Goal: Task Accomplishment & Management: Use online tool/utility

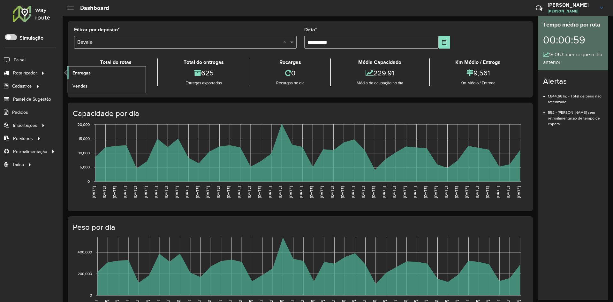
click at [87, 76] on span "Entregas" at bounding box center [82, 73] width 18 height 7
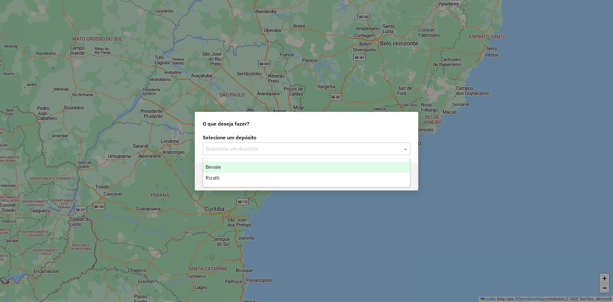
click at [241, 151] on input "text" at bounding box center [300, 149] width 188 height 8
click at [236, 165] on div "Bevale" at bounding box center [306, 167] width 207 height 11
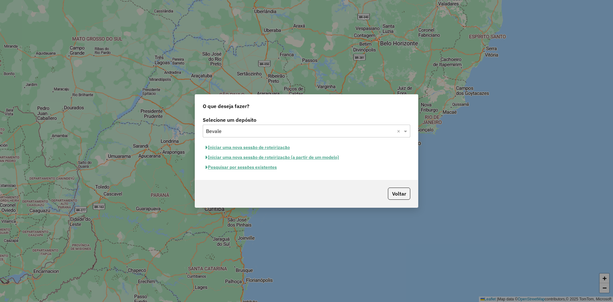
click at [219, 145] on button "Iniciar uma nova sessão de roteirização" at bounding box center [248, 147] width 90 height 10
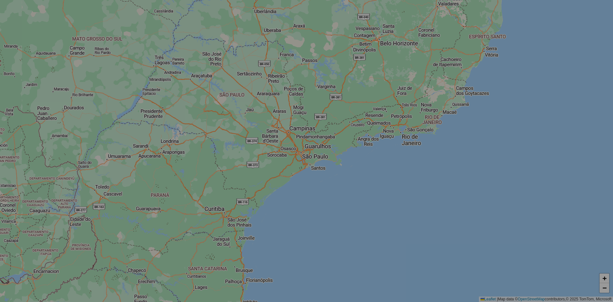
select select "*"
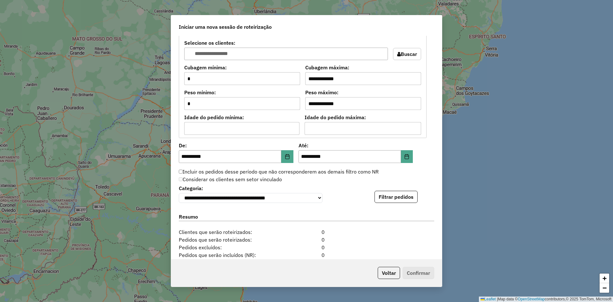
scroll to position [511, 0]
click at [419, 195] on div "**********" at bounding box center [307, 192] width 256 height 19
click at [411, 198] on button "Filtrar pedidos" at bounding box center [396, 196] width 43 height 12
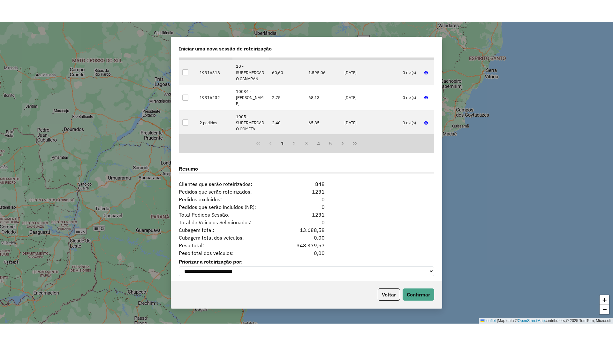
scroll to position [719, 0]
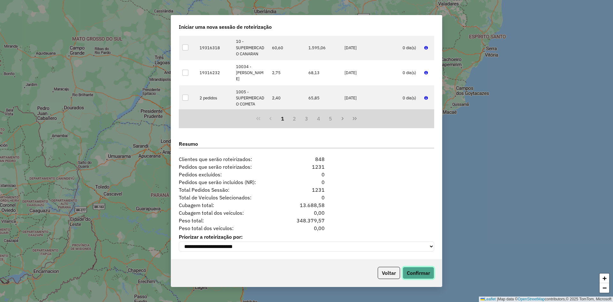
click at [418, 271] on button "Confirmar" at bounding box center [419, 273] width 32 height 12
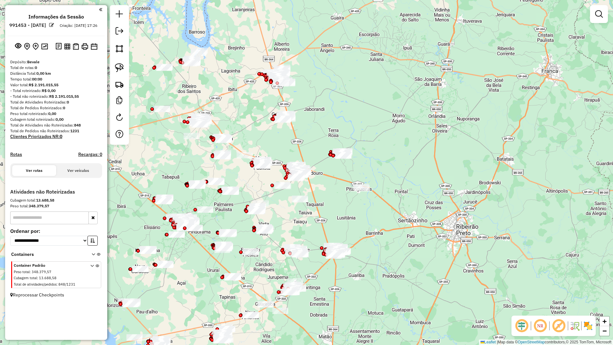
click at [525, 302] on em at bounding box center [521, 325] width 15 height 15
click at [590, 302] on img at bounding box center [588, 326] width 10 height 10
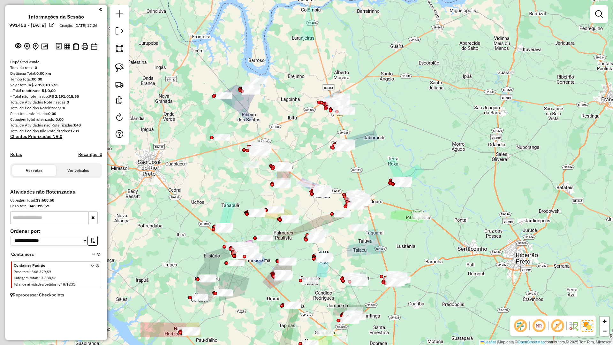
drag, startPoint x: 363, startPoint y: 205, endPoint x: 553, endPoint y: 98, distance: 218.3
click at [452, 233] on div "Janela de atendimento Grade de atendimento Capacidade Transportadoras Veículos …" at bounding box center [306, 172] width 613 height 345
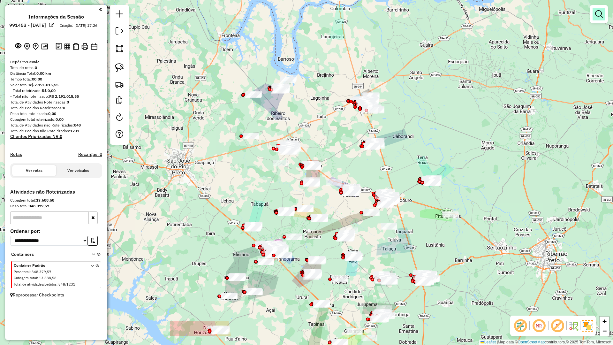
click at [601, 15] on em at bounding box center [599, 14] width 8 height 8
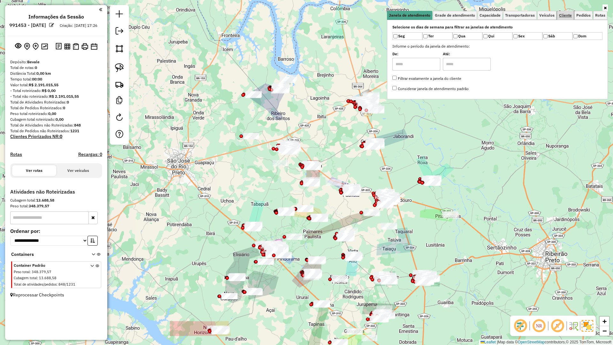
click at [560, 14] on span "Cliente" at bounding box center [565, 15] width 13 height 4
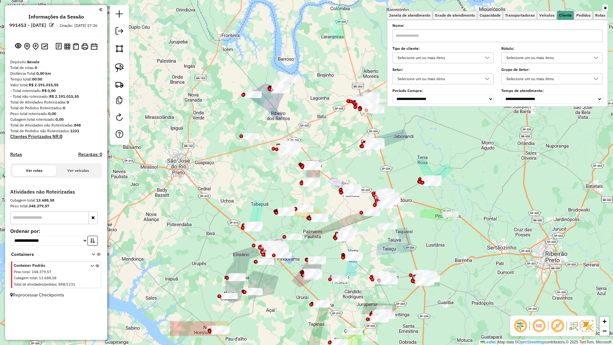
click at [477, 56] on div "Selecione um ou mais itens" at bounding box center [439, 58] width 86 height 10
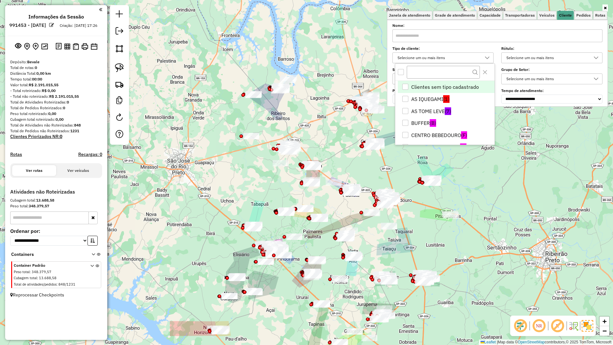
scroll to position [4, 22]
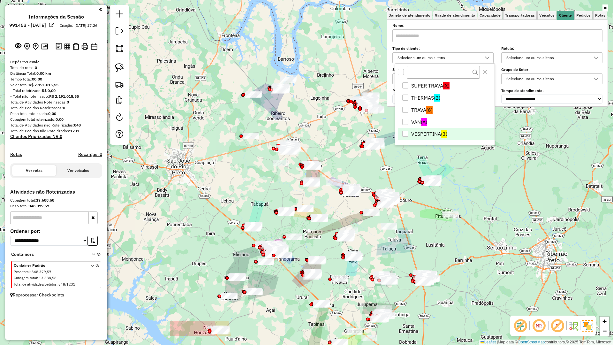
click at [440, 131] on li "VESPERTINA (3)" at bounding box center [446, 134] width 97 height 12
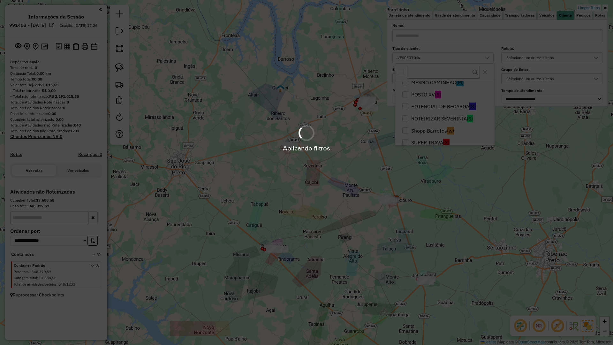
scroll to position [106, 0]
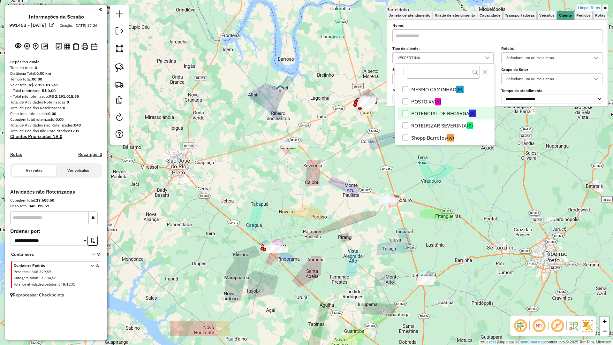
click at [446, 114] on li "POTENCIAL DE RECARGA (8)" at bounding box center [446, 113] width 97 height 12
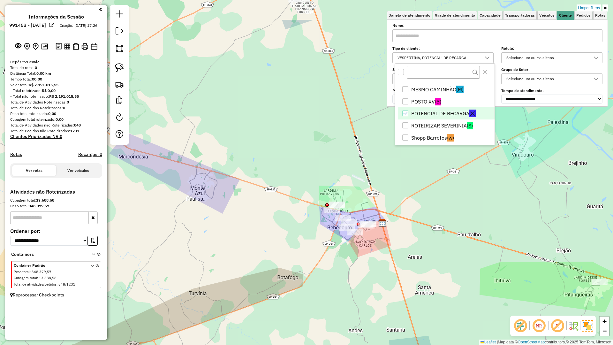
drag, startPoint x: 375, startPoint y: 210, endPoint x: 309, endPoint y: 251, distance: 77.9
click at [327, 259] on div "Limpar filtros Janela de atendimento Grade de atendimento Capacidade Transporta…" at bounding box center [306, 172] width 613 height 345
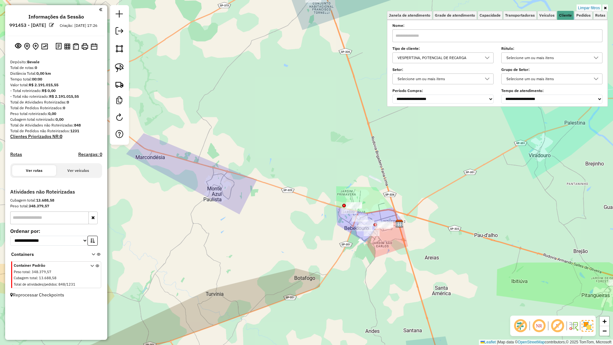
drag, startPoint x: 360, startPoint y: 251, endPoint x: 363, endPoint y: 215, distance: 36.2
click at [372, 210] on div "Limpar filtros Janela de atendimento Grade de atendimento Capacidade Transporta…" at bounding box center [306, 172] width 613 height 345
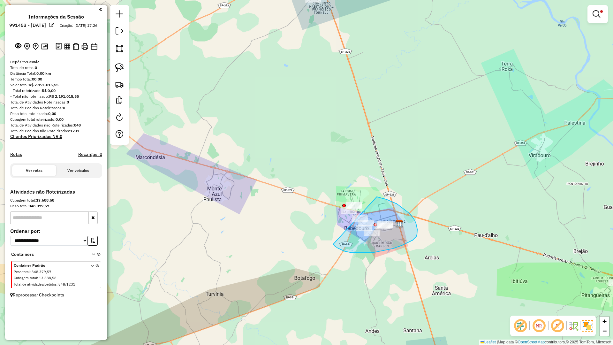
drag, startPoint x: 338, startPoint y: 248, endPoint x: 324, endPoint y: 195, distance: 54.7
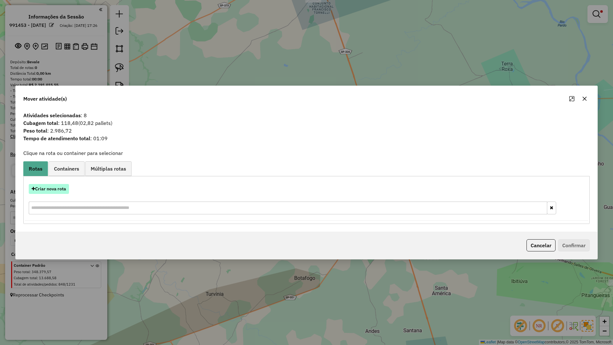
drag, startPoint x: 43, startPoint y: 177, endPoint x: 43, endPoint y: 185, distance: 7.7
click at [42, 178] on div "Criar nova rota Criar novo container Container Padrão Peso total: 348.379,57 Cu…" at bounding box center [306, 200] width 567 height 48
click at [44, 188] on button "Criar nova rota" at bounding box center [49, 189] width 40 height 10
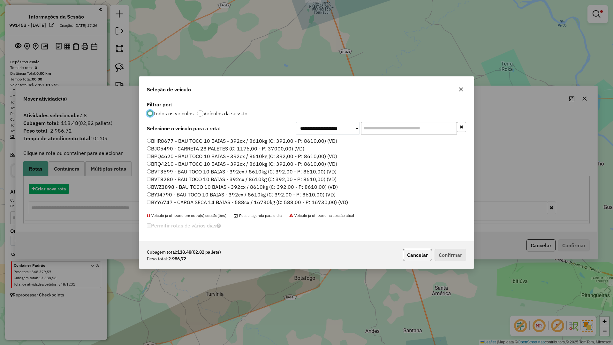
scroll to position [4, 2]
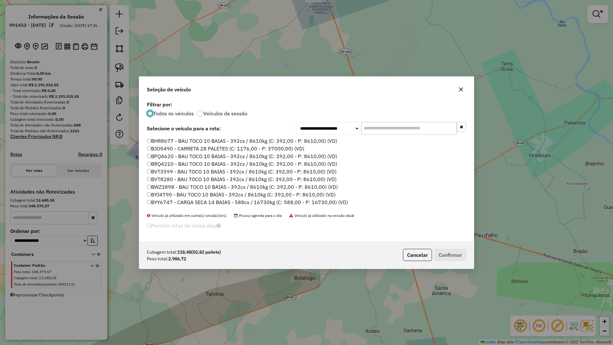
click at [364, 134] on input "text" at bounding box center [409, 128] width 96 height 13
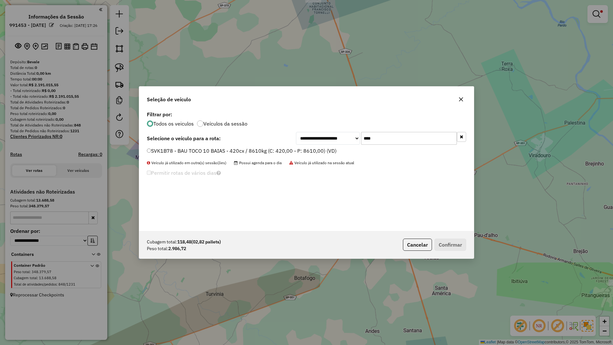
type input "****"
click at [326, 150] on label "SVK1B78 - BAU TOCO 10 BAIAS - 420cx / 8610kg (C: 420,00 - P: 8610,00) (VD)" at bounding box center [242, 151] width 190 height 8
click at [457, 244] on button "Confirmar" at bounding box center [451, 245] width 32 height 12
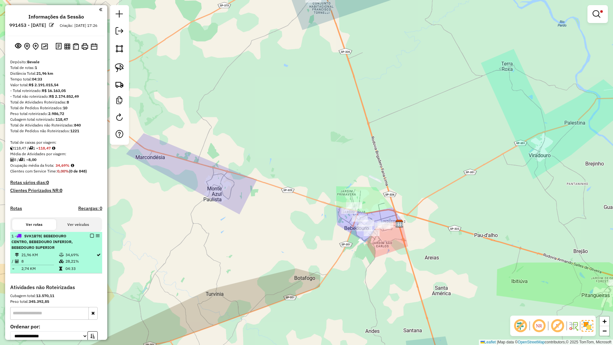
click at [90, 238] on em at bounding box center [92, 236] width 4 height 4
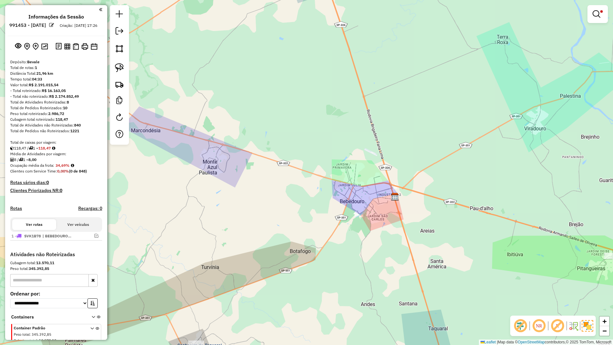
drag, startPoint x: 377, startPoint y: 250, endPoint x: 340, endPoint y: 146, distance: 109.9
click at [340, 146] on div "Limpar filtros Janela de atendimento Grade de atendimento Capacidade Transporta…" at bounding box center [306, 172] width 613 height 345
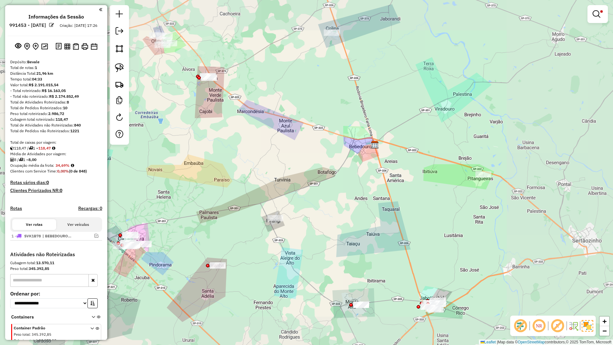
drag, startPoint x: 325, startPoint y: 73, endPoint x: 320, endPoint y: 60, distance: 14.2
click at [321, 62] on div "Limpar filtros Janela de atendimento Grade de atendimento Capacidade Transporta…" at bounding box center [306, 172] width 613 height 345
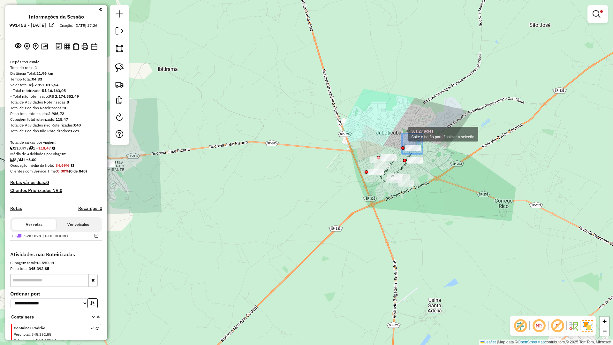
drag, startPoint x: 404, startPoint y: 135, endPoint x: 401, endPoint y: 133, distance: 4.1
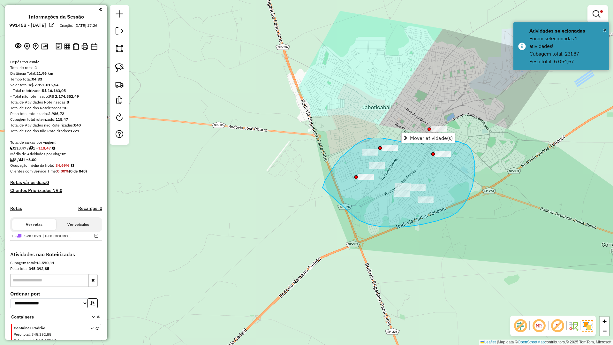
drag, startPoint x: 369, startPoint y: 224, endPoint x: 317, endPoint y: 189, distance: 62.6
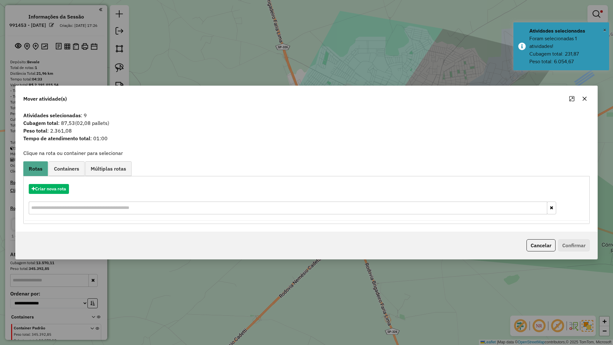
click at [586, 98] on icon "button" at bounding box center [585, 99] width 4 height 4
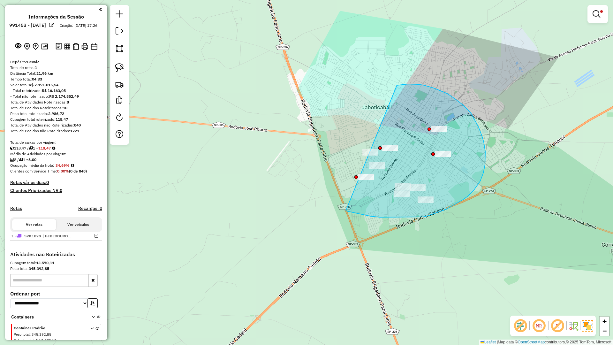
drag, startPoint x: 349, startPoint y: 211, endPoint x: 288, endPoint y: 159, distance: 81.1
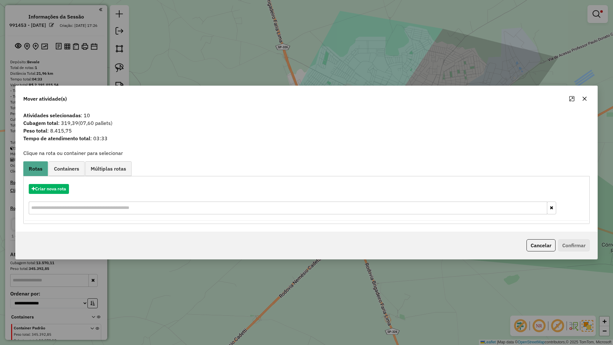
click at [582, 98] on button "button" at bounding box center [585, 99] width 10 height 10
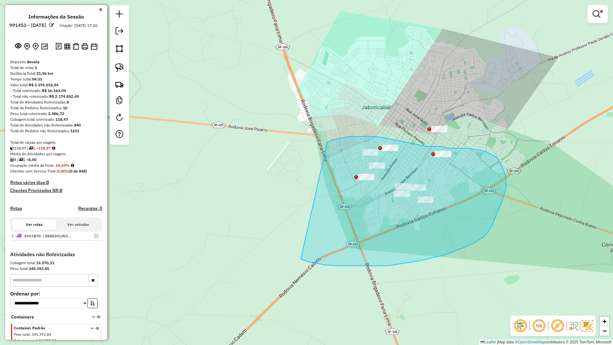
drag, startPoint x: 347, startPoint y: 266, endPoint x: 327, endPoint y: 142, distance: 125.1
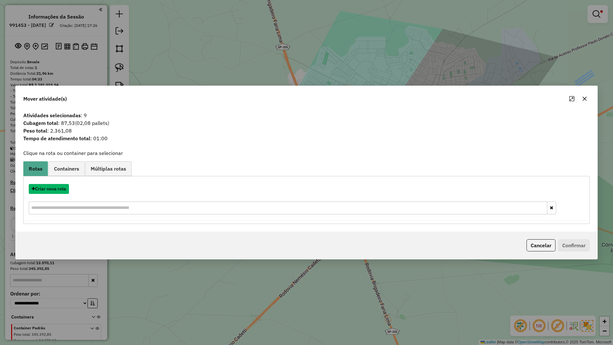
click at [51, 189] on button "Criar nova rota" at bounding box center [49, 189] width 40 height 10
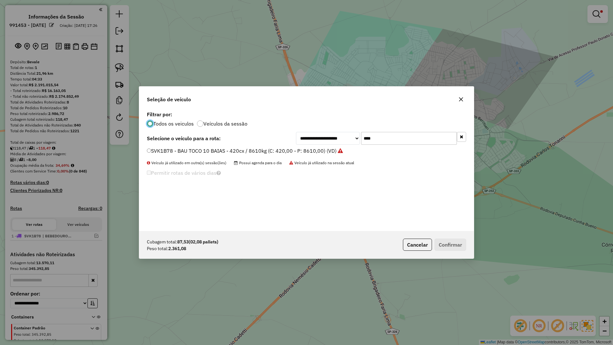
click at [409, 135] on input "****" at bounding box center [409, 138] width 96 height 13
type input "****"
click at [294, 159] on div "PWF6045 - BAU TOCO 10 BAIAS - 392cx / 8610kg (C: 392,00 - P: 8610,00) (VD)" at bounding box center [306, 153] width 327 height 13
click at [297, 150] on label "PWF6045 - BAU TOCO 10 BAIAS - 392cx / 8610kg (C: 392,00 - P: 8610,00) (VD)" at bounding box center [242, 151] width 191 height 8
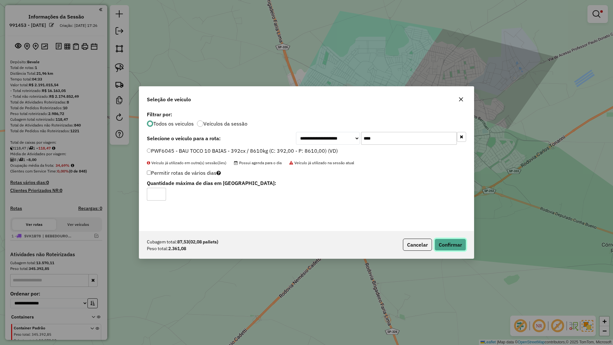
click at [445, 246] on button "Confirmar" at bounding box center [451, 245] width 32 height 12
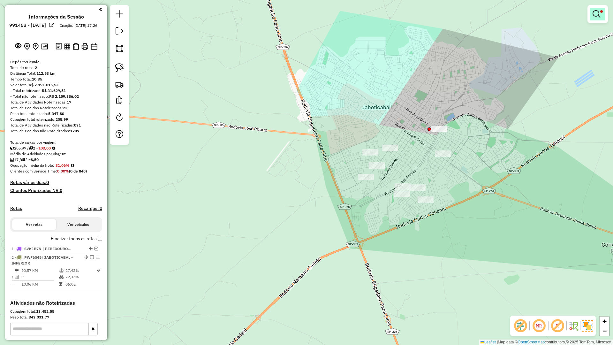
click at [601, 12] on span at bounding box center [602, 11] width 3 height 3
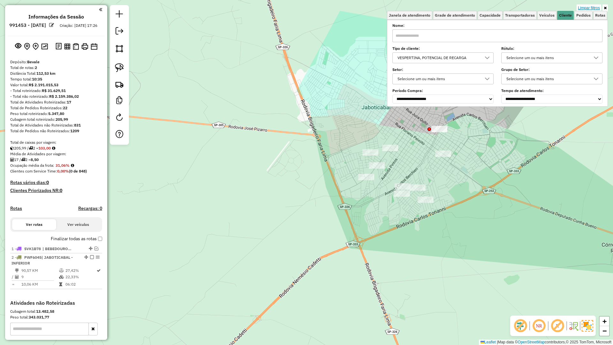
click at [601, 7] on link "Limpar filtros" at bounding box center [589, 7] width 25 height 7
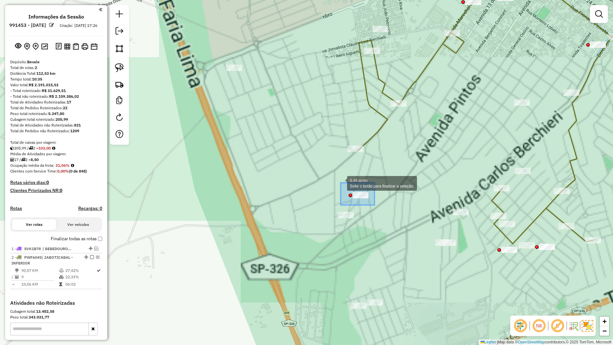
drag, startPoint x: 341, startPoint y: 183, endPoint x: 344, endPoint y: 199, distance: 16.7
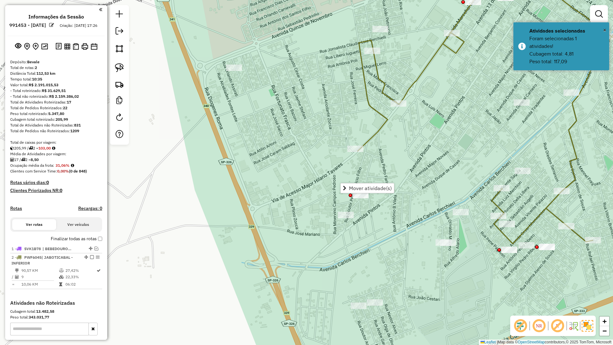
drag, startPoint x: 369, startPoint y: 218, endPoint x: 363, endPoint y: 205, distance: 14.4
click at [369, 217] on div "Janela de atendimento Grade de atendimento Capacidade Transportadoras Veículos …" at bounding box center [306, 172] width 613 height 345
click at [361, 201] on div "Janela de atendimento Grade de atendimento Capacidade Transportadoras Veículos …" at bounding box center [306, 172] width 613 height 345
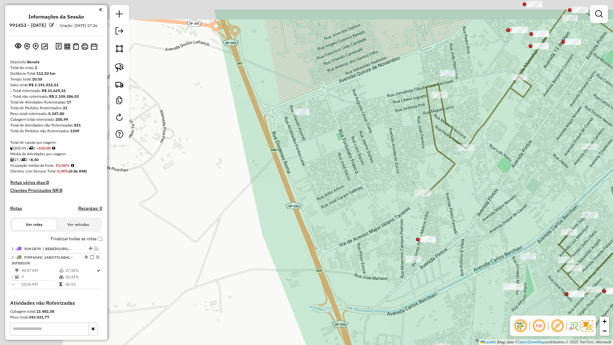
drag, startPoint x: 407, startPoint y: 254, endPoint x: 495, endPoint y: 307, distance: 102.3
click at [495, 302] on div "Janela de atendimento Grade de atendimento Capacidade Transportadoras Veículos …" at bounding box center [306, 172] width 613 height 345
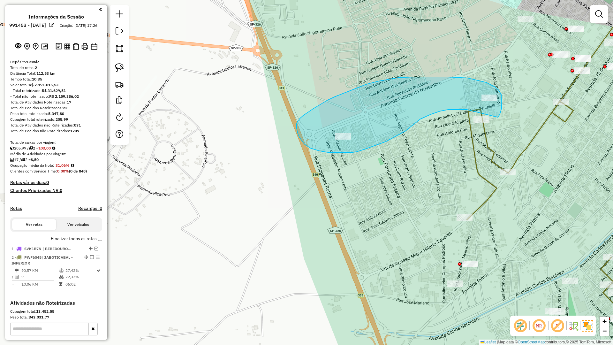
drag, startPoint x: 500, startPoint y: 114, endPoint x: 467, endPoint y: 110, distance: 32.8
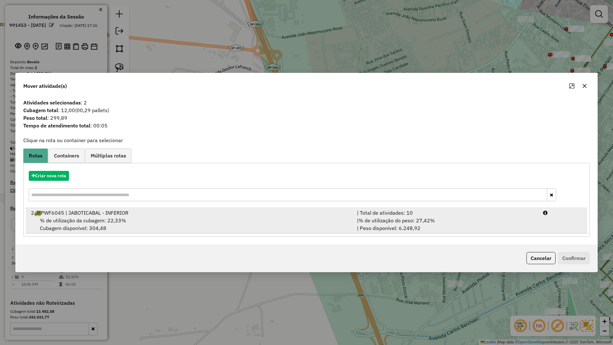
drag, startPoint x: 248, startPoint y: 209, endPoint x: 464, endPoint y: 230, distance: 217.3
click at [251, 212] on div "2 PWF6045 | JABOTICABAL - INFERIOR" at bounding box center [190, 213] width 326 height 8
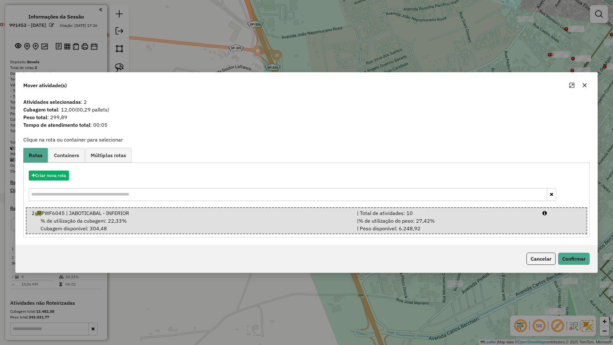
click at [572, 265] on div "Cancelar Confirmar" at bounding box center [307, 258] width 582 height 27
click at [574, 258] on button "Confirmar" at bounding box center [574, 259] width 32 height 12
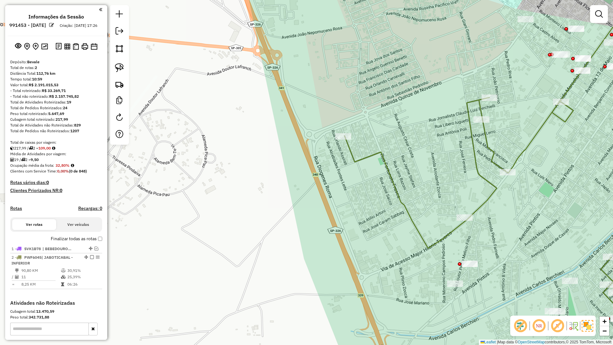
click at [487, 198] on icon at bounding box center [510, 170] width 330 height 286
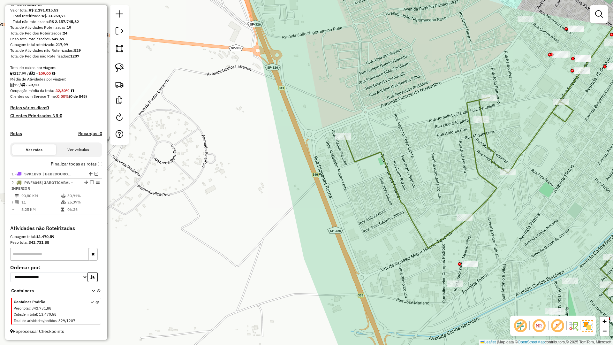
select select "**********"
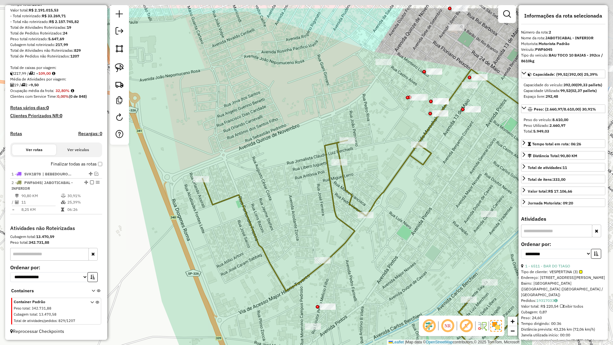
drag, startPoint x: 475, startPoint y: 189, endPoint x: 327, endPoint y: 239, distance: 155.4
click at [329, 239] on div "Janela de atendimento Grade de atendimento Capacidade Transportadoras Veículos …" at bounding box center [306, 172] width 613 height 345
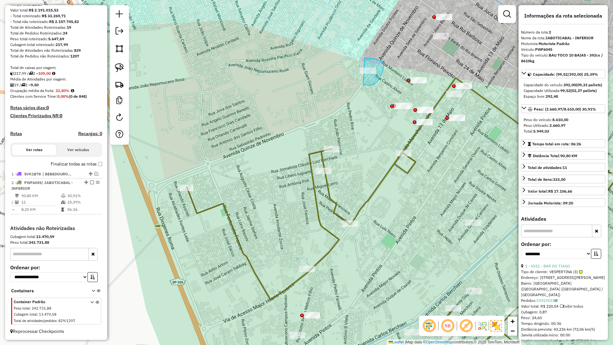
drag, startPoint x: 384, startPoint y: 69, endPoint x: 314, endPoint y: 76, distance: 69.7
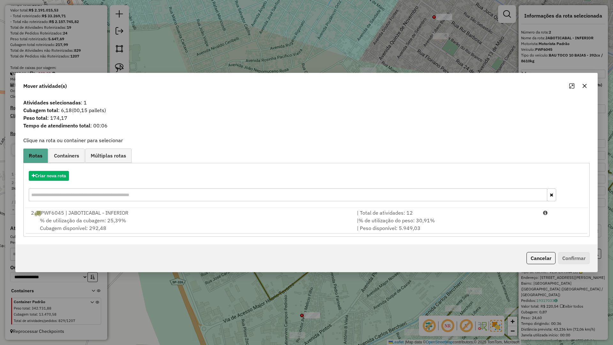
click at [220, 219] on div "% de utilização da cubagem: 25,39% Cubagem disponível: 292,48" at bounding box center [190, 224] width 326 height 15
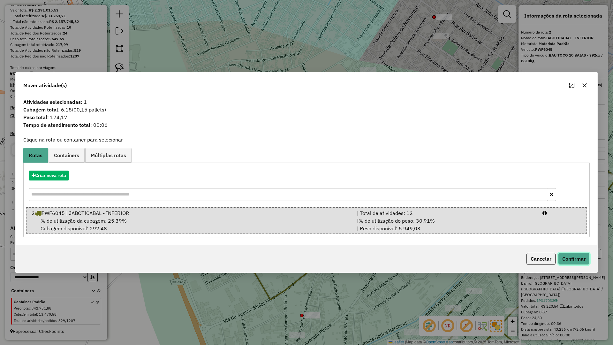
click at [561, 256] on button "Confirmar" at bounding box center [574, 259] width 32 height 12
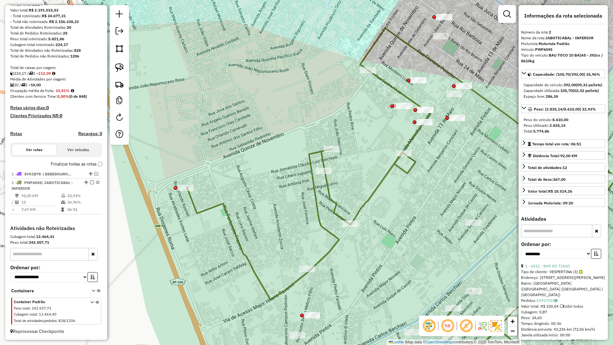
click at [365, 212] on div "Janela de atendimento Grade de atendimento Capacidade Transportadoras Veículos …" at bounding box center [306, 172] width 613 height 345
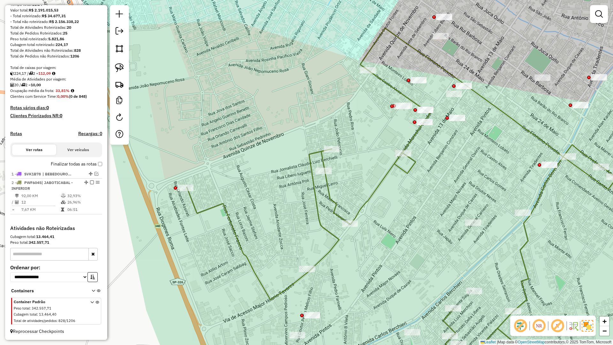
click at [363, 208] on icon at bounding box center [402, 196] width 430 height 336
select select "**********"
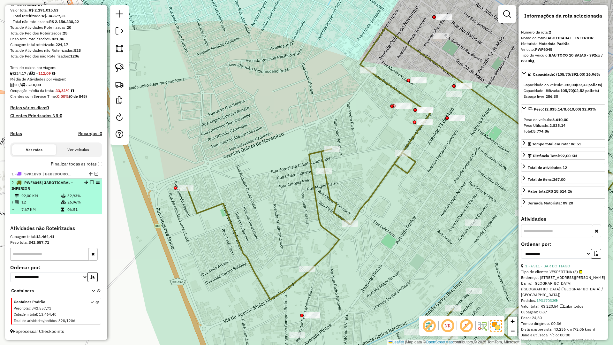
click at [92, 182] on em at bounding box center [92, 182] width 4 height 4
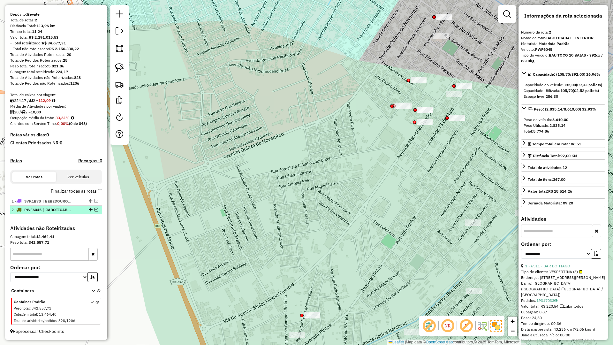
scroll to position [53, 0]
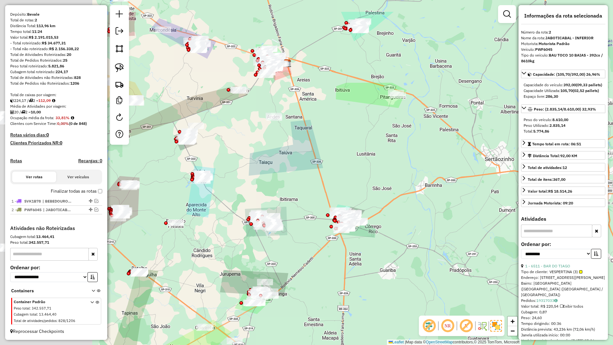
drag, startPoint x: 228, startPoint y: 215, endPoint x: 316, endPoint y: 249, distance: 94.9
click at [316, 249] on div "Janela de atendimento Grade de atendimento Capacidade Transportadoras Veículos …" at bounding box center [306, 172] width 613 height 345
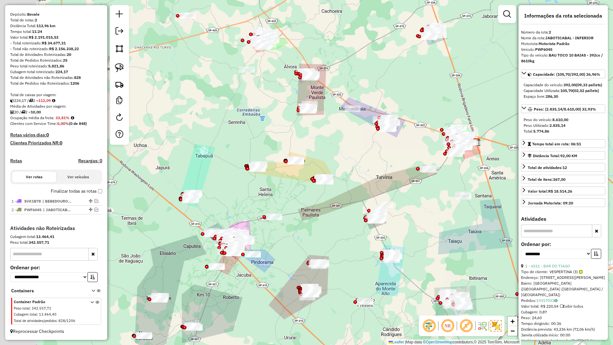
drag, startPoint x: 240, startPoint y: 158, endPoint x: 419, endPoint y: 227, distance: 192.3
click at [420, 228] on div "Janela de atendimento Grade de atendimento Capacidade Transportadoras Veículos …" at bounding box center [306, 172] width 613 height 345
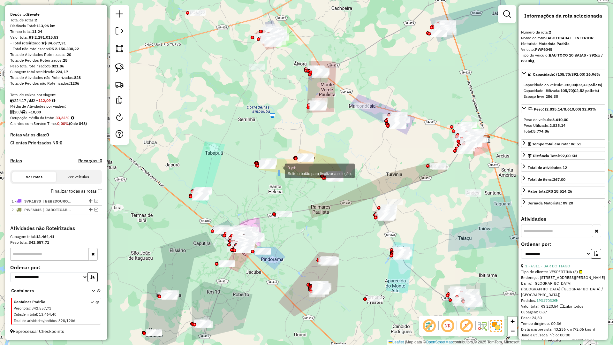
drag, startPoint x: 279, startPoint y: 170, endPoint x: 245, endPoint y: 146, distance: 41.0
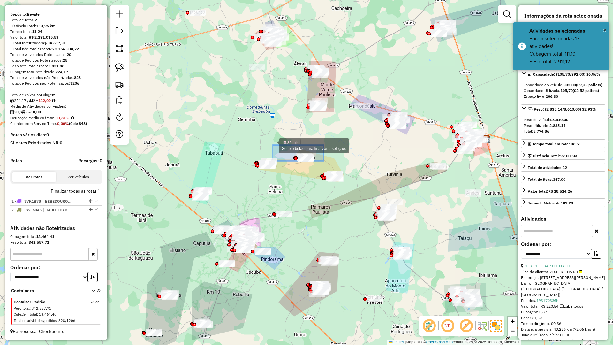
drag, startPoint x: 324, startPoint y: 161, endPoint x: 273, endPoint y: 145, distance: 53.6
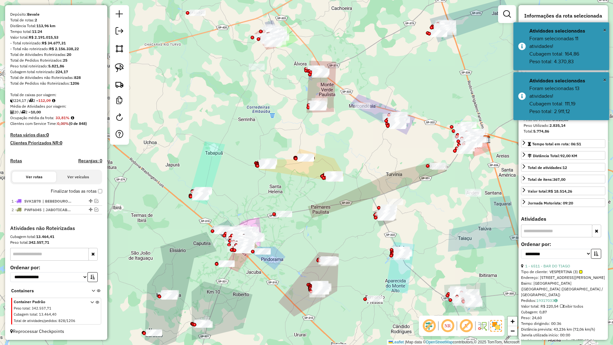
click at [289, 188] on div "Janela de atendimento Grade de atendimento Capacidade Transportadoras Veículos …" at bounding box center [306, 172] width 613 height 345
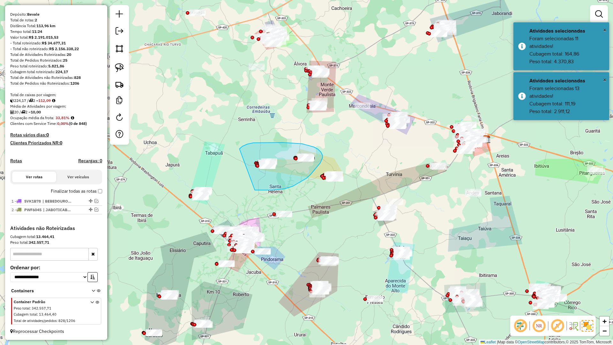
drag, startPoint x: 285, startPoint y: 189, endPoint x: 240, endPoint y: 149, distance: 60.2
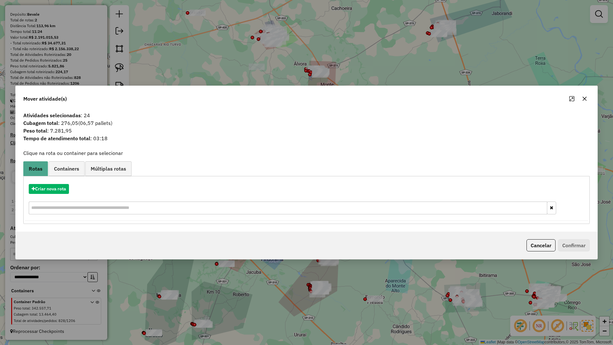
click at [584, 99] on icon "button" at bounding box center [584, 98] width 5 height 5
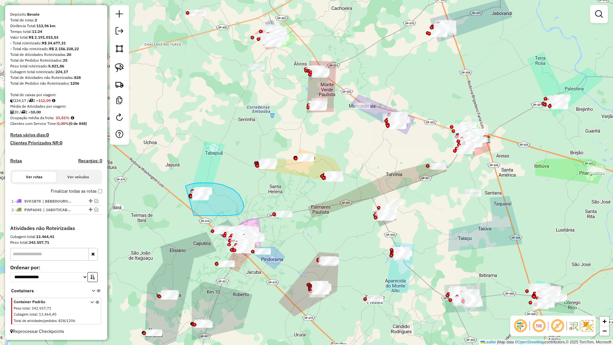
drag, startPoint x: 243, startPoint y: 203, endPoint x: 186, endPoint y: 186, distance: 60.2
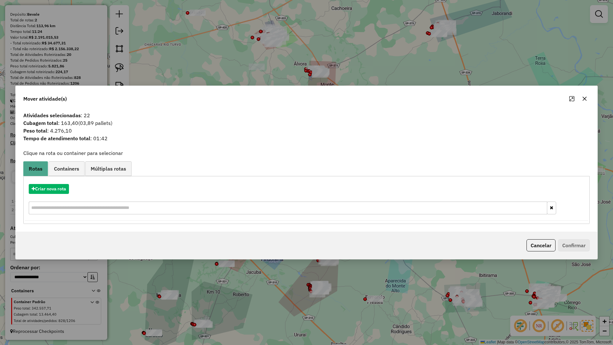
drag, startPoint x: 588, startPoint y: 96, endPoint x: 579, endPoint y: 97, distance: 9.7
click at [587, 96] on button "button" at bounding box center [585, 99] width 10 height 10
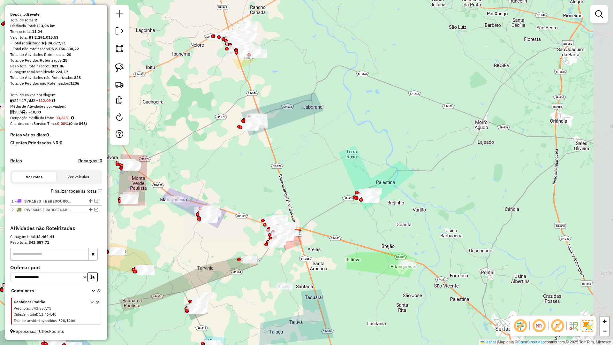
drag, startPoint x: 487, startPoint y: 88, endPoint x: 300, endPoint y: 180, distance: 208.7
click at [300, 180] on div "Janela de atendimento Grade de atendimento Capacidade Transportadoras Veículos …" at bounding box center [306, 172] width 613 height 345
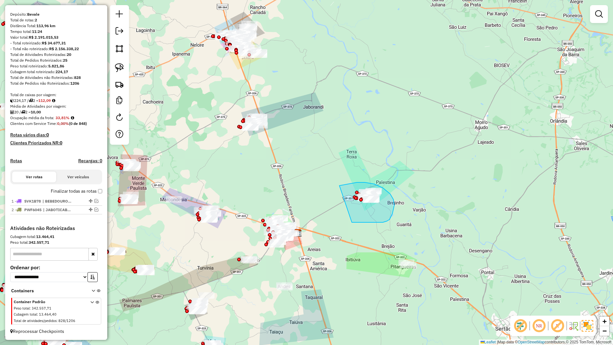
drag, startPoint x: 387, startPoint y: 221, endPoint x: 340, endPoint y: 186, distance: 59.4
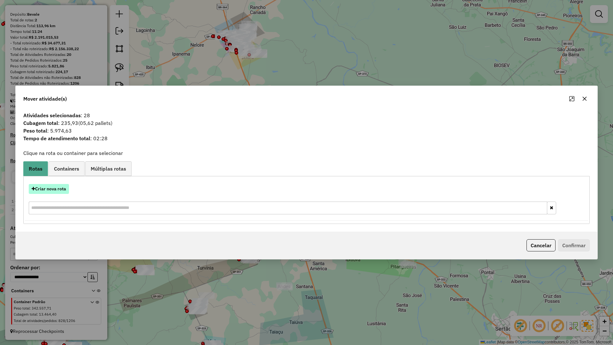
click at [56, 187] on button "Criar nova rota" at bounding box center [49, 189] width 40 height 10
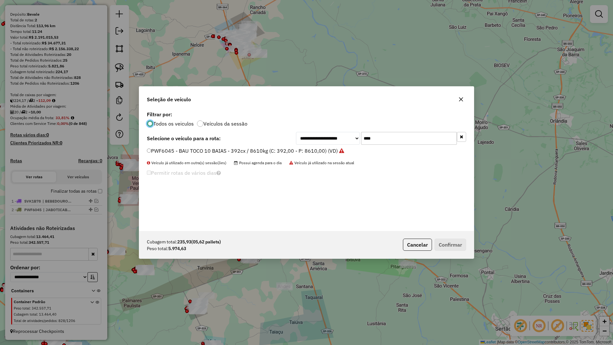
scroll to position [4, 2]
click at [396, 142] on input "****" at bounding box center [409, 138] width 96 height 13
type input "****"
click at [316, 145] on div "**********" at bounding box center [306, 170] width 335 height 121
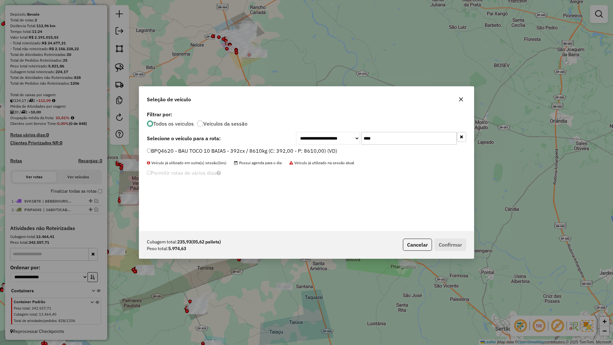
click at [316, 149] on label "BPQ4620 - BAU TOCO 10 BAIAS - 392cx / 8610kg (C: 392,00 - P: 8610,00) (VD)" at bounding box center [242, 151] width 190 height 8
drag, startPoint x: 451, startPoint y: 233, endPoint x: 451, endPoint y: 238, distance: 4.5
click at [451, 237] on div "Cubagem total: 235,93 (05,62 pallets) Peso total: 5.974,63 Cancelar Confirmar" at bounding box center [306, 244] width 335 height 27
click at [451, 239] on button "Confirmar" at bounding box center [451, 245] width 32 height 12
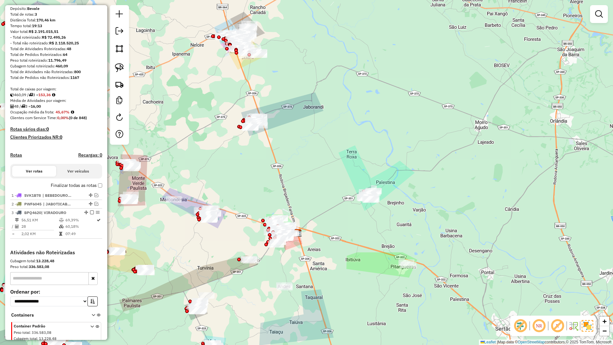
scroll to position [81, 0]
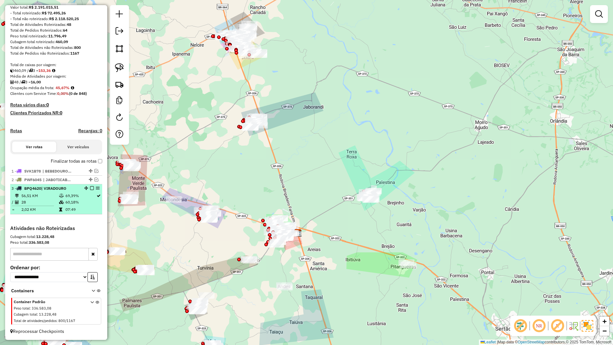
click at [90, 190] on em at bounding box center [92, 188] width 4 height 4
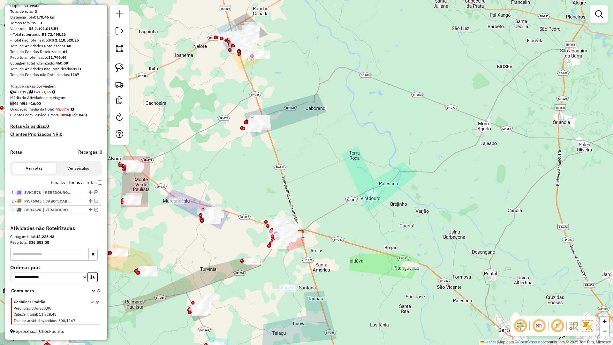
scroll to position [62, 0]
drag, startPoint x: 220, startPoint y: 179, endPoint x: 276, endPoint y: 188, distance: 56.4
click at [275, 191] on div "Janela de atendimento Grade de atendimento Capacidade Transportadoras Veículos …" at bounding box center [306, 172] width 613 height 345
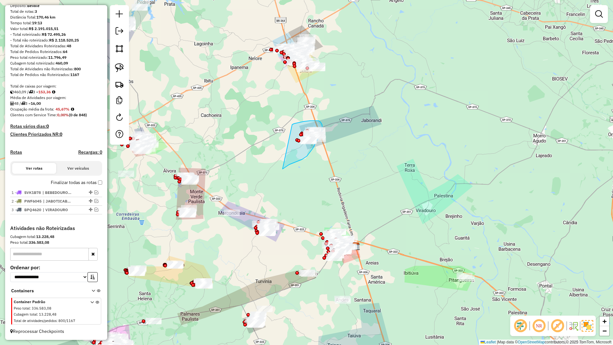
drag, startPoint x: 307, startPoint y: 156, endPoint x: 292, endPoint y: 125, distance: 35.0
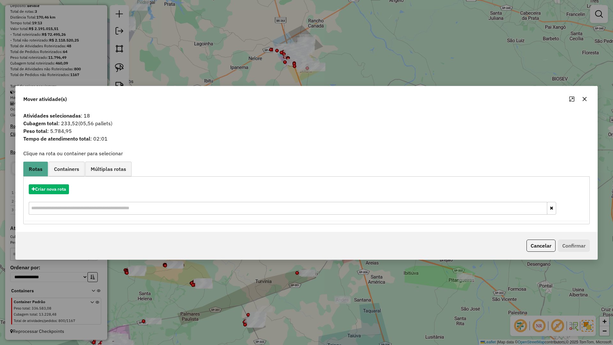
click at [584, 101] on icon "button" at bounding box center [585, 99] width 4 height 4
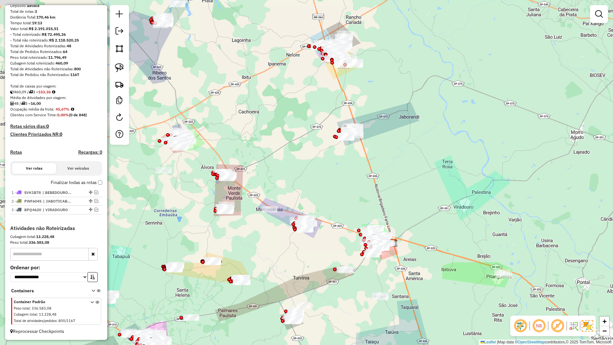
drag, startPoint x: 367, startPoint y: 126, endPoint x: 429, endPoint y: 128, distance: 61.4
click at [453, 125] on div "Janela de atendimento Grade de atendimento Capacidade Transportadoras Veículos …" at bounding box center [306, 172] width 613 height 345
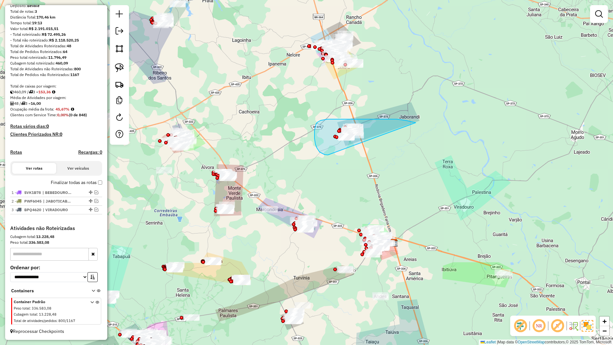
drag, startPoint x: 406, startPoint y: 120, endPoint x: 368, endPoint y: 153, distance: 50.5
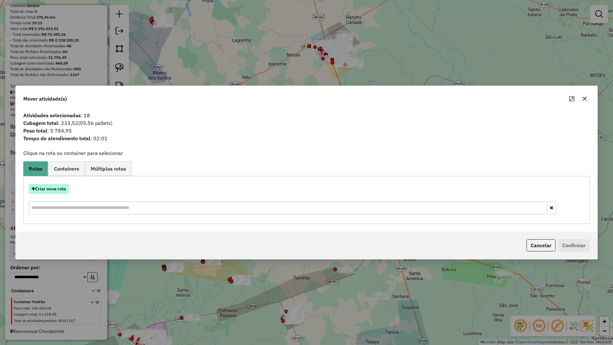
click at [56, 186] on button "Criar nova rota" at bounding box center [49, 189] width 40 height 10
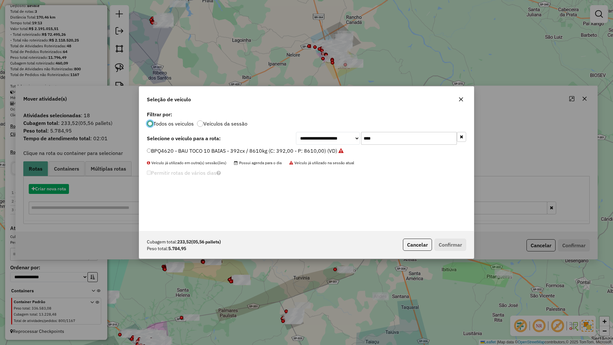
scroll to position [4, 2]
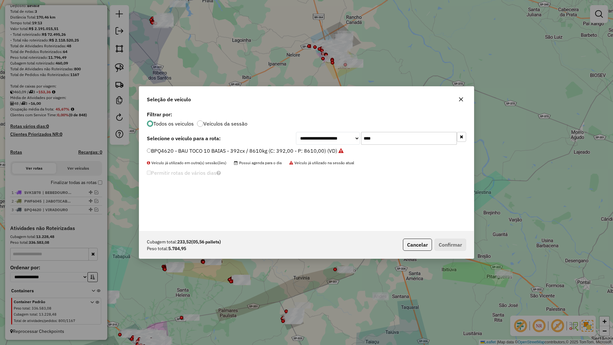
click at [393, 137] on input "****" at bounding box center [409, 138] width 96 height 13
type input "****"
click at [319, 151] on label "BRQ4210 - BAU TOCO 10 BAIAS - 392cx / 8610kg (C: 392,00 - P: 8610,00) (VD)" at bounding box center [242, 151] width 190 height 8
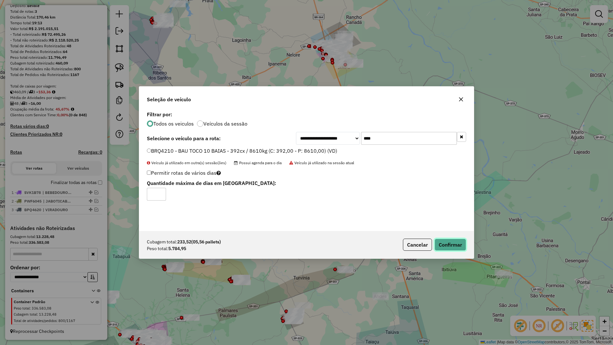
click at [445, 248] on button "Confirmar" at bounding box center [451, 245] width 32 height 12
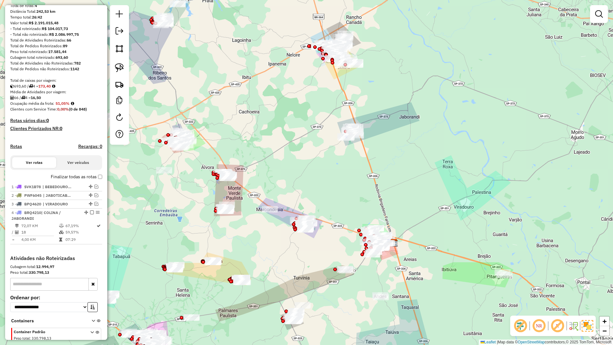
scroll to position [81, 0]
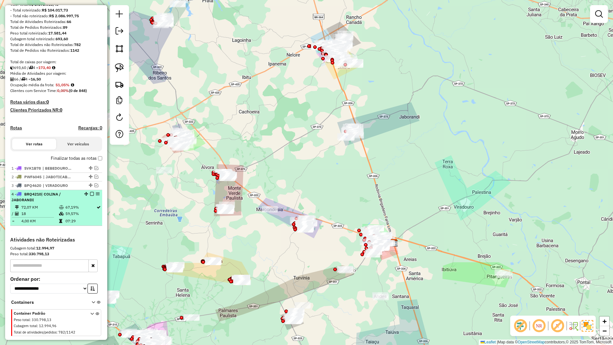
click at [88, 196] on div at bounding box center [90, 194] width 19 height 4
select select "**********"
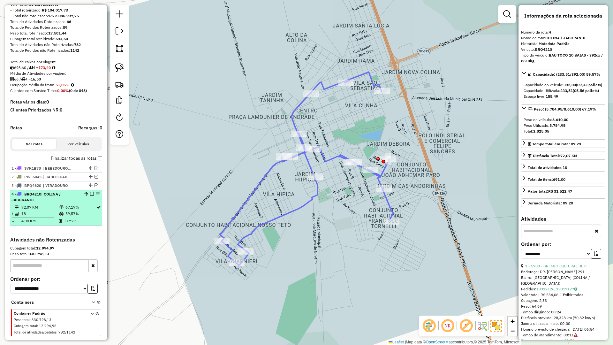
click at [90, 196] on em at bounding box center [92, 194] width 4 height 4
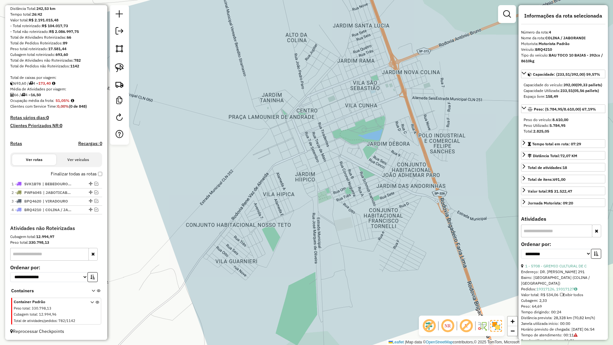
scroll to position [71, 0]
click at [260, 194] on div "Janela de atendimento Grade de atendimento Capacidade Transportadoras Veículos …" at bounding box center [306, 172] width 613 height 345
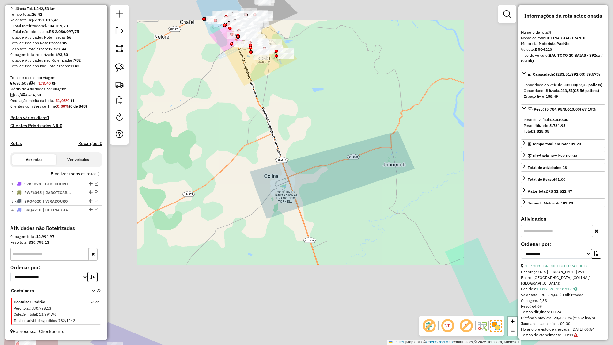
drag, startPoint x: 370, startPoint y: 138, endPoint x: 371, endPoint y: 133, distance: 5.2
click at [371, 133] on div "Janela de atendimento Grade de atendimento Capacidade Transportadoras Veículos …" at bounding box center [306, 172] width 613 height 345
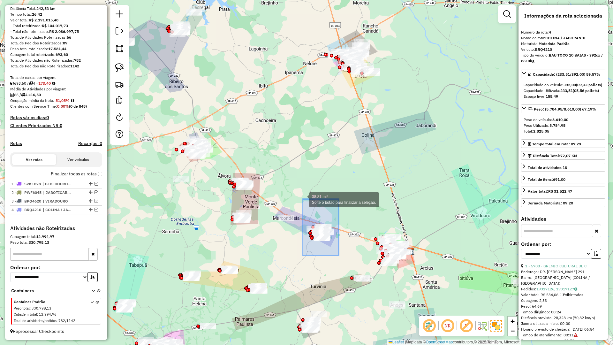
drag, startPoint x: 333, startPoint y: 250, endPoint x: 303, endPoint y: 199, distance: 59.7
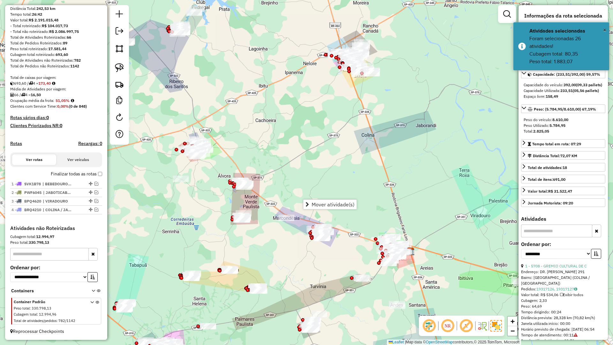
click at [285, 254] on div "Janela de atendimento Grade de atendimento Capacidade Transportadoras Veículos …" at bounding box center [306, 172] width 613 height 345
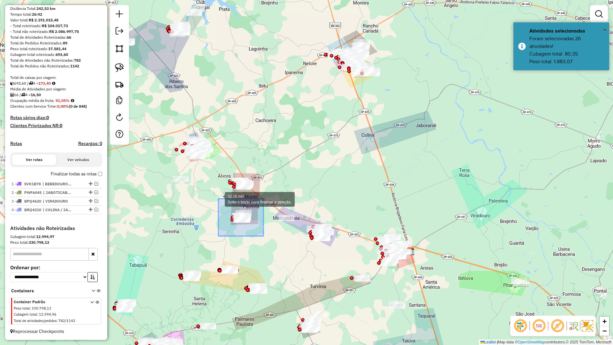
drag, startPoint x: 248, startPoint y: 223, endPoint x: 219, endPoint y: 199, distance: 38.6
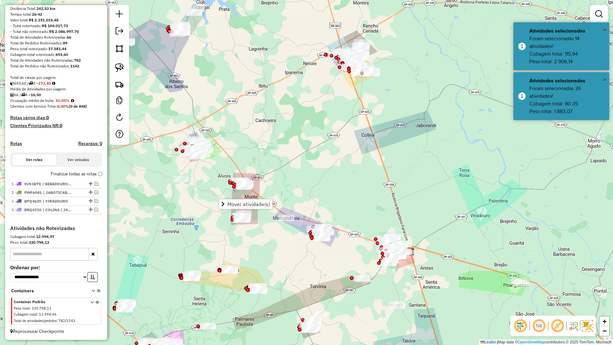
click at [304, 180] on div "Janela de atendimento Grade de atendimento Capacidade Transportadoras Veículos …" at bounding box center [306, 172] width 613 height 345
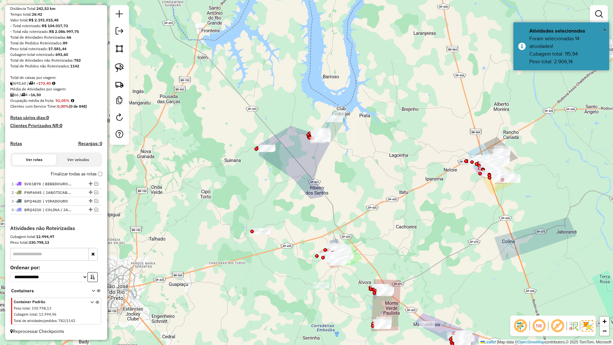
drag, startPoint x: 274, startPoint y: 125, endPoint x: 415, endPoint y: 232, distance: 176.3
click at [415, 232] on div "Janela de atendimento Grade de atendimento Capacidade Transportadoras Veículos …" at bounding box center [306, 172] width 613 height 345
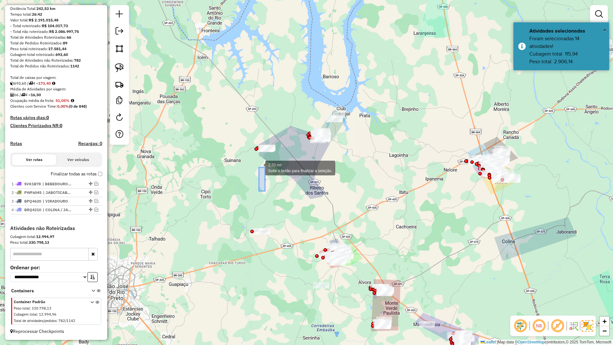
drag, startPoint x: 259, startPoint y: 168, endPoint x: 273, endPoint y: 174, distance: 15.5
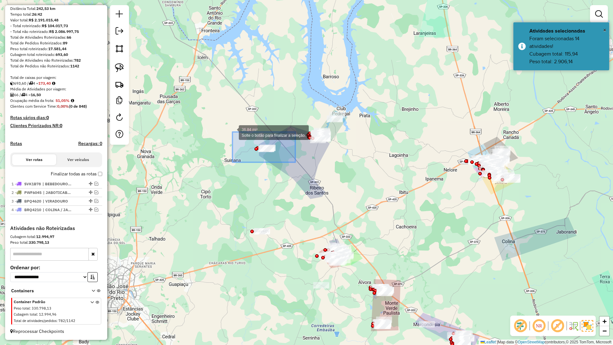
drag, startPoint x: 234, startPoint y: 133, endPoint x: 227, endPoint y: 131, distance: 8.0
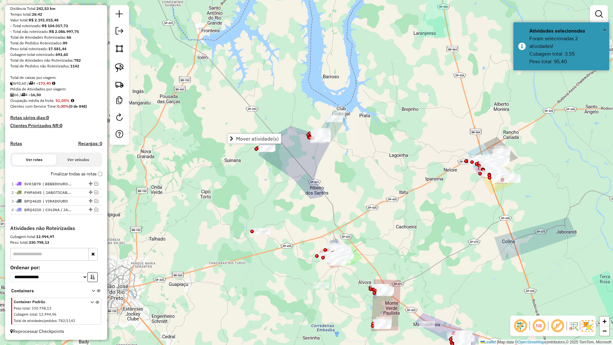
click at [305, 183] on div "Janela de atendimento Grade de atendimento Capacidade Transportadoras Veículos …" at bounding box center [306, 172] width 613 height 345
drag, startPoint x: 337, startPoint y: 200, endPoint x: 318, endPoint y: 147, distance: 56.3
click at [318, 147] on div "Janela de atendimento Grade de atendimento Capacidade Transportadoras Veículos …" at bounding box center [306, 172] width 613 height 345
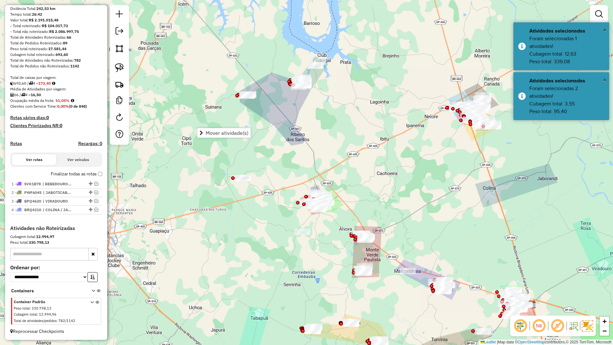
click at [386, 185] on div "Janela de atendimento Grade de atendimento Capacidade Transportadoras Veículos …" at bounding box center [306, 172] width 613 height 345
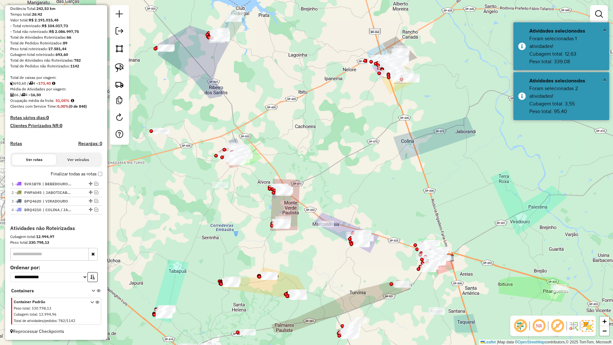
drag, startPoint x: 375, startPoint y: 179, endPoint x: 305, endPoint y: 138, distance: 81.0
click at [305, 138] on div "Janela de atendimento Grade de atendimento Capacidade Transportadoras Veículos …" at bounding box center [306, 172] width 613 height 345
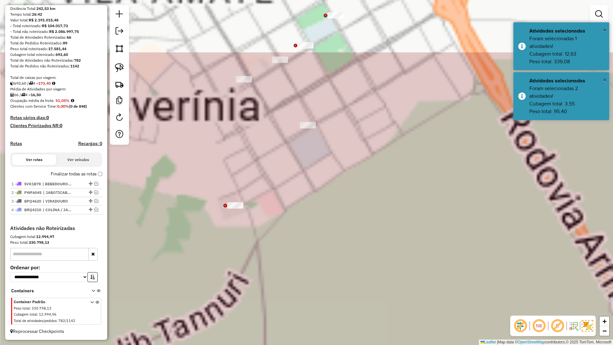
drag, startPoint x: 313, startPoint y: 267, endPoint x: 357, endPoint y: 305, distance: 58.5
click at [354, 302] on div "Janela de atendimento Grade de atendimento Capacidade Transportadoras Veículos …" at bounding box center [306, 172] width 613 height 345
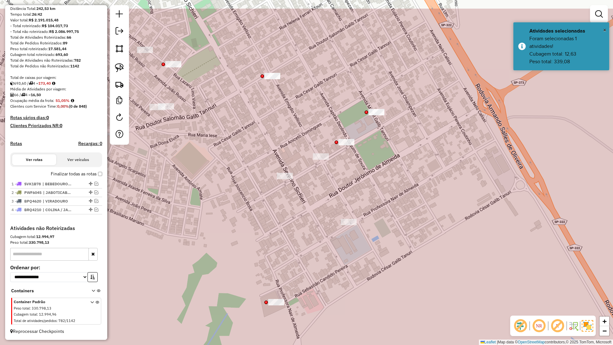
drag, startPoint x: 348, startPoint y: 226, endPoint x: 353, endPoint y: 261, distance: 35.4
click at [347, 283] on div "Janela de atendimento Grade de atendimento Capacidade Transportadoras Veículos …" at bounding box center [306, 172] width 613 height 345
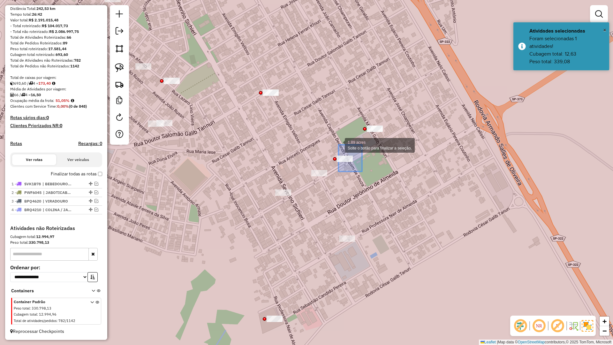
drag, startPoint x: 359, startPoint y: 164, endPoint x: 336, endPoint y: 144, distance: 30.8
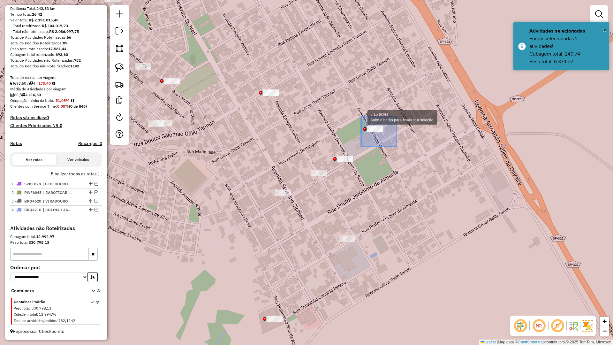
drag, startPoint x: 397, startPoint y: 146, endPoint x: 361, endPoint y: 117, distance: 46.3
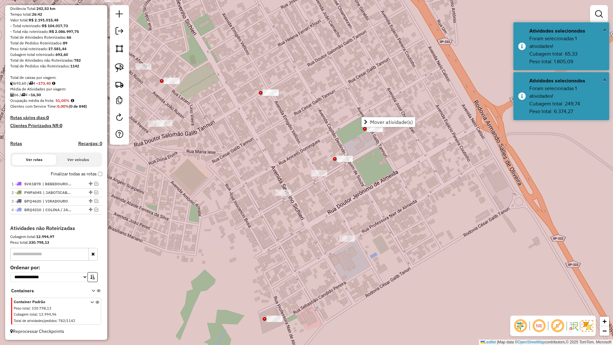
click at [392, 164] on div "Janela de atendimento Grade de atendimento Capacidade Transportadoras Veículos …" at bounding box center [306, 172] width 613 height 345
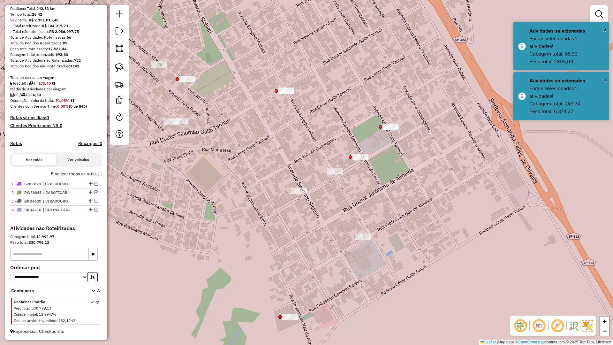
drag, startPoint x: 423, startPoint y: 170, endPoint x: 469, endPoint y: 151, distance: 49.0
click at [469, 151] on div "Janela de atendimento Grade de atendimento Capacidade Transportadoras Veículos …" at bounding box center [306, 172] width 613 height 345
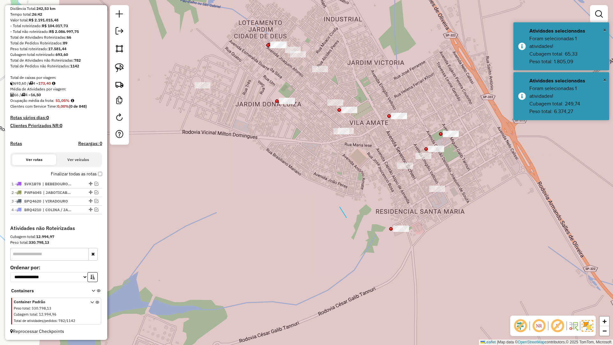
drag, startPoint x: 347, startPoint y: 218, endPoint x: 361, endPoint y: 244, distance: 29.7
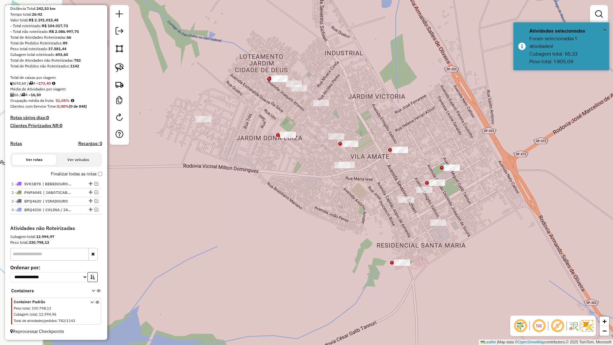
drag, startPoint x: 359, startPoint y: 222, endPoint x: 355, endPoint y: 227, distance: 7.1
click at [355, 227] on div "Janela de atendimento Grade de atendimento Capacidade Transportadoras Veículos …" at bounding box center [306, 172] width 613 height 345
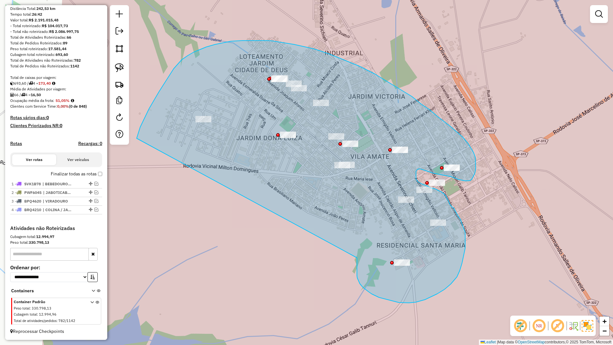
drag, startPoint x: 357, startPoint y: 278, endPoint x: 134, endPoint y: 155, distance: 255.7
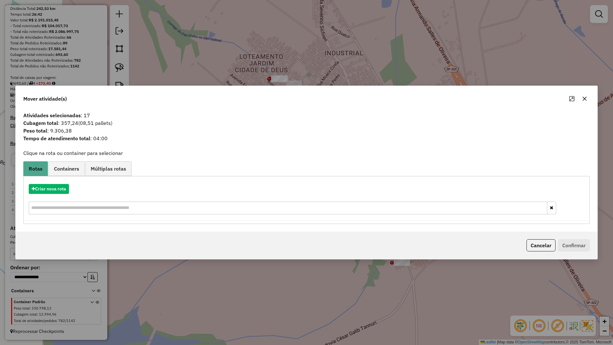
click at [582, 100] on button "button" at bounding box center [585, 99] width 10 height 10
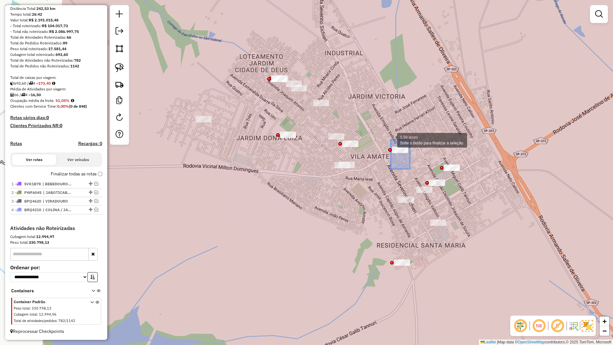
drag, startPoint x: 410, startPoint y: 169, endPoint x: 387, endPoint y: 135, distance: 41.3
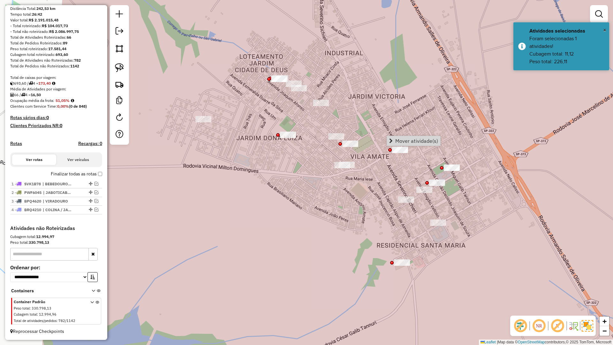
click at [378, 194] on div "Janela de atendimento Grade de atendimento Capacidade Transportadoras Veículos …" at bounding box center [306, 172] width 613 height 345
drag, startPoint x: 432, startPoint y: 196, endPoint x: 422, endPoint y: 184, distance: 16.0
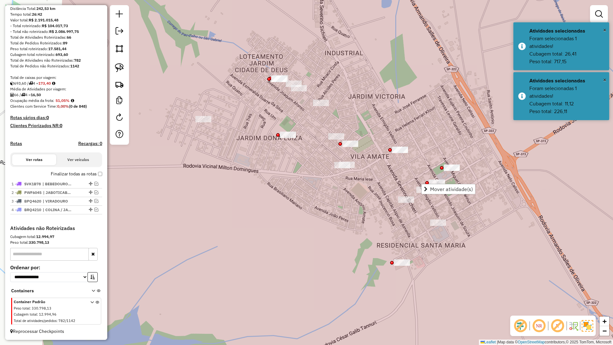
click at [455, 210] on div "Janela de atendimento Grade de atendimento Capacidade Transportadoras Veículos …" at bounding box center [306, 172] width 613 height 345
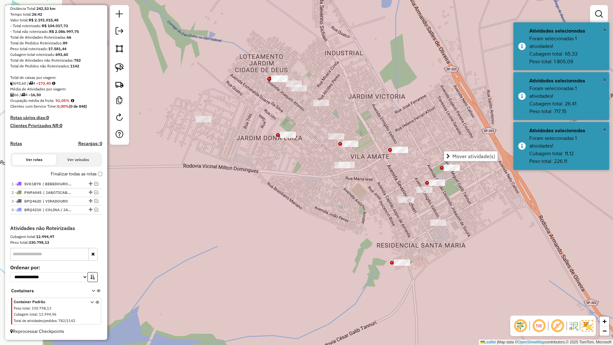
click at [469, 188] on div "Janela de atendimento Grade de atendimento Capacidade Transportadoras Veículos …" at bounding box center [306, 172] width 613 height 345
drag, startPoint x: 411, startPoint y: 248, endPoint x: 407, endPoint y: 231, distance: 17.0
click at [411, 248] on div "Janela de atendimento Grade de atendimento Capacidade Transportadoras Veículos …" at bounding box center [306, 172] width 613 height 345
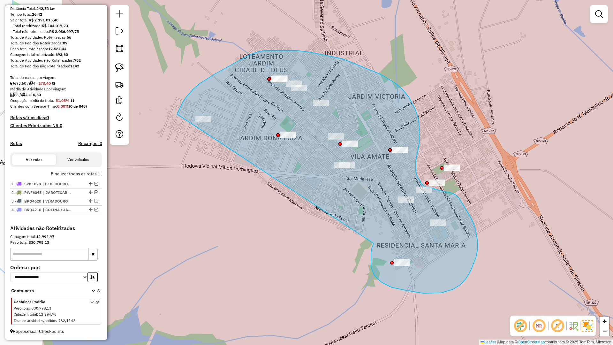
drag, startPoint x: 371, startPoint y: 266, endPoint x: 173, endPoint y: 139, distance: 236.1
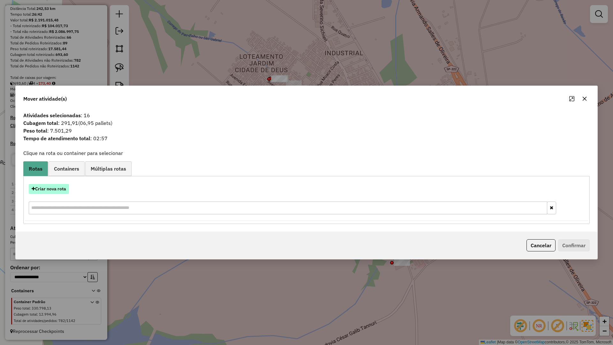
click at [57, 193] on button "Criar nova rota" at bounding box center [49, 189] width 40 height 10
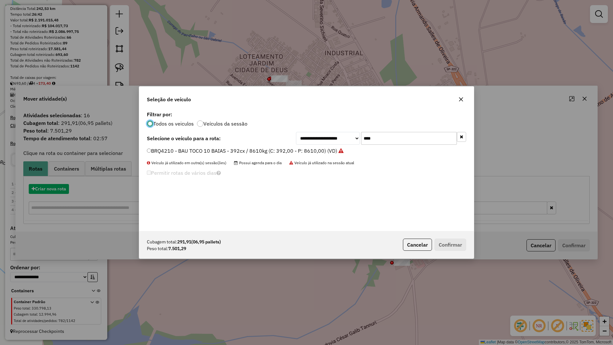
scroll to position [4, 2]
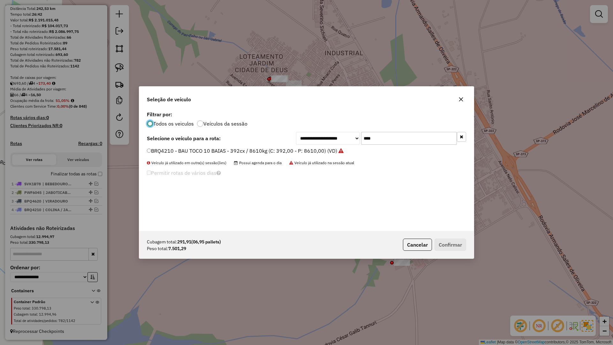
click at [405, 141] on input "****" at bounding box center [409, 138] width 96 height 13
type input "****"
click at [313, 148] on label "DML0580 - BAU TOCO 10 BAIAS - 392cx / 8610kg (C: 392,00 - P: 8610,00) (VD)" at bounding box center [242, 151] width 191 height 8
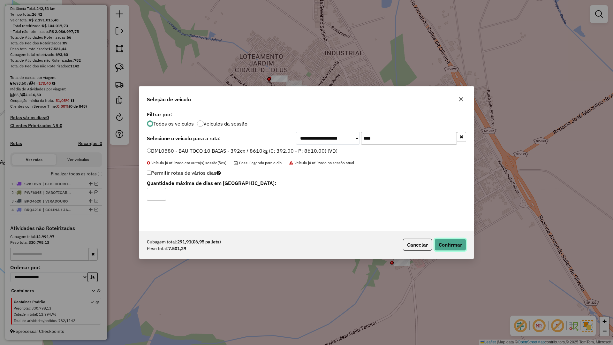
click at [460, 244] on button "Confirmar" at bounding box center [451, 245] width 32 height 12
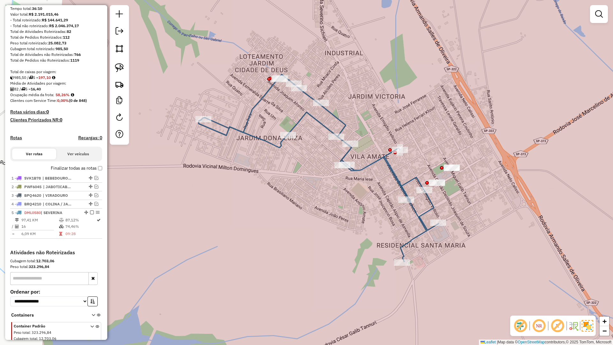
scroll to position [81, 0]
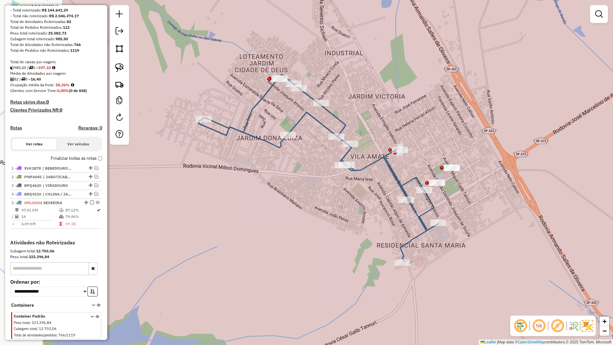
click at [417, 214] on icon at bounding box center [319, 167] width 240 height 187
select select "**********"
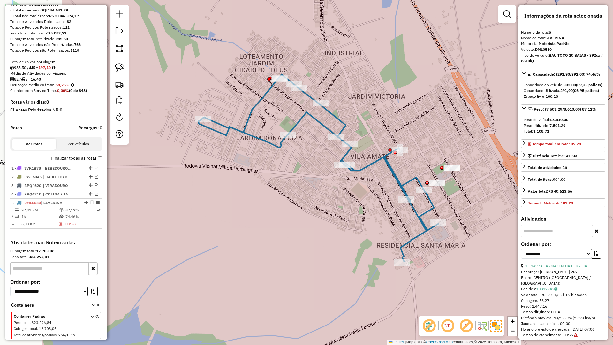
scroll to position [101, 0]
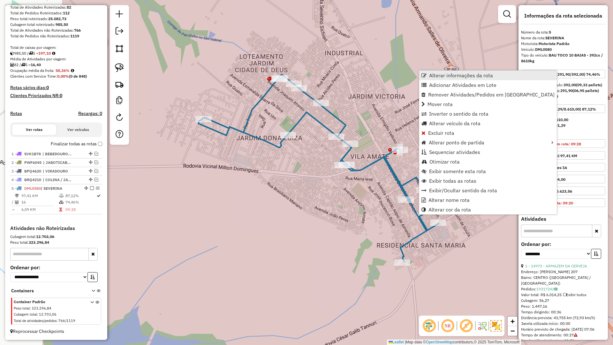
click at [441, 71] on link "Alterar informações da rota" at bounding box center [488, 76] width 138 height 10
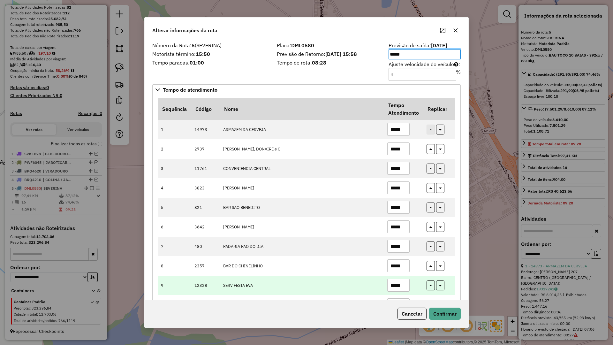
click at [405, 285] on input "*****" at bounding box center [399, 285] width 22 height 13
type input "*****"
click at [428, 287] on button "button" at bounding box center [431, 285] width 8 height 10
type input "*****"
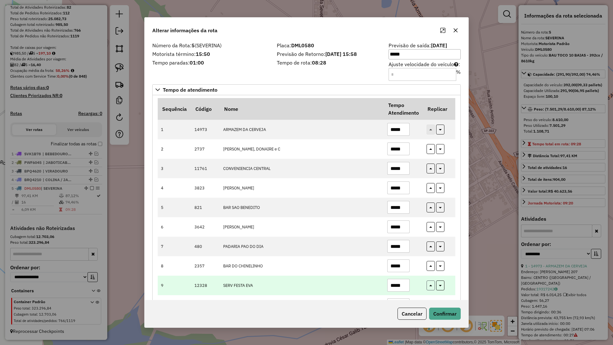
type input "*****"
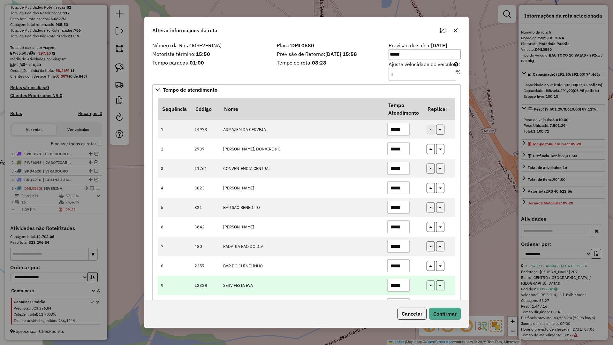
type input "*****"
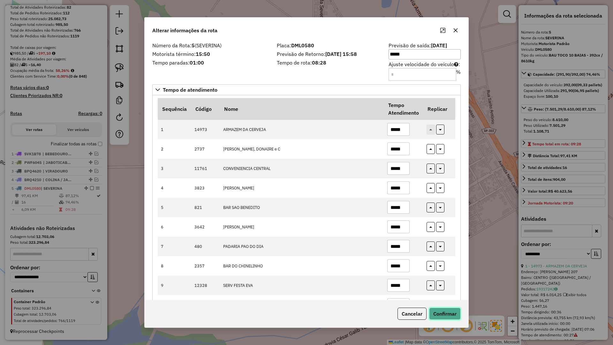
click at [453, 302] on button "Confirmar" at bounding box center [445, 314] width 32 height 12
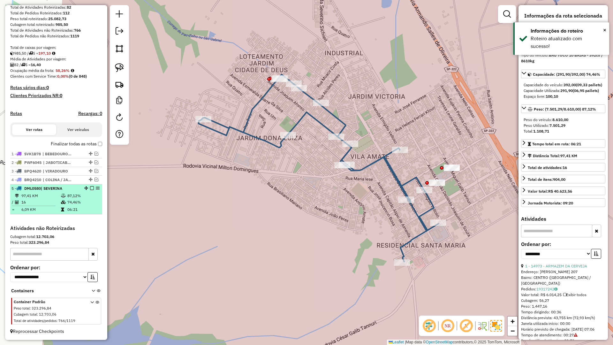
click at [90, 187] on em at bounding box center [92, 188] width 4 height 4
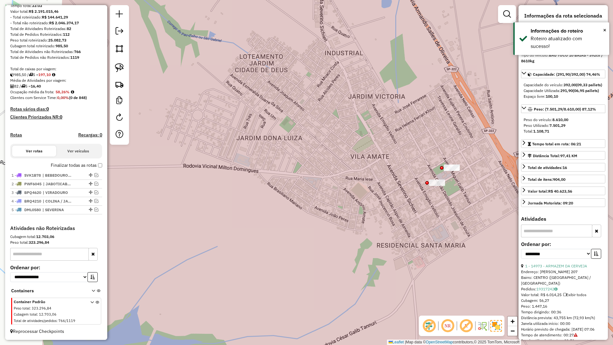
scroll to position [79, 0]
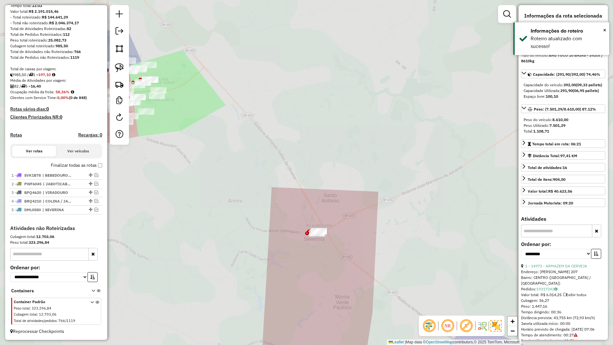
drag, startPoint x: 327, startPoint y: 263, endPoint x: 321, endPoint y: 221, distance: 42.2
click at [321, 221] on div "Janela de atendimento Grade de atendimento Capacidade Transportadoras Veículos …" at bounding box center [306, 172] width 613 height 345
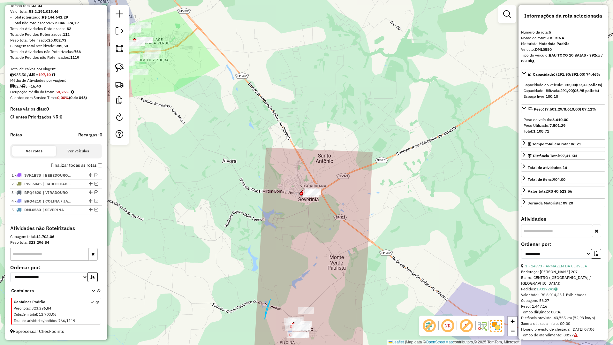
drag, startPoint x: 265, startPoint y: 319, endPoint x: 269, endPoint y: 318, distance: 4.4
drag, startPoint x: 272, startPoint y: 299, endPoint x: 272, endPoint y: 267, distance: 32.3
click at [272, 267] on div "Janela de atendimento Grade de atendimento Capacidade Transportadoras Veículos …" at bounding box center [306, 172] width 613 height 345
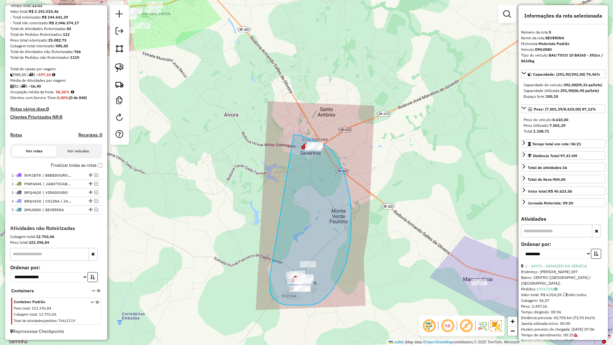
drag, startPoint x: 272, startPoint y: 296, endPoint x: 294, endPoint y: 134, distance: 163.1
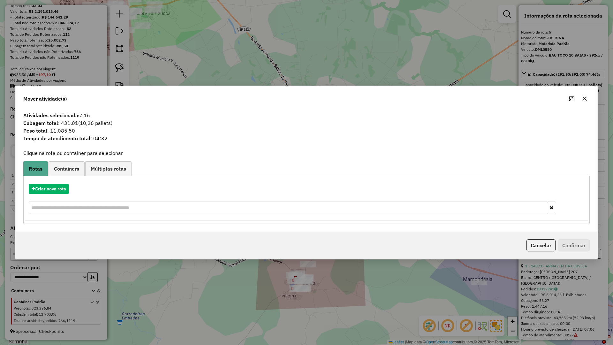
click at [586, 95] on button "button" at bounding box center [585, 99] width 10 height 10
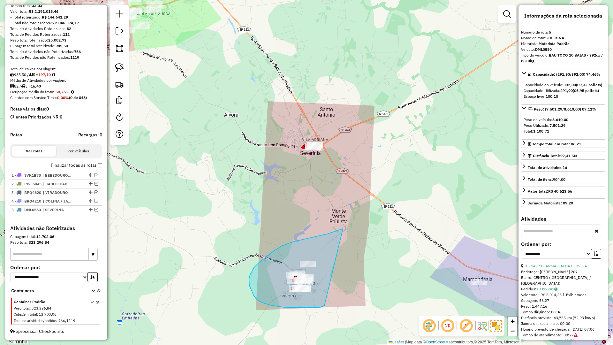
drag, startPoint x: 335, startPoint y: 232, endPoint x: 325, endPoint y: 305, distance: 74.5
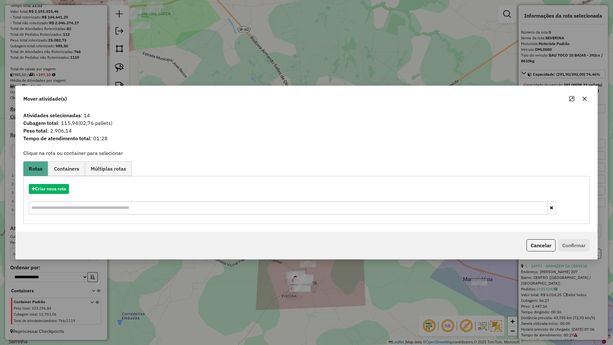
click at [584, 99] on icon "button" at bounding box center [585, 99] width 4 height 4
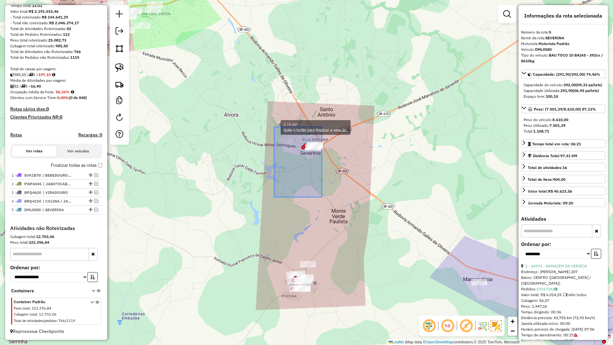
drag, startPoint x: 274, startPoint y: 127, endPoint x: 268, endPoint y: 117, distance: 12.0
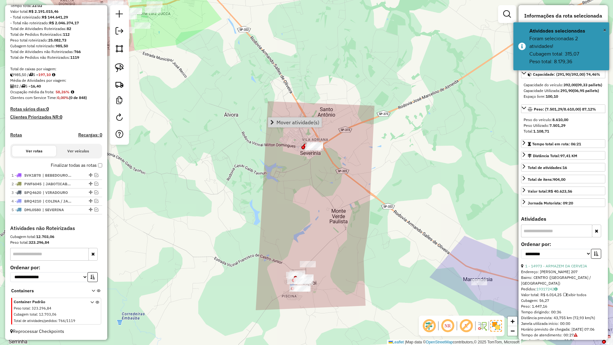
click at [352, 180] on div "Janela de atendimento Grade de atendimento Capacidade Transportadoras Veículos …" at bounding box center [306, 172] width 613 height 345
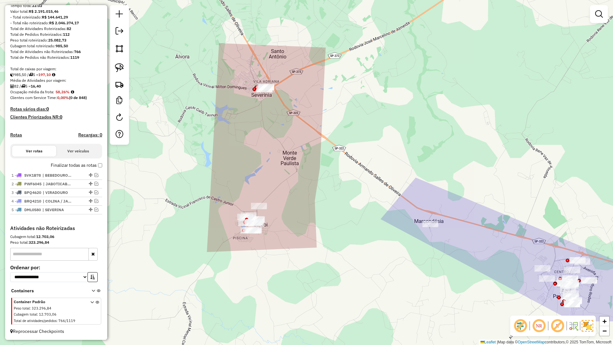
drag, startPoint x: 379, startPoint y: 189, endPoint x: 331, endPoint y: 133, distance: 73.5
click at [331, 133] on div "Janela de atendimento Grade de atendimento Capacidade Transportadoras Veículos …" at bounding box center [306, 172] width 613 height 345
click at [238, 179] on div "Janela de atendimento Grade de atendimento Capacidade Transportadoras Veículos …" at bounding box center [306, 172] width 613 height 345
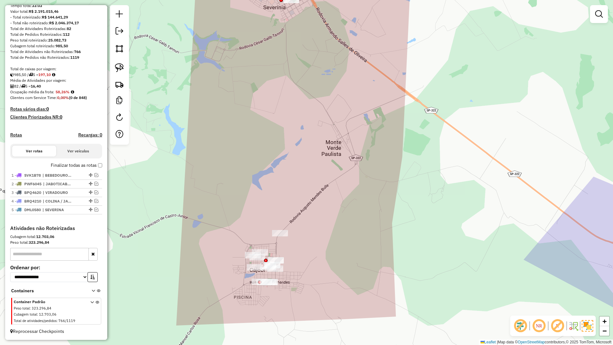
click at [293, 181] on div "Janela de atendimento Grade de atendimento Capacidade Transportadoras Veículos …" at bounding box center [306, 172] width 613 height 345
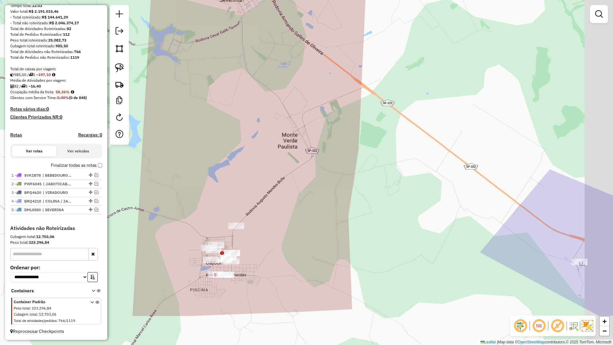
drag, startPoint x: 277, startPoint y: 191, endPoint x: 222, endPoint y: 119, distance: 90.7
click at [222, 119] on div "Janela de atendimento Grade de atendimento Capacidade Transportadoras Veículos …" at bounding box center [306, 172] width 613 height 345
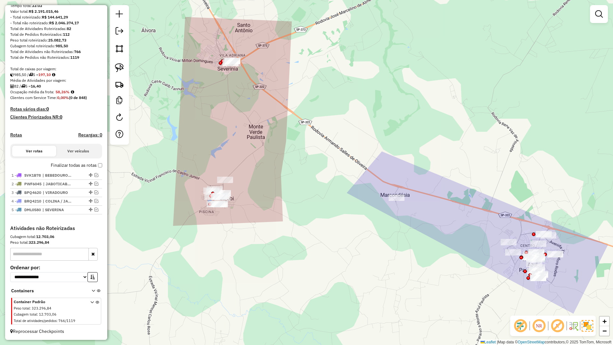
drag, startPoint x: 192, startPoint y: 100, endPoint x: 215, endPoint y: 130, distance: 37.1
click at [213, 129] on div "Janela de atendimento Grade de atendimento Capacidade Transportadoras Veículos …" at bounding box center [306, 172] width 613 height 345
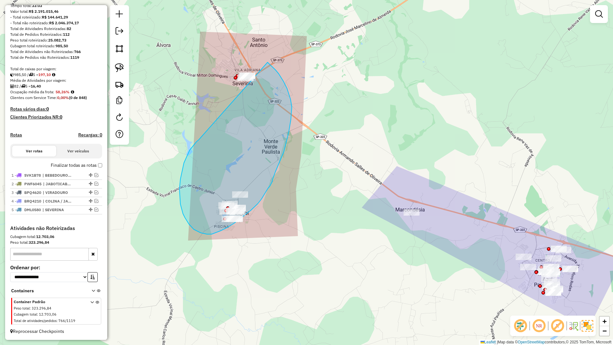
drag, startPoint x: 183, startPoint y: 168, endPoint x: 202, endPoint y: 38, distance: 131.1
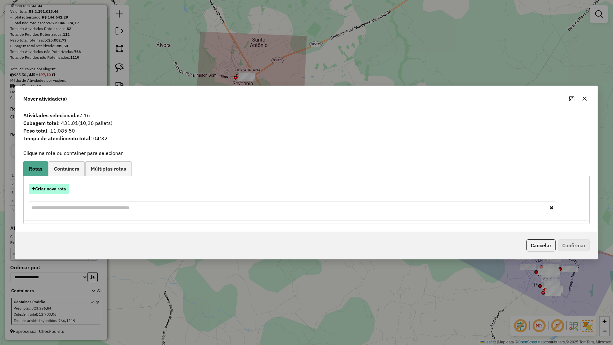
click at [56, 187] on button "Criar nova rota" at bounding box center [49, 189] width 40 height 10
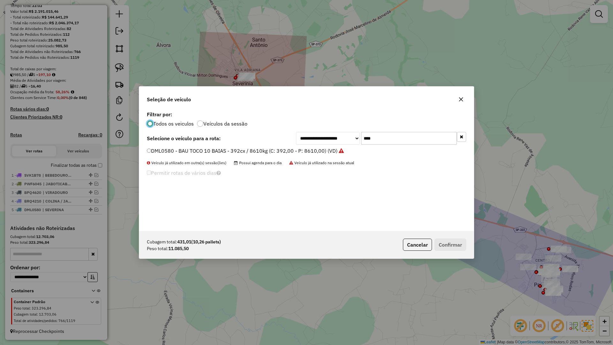
scroll to position [4, 2]
click at [383, 134] on input "****" at bounding box center [409, 138] width 96 height 13
type input "****"
click at [326, 156] on div "DST7820 - BAU TRUCK 12 BAIAS - 504cx / 16730kg (C: 504,00 - P: 16730,00) (VD)" at bounding box center [306, 153] width 327 height 13
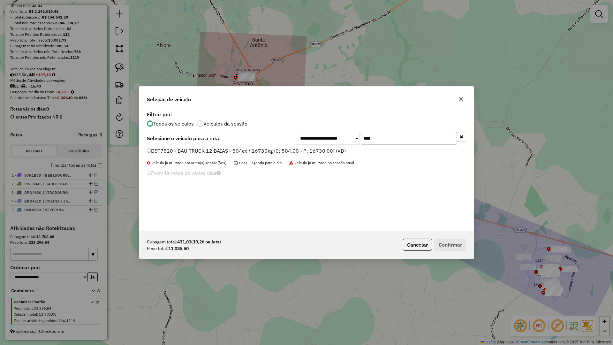
click at [330, 152] on label "DST7820 - BAU TRUCK 12 BAIAS - 504cx / 16730kg (C: 504,00 - P: 16730,00) (VD)" at bounding box center [246, 151] width 199 height 8
click at [444, 239] on button "Confirmar" at bounding box center [451, 245] width 32 height 12
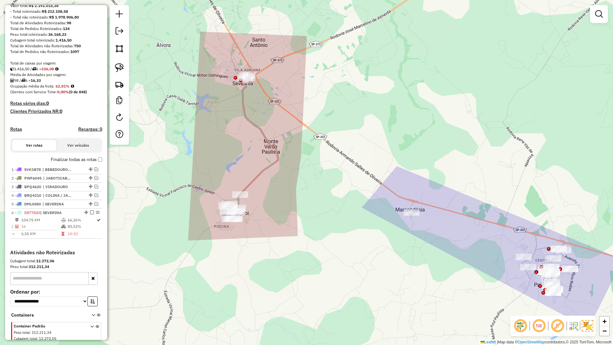
scroll to position [101, 0]
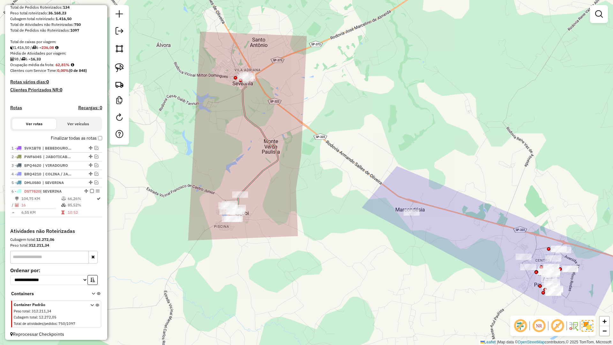
click at [260, 129] on icon at bounding box center [253, 147] width 52 height 143
select select "**********"
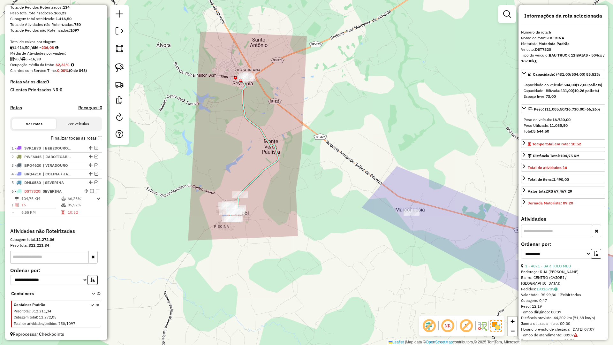
scroll to position [109, 0]
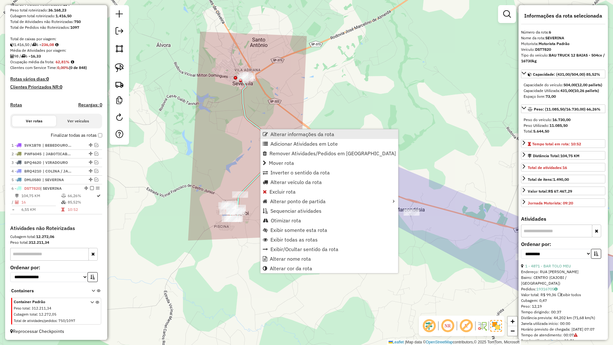
click at [270, 133] on link "Alterar informações da rota" at bounding box center [330, 134] width 138 height 10
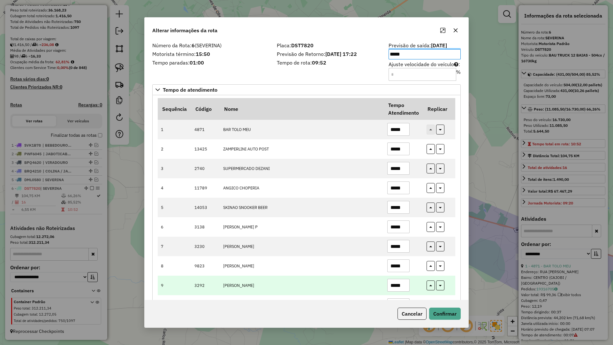
click at [405, 285] on input "*****" at bounding box center [399, 285] width 22 height 13
type input "*****"
click at [434, 287] on button "button" at bounding box center [431, 285] width 8 height 10
type input "*****"
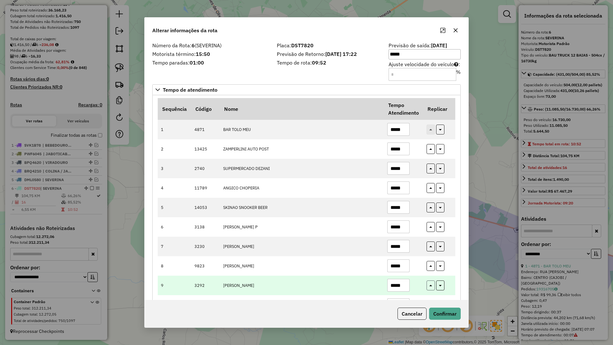
type input "*****"
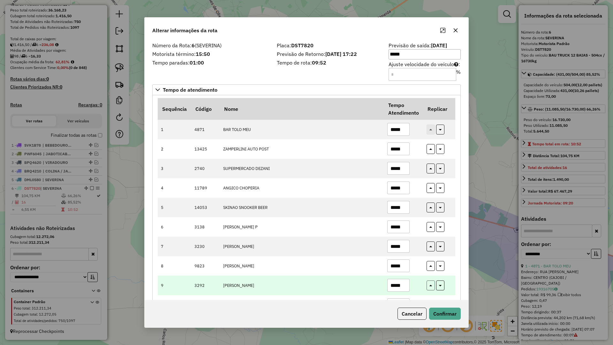
type input "*****"
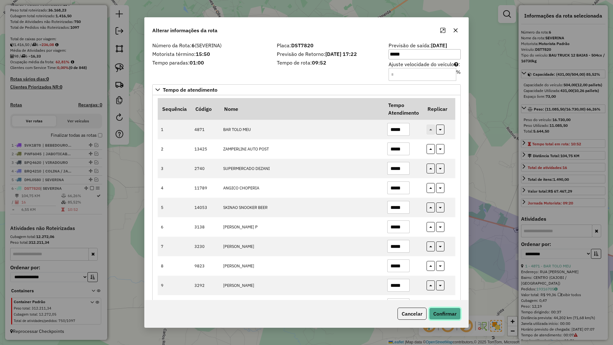
click at [457, 302] on button "Confirmar" at bounding box center [445, 314] width 32 height 12
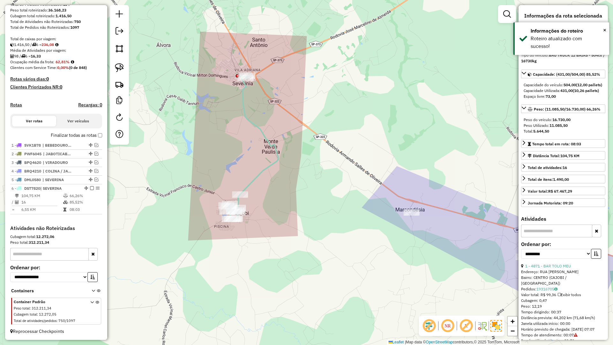
click at [275, 162] on icon at bounding box center [253, 147] width 52 height 143
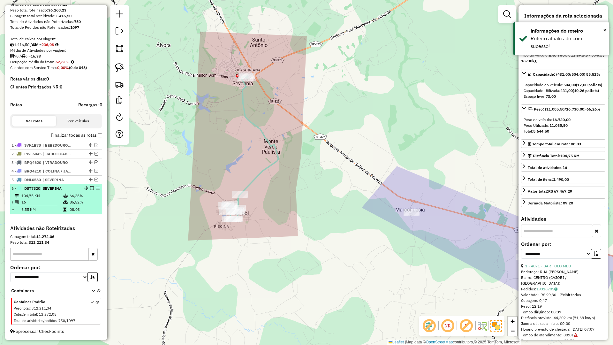
drag, startPoint x: 89, startPoint y: 187, endPoint x: 99, endPoint y: 188, distance: 9.6
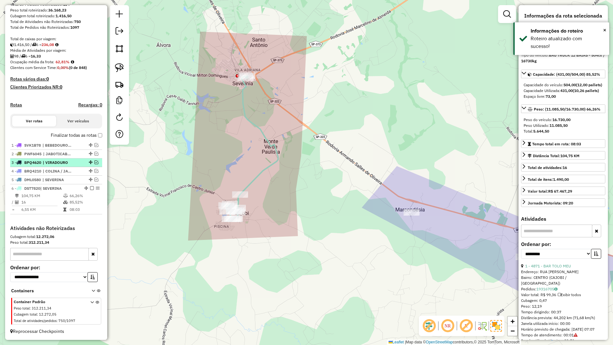
click at [90, 186] on em at bounding box center [92, 188] width 4 height 4
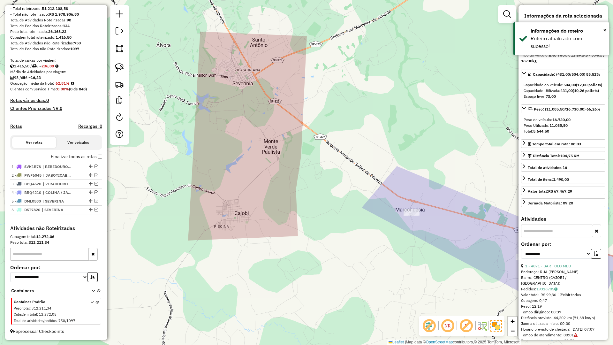
scroll to position [88, 0]
drag, startPoint x: 321, startPoint y: 219, endPoint x: 203, endPoint y: 187, distance: 122.7
click at [201, 186] on div "Janela de atendimento Grade de atendimento Capacidade Transportadoras Veículos …" at bounding box center [306, 172] width 613 height 345
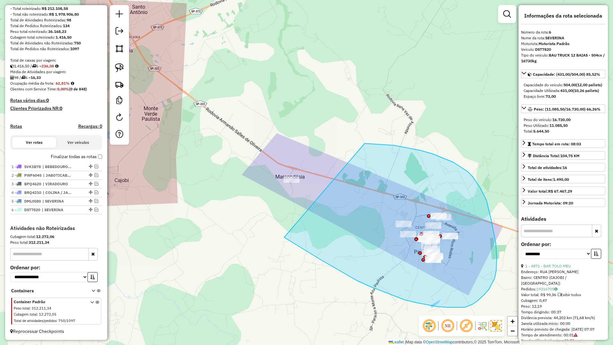
drag, startPoint x: 296, startPoint y: 244, endPoint x: 211, endPoint y: 152, distance: 124.8
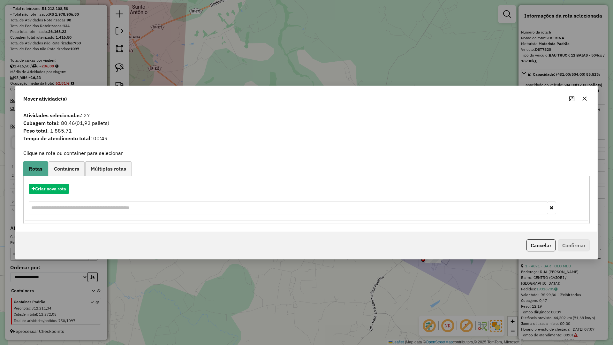
click at [588, 100] on button "button" at bounding box center [585, 99] width 10 height 10
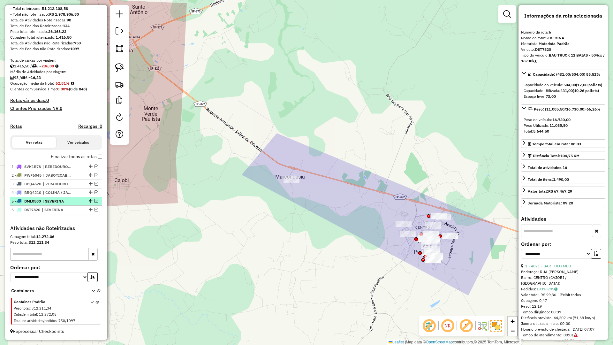
click at [95, 200] on em at bounding box center [97, 201] width 4 height 4
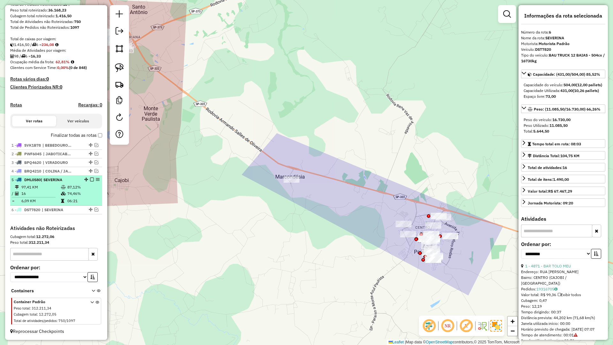
click at [91, 178] on em at bounding box center [92, 180] width 4 height 4
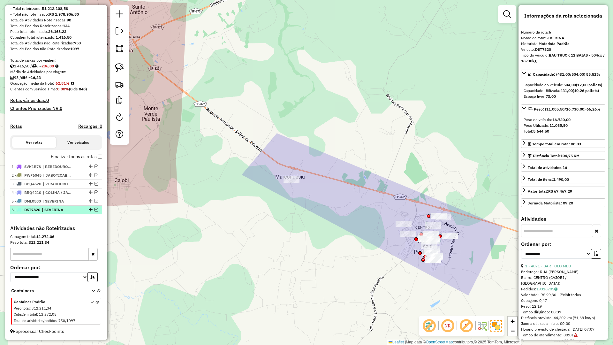
click at [95, 209] on em at bounding box center [97, 210] width 4 height 4
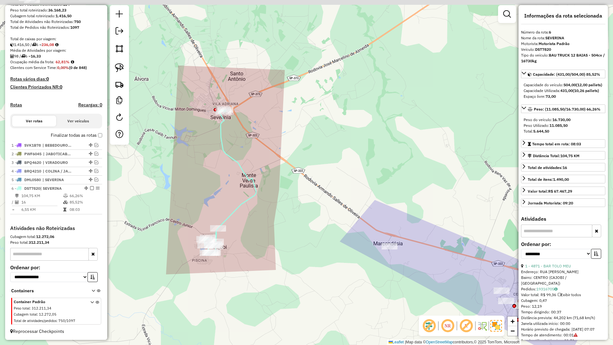
drag, startPoint x: 171, startPoint y: 198, endPoint x: 257, endPoint y: 259, distance: 105.5
click at [257, 259] on div "Janela de atendimento Grade de atendimento Capacidade Transportadoras Veículos …" at bounding box center [306, 172] width 613 height 345
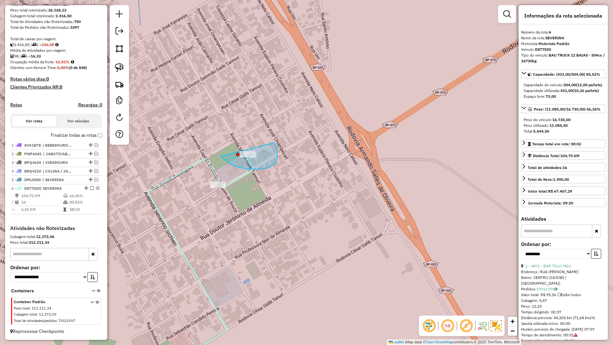
drag, startPoint x: 260, startPoint y: 169, endPoint x: 246, endPoint y: 130, distance: 42.0
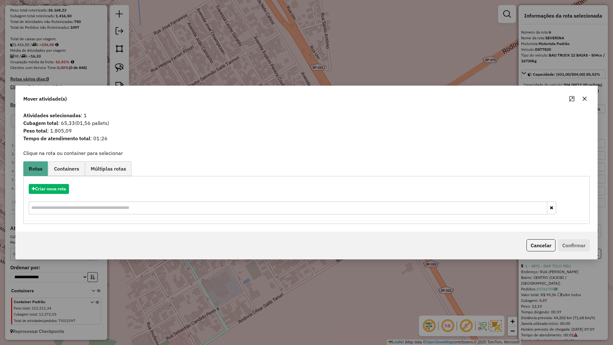
click at [65, 175] on link "Containers" at bounding box center [67, 168] width 36 height 14
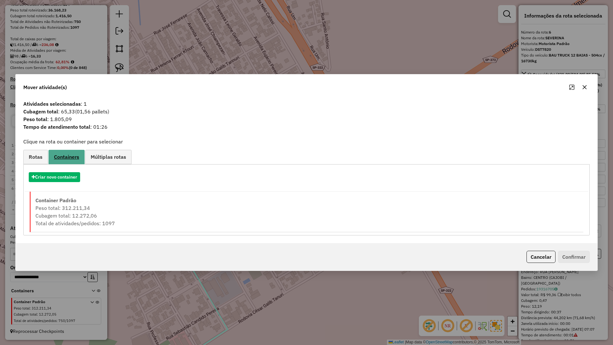
drag, startPoint x: 28, startPoint y: 154, endPoint x: 72, endPoint y: 165, distance: 45.1
click at [29, 154] on link "Rotas" at bounding box center [35, 157] width 25 height 14
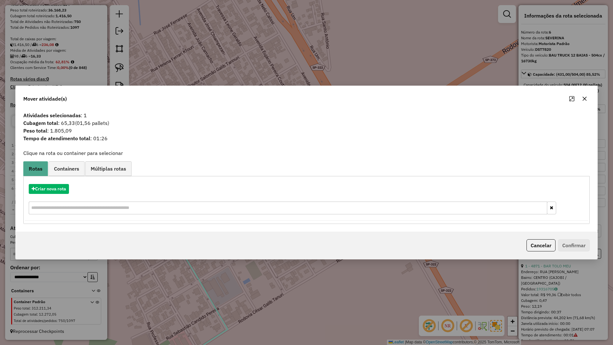
click at [63, 182] on div "Criar nova rota" at bounding box center [307, 200] width 564 height 42
drag, startPoint x: 64, startPoint y: 186, endPoint x: 67, endPoint y: 188, distance: 3.6
click at [67, 188] on button "Criar nova rota" at bounding box center [49, 189] width 40 height 10
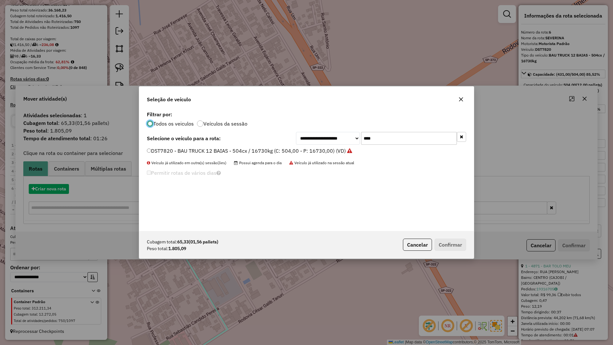
scroll to position [4, 2]
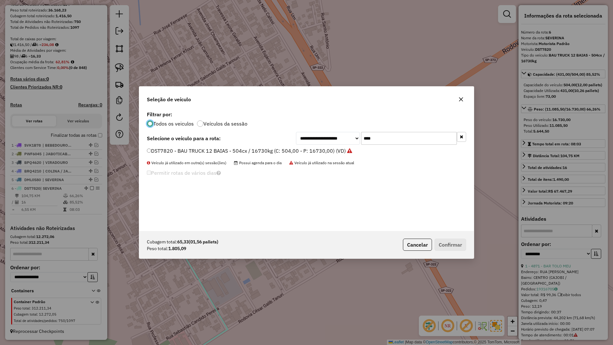
click at [381, 142] on input "****" at bounding box center [409, 138] width 96 height 13
type input "****"
click at [321, 150] on label "STW9H88 - BAU TOCO 10 BAIAS - 420cx / 8610kg (C: 420,00 - P: 8610,00) (VD)" at bounding box center [242, 151] width 191 height 8
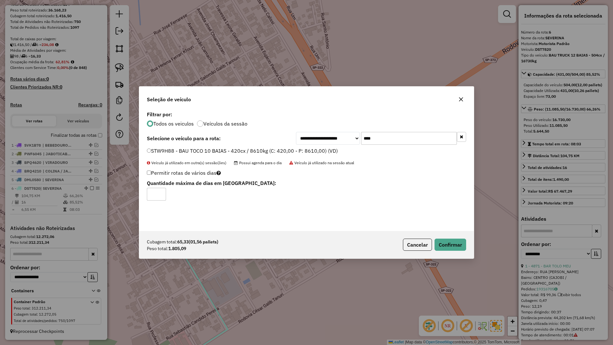
drag, startPoint x: 469, startPoint y: 250, endPoint x: 463, endPoint y: 246, distance: 6.9
click at [468, 250] on div "Cubagem total: 65,33 (01,56 pallets) Peso total: 1.805,09 Cancelar Confirmar" at bounding box center [306, 244] width 335 height 27
click at [463, 246] on button "Confirmar" at bounding box center [451, 245] width 32 height 12
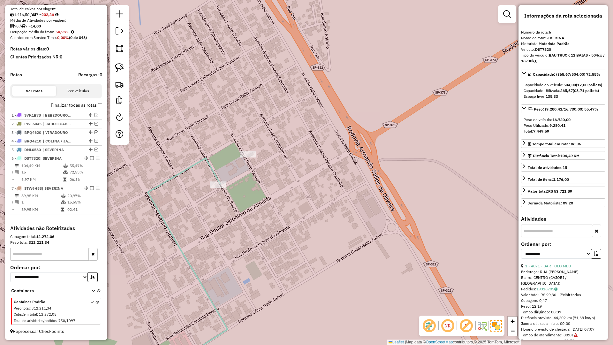
scroll to position [139, 0]
click at [215, 173] on icon at bounding box center [188, 268] width 80 height 221
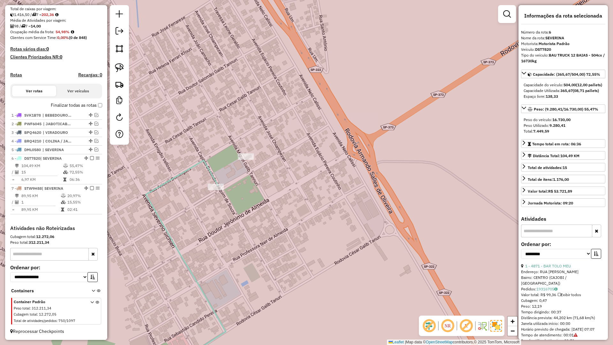
click at [215, 173] on icon at bounding box center [186, 269] width 80 height 219
click at [214, 176] on icon at bounding box center [186, 269] width 80 height 219
click at [211, 177] on icon at bounding box center [186, 269] width 80 height 219
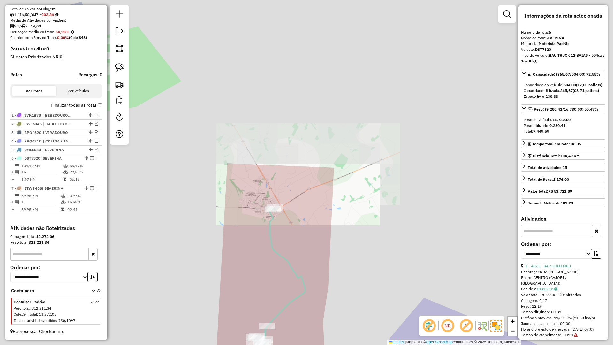
drag, startPoint x: 223, startPoint y: 108, endPoint x: 211, endPoint y: 98, distance: 16.1
click at [211, 98] on div "Janela de atendimento Grade de atendimento Capacidade Transportadoras Veículos …" at bounding box center [306, 172] width 613 height 345
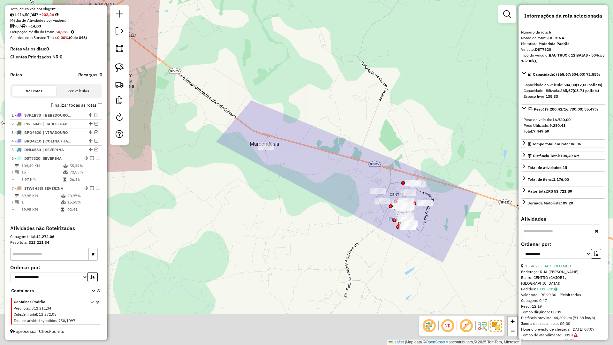
drag, startPoint x: 240, startPoint y: 142, endPoint x: 233, endPoint y: 129, distance: 14.3
click at [232, 134] on div "Janela de atendimento Grade de atendimento Capacidade Transportadoras Veículos …" at bounding box center [306, 172] width 613 height 345
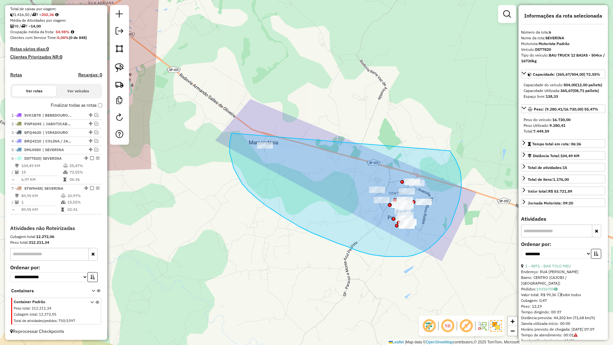
drag, startPoint x: 230, startPoint y: 152, endPoint x: 450, endPoint y: 151, distance: 220.4
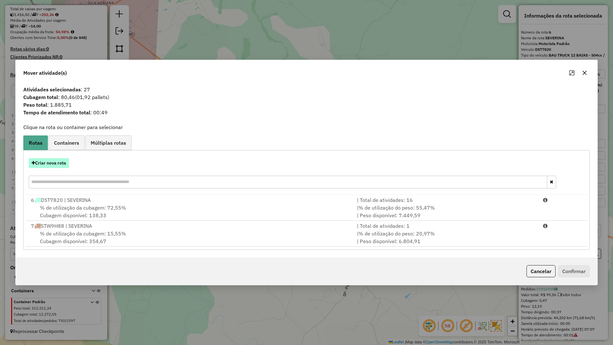
click at [55, 164] on button "Criar nova rota" at bounding box center [49, 163] width 40 height 10
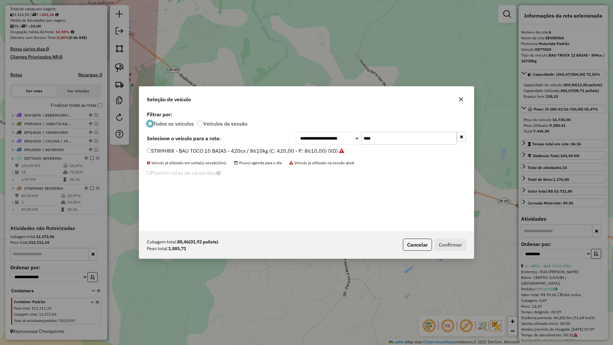
scroll to position [4, 2]
click at [385, 140] on input "****" at bounding box center [409, 138] width 96 height 13
click at [267, 149] on label "STW9H88 - BAU TOCO 10 BAIAS - 420cx / 8610kg (C: 420,00 - P: 8610,00) (VD)" at bounding box center [245, 151] width 197 height 8
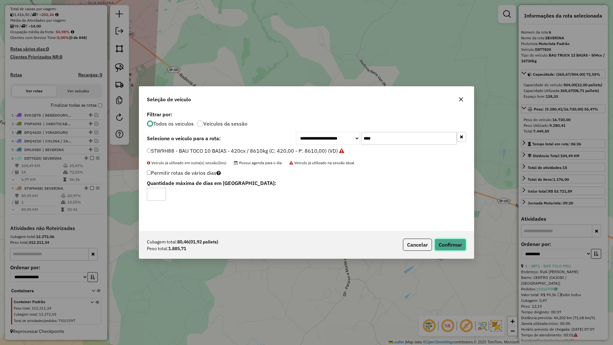
click at [457, 244] on button "Confirmar" at bounding box center [451, 245] width 32 height 12
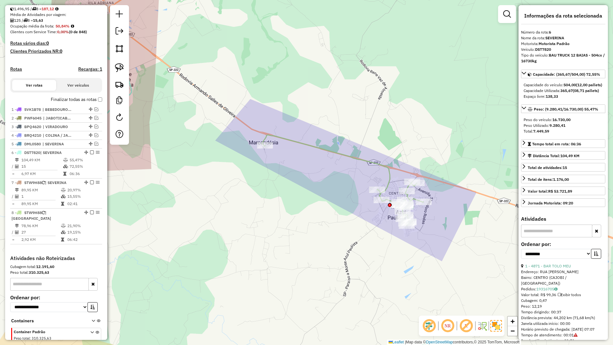
scroll to position [175, 0]
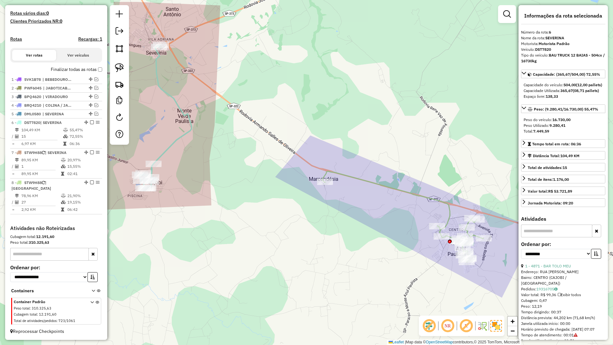
drag, startPoint x: 312, startPoint y: 236, endPoint x: 344, endPoint y: 255, distance: 37.0
click at [344, 255] on div "Janela de atendimento Grade de atendimento Capacidade Transportadoras Veículos …" at bounding box center [306, 172] width 613 height 345
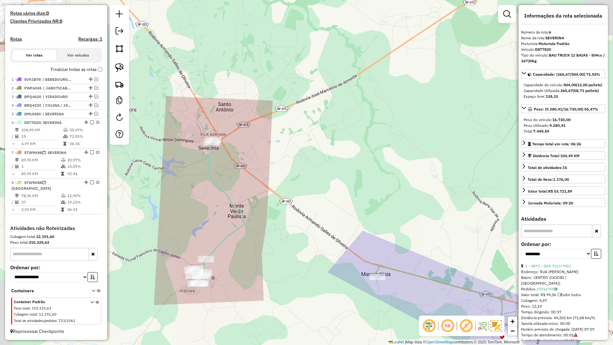
drag, startPoint x: 304, startPoint y: 217, endPoint x: 330, endPoint y: 275, distance: 63.9
click at [341, 294] on div "Janela de atendimento Grade de atendimento Capacidade Transportadoras Veículos …" at bounding box center [306, 172] width 613 height 345
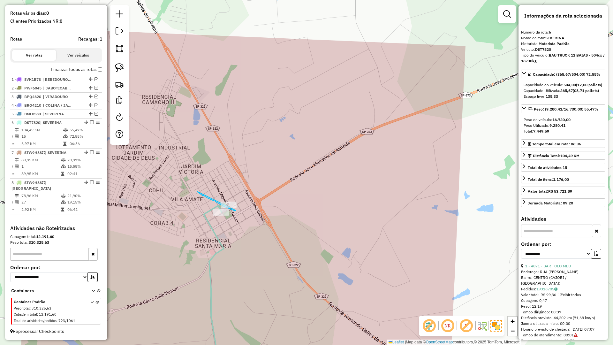
drag, startPoint x: 198, startPoint y: 191, endPoint x: 247, endPoint y: 198, distance: 49.7
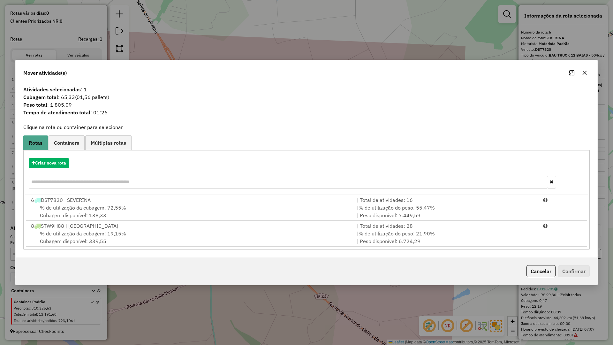
click at [234, 233] on div "% de utilização da cubagem: 19,15% Cubagem disponível: 339,55" at bounding box center [190, 237] width 326 height 15
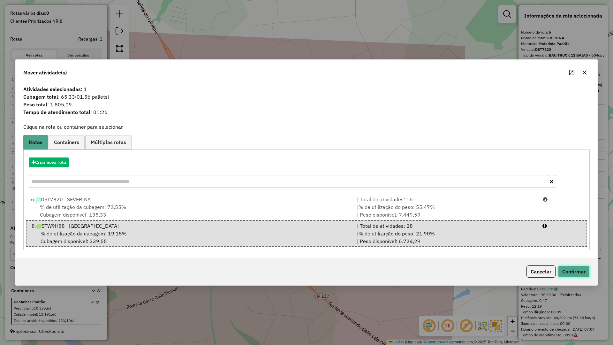
click at [582, 268] on button "Confirmar" at bounding box center [574, 271] width 32 height 12
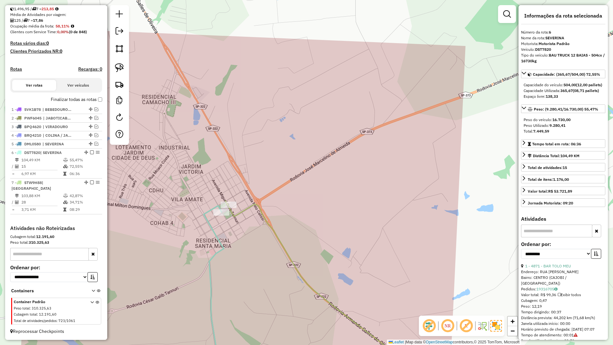
scroll to position [145, 0]
click at [301, 274] on icon at bounding box center [328, 290] width 204 height 179
click at [219, 236] on icon at bounding box center [217, 293] width 26 height 174
drag, startPoint x: 267, startPoint y: 232, endPoint x: 244, endPoint y: 201, distance: 39.0
click at [270, 214] on div "Janela de atendimento Grade de atendimento Capacidade Transportadoras Veículos …" at bounding box center [306, 172] width 613 height 345
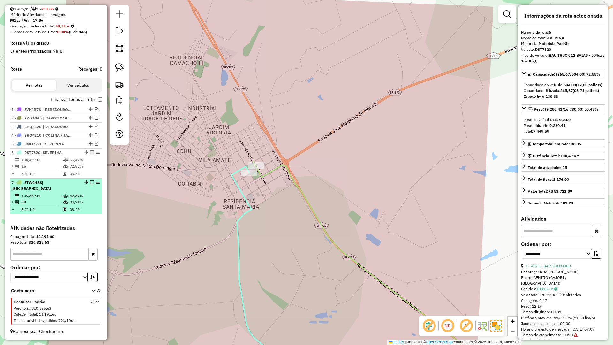
click at [90, 182] on em at bounding box center [92, 182] width 4 height 4
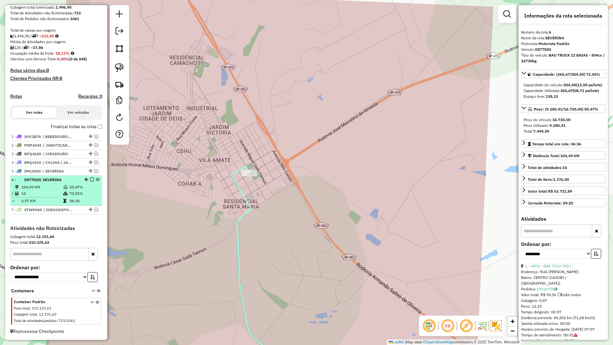
click at [90, 180] on em at bounding box center [92, 180] width 4 height 4
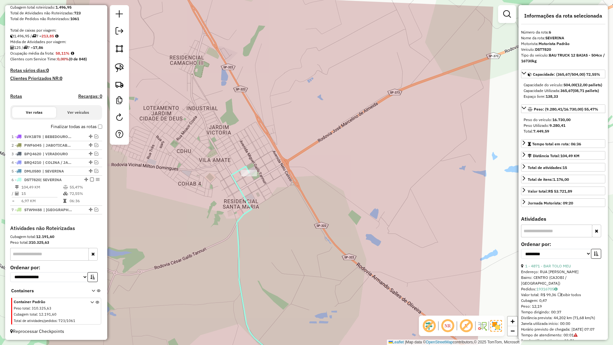
scroll to position [96, 0]
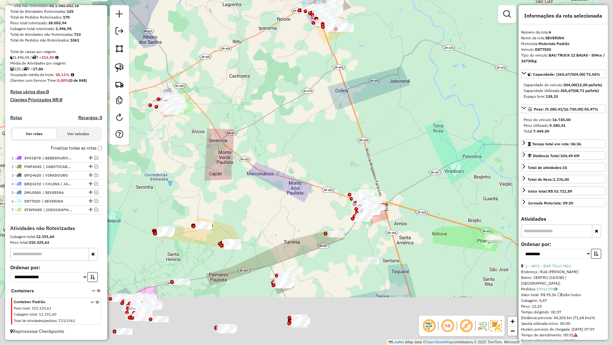
drag, startPoint x: 300, startPoint y: 264, endPoint x: 250, endPoint y: 179, distance: 98.7
click at [242, 166] on div "Janela de atendimento Grade de atendimento Capacidade Transportadoras Veículos …" at bounding box center [306, 172] width 613 height 345
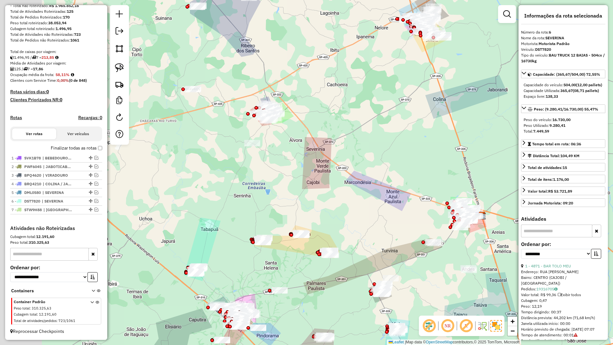
drag, startPoint x: 246, startPoint y: 204, endPoint x: 381, endPoint y: 232, distance: 137.9
click at [381, 232] on div "Janela de atendimento Grade de atendimento Capacidade Transportadoras Veículos …" at bounding box center [306, 172] width 613 height 345
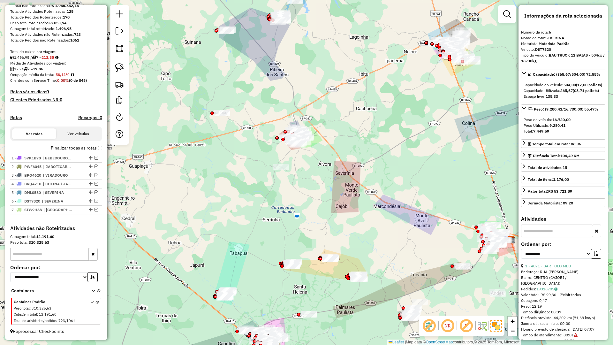
drag, startPoint x: 338, startPoint y: 195, endPoint x: 353, endPoint y: 282, distance: 88.1
click at [353, 282] on div "Janela de atendimento Grade de atendimento Capacidade Transportadoras Veículos …" at bounding box center [306, 172] width 613 height 345
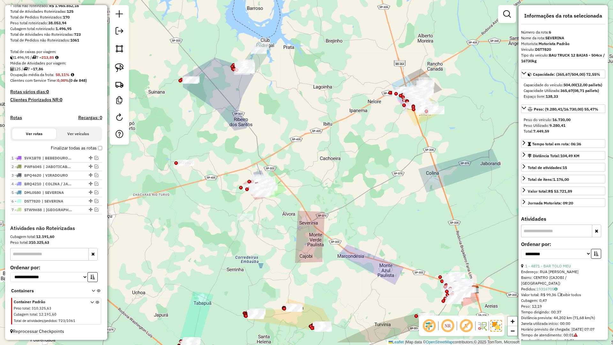
drag, startPoint x: 311, startPoint y: 164, endPoint x: 205, endPoint y: 113, distance: 116.5
click at [205, 113] on div "Janela de atendimento Grade de atendimento Capacidade Transportadoras Veículos …" at bounding box center [306, 172] width 613 height 345
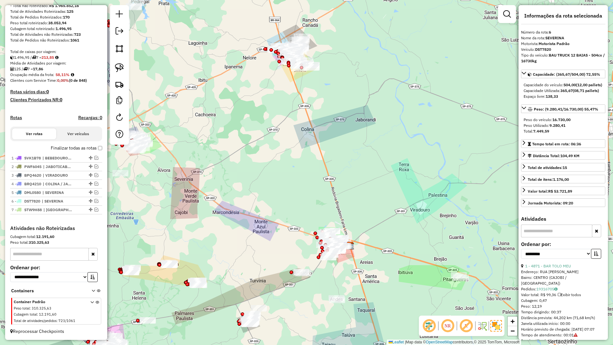
drag, startPoint x: 267, startPoint y: 153, endPoint x: 298, endPoint y: 237, distance: 89.6
click at [299, 238] on div "Janela de atendimento Grade de atendimento Capacidade Transportadoras Veículos …" at bounding box center [306, 172] width 613 height 345
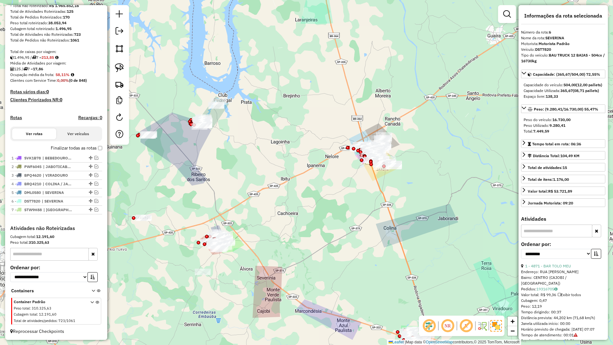
drag, startPoint x: 220, startPoint y: 172, endPoint x: 280, endPoint y: 255, distance: 102.3
click at [280, 255] on div "Janela de atendimento Grade de atendimento Capacidade Transportadoras Veículos …" at bounding box center [306, 172] width 613 height 345
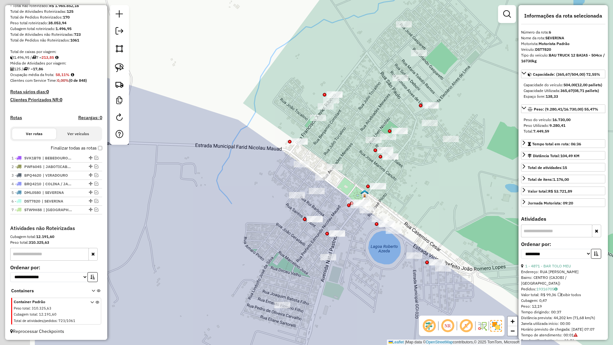
drag, startPoint x: 376, startPoint y: 206, endPoint x: 440, endPoint y: 203, distance: 64.6
click at [440, 203] on div "Janela de atendimento Grade de atendimento Capacidade Transportadoras Veículos …" at bounding box center [306, 172] width 613 height 345
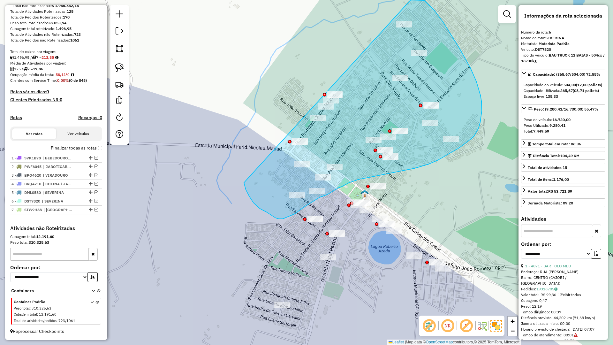
drag, startPoint x: 244, startPoint y: 184, endPoint x: 357, endPoint y: 5, distance: 211.4
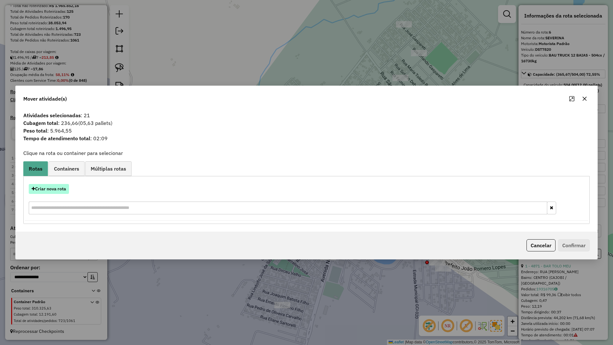
click at [52, 188] on button "Criar nova rota" at bounding box center [49, 189] width 40 height 10
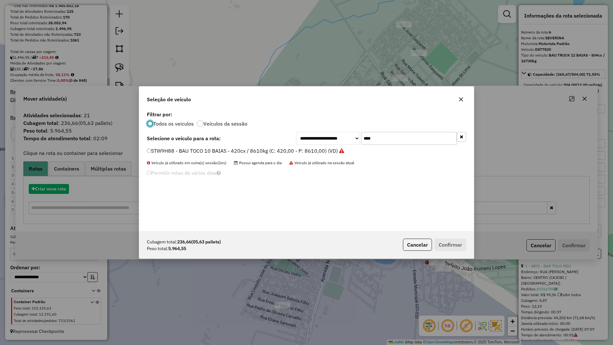
scroll to position [4, 2]
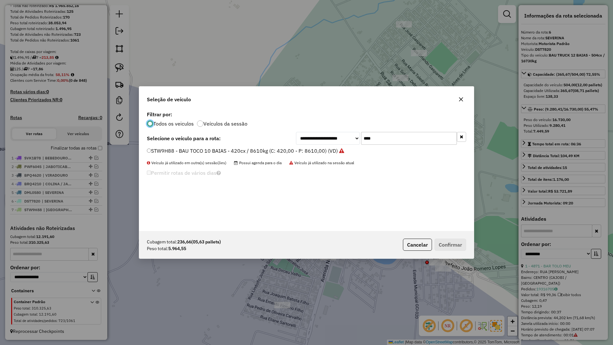
click at [380, 141] on input "****" at bounding box center [409, 138] width 96 height 13
type input "****"
click at [328, 147] on label "SUS2J28 - BAU TOCO 10 BAIAS - 420cx / 8610kg (C: 420,00 - P: 8610,00) (VD)" at bounding box center [241, 151] width 189 height 8
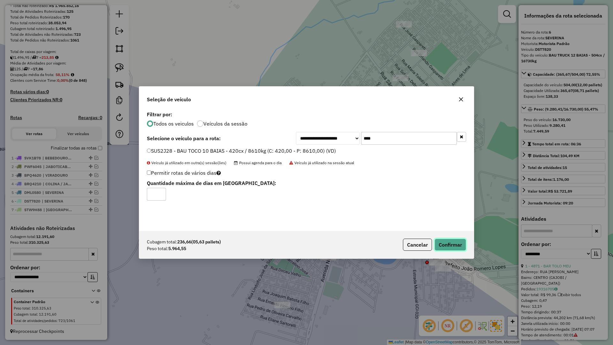
click at [448, 245] on button "Confirmar" at bounding box center [451, 245] width 32 height 12
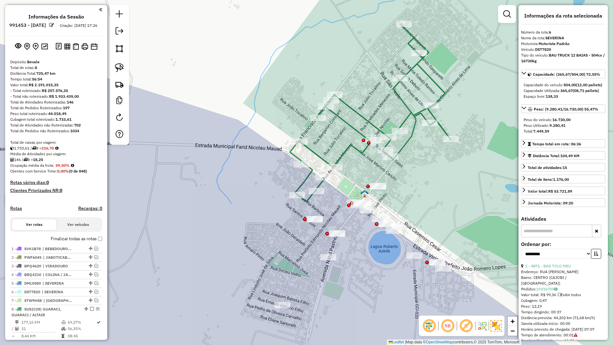
select select "**********"
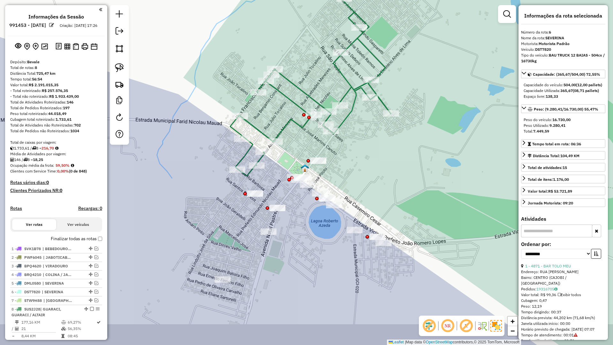
scroll to position [132, 0]
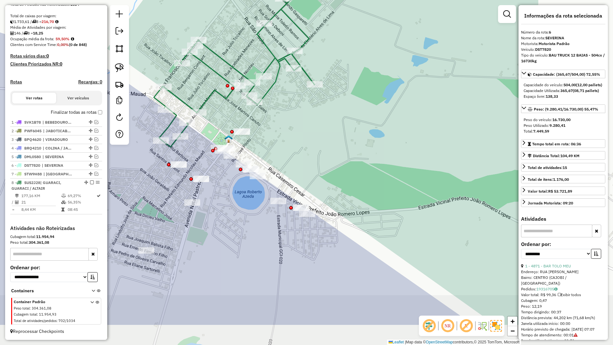
drag, startPoint x: 337, startPoint y: 264, endPoint x: 237, endPoint y: 226, distance: 106.6
click at [237, 226] on div "Janela de atendimento Grade de atendimento Capacidade Transportadoras Veículos …" at bounding box center [306, 172] width 613 height 345
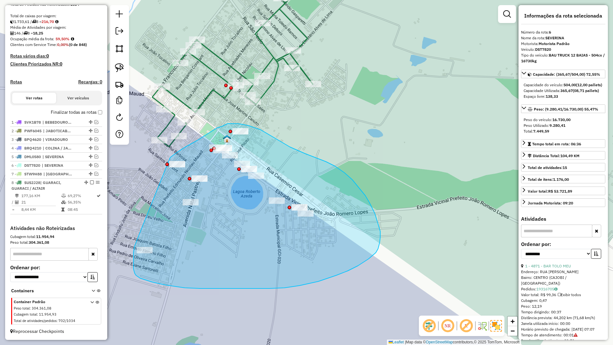
drag, startPoint x: 134, startPoint y: 247, endPoint x: 168, endPoint y: 159, distance: 93.7
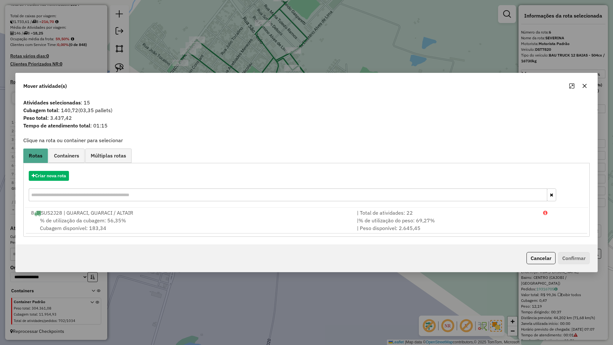
click at [58, 167] on div "Criar nova rota" at bounding box center [307, 187] width 564 height 42
click at [62, 177] on button "Criar nova rota" at bounding box center [49, 176] width 40 height 10
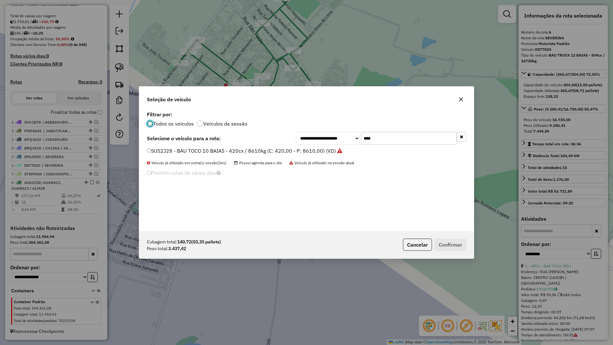
scroll to position [4, 2]
click at [415, 145] on div "**********" at bounding box center [306, 170] width 335 height 121
click at [415, 139] on input "****" at bounding box center [409, 138] width 96 height 13
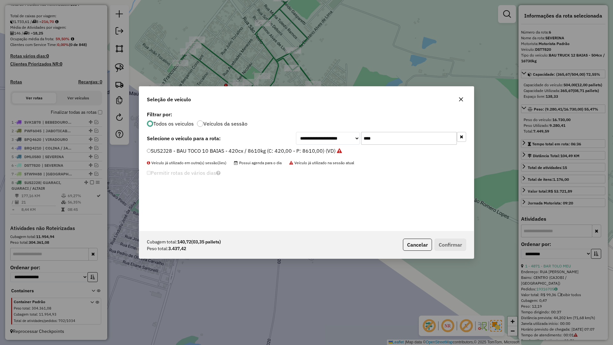
type input "*"
type input "***"
drag, startPoint x: 326, startPoint y: 152, endPoint x: 336, endPoint y: 156, distance: 11.0
click at [326, 152] on label "SWU9I38 - BAU TOCO 10 BAIAS - 420cx / 8610kg (C: 420,00 - P: 8610,00) (VD)" at bounding box center [242, 151] width 190 height 8
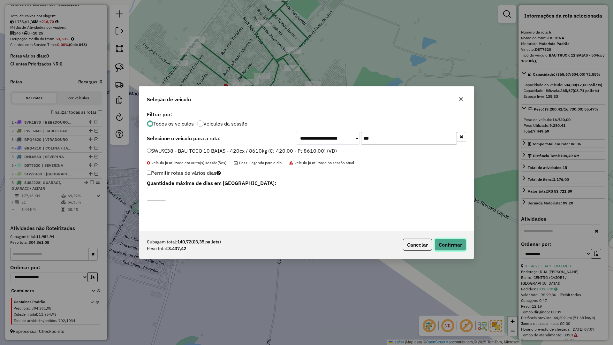
click at [443, 248] on button "Confirmar" at bounding box center [451, 245] width 32 height 12
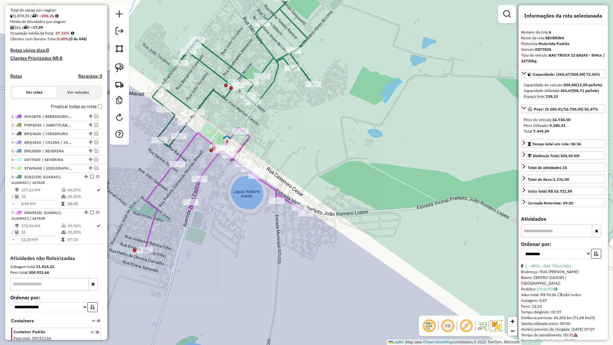
scroll to position [168, 0]
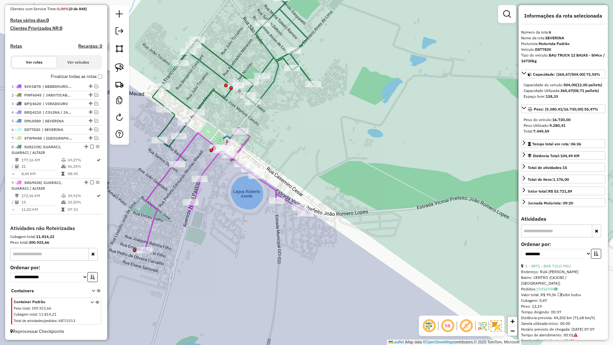
drag, startPoint x: 262, startPoint y: 165, endPoint x: 240, endPoint y: 171, distance: 23.1
click at [240, 170] on div "Rota 9 - Placa SWU9I38 13977 - CANTINA DO SABOR Janela de atendimento Grade de …" at bounding box center [306, 172] width 613 height 345
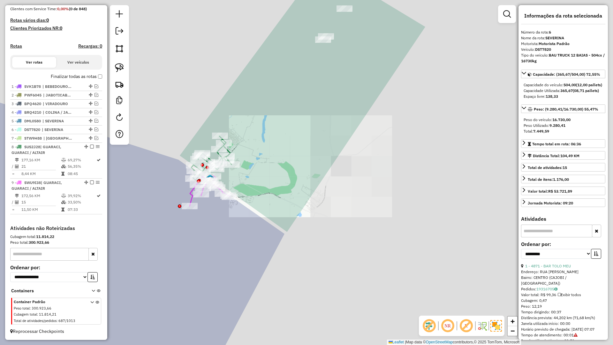
drag, startPoint x: 272, startPoint y: 237, endPoint x: 263, endPoint y: 247, distance: 13.1
click at [263, 249] on div "Janela de atendimento Grade de atendimento Capacidade Transportadoras Veículos …" at bounding box center [306, 172] width 613 height 345
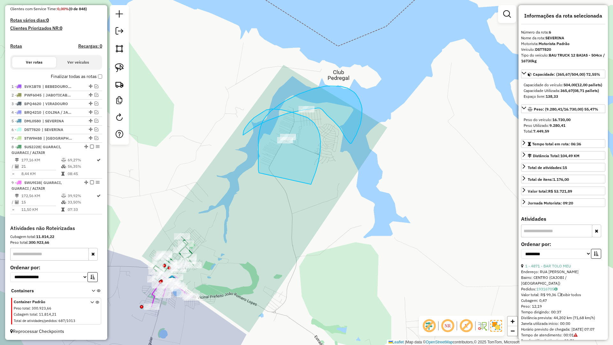
drag, startPoint x: 316, startPoint y: 172, endPoint x: 259, endPoint y: 173, distance: 56.9
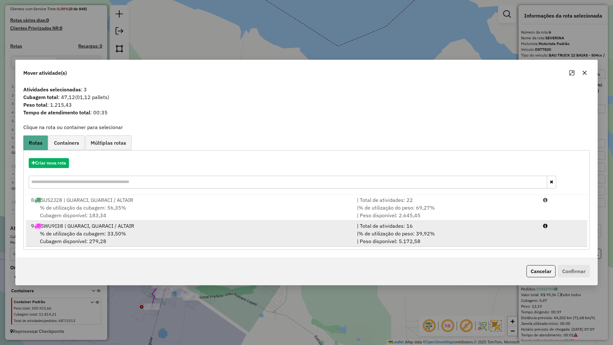
click at [202, 229] on div "9 SWU9I38 | GUARACI, GUARACI / ALTAIR" at bounding box center [190, 226] width 326 height 8
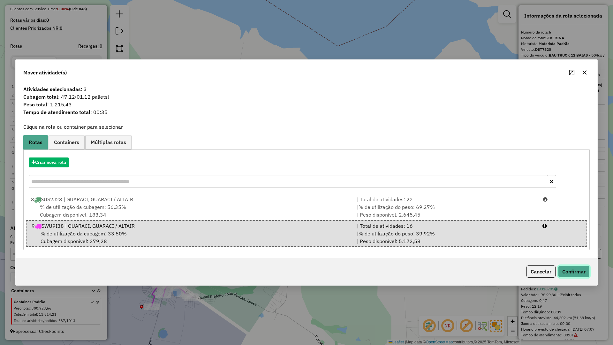
click at [572, 269] on button "Confirmar" at bounding box center [574, 271] width 32 height 12
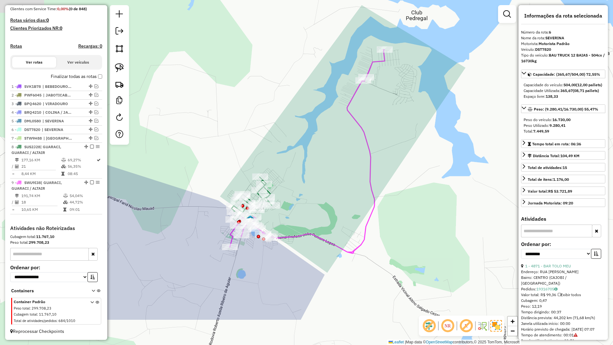
drag, startPoint x: 416, startPoint y: 138, endPoint x: 311, endPoint y: 151, distance: 105.6
click at [422, 133] on div "Janela de atendimento Grade de atendimento Capacidade Transportadoras Veículos …" at bounding box center [306, 172] width 613 height 345
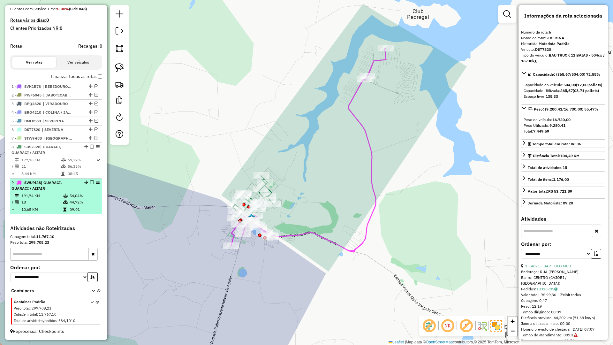
click at [90, 183] on em at bounding box center [92, 182] width 4 height 4
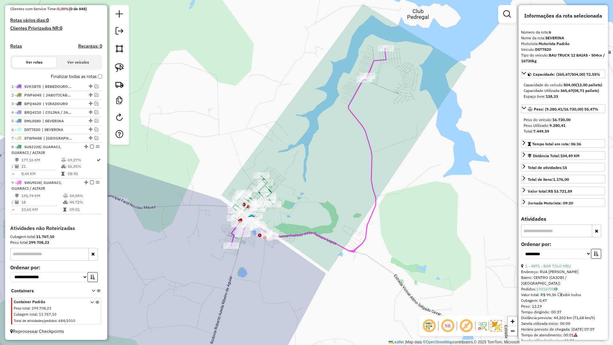
scroll to position [141, 0]
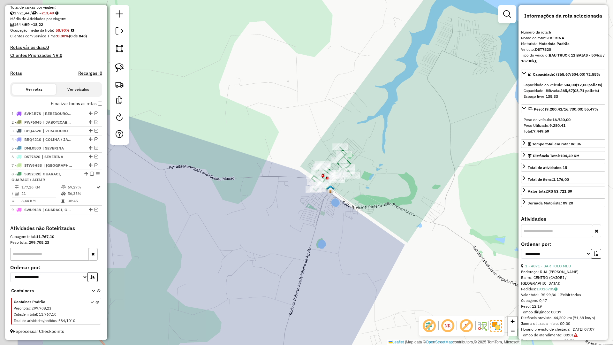
drag, startPoint x: 250, startPoint y: 206, endPoint x: 337, endPoint y: 169, distance: 94.7
click at [337, 169] on div "Janela de atendimento Grade de atendimento Capacidade Transportadoras Veículos …" at bounding box center [306, 172] width 613 height 345
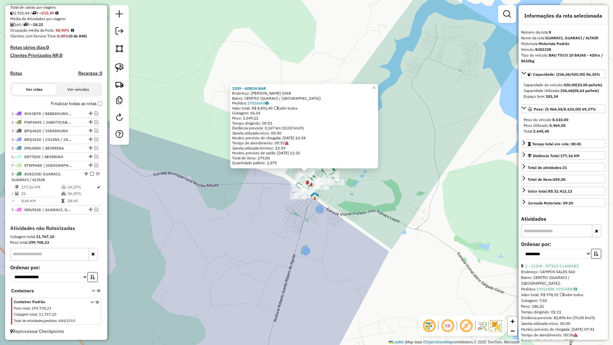
click at [388, 194] on div "1109 - ADEGA BAR Endereço: FRANCISCO XAVIER RIBEIRO 1068 Bairro: CENTRO (GUARAC…" at bounding box center [306, 172] width 613 height 345
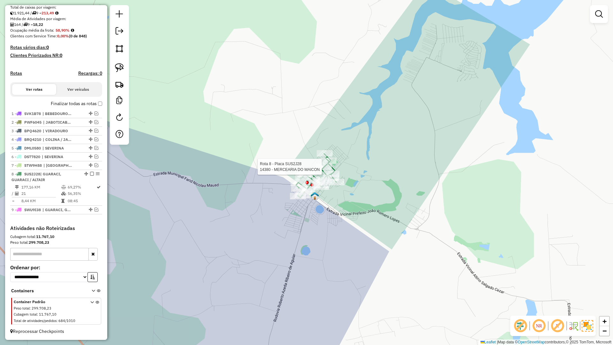
select select "**********"
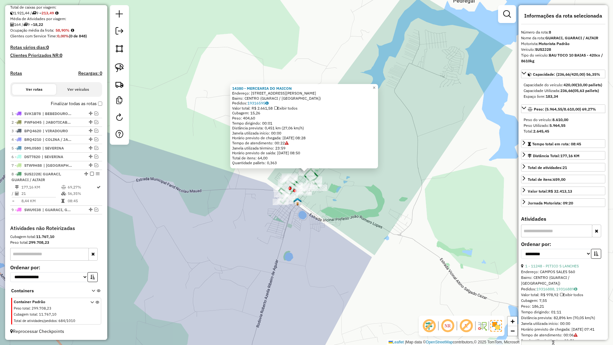
click at [380, 204] on div "14380 - MERCEARIA DO MAICON Endereço: Rua Firmino Alves de Lima 230 Bairro: CEN…" at bounding box center [306, 172] width 613 height 345
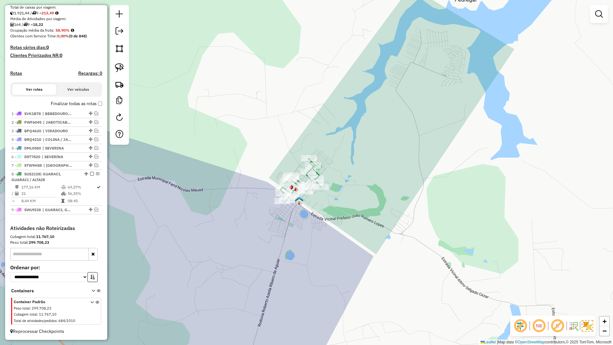
drag, startPoint x: 324, startPoint y: 249, endPoint x: 462, endPoint y: 164, distance: 162.1
click at [482, 158] on div "Janela de atendimento Grade de atendimento Capacidade Transportadoras Veículos …" at bounding box center [306, 172] width 613 height 345
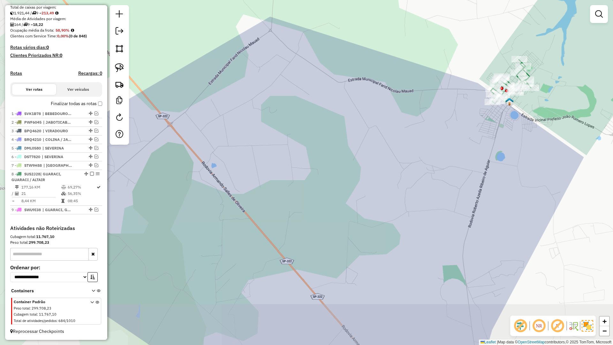
drag, startPoint x: 295, startPoint y: 204, endPoint x: 518, endPoint y: 211, distance: 223.8
click at [518, 211] on div "Janela de atendimento Grade de atendimento Capacidade Transportadoras Veículos …" at bounding box center [306, 172] width 613 height 345
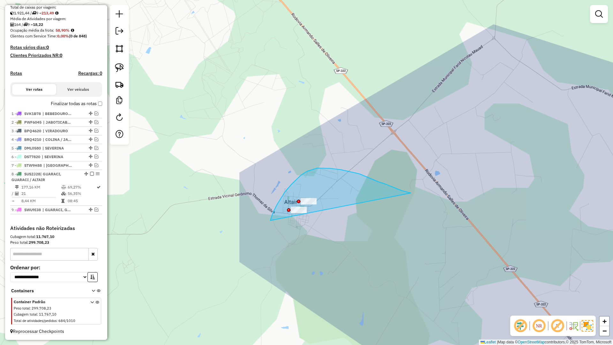
drag, startPoint x: 384, startPoint y: 183, endPoint x: 269, endPoint y: 245, distance: 130.8
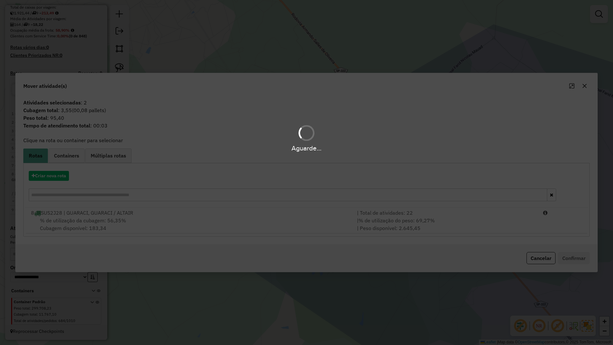
click at [273, 229] on hb-app "Aguarde... Pop-up bloqueado! Seu navegador bloqueou automáticamente a abertura …" at bounding box center [306, 172] width 613 height 345
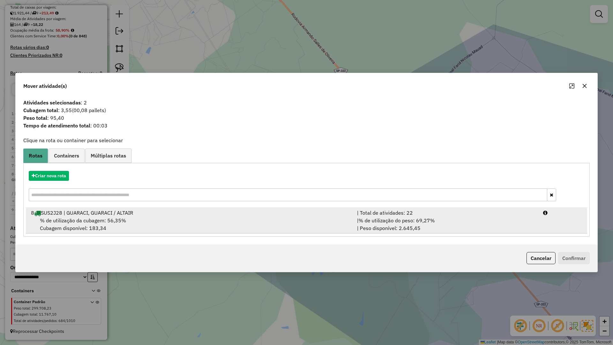
click at [376, 227] on div "| % de utilização do peso: 69,27% | Peso disponível: 2.645,45" at bounding box center [446, 224] width 186 height 15
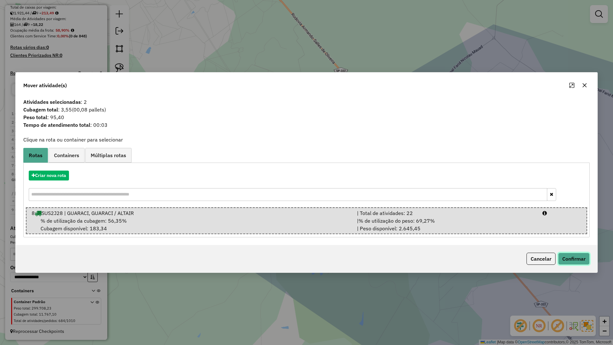
drag, startPoint x: 575, startPoint y: 257, endPoint x: 572, endPoint y: 256, distance: 3.7
click at [575, 257] on button "Confirmar" at bounding box center [574, 259] width 32 height 12
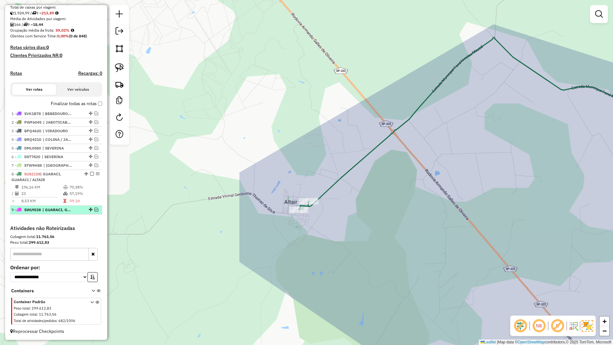
click at [95, 211] on em at bounding box center [97, 210] width 4 height 4
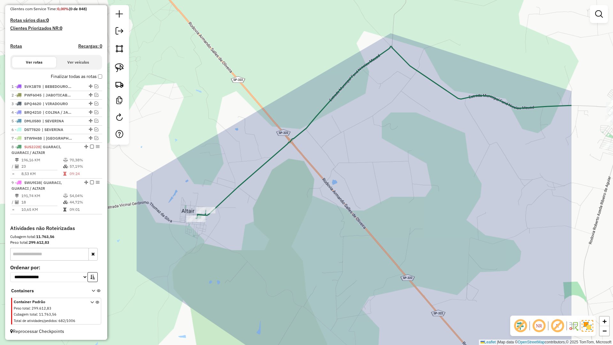
drag, startPoint x: 355, startPoint y: 216, endPoint x: 213, endPoint y: 260, distance: 147.8
click at [213, 260] on div "Janela de atendimento Grade de atendimento Capacidade Transportadoras Veículos …" at bounding box center [306, 172] width 613 height 345
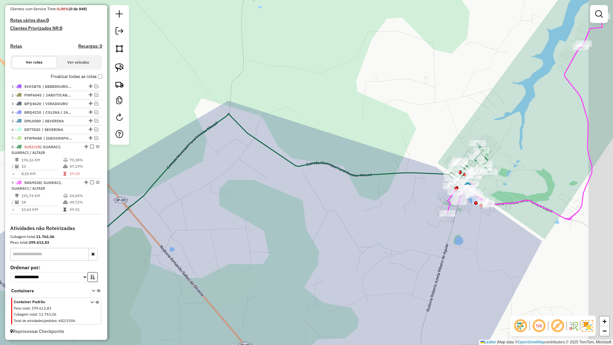
drag, startPoint x: 338, startPoint y: 232, endPoint x: 321, endPoint y: 244, distance: 21.1
click at [314, 246] on div "Janela de atendimento Grade de atendimento Capacidade Transportadoras Veículos …" at bounding box center [306, 172] width 613 height 345
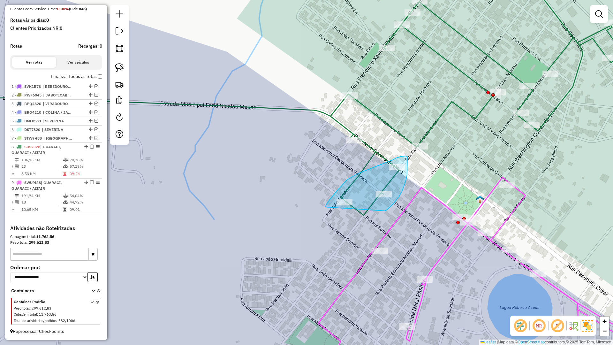
drag, startPoint x: 396, startPoint y: 201, endPoint x: 323, endPoint y: 212, distance: 74.0
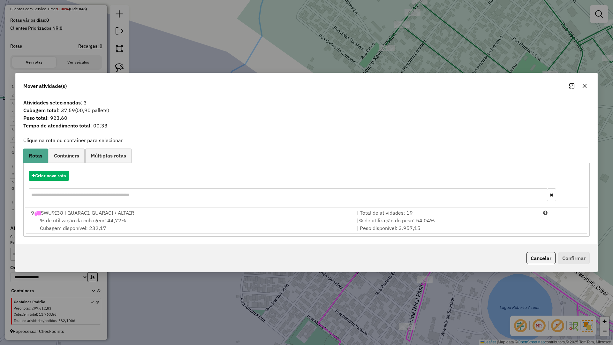
click at [288, 230] on div "% de utilização da cubagem: 44,72% Cubagem disponível: 232,17" at bounding box center [190, 224] width 326 height 15
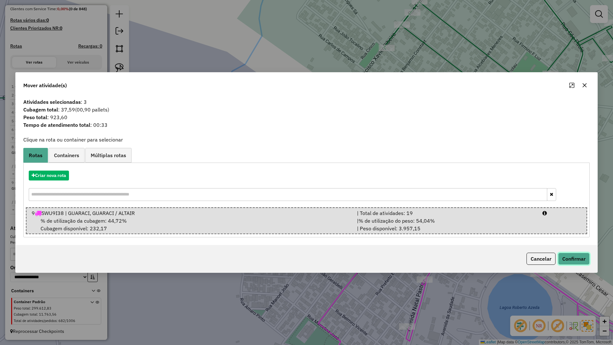
click at [588, 259] on button "Confirmar" at bounding box center [574, 259] width 32 height 12
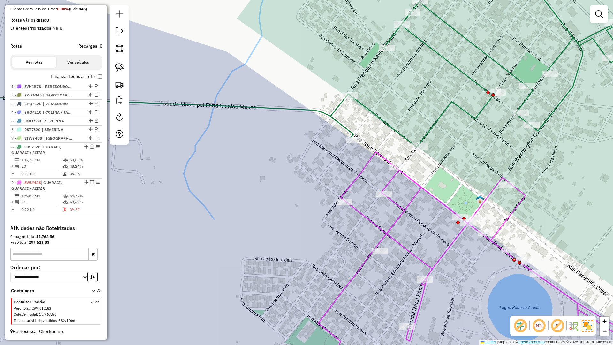
click at [421, 303] on icon at bounding box center [497, 266] width 356 height 228
select select "**********"
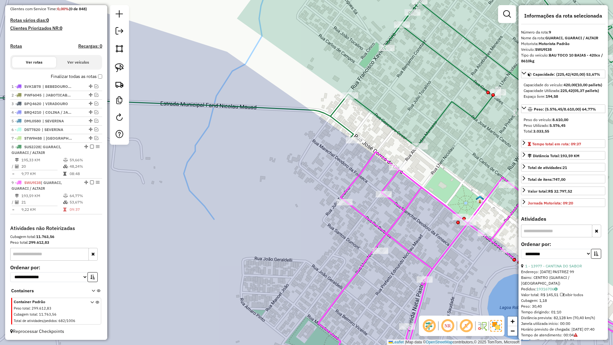
click at [421, 303] on icon at bounding box center [497, 266] width 356 height 228
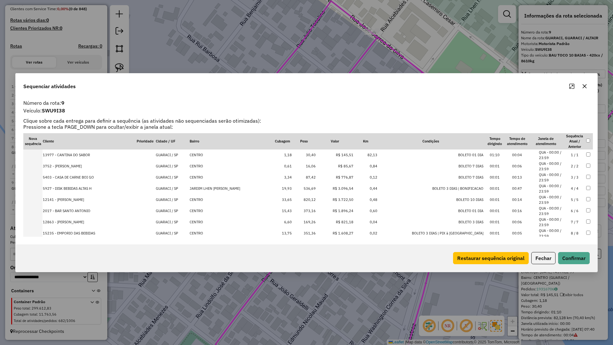
click at [583, 95] on div "Sequenciar atividades" at bounding box center [307, 84] width 582 height 23
click at [587, 85] on icon "button" at bounding box center [584, 86] width 5 height 5
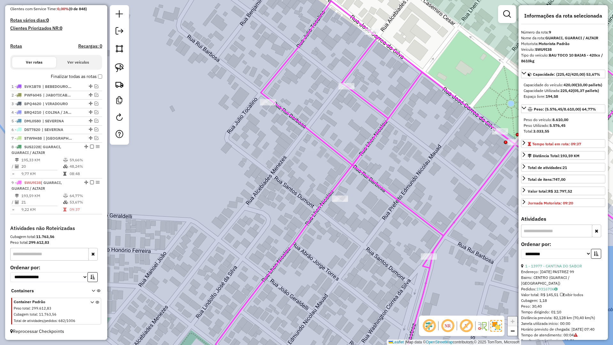
click at [479, 199] on div "Janela de atendimento Grade de atendimento Capacidade Transportadoras Veículos …" at bounding box center [306, 172] width 613 height 345
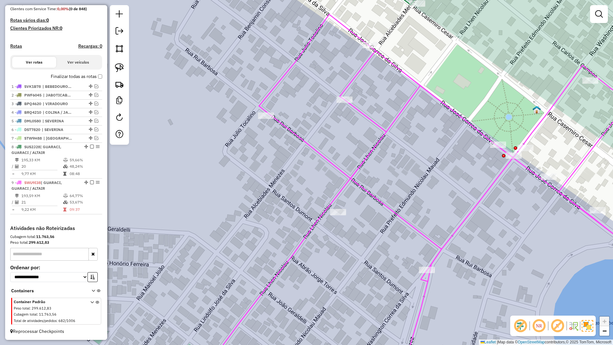
drag, startPoint x: 445, startPoint y: 190, endPoint x: 456, endPoint y: 281, distance: 91.7
click at [456, 280] on div "Janela de atendimento Grade de atendimento Capacidade Transportadoras Veículos …" at bounding box center [306, 172] width 613 height 345
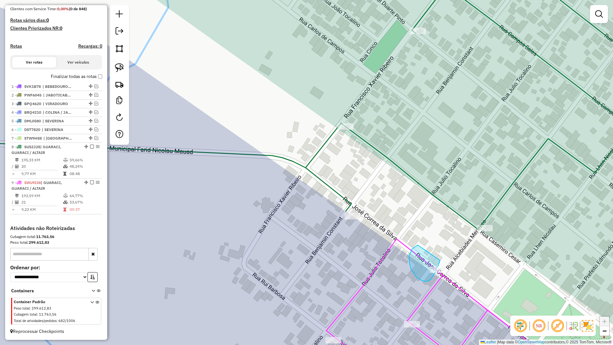
drag, startPoint x: 411, startPoint y: 270, endPoint x: 441, endPoint y: 260, distance: 30.7
drag, startPoint x: 421, startPoint y: 265, endPoint x: 451, endPoint y: 256, distance: 32.0
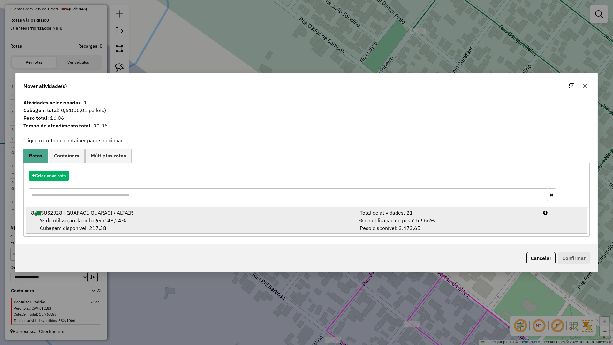
click at [308, 225] on div "% de utilização da cubagem: 48,24% Cubagem disponível: 217,38" at bounding box center [190, 224] width 326 height 15
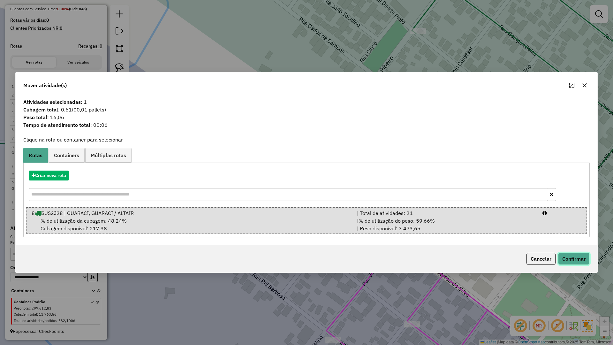
click at [565, 262] on button "Confirmar" at bounding box center [574, 259] width 32 height 12
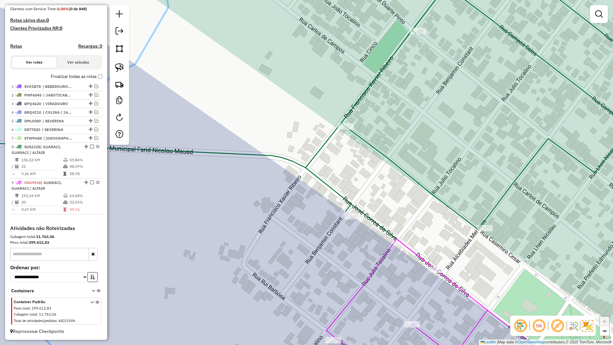
click at [470, 225] on icon at bounding box center [307, 117] width 736 height 305
select select "**********"
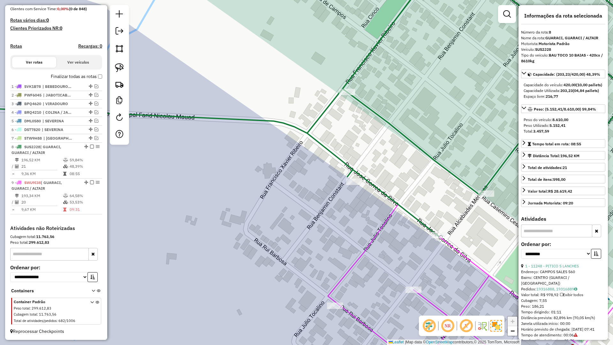
drag, startPoint x: 453, startPoint y: 215, endPoint x: 447, endPoint y: 188, distance: 27.5
click at [447, 188] on div "Janela de atendimento Grade de atendimento Capacidade Transportadoras Veículos …" at bounding box center [306, 172] width 613 height 345
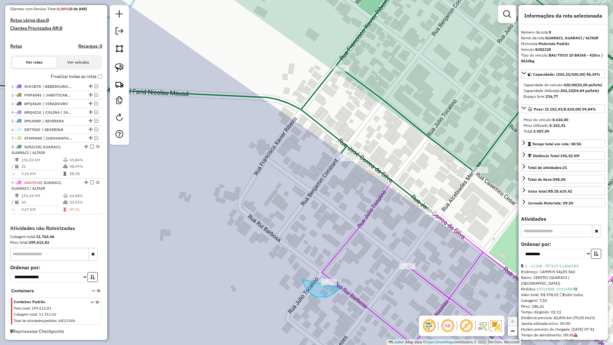
drag, startPoint x: 321, startPoint y: 297, endPoint x: 343, endPoint y: 269, distance: 36.1
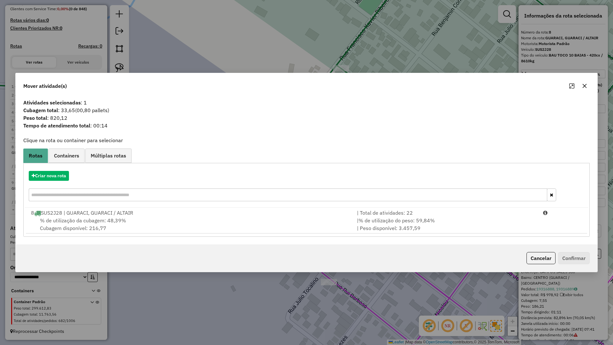
click at [262, 238] on div "Atividades selecionadas : 1 Cubagem total : 33,65 (00,80 pallets) Peso total : …" at bounding box center [307, 170] width 582 height 149
click at [585, 80] on div "Mover atividade(s)" at bounding box center [307, 84] width 582 height 23
click at [585, 88] on icon "button" at bounding box center [584, 85] width 5 height 5
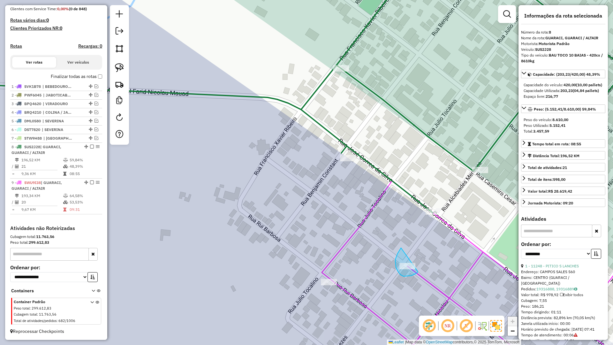
drag, startPoint x: 396, startPoint y: 262, endPoint x: 418, endPoint y: 271, distance: 24.0
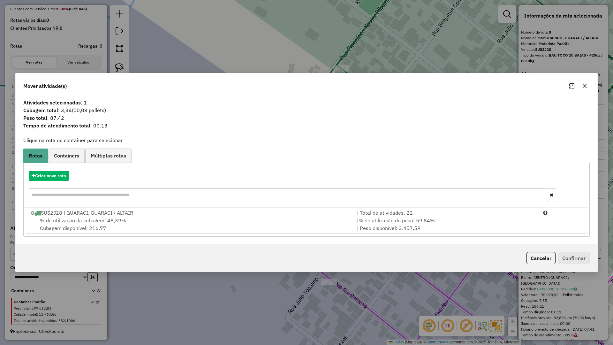
click at [363, 237] on div "Atividades selecionadas : 1 Cubagem total : 3,34 (00,08 pallets) Peso total : 8…" at bounding box center [307, 170] width 582 height 149
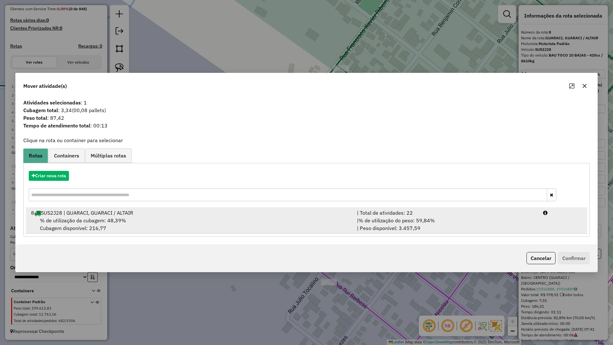
click at [424, 225] on div "| % de utilização do peso: 59,84% | Peso disponível: 3.457,59" at bounding box center [446, 224] width 186 height 15
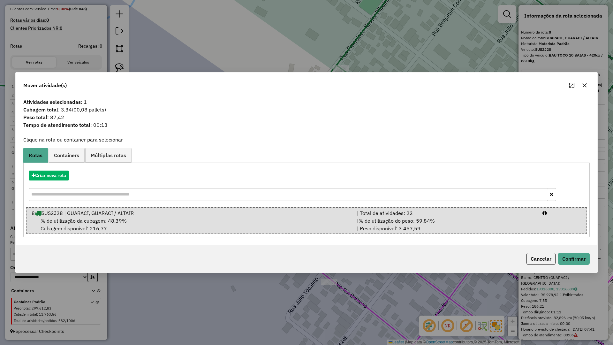
click at [595, 265] on div "Cancelar Confirmar" at bounding box center [307, 258] width 582 height 27
click at [583, 259] on button "Confirmar" at bounding box center [574, 259] width 32 height 12
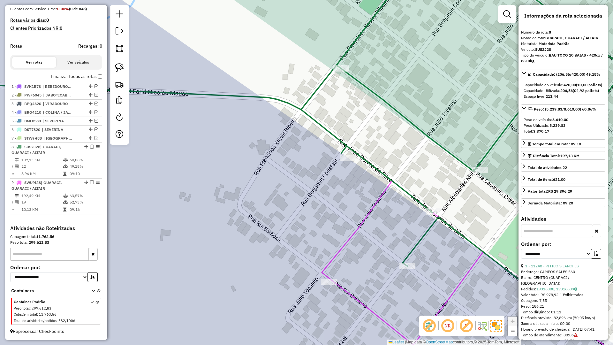
click at [375, 212] on div "Janela de atendimento Grade de atendimento Capacidade Transportadoras Veículos …" at bounding box center [306, 172] width 613 height 345
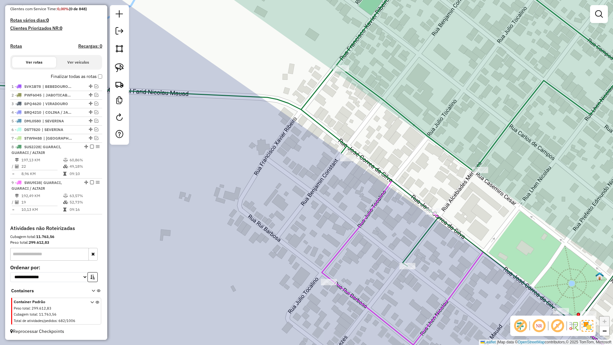
click at [371, 207] on icon at bounding box center [498, 280] width 353 height 199
select select "**********"
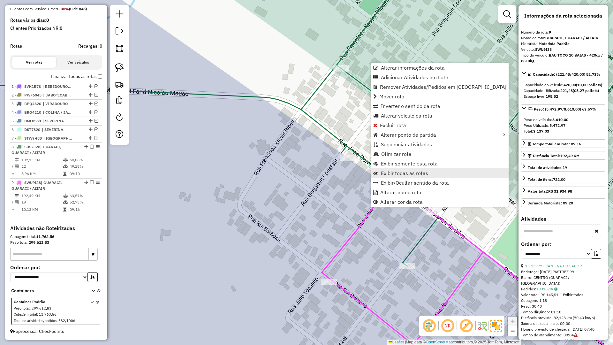
click at [389, 170] on link "Exibir todas as rotas" at bounding box center [440, 173] width 138 height 10
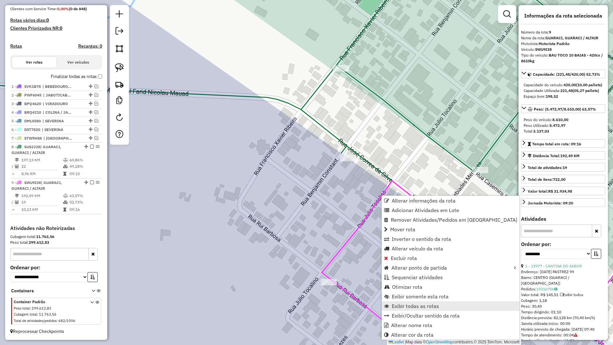
click at [398, 308] on span "Exibir todas as rotas" at bounding box center [415, 305] width 47 height 5
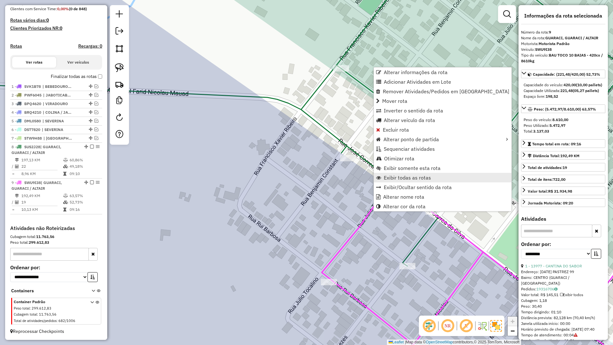
click at [403, 180] on span "Exibir todas as rotas" at bounding box center [407, 177] width 47 height 5
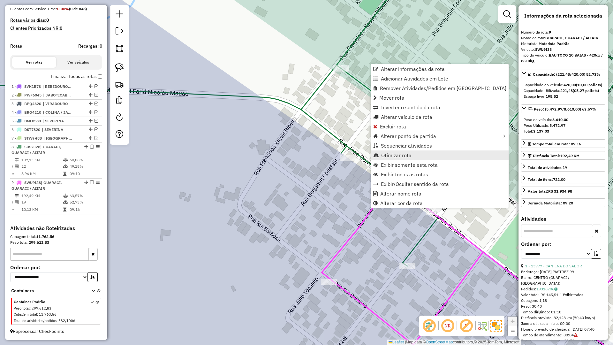
click at [389, 152] on link "Otimizar rota" at bounding box center [440, 155] width 138 height 10
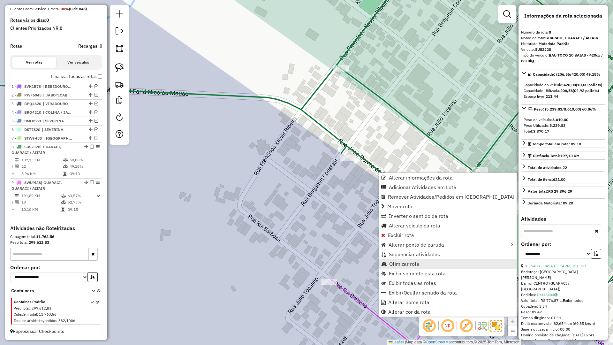
click at [399, 262] on span "Otimizar rota" at bounding box center [404, 263] width 30 height 5
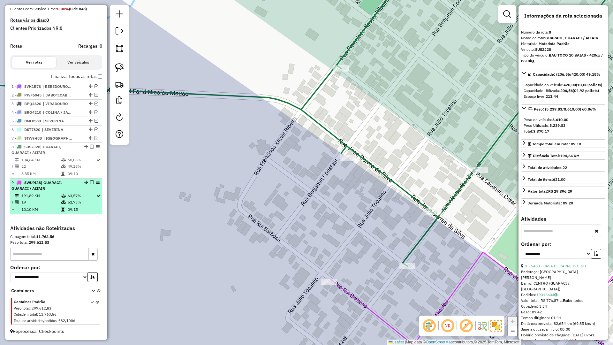
click at [93, 183] on div at bounding box center [90, 182] width 19 height 4
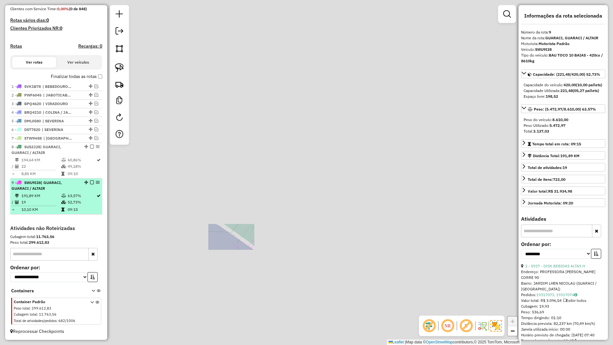
click at [93, 181] on div at bounding box center [90, 182] width 19 height 4
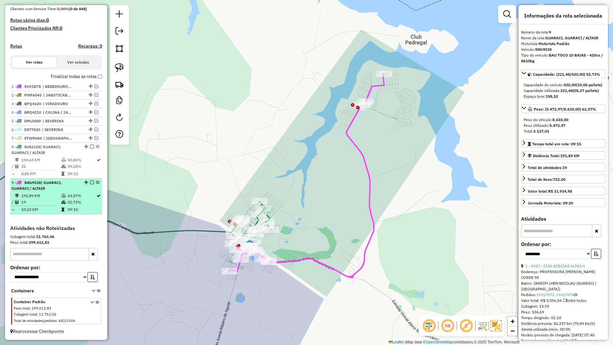
click at [91, 181] on em at bounding box center [92, 182] width 4 height 4
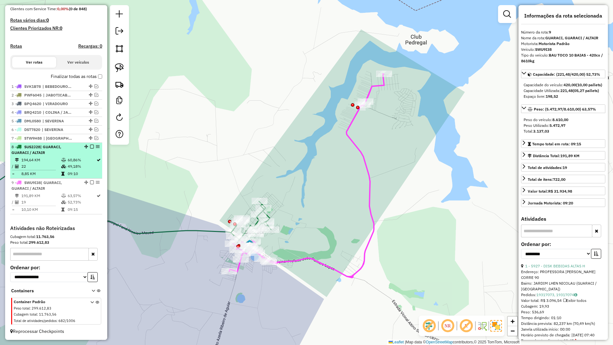
scroll to position [141, 0]
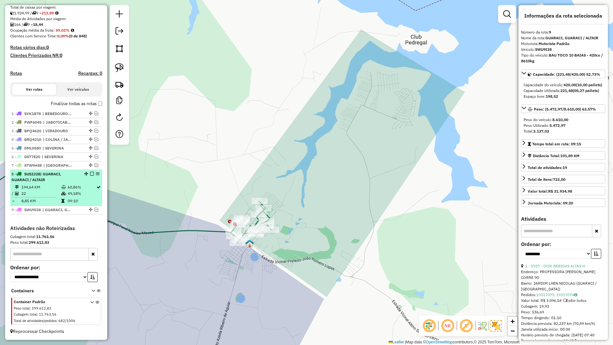
click at [87, 186] on td "60,86%" at bounding box center [81, 187] width 29 height 6
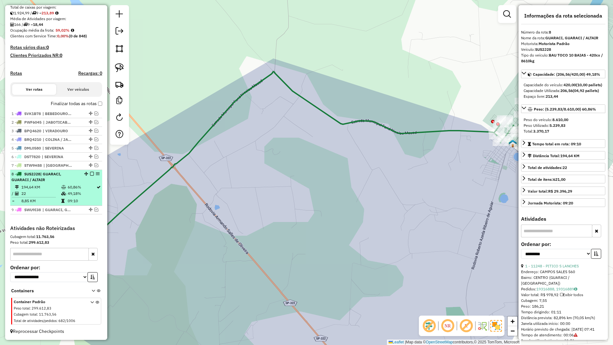
click at [90, 174] on em at bounding box center [92, 174] width 4 height 4
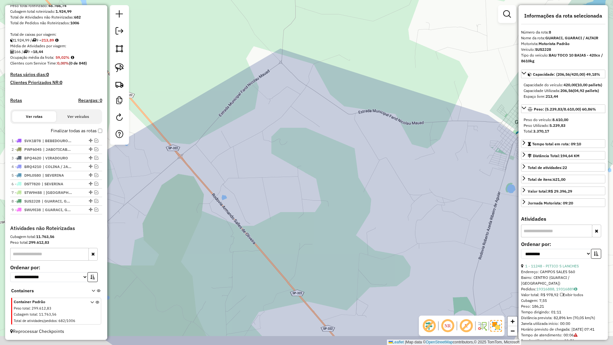
drag, startPoint x: 171, startPoint y: 177, endPoint x: 181, endPoint y: 152, distance: 26.8
click at [176, 156] on div "Janela de atendimento Grade de atendimento Capacidade Transportadoras Veículos …" at bounding box center [306, 172] width 613 height 345
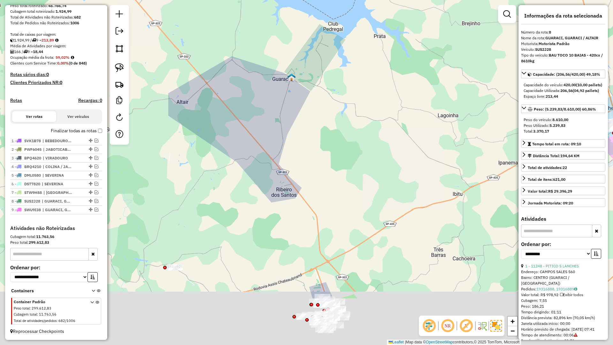
drag, startPoint x: 260, startPoint y: 159, endPoint x: 263, endPoint y: 144, distance: 15.0
click at [263, 144] on div "Janela de atendimento Grade de atendimento Capacidade Transportadoras Veículos …" at bounding box center [306, 172] width 613 height 345
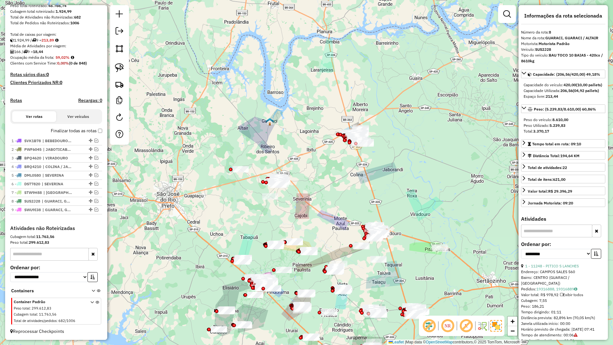
drag, startPoint x: 257, startPoint y: 248, endPoint x: 257, endPoint y: 218, distance: 30.4
click at [257, 218] on div "Janela de atendimento Grade de atendimento Capacidade Transportadoras Veículos …" at bounding box center [306, 172] width 613 height 345
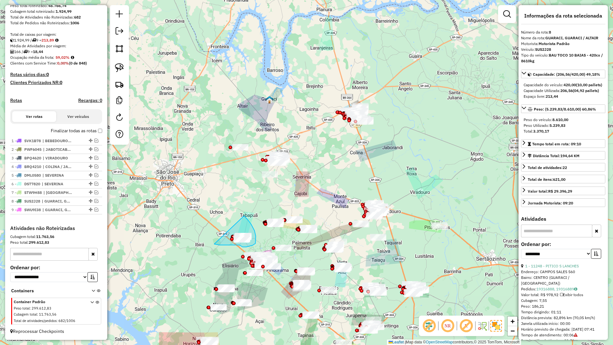
drag, startPoint x: 222, startPoint y: 245, endPoint x: 212, endPoint y: 215, distance: 31.8
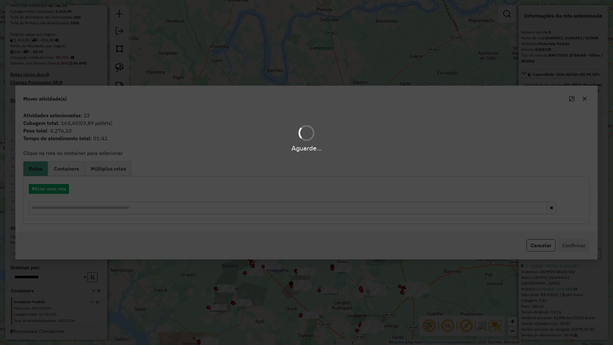
click at [54, 188] on hb-app "Aguarde... Pop-up bloqueado! Seu navegador bloqueou automáticamente a abertura …" at bounding box center [306, 172] width 613 height 345
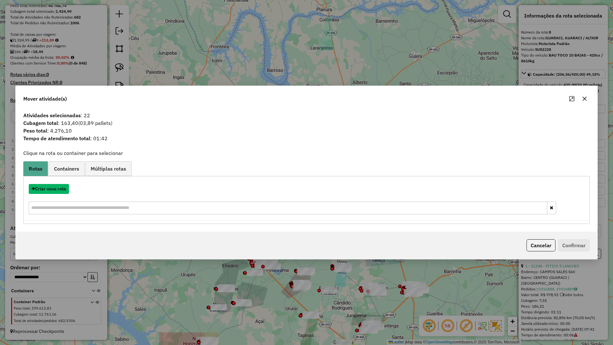
click at [54, 188] on button "Criar nova rota" at bounding box center [49, 189] width 40 height 10
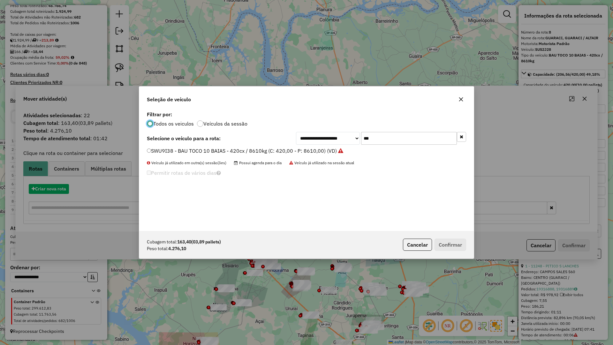
scroll to position [4, 2]
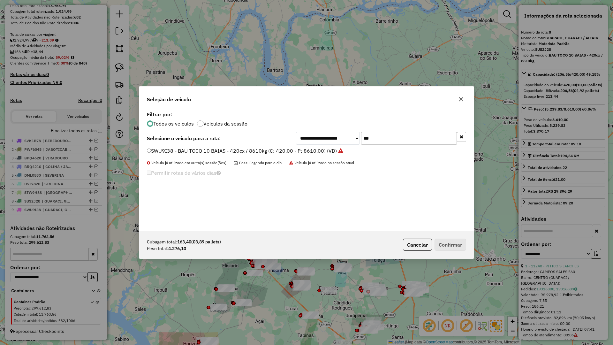
click at [406, 132] on input "***" at bounding box center [409, 138] width 96 height 13
type input "*"
type input "****"
click at [228, 150] on label "BYJ4790 - BAU TOCO 10 BAIAS - 392cx / 8610kg (C: 392,00 - P: 8610,00) (VD)" at bounding box center [241, 151] width 189 height 8
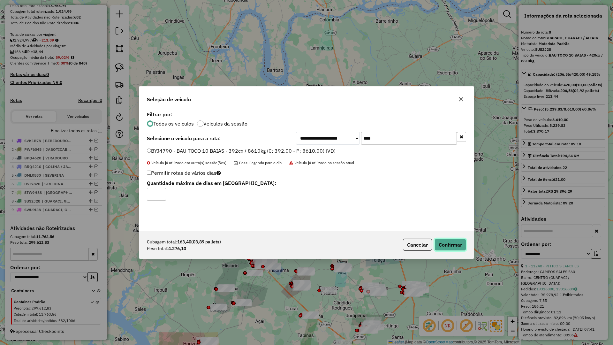
click at [446, 240] on button "Confirmar" at bounding box center [451, 245] width 32 height 12
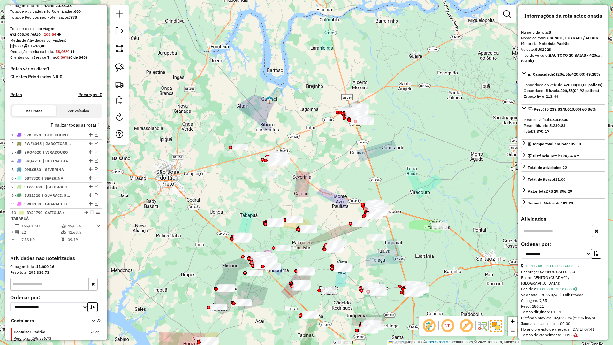
scroll to position [150, 0]
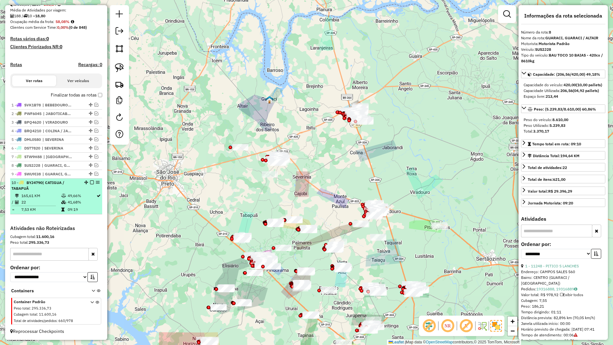
click at [90, 183] on em at bounding box center [92, 182] width 4 height 4
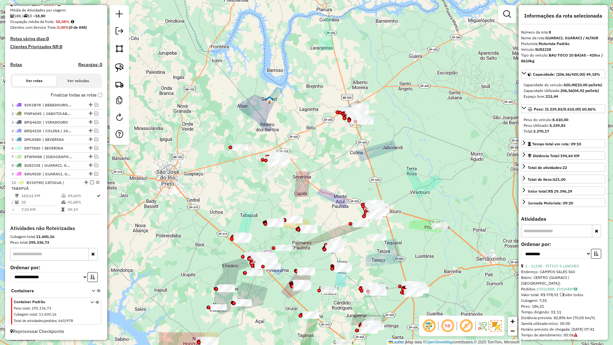
scroll to position [122, 0]
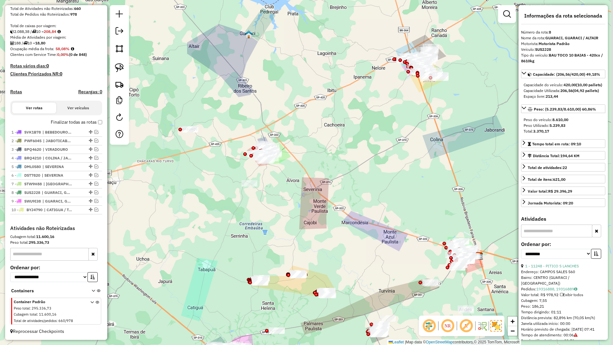
drag, startPoint x: 334, startPoint y: 171, endPoint x: 206, endPoint y: 177, distance: 128.3
click at [193, 170] on div "Janela de atendimento Grade de atendimento Capacidade Transportadoras Veículos …" at bounding box center [306, 172] width 613 height 345
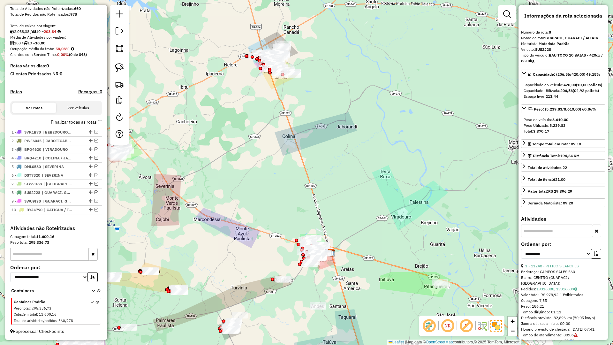
drag, startPoint x: 355, startPoint y: 275, endPoint x: 322, endPoint y: 188, distance: 93.4
click at [322, 188] on div "Janela de atendimento Grade de atendimento Capacidade Transportadoras Veículos …" at bounding box center [306, 172] width 613 height 345
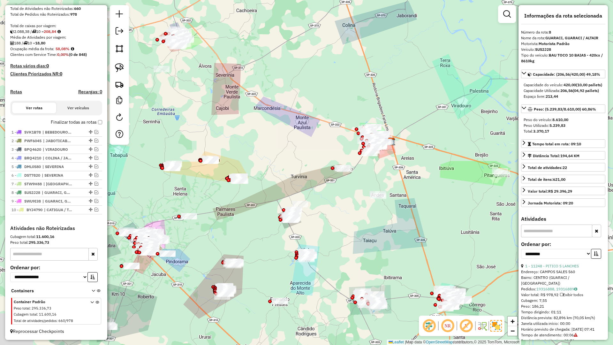
drag, startPoint x: 308, startPoint y: 239, endPoint x: 353, endPoint y: 232, distance: 45.9
click at [396, 215] on div "Janela de atendimento Grade de atendimento Capacidade Transportadoras Veículos …" at bounding box center [306, 172] width 613 height 345
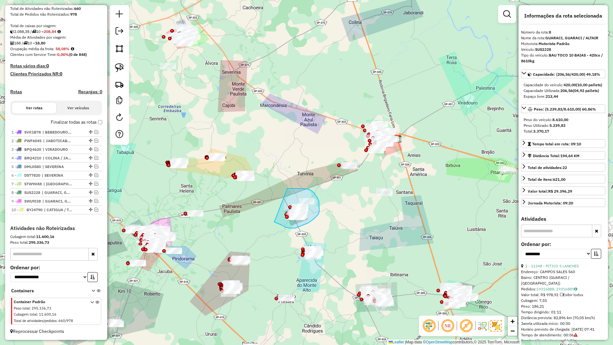
drag, startPoint x: 279, startPoint y: 224, endPoint x: 288, endPoint y: 188, distance: 36.3
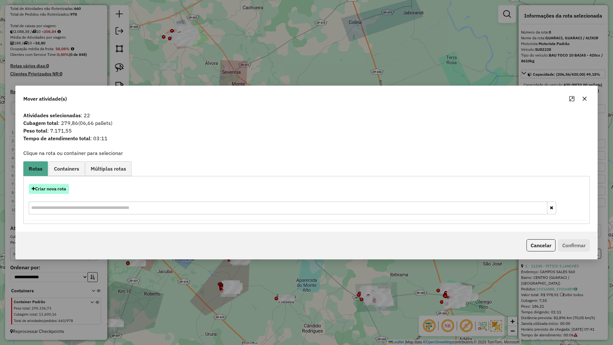
click at [66, 190] on button "Criar nova rota" at bounding box center [49, 189] width 40 height 10
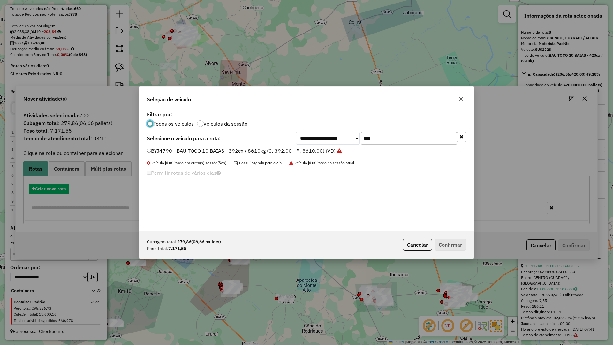
scroll to position [4, 2]
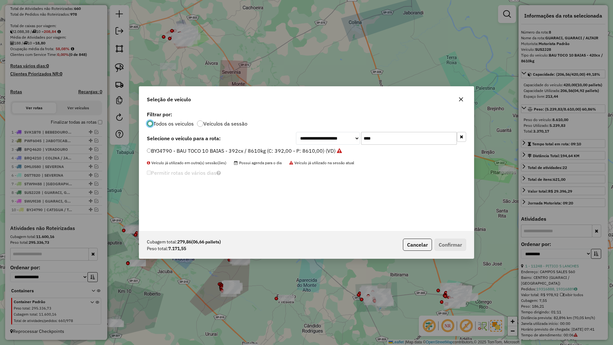
click at [421, 142] on input "****" at bounding box center [409, 138] width 96 height 13
type input "****"
click at [323, 150] on label "EZO4H14 - BAU TOCO 10 BAIAS - 420cx / 8610kg (C: 420,00 - P: 8610,00) (VD)" at bounding box center [242, 151] width 190 height 8
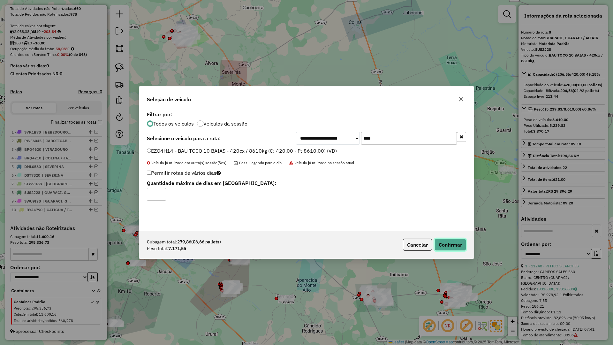
click at [442, 243] on button "Confirmar" at bounding box center [451, 245] width 32 height 12
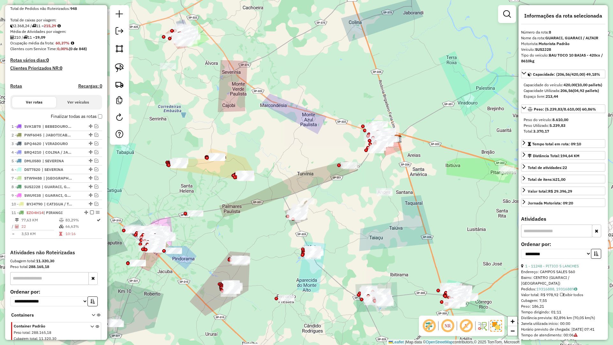
scroll to position [152, 0]
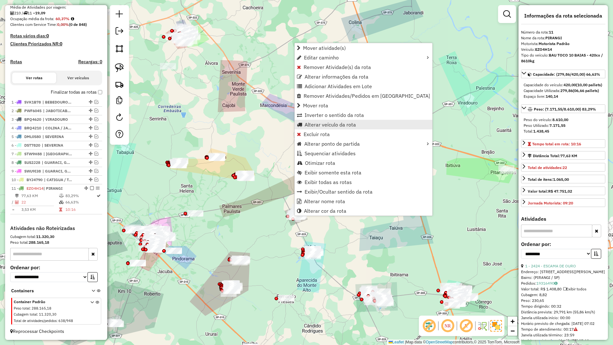
click at [323, 124] on span "Alterar veículo da rota" at bounding box center [330, 124] width 51 height 5
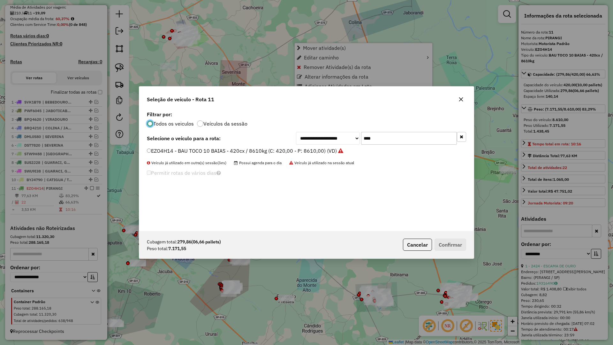
scroll to position [4, 2]
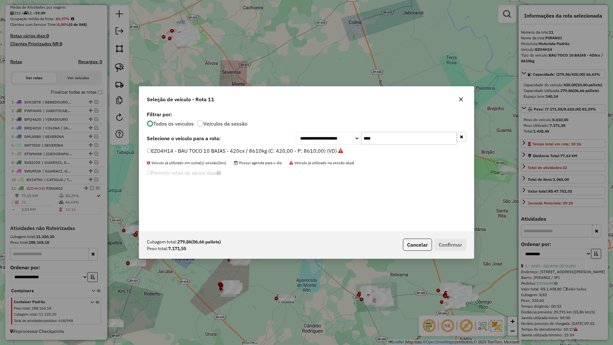
click at [408, 141] on input "****" at bounding box center [409, 138] width 96 height 13
click at [464, 102] on button "button" at bounding box center [461, 99] width 10 height 10
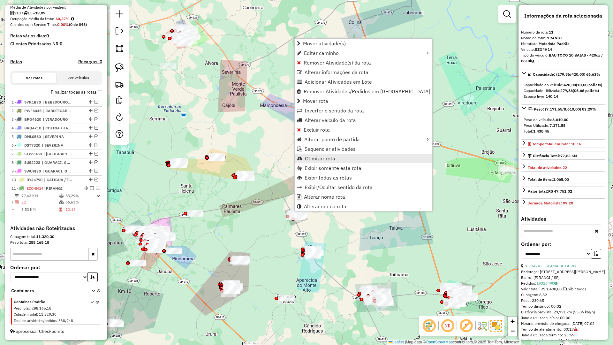
click at [329, 160] on span "Otimizar rota" at bounding box center [320, 158] width 30 height 5
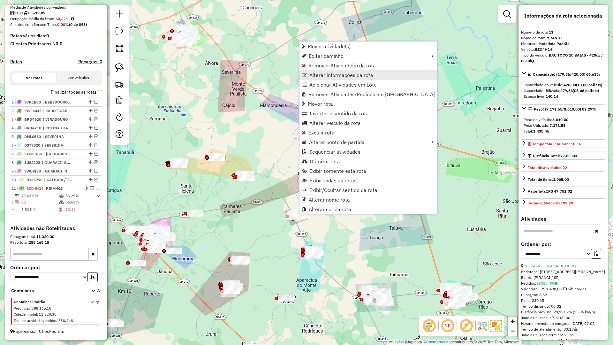
click at [327, 76] on span "Alterar informações da rota" at bounding box center [342, 75] width 64 height 5
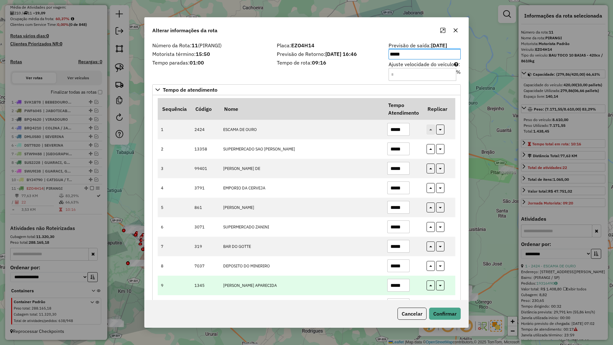
click at [404, 282] on input "*****" at bounding box center [399, 285] width 22 height 13
type input "*****"
click at [427, 282] on button "button" at bounding box center [431, 285] width 8 height 10
type input "*****"
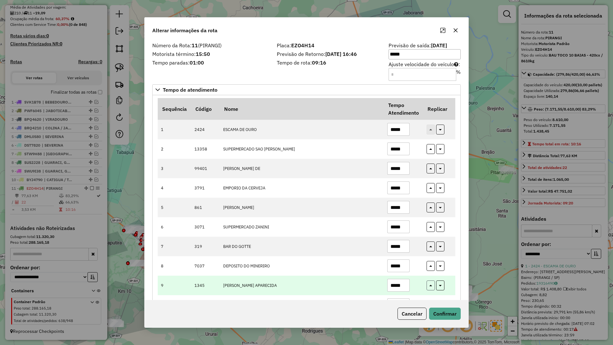
type input "*****"
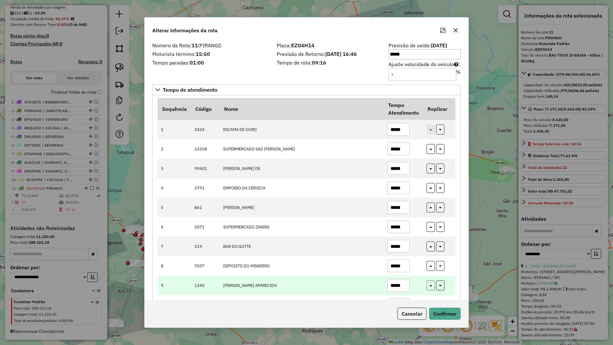
type input "*****"
click at [430, 285] on icon "button" at bounding box center [431, 286] width 3 height 4
click at [431, 283] on button "button" at bounding box center [431, 285] width 8 height 10
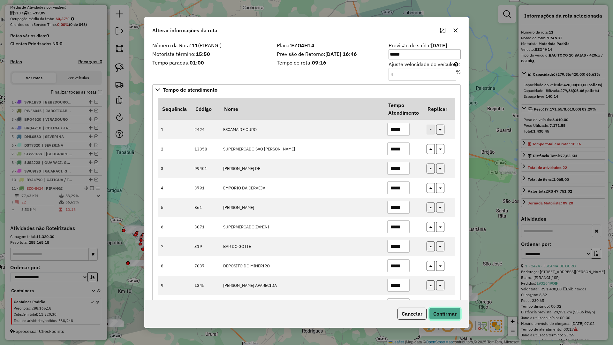
click at [443, 314] on button "Confirmar" at bounding box center [445, 314] width 32 height 12
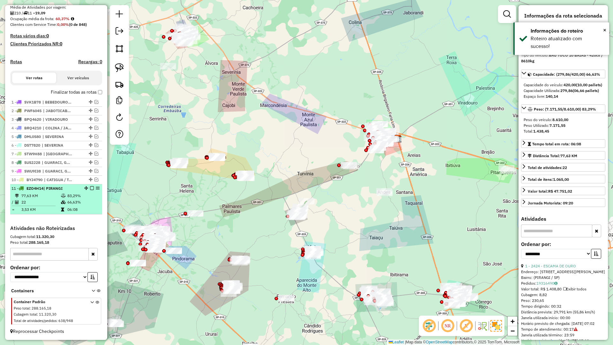
click at [90, 188] on em at bounding box center [92, 188] width 4 height 4
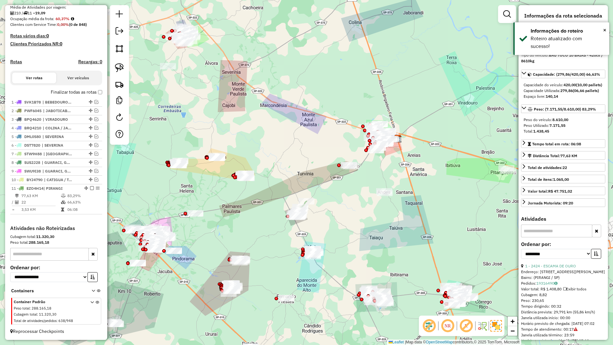
scroll to position [131, 0]
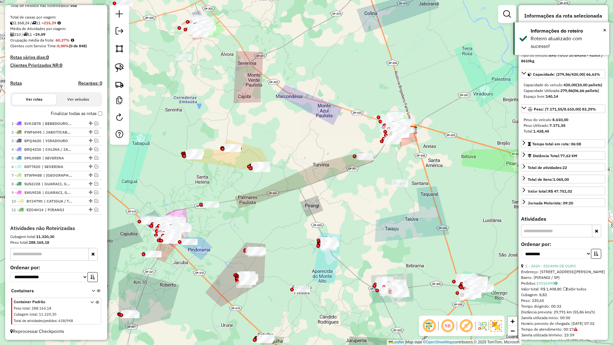
drag, startPoint x: 272, startPoint y: 220, endPoint x: 308, endPoint y: 186, distance: 49.9
click at [308, 186] on div "Janela de atendimento Grade de atendimento Capacidade Transportadoras Veículos …" at bounding box center [306, 172] width 613 height 345
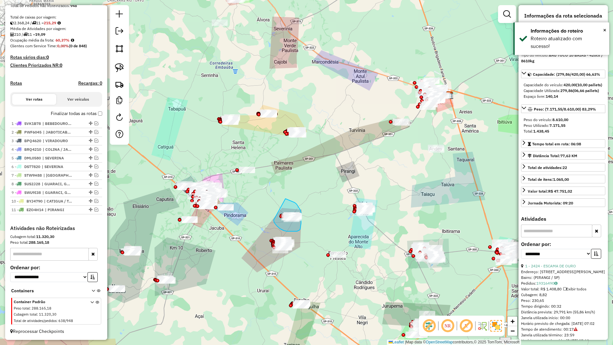
drag, startPoint x: 274, startPoint y: 221, endPoint x: 275, endPoint y: 204, distance: 17.6
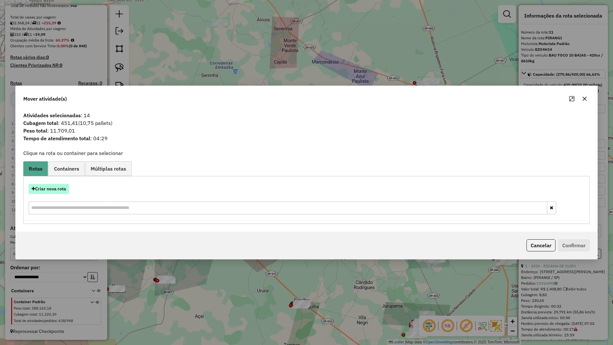
click at [59, 191] on button "Criar nova rota" at bounding box center [49, 189] width 40 height 10
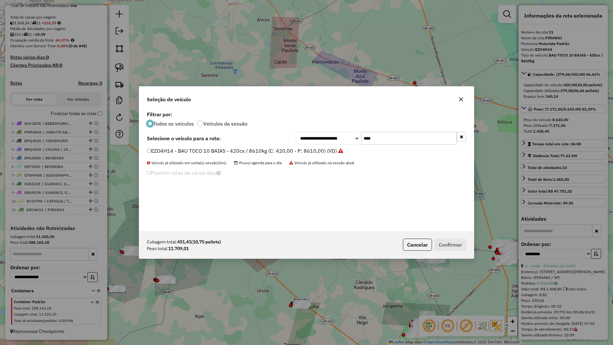
scroll to position [4, 2]
click at [410, 137] on input "****" at bounding box center [409, 138] width 96 height 13
click at [459, 103] on button "button" at bounding box center [461, 99] width 10 height 10
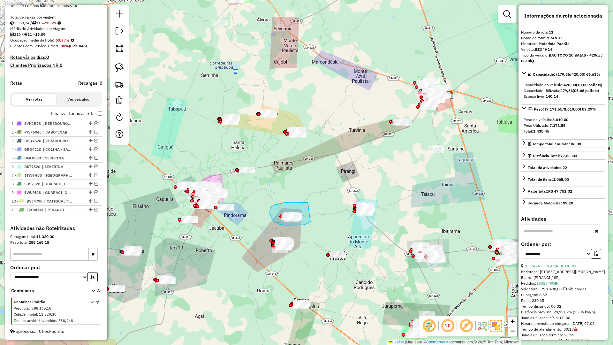
drag, startPoint x: 303, startPoint y: 202, endPoint x: 311, endPoint y: 222, distance: 20.8
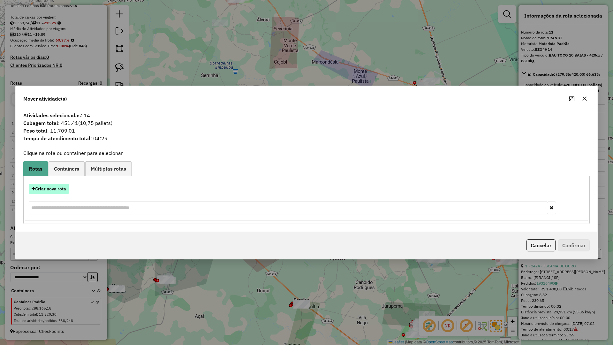
click at [57, 190] on button "Criar nova rota" at bounding box center [49, 189] width 40 height 10
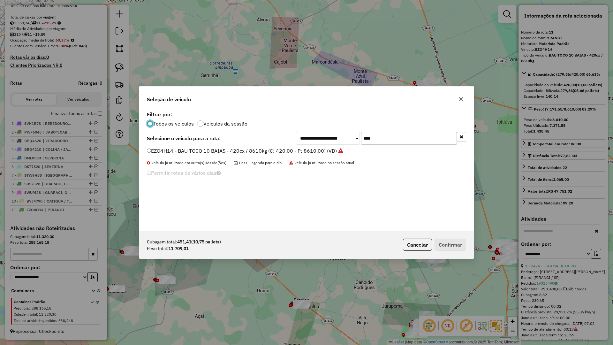
click at [391, 141] on input "****" at bounding box center [409, 138] width 96 height 13
type input "****"
click at [325, 150] on label "DST7820 - BAU TRUCK 12 BAIAS - 504cx / 16730kg (C: 504,00 - P: 16730,00) (VD)" at bounding box center [249, 151] width 205 height 8
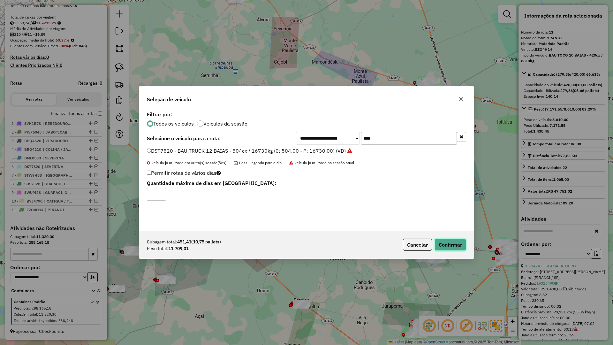
click at [455, 244] on button "Confirmar" at bounding box center [451, 245] width 32 height 12
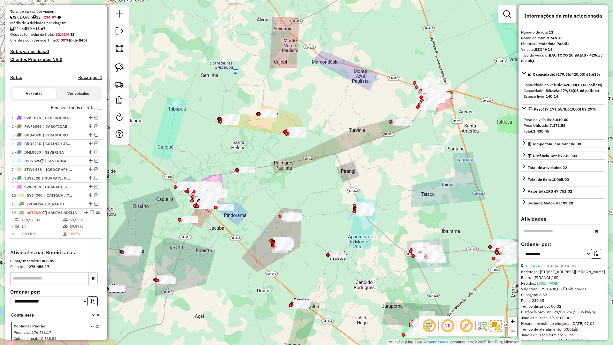
scroll to position [167, 0]
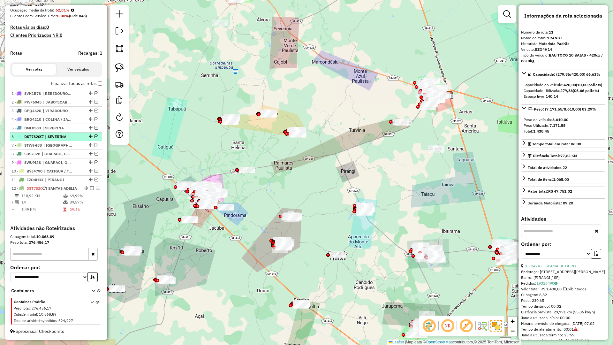
click at [96, 134] on div at bounding box center [90, 136] width 19 height 4
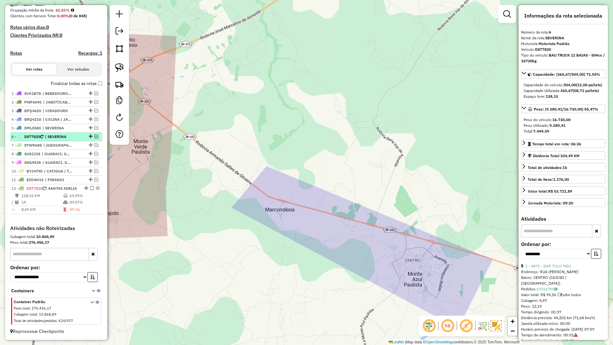
click at [95, 134] on em at bounding box center [97, 136] width 4 height 4
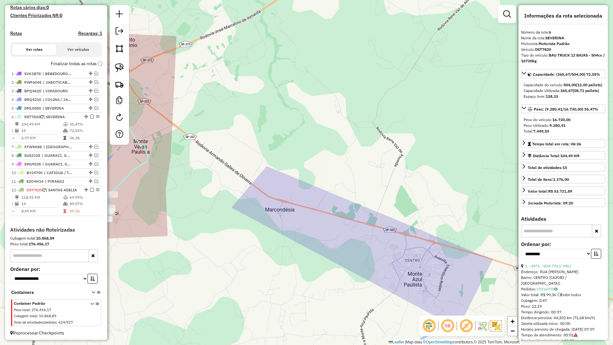
scroll to position [188, 0]
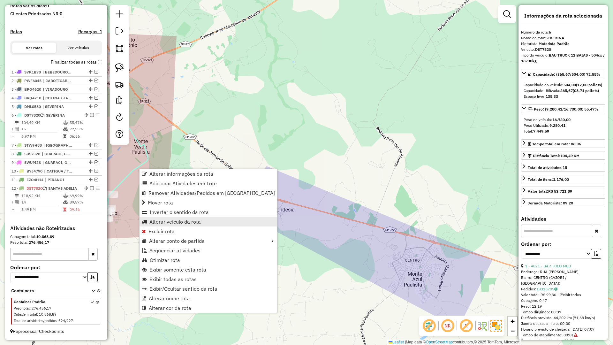
click at [173, 226] on link "Alterar veículo da rota" at bounding box center [209, 222] width 138 height 10
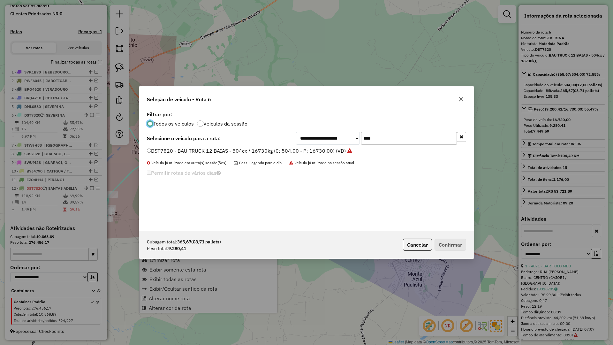
scroll to position [4, 2]
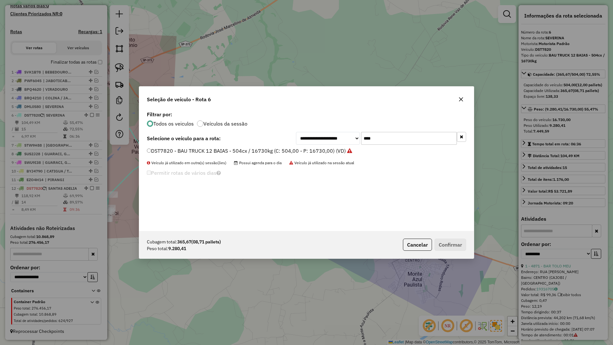
drag, startPoint x: 383, startPoint y: 141, endPoint x: 344, endPoint y: 142, distance: 38.4
click at [344, 142] on div "**********" at bounding box center [381, 138] width 170 height 13
type input "****"
click at [328, 156] on div "QOL7A54 - BAU TRUCK 10 BAIAS - 420cx / 12260kg (C: 420,00 - P: 12260,00) (VD)" at bounding box center [306, 153] width 327 height 13
click at [329, 153] on label "QOL7A54 - BAU TRUCK 10 BAIAS - 420cx / 12260kg (C: 420,00 - P: 12260,00) (VD)" at bounding box center [246, 151] width 199 height 8
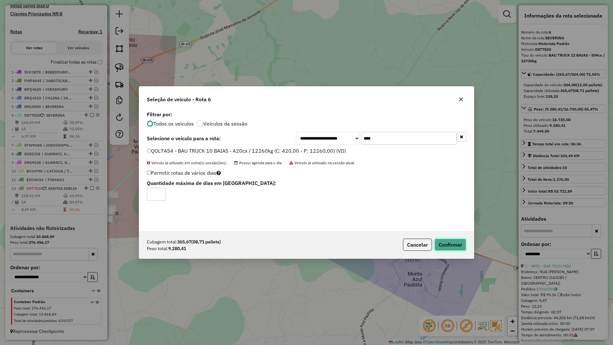
click at [442, 240] on button "Confirmar" at bounding box center [451, 245] width 32 height 12
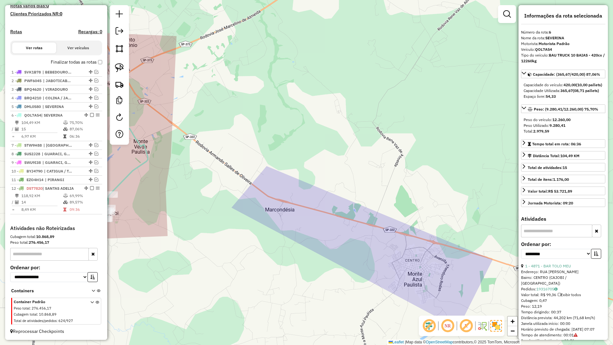
scroll to position [182, 0]
click at [91, 114] on em at bounding box center [92, 115] width 4 height 4
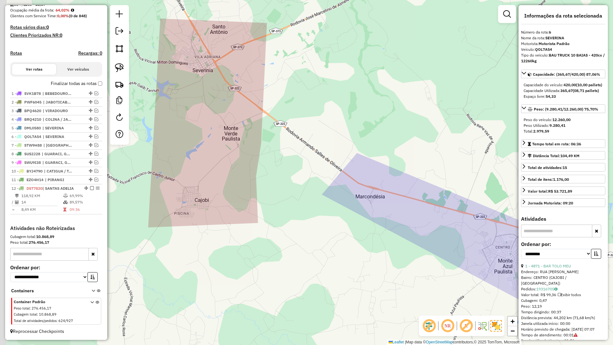
drag, startPoint x: 168, startPoint y: 176, endPoint x: 148, endPoint y: 180, distance: 20.9
click at [265, 161] on div "Janela de atendimento Grade de atendimento Capacidade Transportadoras Veículos …" at bounding box center [306, 172] width 613 height 345
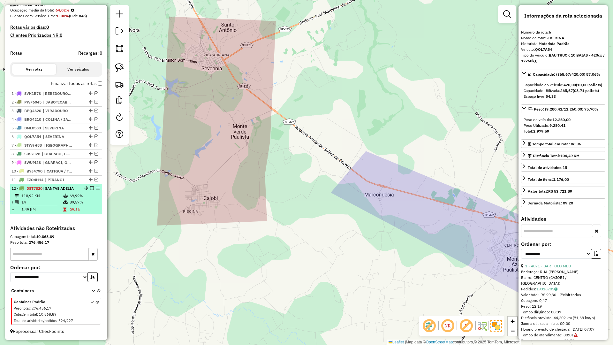
click at [50, 204] on td "14" at bounding box center [42, 202] width 42 height 6
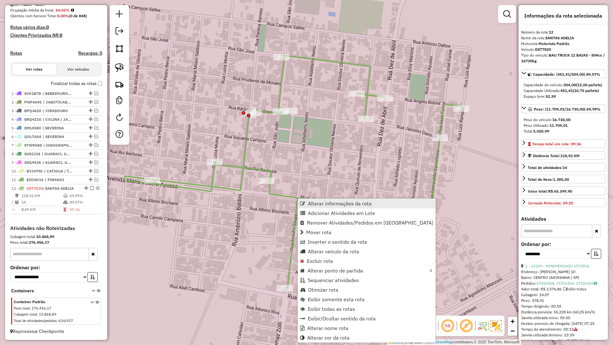
click at [328, 207] on link "Alterar informações da rota" at bounding box center [367, 204] width 138 height 10
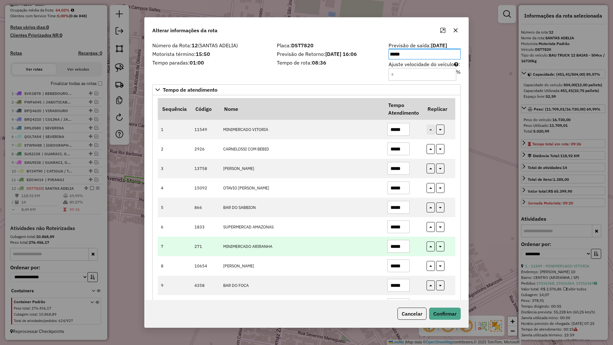
click at [407, 249] on input "*****" at bounding box center [399, 246] width 22 height 13
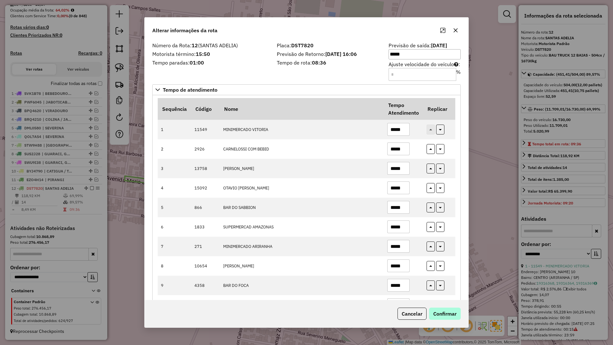
type input "*****"
click at [450, 311] on button "Confirmar" at bounding box center [445, 314] width 32 height 12
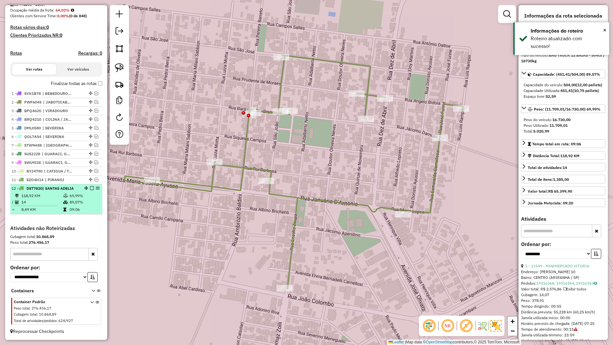
click at [88, 190] on div "12 - DST7820 | SANTAS ADELIA" at bounding box center [56, 189] width 89 height 6
click at [90, 189] on em at bounding box center [92, 188] width 4 height 4
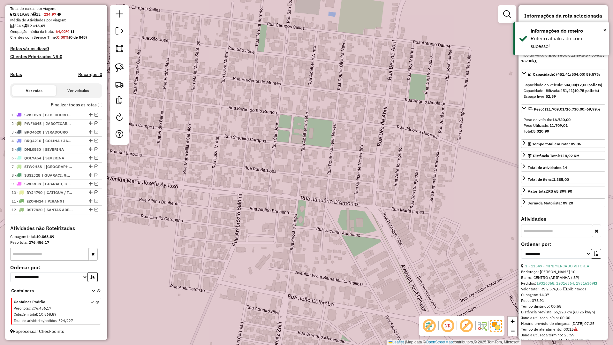
scroll to position [140, 0]
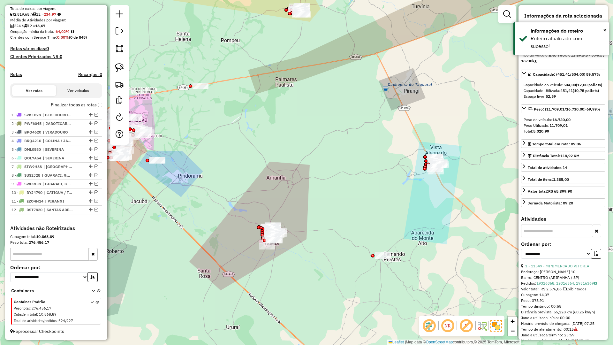
click at [311, 200] on div "Janela de atendimento Grade de atendimento Capacidade Transportadoras Veículos …" at bounding box center [306, 172] width 613 height 345
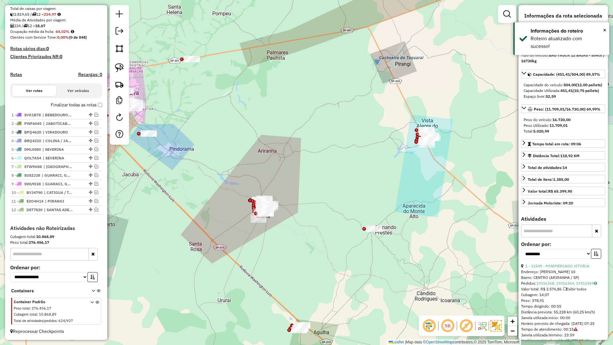
drag, startPoint x: 365, startPoint y: 165, endPoint x: 309, endPoint y: 216, distance: 75.8
click at [309, 215] on div "Janela de atendimento Grade de atendimento Capacidade Transportadoras Veículos …" at bounding box center [306, 172] width 613 height 345
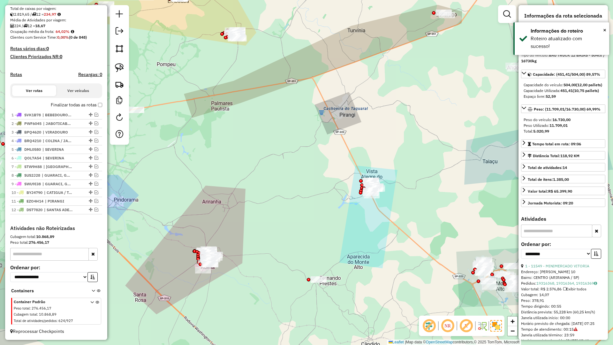
drag, startPoint x: 298, startPoint y: 241, endPoint x: 275, endPoint y: 185, distance: 60.7
click at [275, 183] on div "Janela de atendimento Grade de atendimento Capacidade Transportadoras Veículos …" at bounding box center [306, 172] width 613 height 345
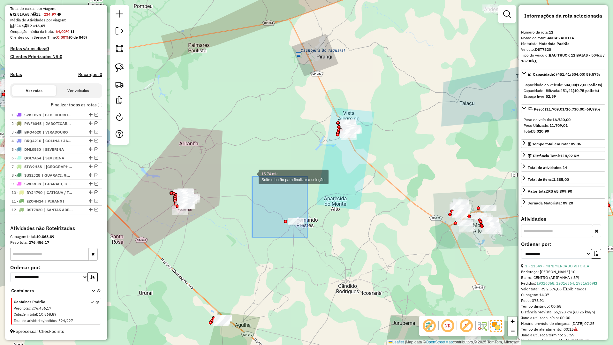
drag, startPoint x: 253, startPoint y: 177, endPoint x: 263, endPoint y: 189, distance: 15.3
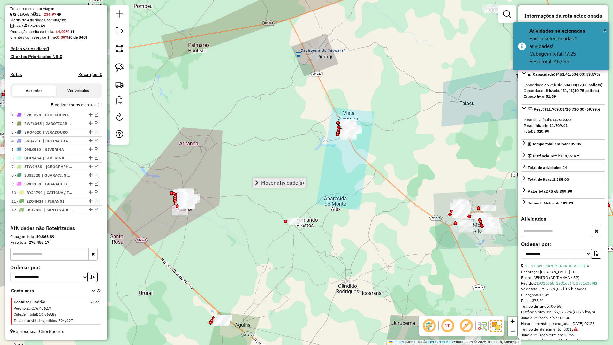
click at [296, 180] on span "Mover atividade(s)" at bounding box center [282, 182] width 43 height 5
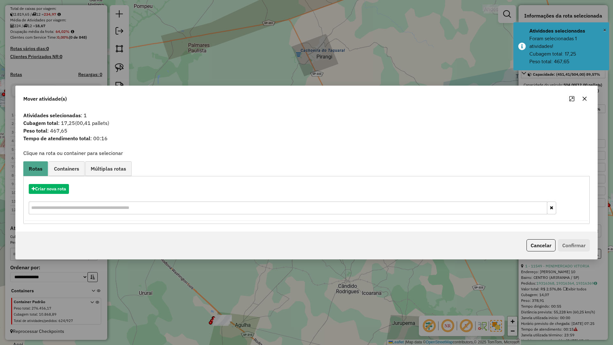
click at [582, 104] on div "Mover atividade(s)" at bounding box center [307, 97] width 582 height 23
click at [586, 99] on icon "button" at bounding box center [584, 98] width 5 height 5
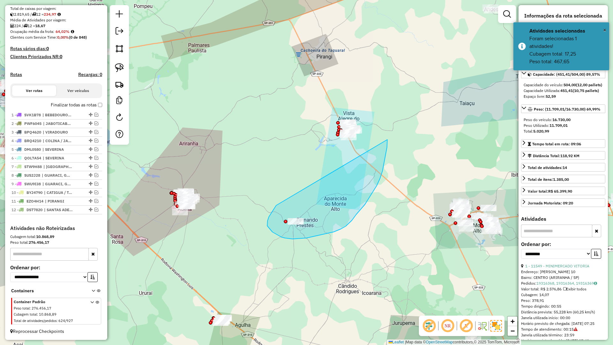
drag, startPoint x: 271, startPoint y: 213, endPoint x: 332, endPoint y: 83, distance: 143.9
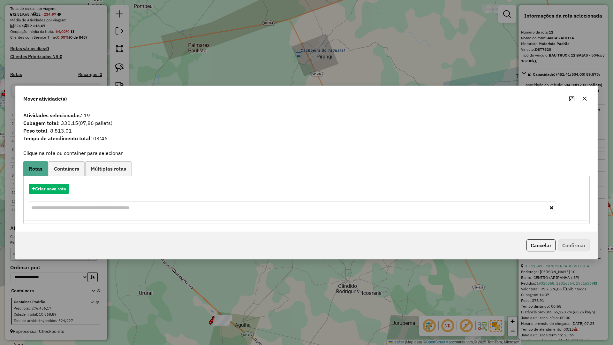
click at [583, 97] on icon "button" at bounding box center [584, 98] width 5 height 5
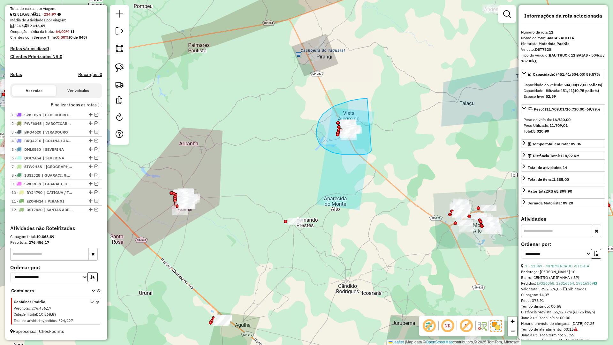
drag, startPoint x: 351, startPoint y: 101, endPoint x: 373, endPoint y: 148, distance: 52.5
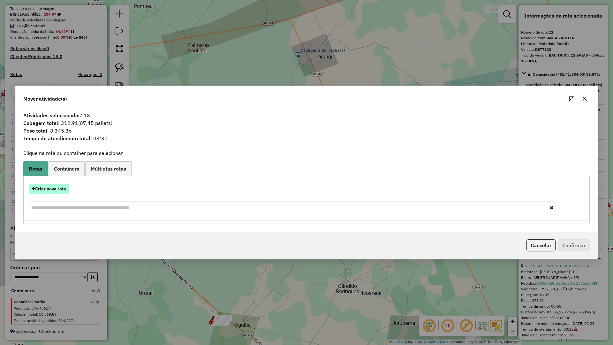
click at [42, 189] on button "Criar nova rota" at bounding box center [49, 189] width 40 height 10
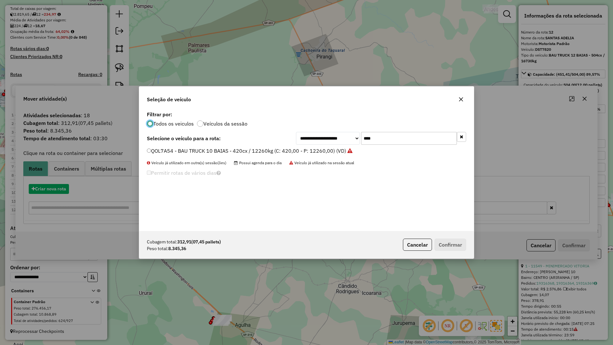
scroll to position [4, 2]
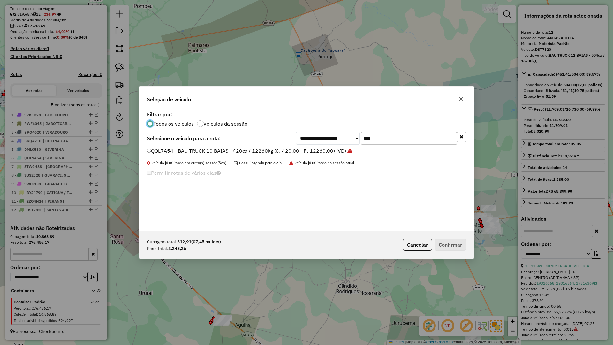
click at [407, 139] on input "****" at bounding box center [409, 138] width 96 height 13
type input "****"
click at [298, 153] on label "GJL6G04 - BAU TOCO 10 BAIAS - 420cx / 8610kg (C: 420,00 - P: 8610,00) (VD)" at bounding box center [241, 151] width 189 height 8
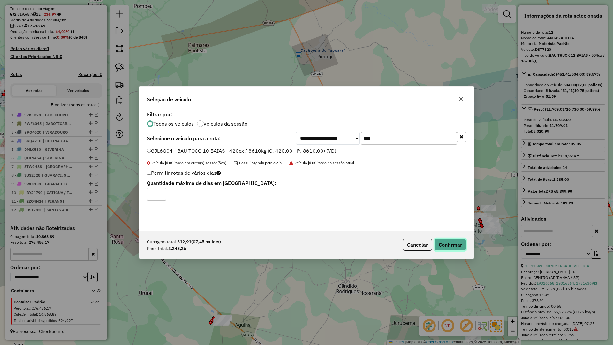
drag, startPoint x: 458, startPoint y: 242, endPoint x: 454, endPoint y: 251, distance: 10.9
click at [458, 242] on button "Confirmar" at bounding box center [451, 245] width 32 height 12
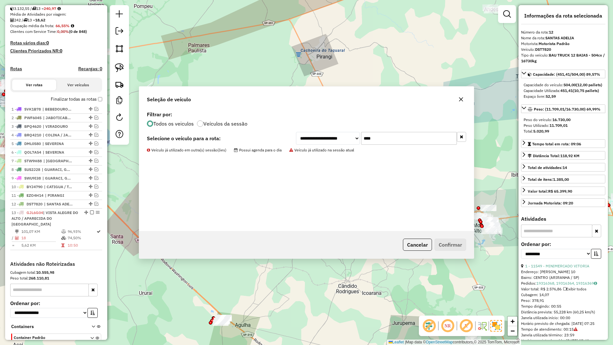
scroll to position [181, 0]
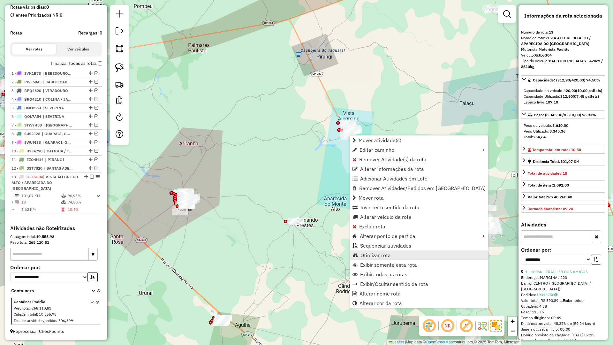
click at [373, 254] on span "Otimizar rota" at bounding box center [376, 255] width 30 height 5
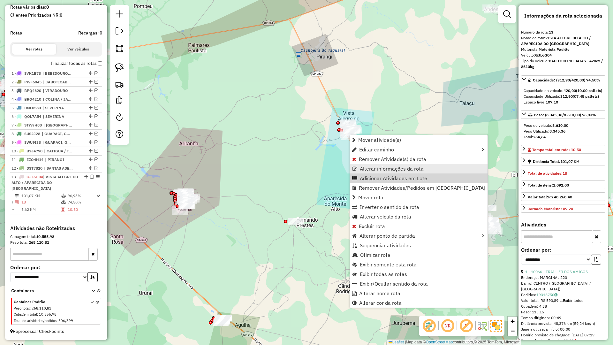
click at [372, 171] on span "Alterar informações da rota" at bounding box center [392, 168] width 64 height 5
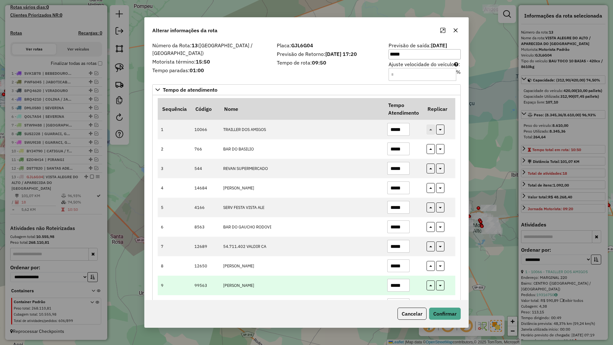
click at [403, 284] on input "*****" at bounding box center [399, 285] width 22 height 13
type input "*****"
click at [428, 286] on button "button" at bounding box center [431, 285] width 8 height 10
type input "*****"
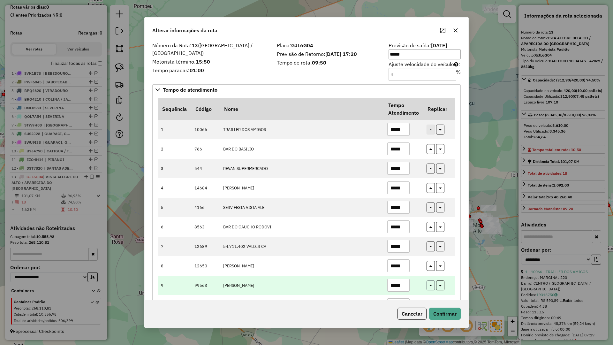
type input "*****"
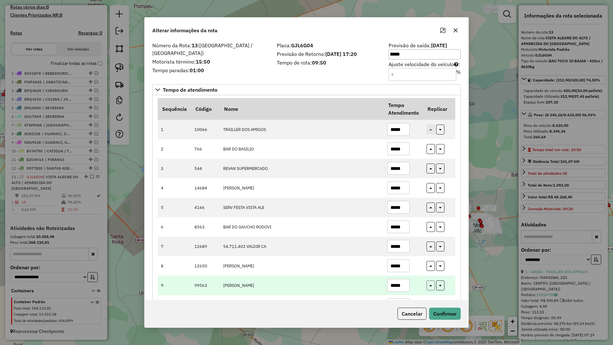
type input "*****"
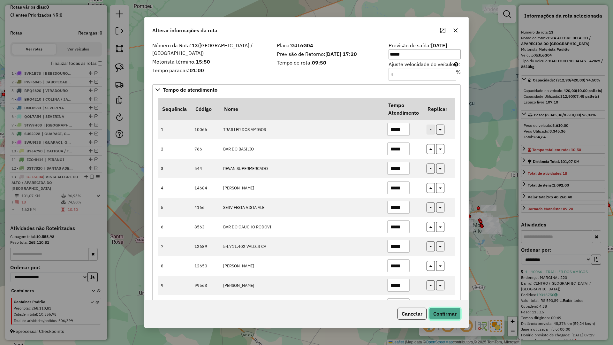
click at [441, 308] on button "Confirmar" at bounding box center [445, 314] width 32 height 12
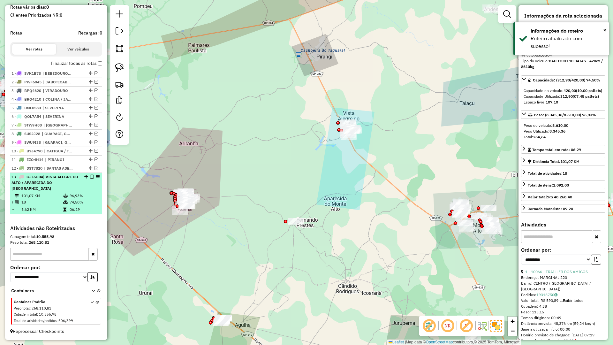
click at [90, 177] on em at bounding box center [92, 177] width 4 height 4
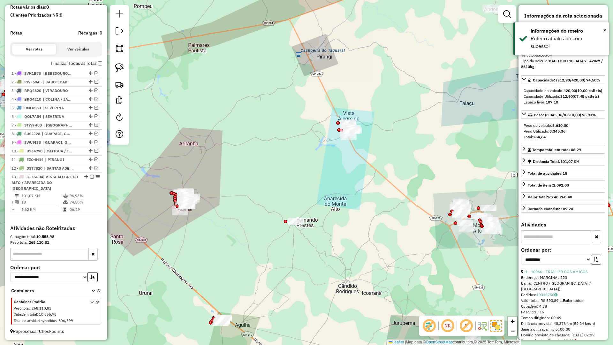
scroll to position [148, 0]
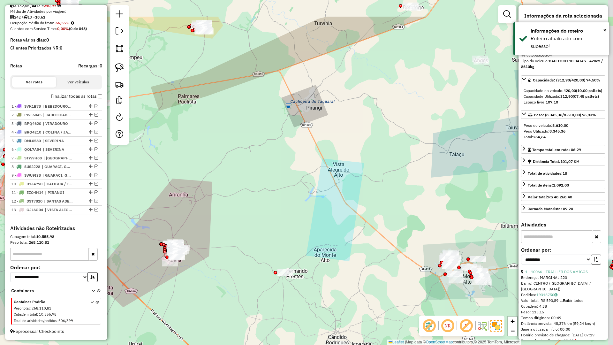
drag, startPoint x: 397, startPoint y: 206, endPoint x: 372, endPoint y: 303, distance: 100.5
click at [372, 303] on div "Janela de atendimento Grade de atendimento Capacidade Transportadoras Veículos …" at bounding box center [306, 172] width 613 height 345
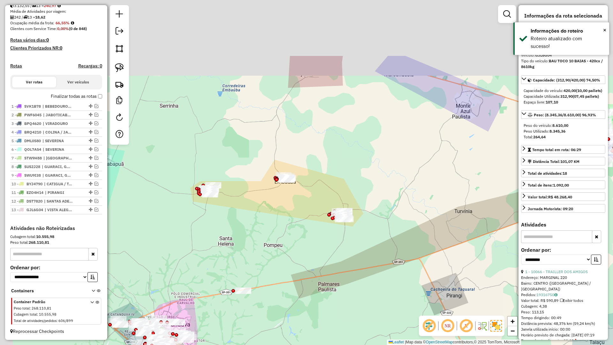
drag, startPoint x: 336, startPoint y: 162, endPoint x: 508, endPoint y: 252, distance: 193.9
click at [508, 252] on div "Janela de atendimento Grade de atendimento Capacidade Transportadoras Veículos …" at bounding box center [306, 172] width 613 height 345
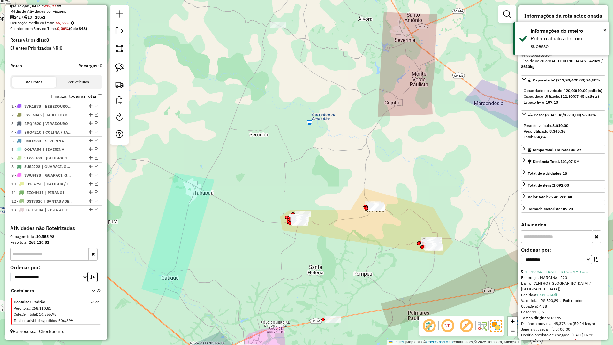
drag, startPoint x: 285, startPoint y: 281, endPoint x: 333, endPoint y: 250, distance: 57.1
click at [333, 250] on div "Janela de atendimento Grade de atendimento Capacidade Transportadoras Veículos …" at bounding box center [306, 172] width 613 height 345
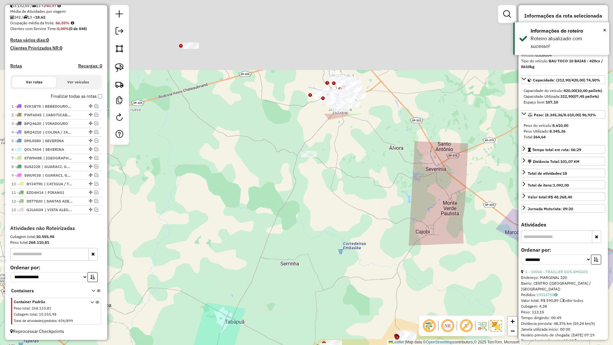
drag, startPoint x: 358, startPoint y: 316, endPoint x: 355, endPoint y: 308, distance: 8.6
click at [357, 325] on div "Janela de atendimento Grade de atendimento Capacidade Transportadoras Veículos …" at bounding box center [306, 172] width 613 height 345
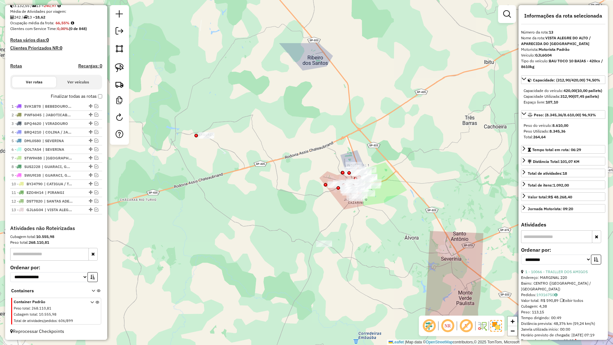
drag, startPoint x: 337, startPoint y: 162, endPoint x: 345, endPoint y: 228, distance: 66.9
click at [345, 228] on div "Janela de atendimento Grade de atendimento Capacidade Transportadoras Veículos …" at bounding box center [306, 172] width 613 height 345
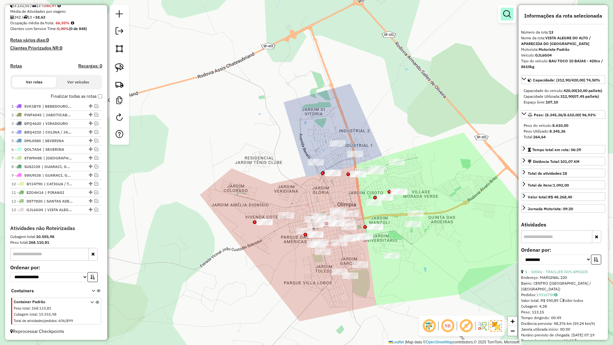
click at [509, 10] on em at bounding box center [507, 14] width 8 height 8
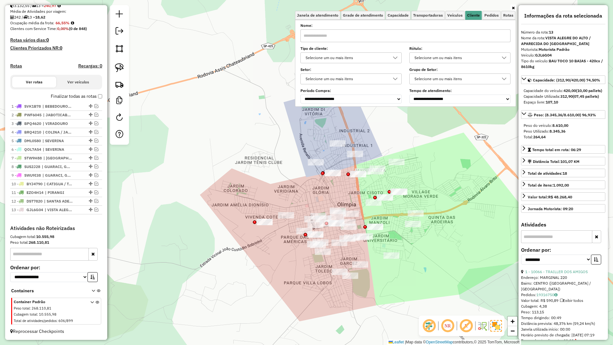
click at [380, 54] on div "Selecione um ou mais itens" at bounding box center [346, 58] width 86 height 10
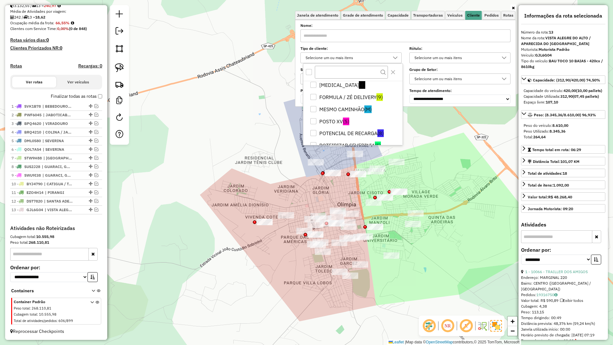
scroll to position [96, 0]
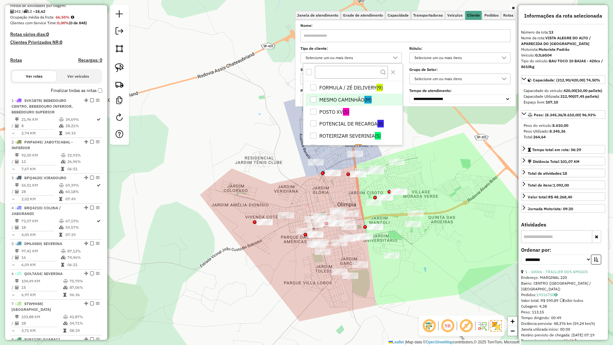
click at [351, 99] on li "MESMO CAMINHÃO (M)" at bounding box center [354, 100] width 97 height 12
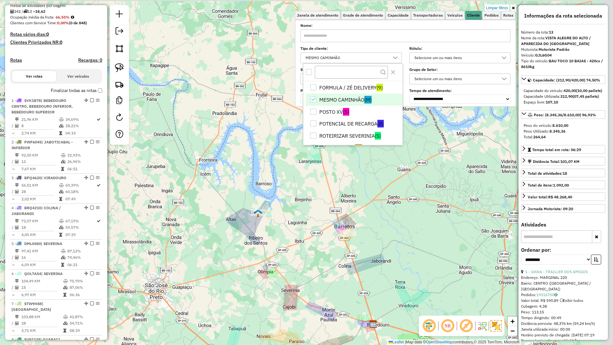
drag, startPoint x: 302, startPoint y: 245, endPoint x: 299, endPoint y: 252, distance: 8.3
click at [299, 252] on div "Limpar filtros Janela de atendimento Grade de atendimento Capacidade Transporta…" at bounding box center [306, 172] width 613 height 345
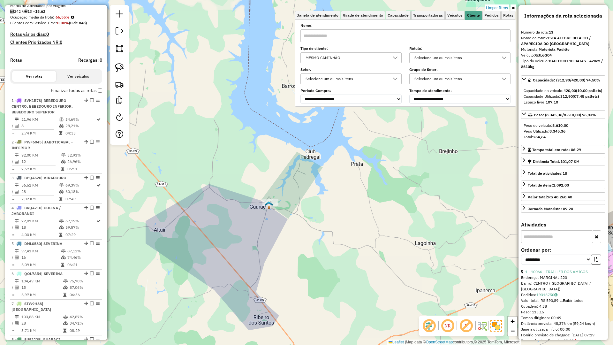
drag, startPoint x: 315, startPoint y: 230, endPoint x: 168, endPoint y: 200, distance: 150.5
click at [161, 199] on div "Limpar filtros Janela de atendimento Grade de atendimento Capacidade Transporta…" at bounding box center [306, 172] width 613 height 345
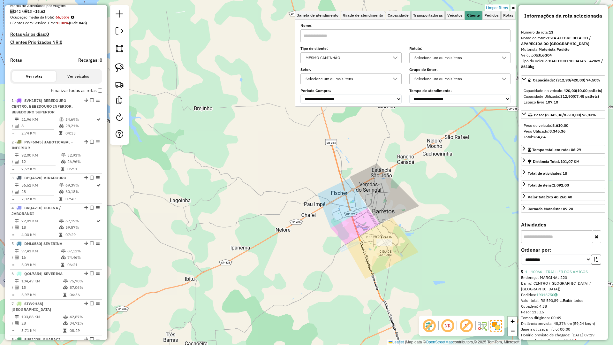
click at [296, 234] on div "Limpar filtros Janela de atendimento Grade de atendimento Capacidade Transporta…" at bounding box center [306, 172] width 613 height 345
click at [494, 8] on link "Limpar filtros" at bounding box center [497, 7] width 25 height 7
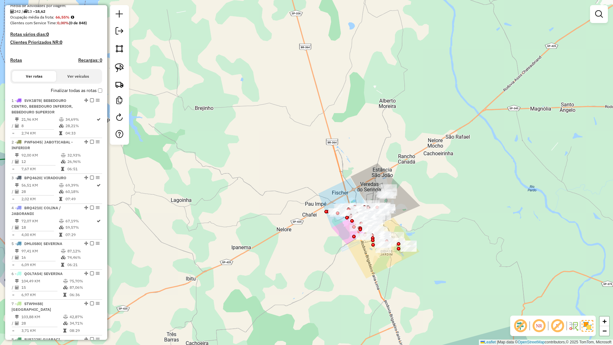
drag, startPoint x: 295, startPoint y: 215, endPoint x: 360, endPoint y: 107, distance: 125.8
click at [369, 75] on div "Janela de atendimento Grade de atendimento Capacidade Transportadoras Veículos …" at bounding box center [306, 172] width 613 height 345
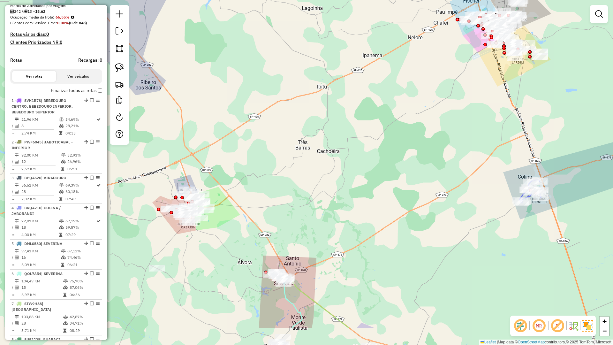
drag, startPoint x: 338, startPoint y: 184, endPoint x: 481, endPoint y: 122, distance: 156.2
click at [481, 122] on div "Janela de atendimento Grade de atendimento Capacidade Transportadoras Veículos …" at bounding box center [306, 172] width 613 height 345
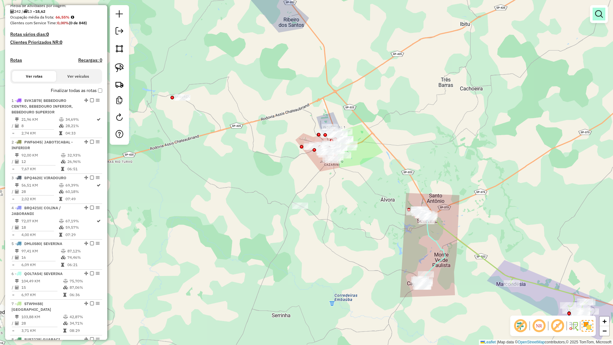
click at [599, 9] on link at bounding box center [599, 14] width 13 height 13
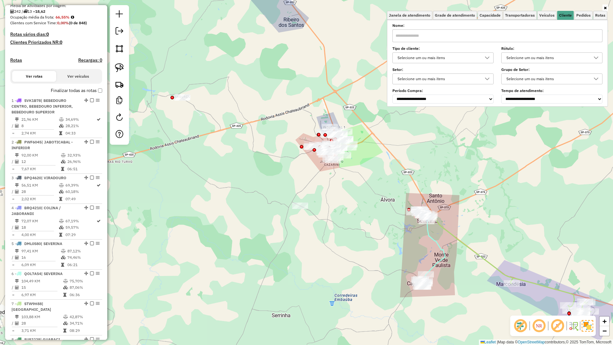
click at [475, 56] on div "Selecione um ou mais itens" at bounding box center [439, 58] width 86 height 10
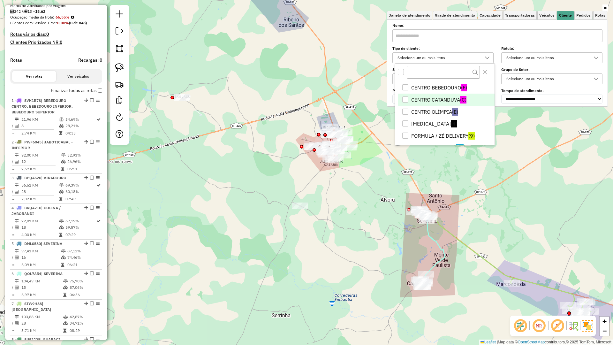
scroll to position [64, 0]
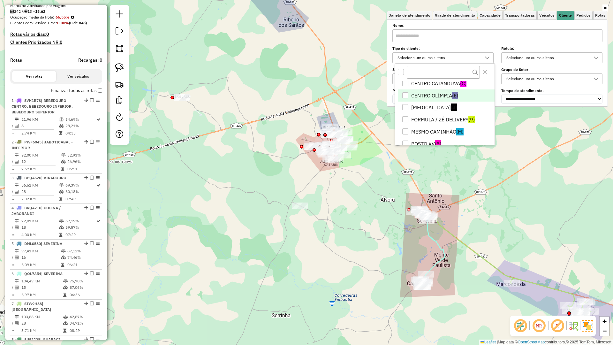
click at [441, 92] on li "CENTRO OLÍMPIA (E)" at bounding box center [446, 95] width 97 height 12
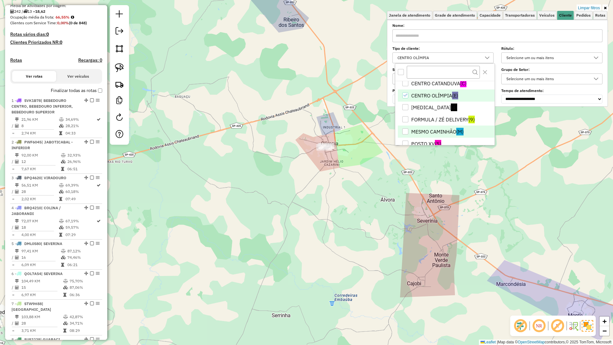
scroll to position [96, 0]
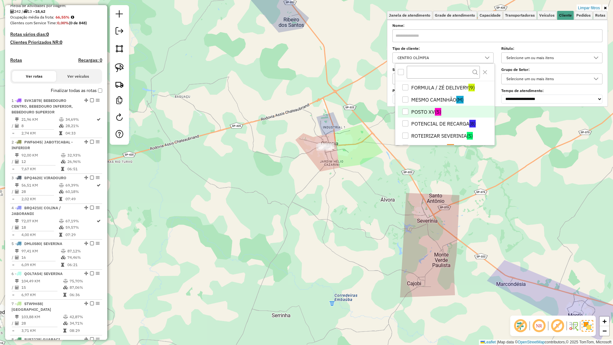
click at [435, 110] on span "(5)" at bounding box center [438, 112] width 6 height 8
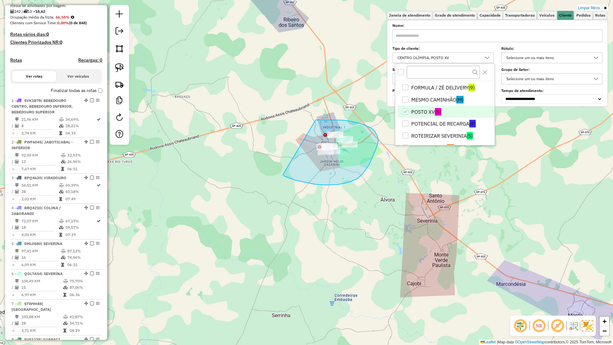
drag, startPoint x: 283, startPoint y: 175, endPoint x: 304, endPoint y: 121, distance: 57.8
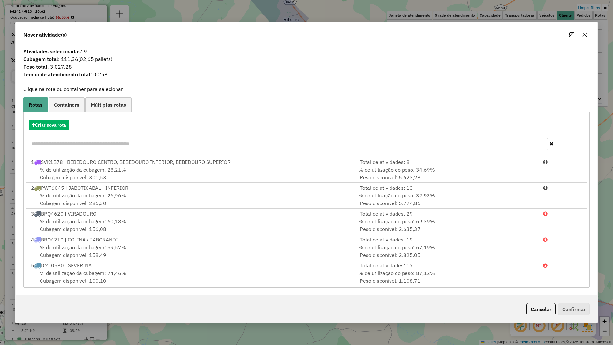
click at [46, 131] on div "Criar nova rota" at bounding box center [307, 136] width 564 height 42
click at [49, 125] on button "Criar nova rota" at bounding box center [49, 125] width 40 height 10
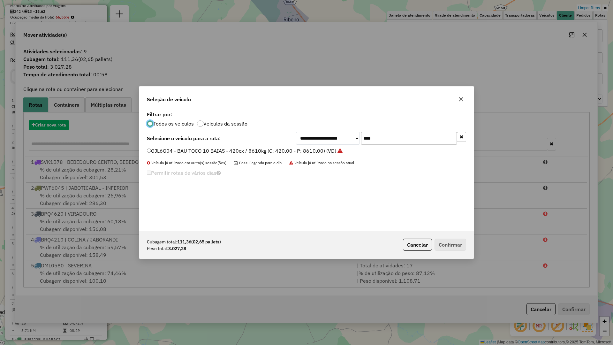
scroll to position [4, 2]
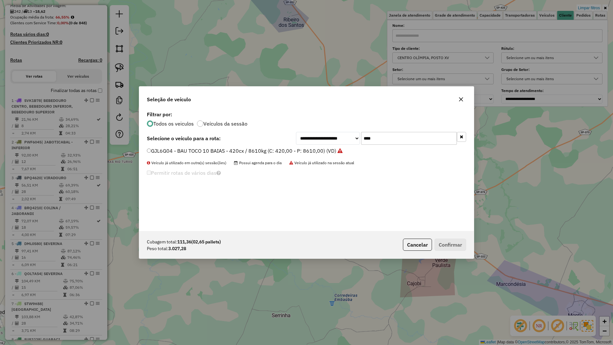
click at [414, 135] on input "****" at bounding box center [409, 138] width 96 height 13
type input "****"
click at [301, 154] on label "QNK3D84 - VUC 6 BAIS - 210 cx / 6000kg (C: 210,00 - P: 6000,00) (VD)" at bounding box center [233, 151] width 172 height 8
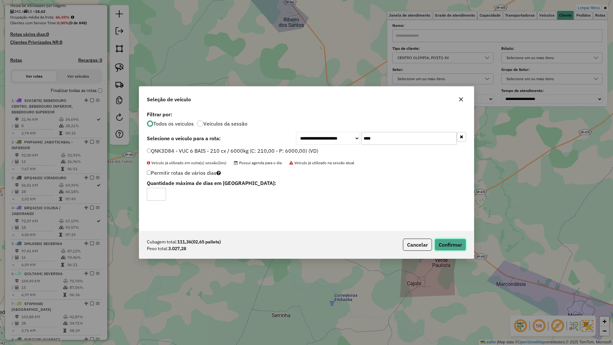
click at [448, 241] on button "Confirmar" at bounding box center [451, 245] width 32 height 12
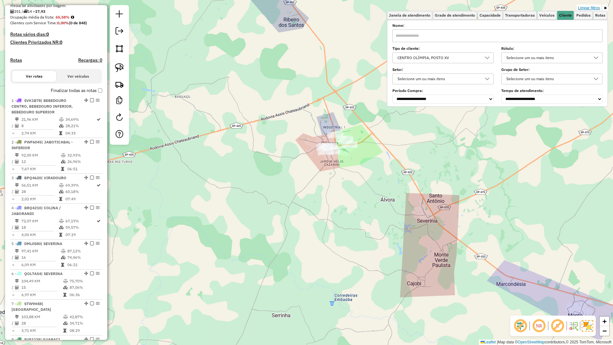
click at [587, 7] on link "Limpar filtros" at bounding box center [589, 7] width 25 height 7
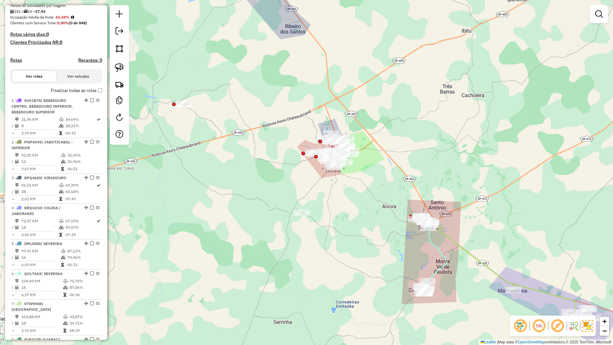
drag, startPoint x: 296, startPoint y: 186, endPoint x: 372, endPoint y: 237, distance: 91.3
click at [378, 247] on div "Janela de atendimento Grade de atendimento Capacidade Transportadoras Veículos …" at bounding box center [306, 172] width 613 height 345
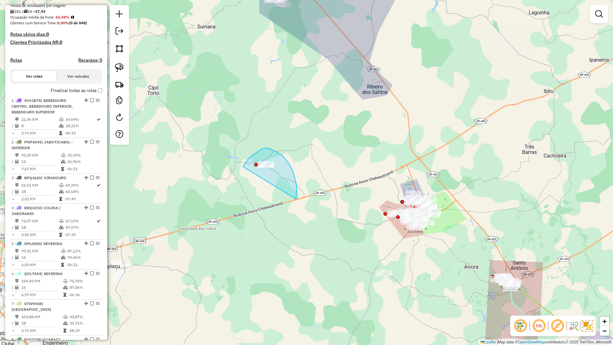
drag, startPoint x: 296, startPoint y: 198, endPoint x: 243, endPoint y: 168, distance: 61.2
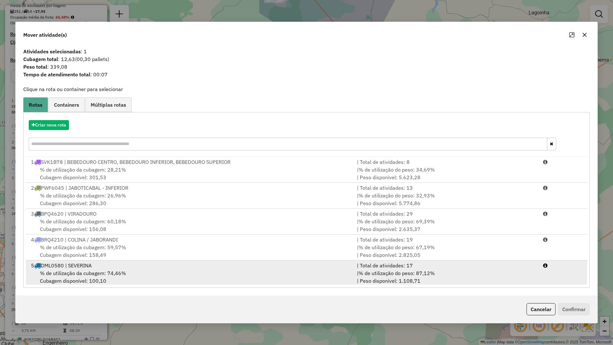
click at [212, 281] on div "% de utilização da cubagem: 74,46% Cubagem disponível: 100,10" at bounding box center [190, 276] width 326 height 15
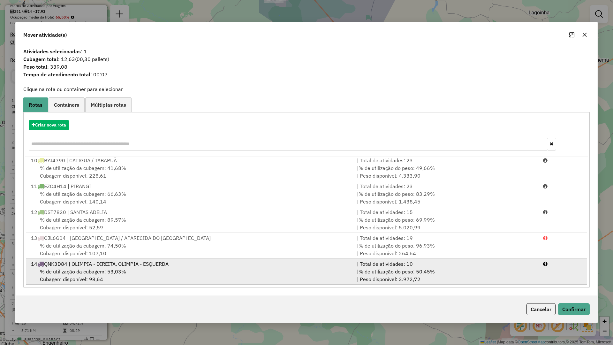
click at [240, 265] on div "14 QNK3D84 | OLIMPIA - DIREITA, OLIMPIA - ESQUERDA" at bounding box center [190, 264] width 326 height 8
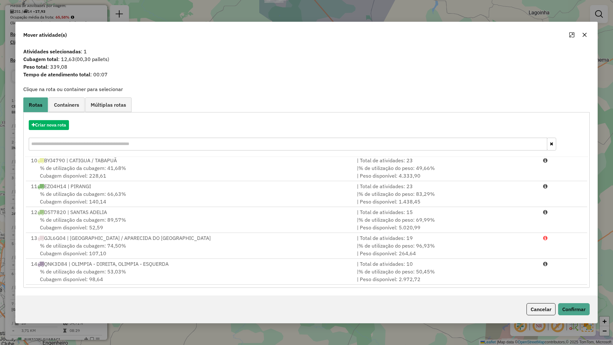
scroll to position [234, 0]
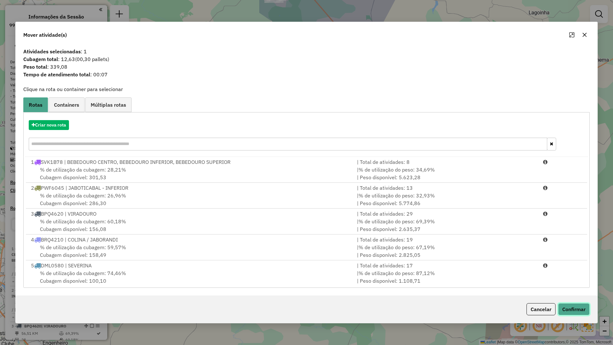
click at [576, 311] on button "Confirmar" at bounding box center [574, 309] width 32 height 12
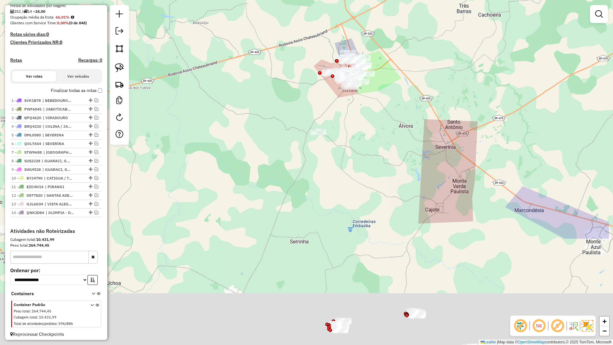
drag, startPoint x: 258, startPoint y: 152, endPoint x: 218, endPoint y: 100, distance: 65.3
click at [218, 100] on div "Janela de atendimento Grade de atendimento Capacidade Transportadoras Veículos …" at bounding box center [306, 172] width 613 height 345
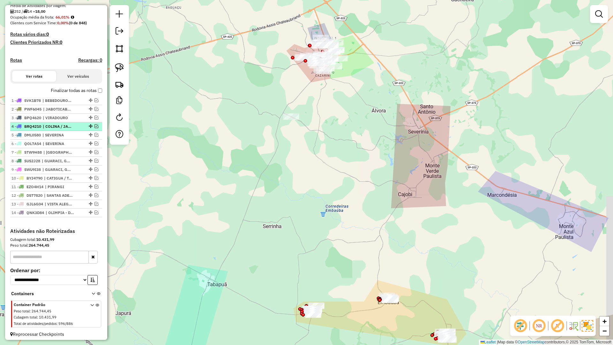
drag, startPoint x: 238, startPoint y: 193, endPoint x: 93, endPoint y: 131, distance: 157.4
click at [93, 131] on hb-router-mapa "Informações da Sessão 991453 - 20/08/2025 Criação: 19/08/2025 17:26 Depósito: B…" at bounding box center [306, 172] width 613 height 345
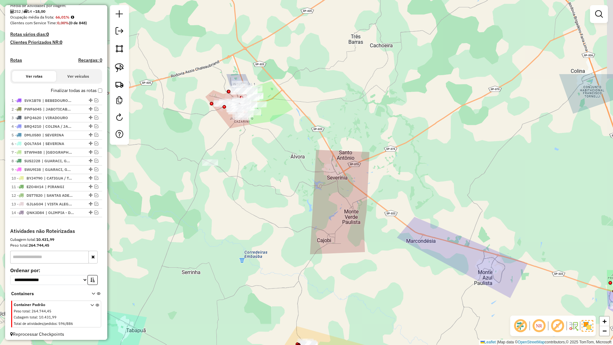
drag, startPoint x: 221, startPoint y: 117, endPoint x: 313, endPoint y: 249, distance: 160.8
click at [313, 261] on div "Janela de atendimento Grade de atendimento Capacidade Transportadoras Veículos …" at bounding box center [306, 172] width 613 height 345
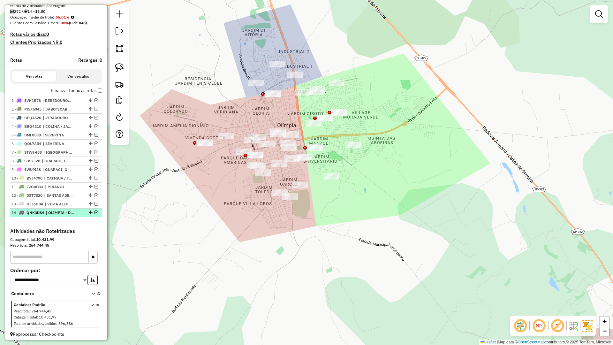
click at [95, 214] on em at bounding box center [97, 213] width 4 height 4
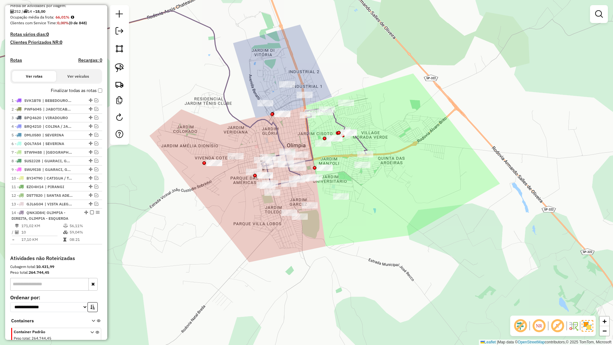
drag, startPoint x: 281, startPoint y: 123, endPoint x: 301, endPoint y: 174, distance: 55.1
click at [301, 174] on div "Janela de atendimento Grade de atendimento Capacidade Transportadoras Veículos …" at bounding box center [306, 172] width 613 height 345
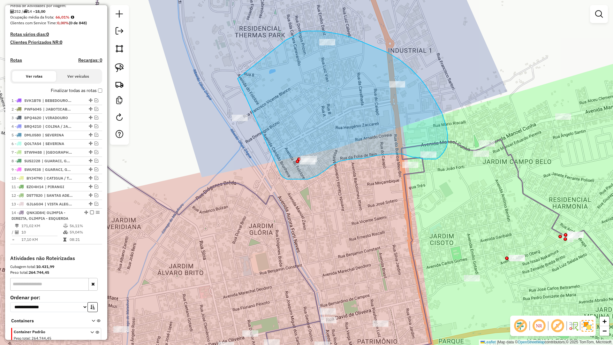
drag, startPoint x: 281, startPoint y: 175, endPoint x: 207, endPoint y: 124, distance: 89.6
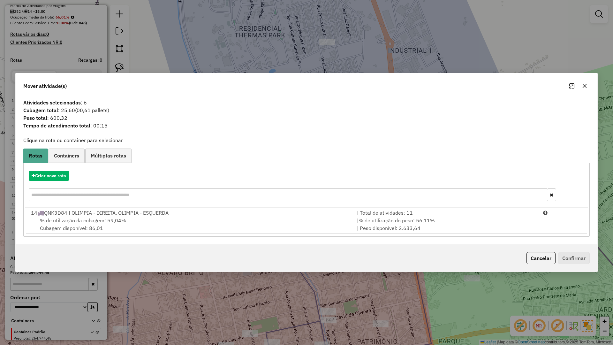
click at [188, 223] on div "% de utilização da cubagem: 59,04% Cubagem disponível: 86,01" at bounding box center [190, 224] width 326 height 15
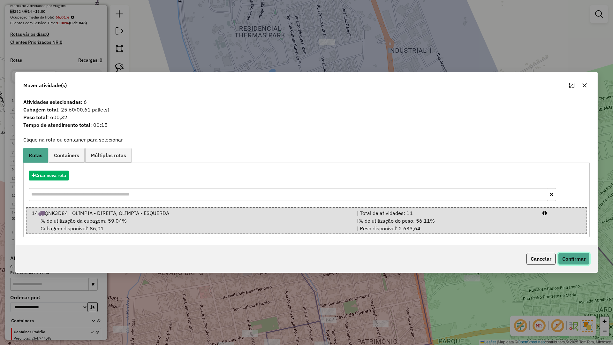
click at [562, 258] on button "Confirmar" at bounding box center [574, 259] width 32 height 12
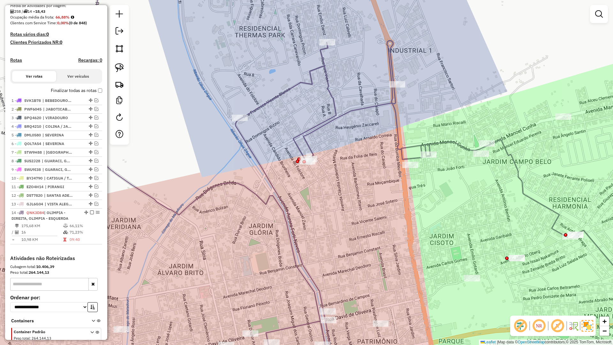
click at [402, 155] on icon at bounding box center [361, 172] width 573 height 414
select select "**********"
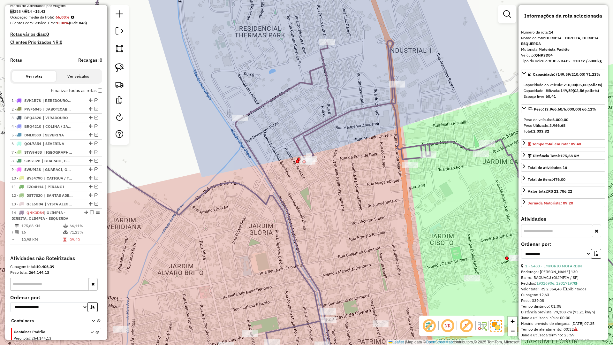
scroll to position [184, 0]
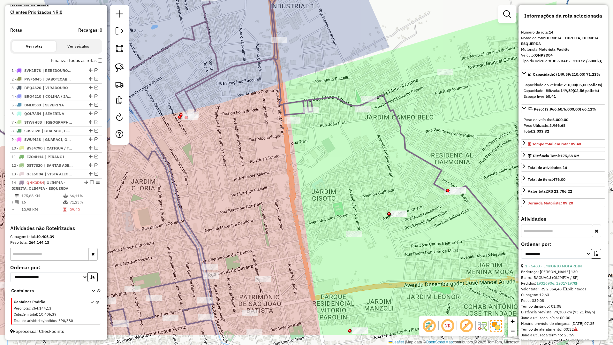
drag, startPoint x: 454, startPoint y: 169, endPoint x: 204, endPoint y: 130, distance: 253.8
click at [200, 128] on div "Janela de atendimento Grade de atendimento Capacidade Transportadoras Veículos …" at bounding box center [306, 172] width 613 height 345
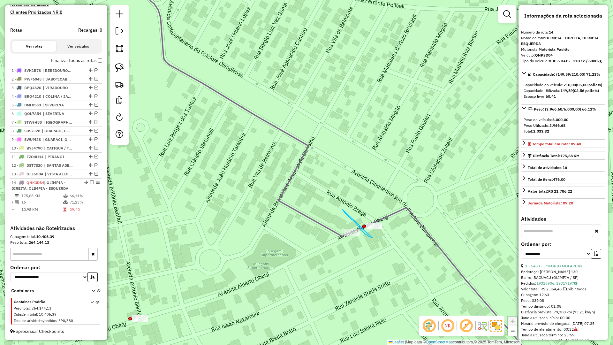
drag, startPoint x: 345, startPoint y: 212, endPoint x: 391, endPoint y: 220, distance: 46.7
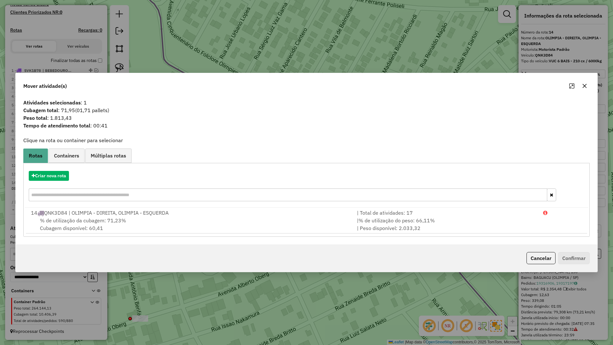
drag, startPoint x: 587, startPoint y: 86, endPoint x: 578, endPoint y: 90, distance: 9.4
click at [580, 89] on div at bounding box center [578, 86] width 23 height 10
click at [581, 83] on button "button" at bounding box center [585, 86] width 10 height 10
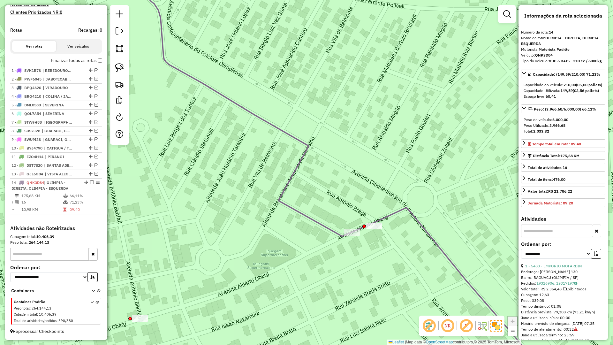
drag, startPoint x: 297, startPoint y: 207, endPoint x: 327, endPoint y: 180, distance: 40.3
click at [326, 181] on div "Janela de atendimento Grade de atendimento Capacidade Transportadoras Veículos …" at bounding box center [306, 172] width 613 height 345
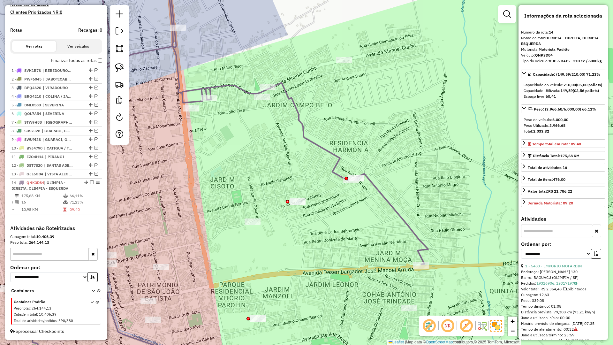
drag, startPoint x: 300, startPoint y: 164, endPoint x: 319, endPoint y: 166, distance: 18.4
click at [309, 179] on div "Janela de atendimento Grade de atendimento Capacidade Transportadoras Veículos …" at bounding box center [306, 172] width 613 height 345
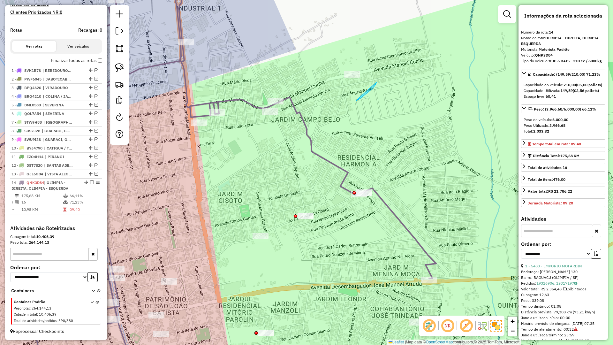
drag, startPoint x: 360, startPoint y: 99, endPoint x: 290, endPoint y: 82, distance: 72.3
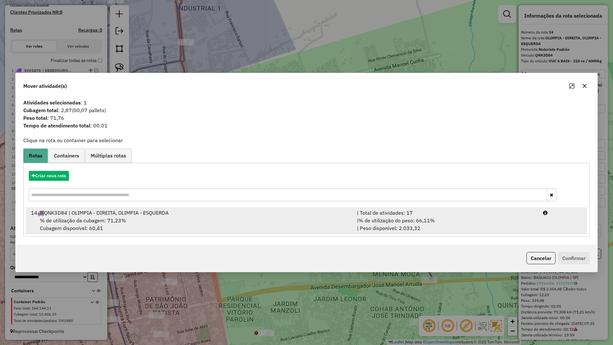
drag, startPoint x: 260, startPoint y: 220, endPoint x: 264, endPoint y: 219, distance: 3.8
click at [262, 219] on div "% de utilização da cubagem: 71,23% Cubagem disponível: 60,41" at bounding box center [190, 224] width 326 height 15
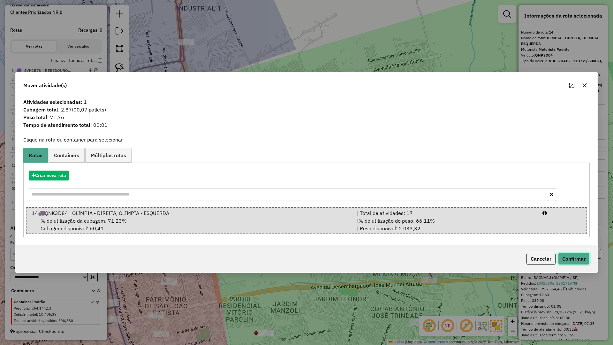
click at [571, 256] on button "Confirmar" at bounding box center [574, 259] width 32 height 12
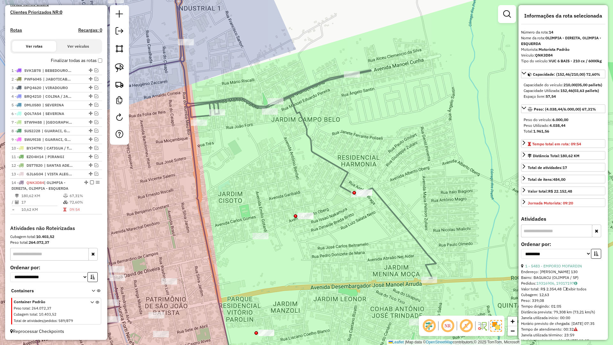
click at [346, 182] on icon at bounding box center [226, 172] width 421 height 414
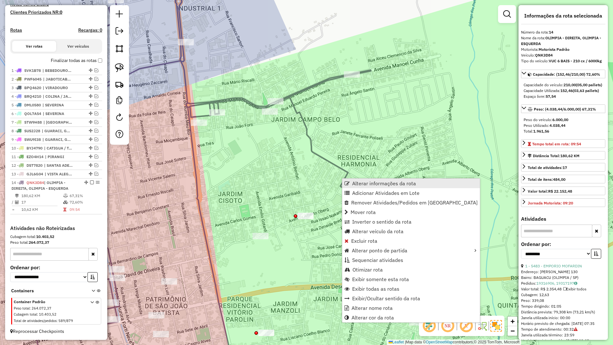
click at [369, 184] on span "Alterar informações da rota" at bounding box center [384, 183] width 64 height 5
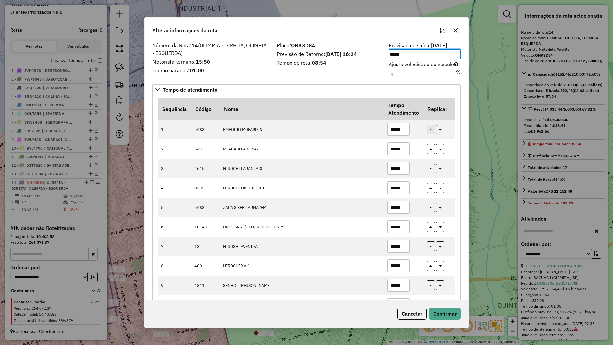
click at [459, 26] on button "button" at bounding box center [456, 30] width 10 height 10
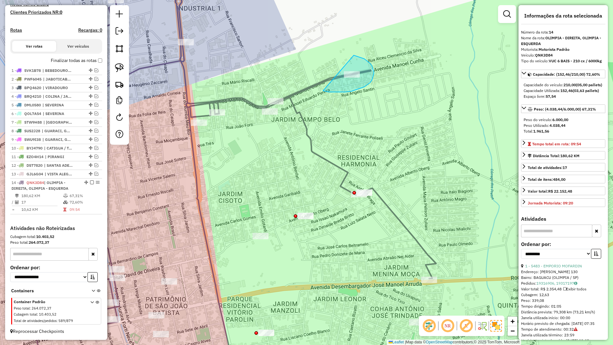
drag, startPoint x: 327, startPoint y: 92, endPoint x: 351, endPoint y: 55, distance: 43.6
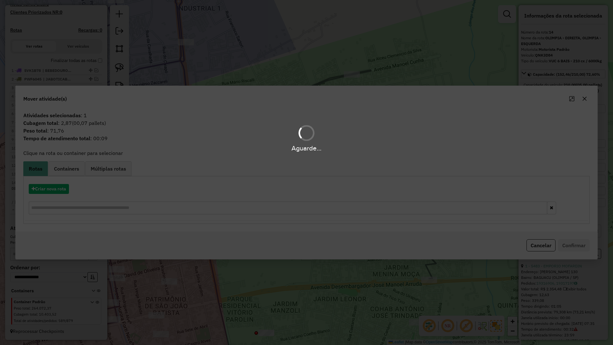
click at [65, 170] on span "Containers" at bounding box center [66, 168] width 25 height 5
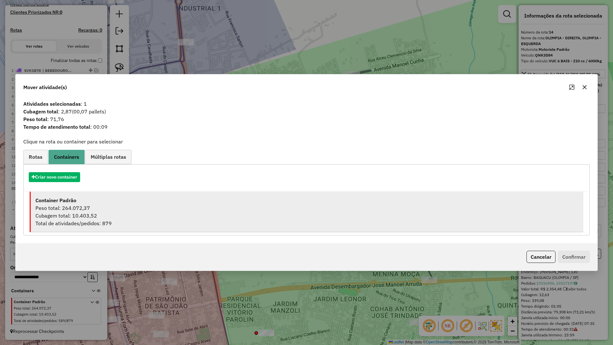
click at [81, 203] on div "Container Padrão" at bounding box center [306, 200] width 543 height 8
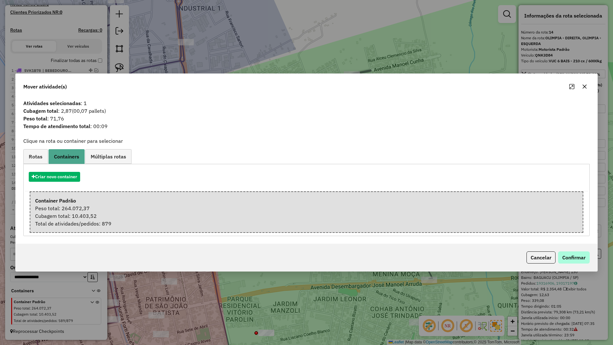
click at [589, 257] on div "Cancelar Confirmar" at bounding box center [307, 257] width 582 height 27
click at [581, 257] on button "Confirmar" at bounding box center [574, 257] width 32 height 12
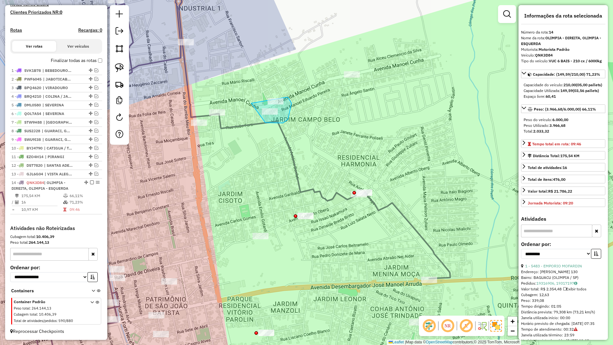
drag, startPoint x: 265, startPoint y: 123, endPoint x: 279, endPoint y: 93, distance: 32.3
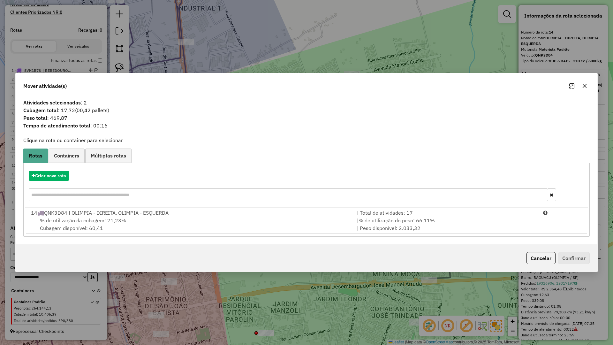
click at [589, 85] on button "button" at bounding box center [585, 86] width 10 height 10
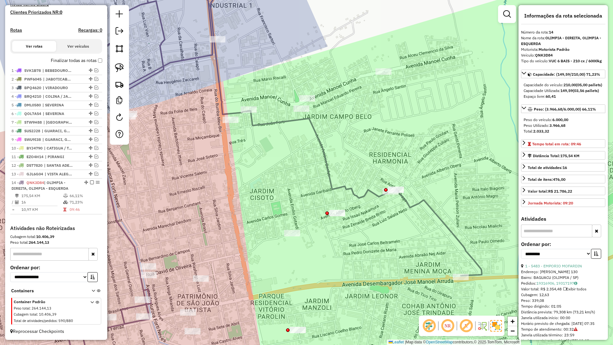
drag, startPoint x: 250, startPoint y: 142, endPoint x: 334, endPoint y: 148, distance: 83.2
click at [367, 110] on div "Janela de atendimento Grade de atendimento Capacidade Transportadoras Veículos …" at bounding box center [306, 172] width 613 height 345
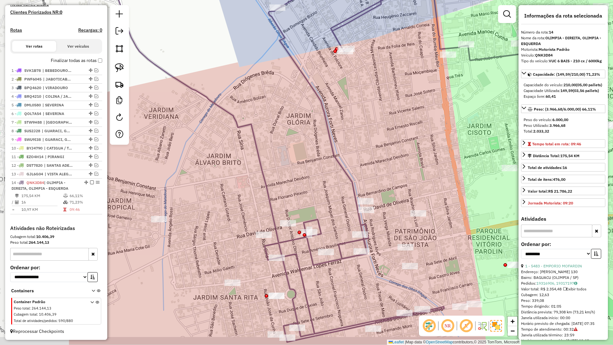
drag, startPoint x: 347, startPoint y: 169, endPoint x: 439, endPoint y: 131, distance: 100.1
click at [440, 131] on div "Janela de atendimento Grade de atendimento Capacidade Transportadoras Veículos …" at bounding box center [306, 172] width 613 height 345
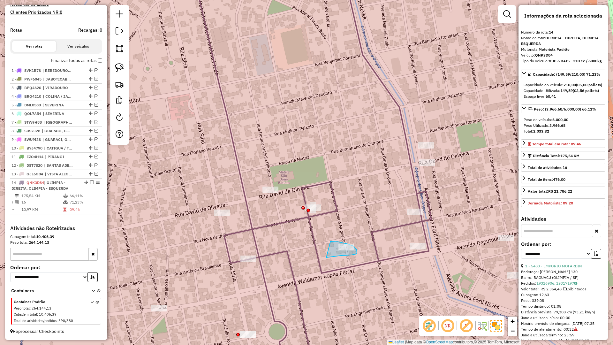
drag, startPoint x: 341, startPoint y: 256, endPoint x: 331, endPoint y: 242, distance: 17.6
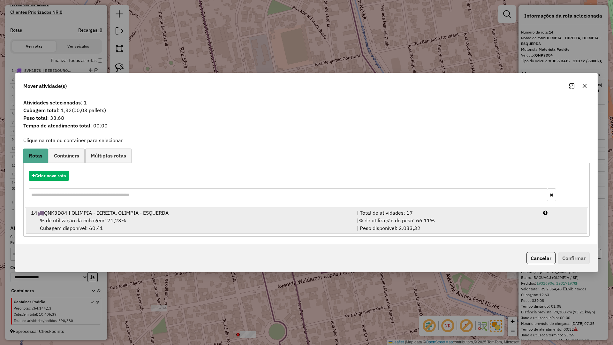
click at [284, 233] on li "14 QNK3D84 | OLIMPIA - DIREITA, OLIMPIA - ESQUERDA | Total de atividades: 17 % …" at bounding box center [307, 221] width 562 height 26
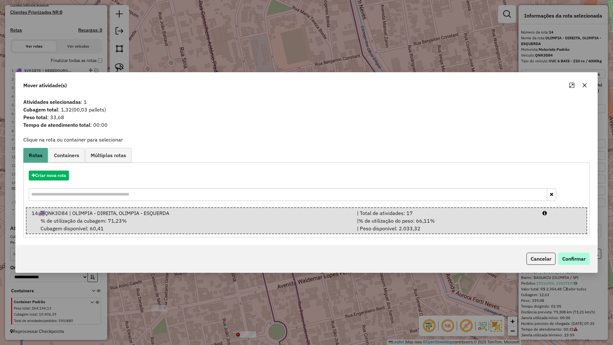
drag, startPoint x: 592, startPoint y: 264, endPoint x: 582, endPoint y: 256, distance: 12.7
click at [593, 263] on div "Cancelar Confirmar" at bounding box center [307, 258] width 582 height 27
click at [582, 256] on button "Confirmar" at bounding box center [574, 259] width 32 height 12
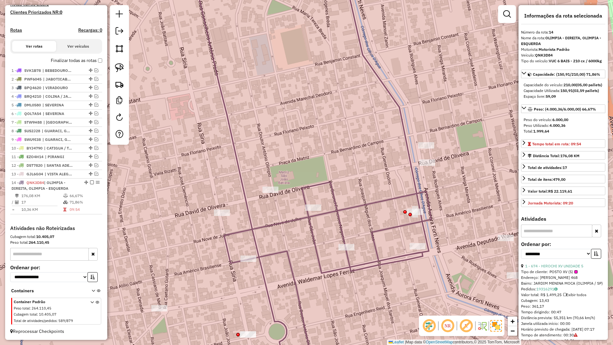
click at [361, 267] on icon at bounding box center [365, 172] width 436 height 414
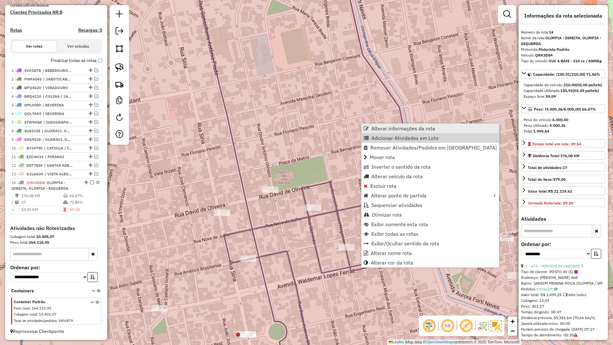
click at [382, 132] on link "Alterar informações da rota" at bounding box center [431, 129] width 138 height 10
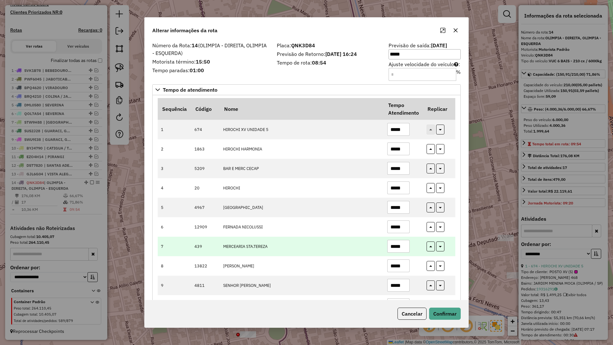
click at [403, 246] on input "*****" at bounding box center [399, 246] width 22 height 13
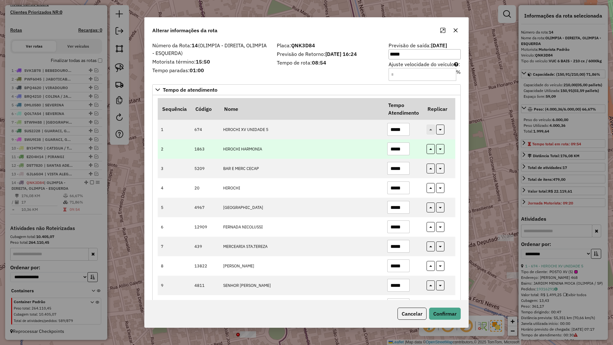
type input "*****"
click at [403, 149] on input "*****" at bounding box center [399, 148] width 22 height 13
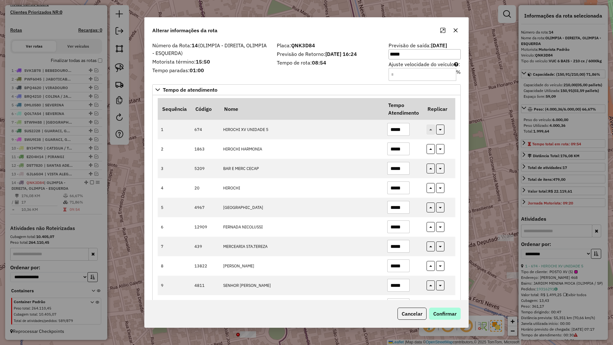
type input "*****"
click at [453, 315] on button "Confirmar" at bounding box center [445, 314] width 32 height 12
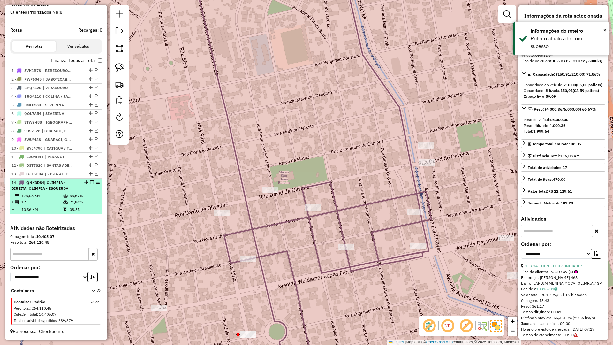
click at [90, 182] on em at bounding box center [92, 182] width 4 height 4
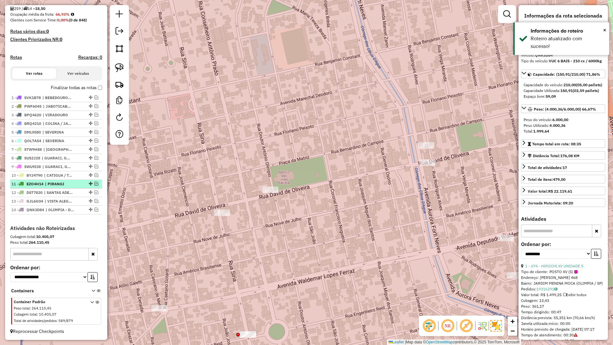
scroll to position [157, 0]
click at [304, 132] on div "Janela de atendimento Grade de atendimento Capacidade Transportadoras Veículos …" at bounding box center [306, 172] width 613 height 345
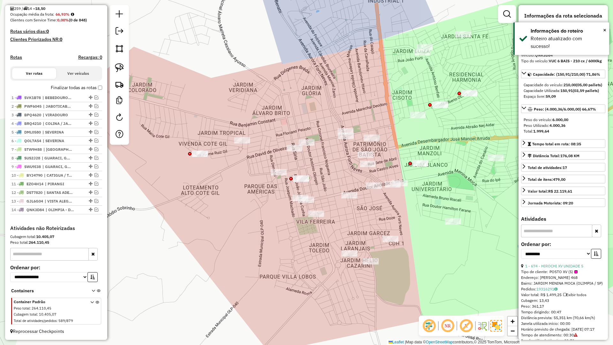
drag, startPoint x: 295, startPoint y: 278, endPoint x: 322, endPoint y: 283, distance: 27.3
click at [319, 283] on div "Janela de atendimento Grade de atendimento Capacidade Transportadoras Veículos …" at bounding box center [306, 172] width 613 height 345
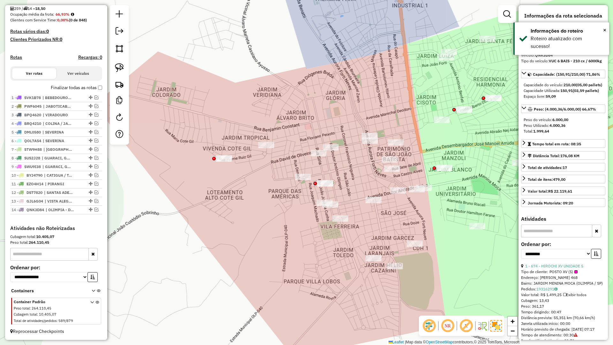
click at [329, 279] on div "Janela de atendimento Grade de atendimento Capacidade Transportadoras Veículos …" at bounding box center [306, 172] width 613 height 345
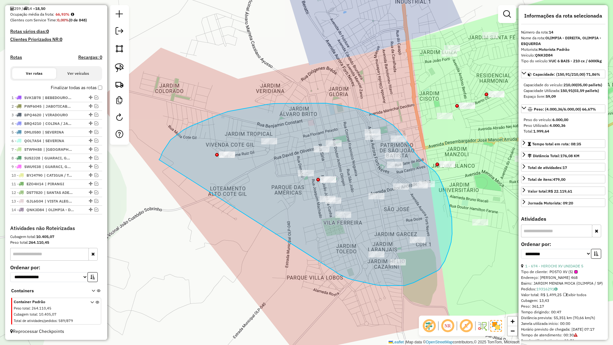
drag, startPoint x: 371, startPoint y: 284, endPoint x: 158, endPoint y: 162, distance: 244.8
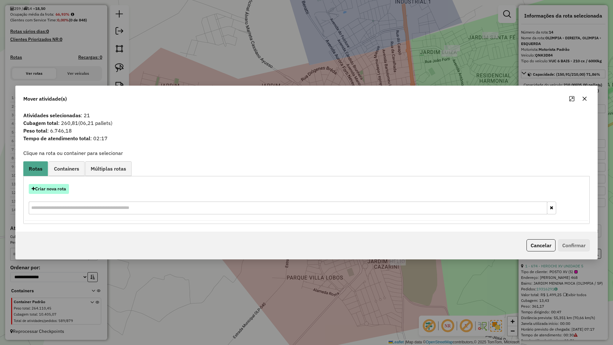
click at [52, 185] on button "Criar nova rota" at bounding box center [49, 189] width 40 height 10
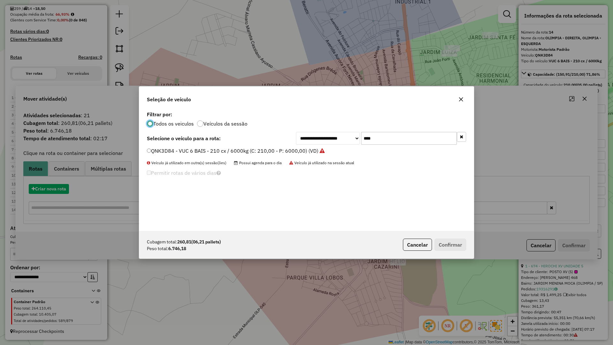
scroll to position [4, 2]
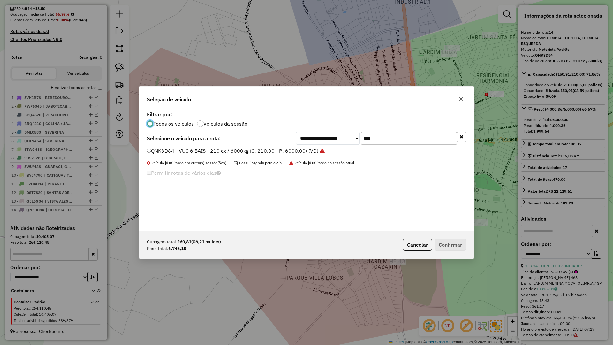
click at [387, 133] on input "****" at bounding box center [409, 138] width 96 height 13
type input "**"
click at [264, 153] on label "SVT5E38 - BAU TOCO 10 BAIAS - 420cx / 8610kg (C: 420,00 - P: 8610,00) (VD)" at bounding box center [241, 151] width 189 height 8
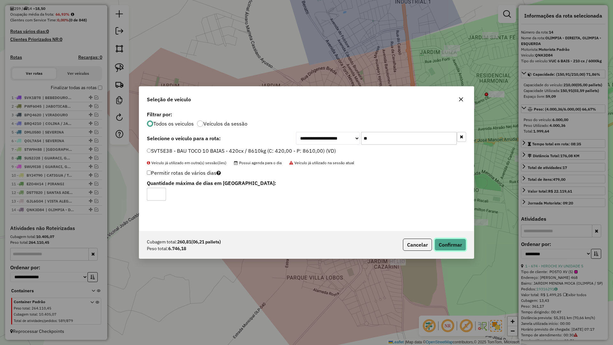
click at [459, 250] on button "Confirmar" at bounding box center [451, 245] width 32 height 12
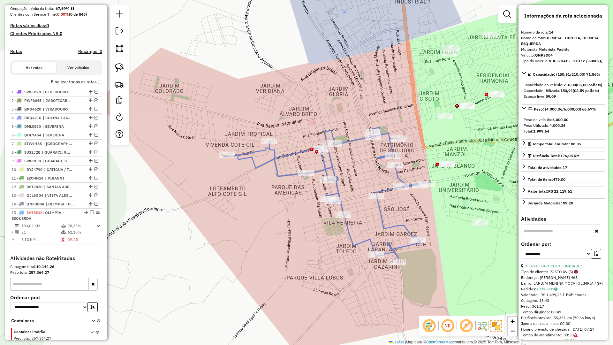
scroll to position [193, 0]
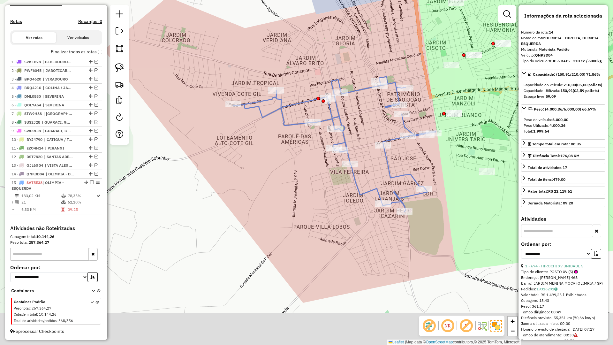
drag, startPoint x: 283, startPoint y: 183, endPoint x: 296, endPoint y: 152, distance: 33.6
click at [291, 144] on div "Janela de atendimento Grade de atendimento Capacidade Transportadoras Veículos …" at bounding box center [306, 172] width 613 height 345
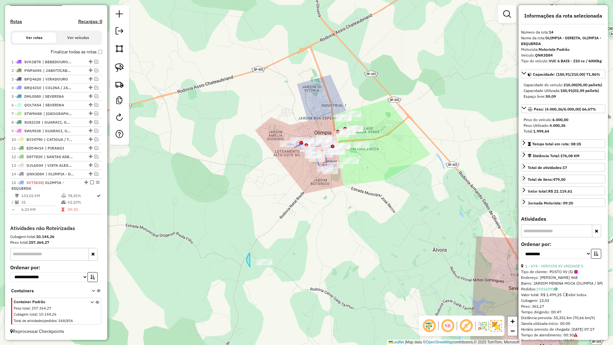
drag, startPoint x: 249, startPoint y: 265, endPoint x: 287, endPoint y: 262, distance: 38.4
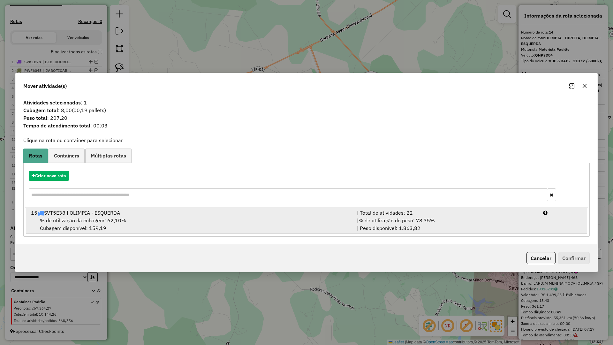
click at [256, 228] on div "% de utilização da cubagem: 62,10% Cubagem disponível: 159,19" at bounding box center [190, 224] width 326 height 15
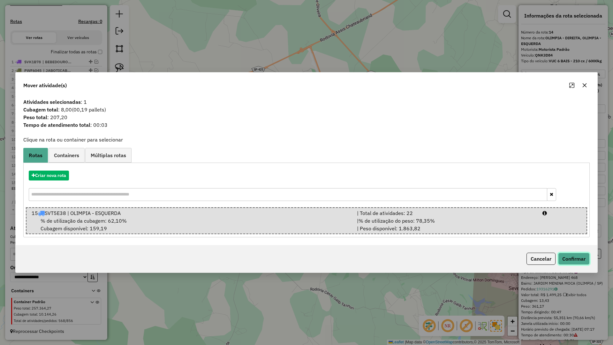
click at [564, 265] on button "Confirmar" at bounding box center [574, 259] width 32 height 12
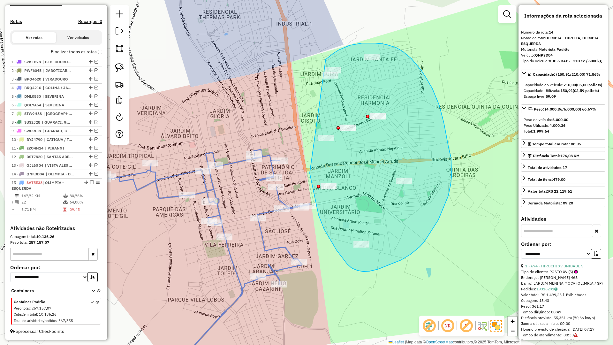
drag, startPoint x: 311, startPoint y: 180, endPoint x: 314, endPoint y: 77, distance: 102.9
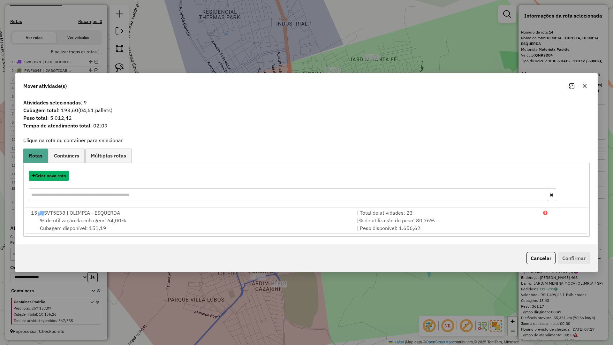
click at [55, 172] on button "Criar nova rota" at bounding box center [49, 176] width 40 height 10
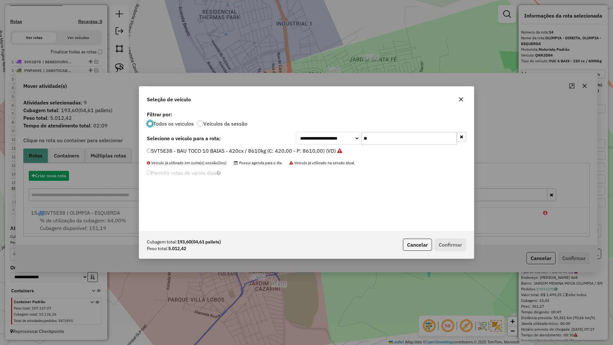
scroll to position [4, 2]
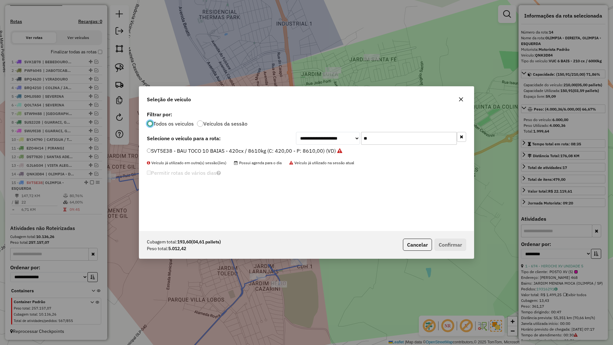
click at [409, 133] on input "**" at bounding box center [409, 138] width 96 height 13
type input "****"
click at [323, 153] on label "BVT8280 - BAU TOCO 10 BAIAS - 392cx / 8610kg (C: 392,00 - P: 8610,00) (VD)" at bounding box center [242, 151] width 190 height 8
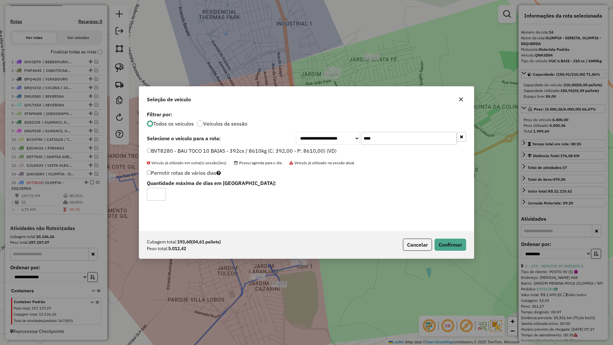
click at [451, 238] on div "Cubagem total: 193,60 (04,61 pallets) Peso total: 5.012,42 Cancelar Confirmar" at bounding box center [306, 244] width 335 height 27
click at [452, 240] on div "Cubagem total: 193,60 (04,61 pallets) Peso total: 5.012,42 Cancelar Confirmar" at bounding box center [306, 244] width 335 height 27
click at [452, 241] on button "Confirmar" at bounding box center [451, 245] width 32 height 12
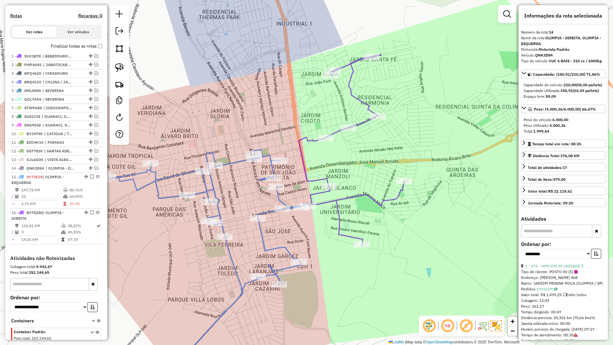
scroll to position [228, 0]
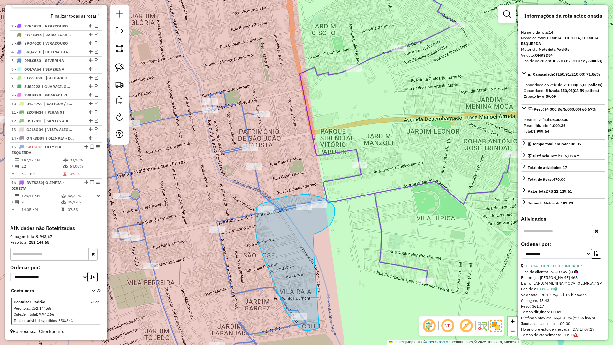
drag, startPoint x: 316, startPoint y: 233, endPoint x: 319, endPoint y: 328, distance: 94.9
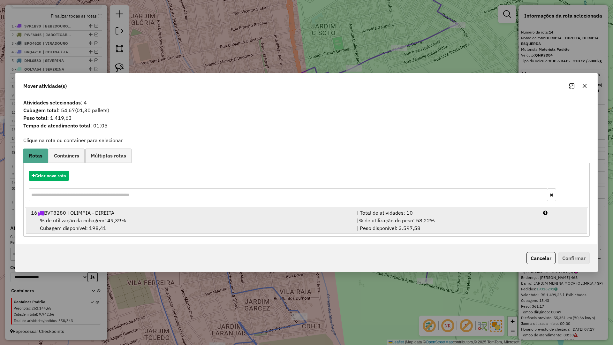
click at [219, 230] on div "% de utilização da cubagem: 49,39% Cubagem disponível: 198,41" at bounding box center [190, 224] width 326 height 15
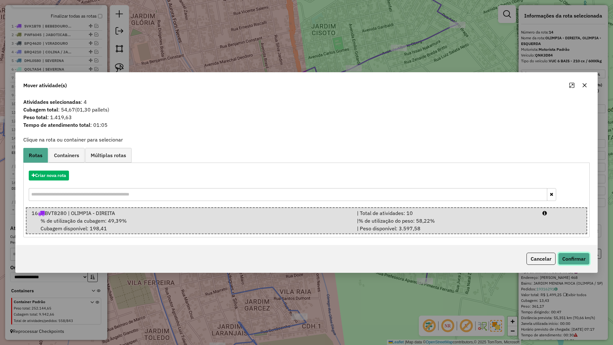
click at [587, 257] on button "Confirmar" at bounding box center [574, 259] width 32 height 12
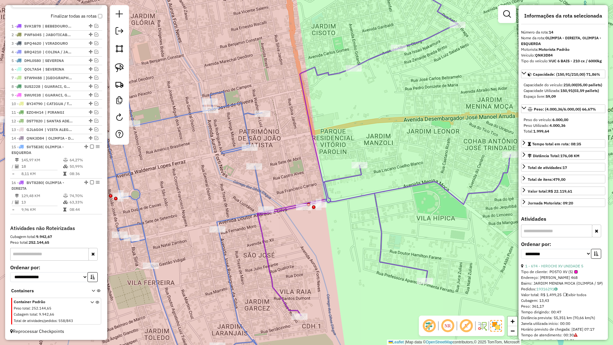
click at [334, 201] on icon at bounding box center [383, 140] width 253 height 350
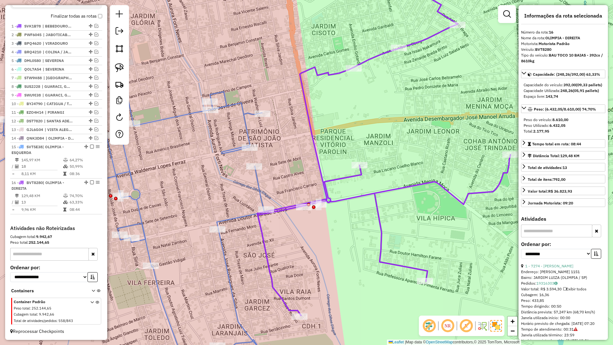
click at [251, 215] on icon at bounding box center [102, 236] width 326 height 288
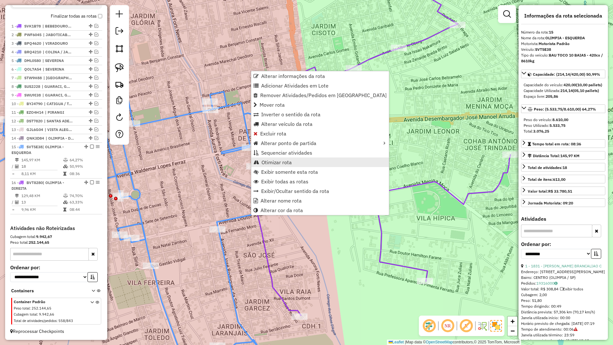
click at [282, 166] on link "Otimizar rota" at bounding box center [320, 162] width 138 height 10
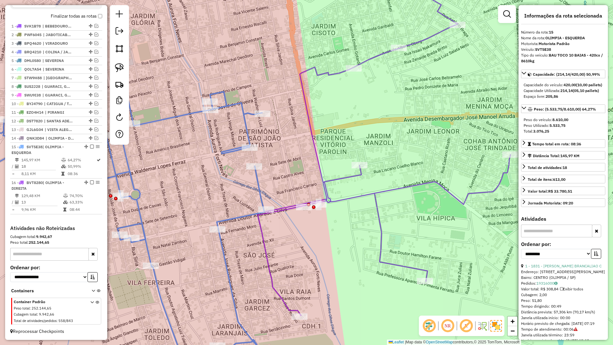
click at [261, 192] on icon at bounding box center [102, 236] width 326 height 288
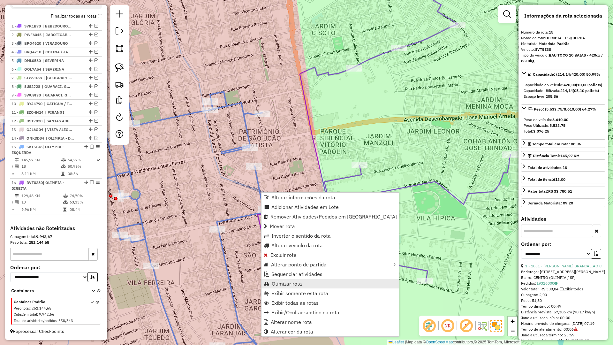
click at [281, 283] on span "Otimizar rota" at bounding box center [287, 283] width 30 height 5
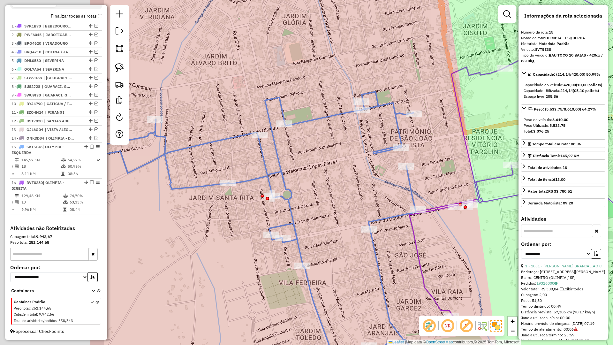
drag, startPoint x: 193, startPoint y: 223, endPoint x: 374, endPoint y: 222, distance: 180.8
click at [374, 222] on div "Janela de atendimento Grade de atendimento Capacidade Transportadoras Veículos …" at bounding box center [306, 172] width 613 height 345
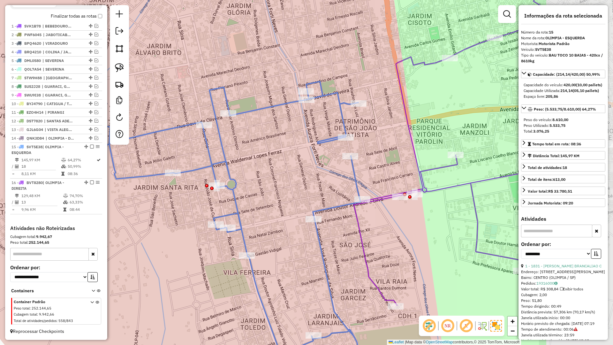
drag, startPoint x: 375, startPoint y: 211, endPoint x: 246, endPoint y: 203, distance: 129.3
click at [246, 203] on div "Janela de atendimento Grade de atendimento Capacidade Transportadoras Veículos …" at bounding box center [306, 172] width 613 height 345
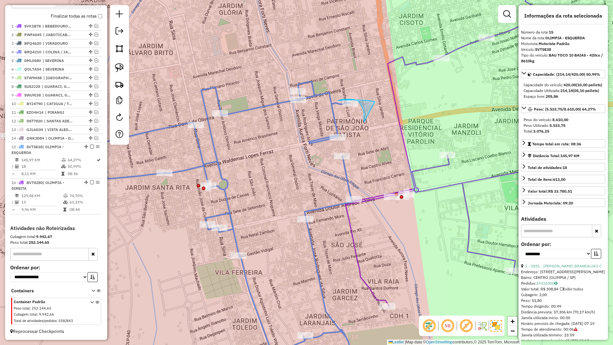
drag, startPoint x: 363, startPoint y: 109, endPoint x: 380, endPoint y: 130, distance: 26.8
drag, startPoint x: 357, startPoint y: 147, endPoint x: 339, endPoint y: 165, distance: 25.8
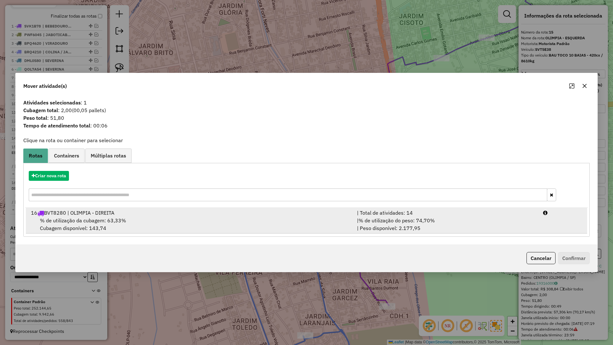
click at [290, 231] on div "% de utilização da cubagem: 63,33% Cubagem disponível: 143,74" at bounding box center [190, 224] width 326 height 15
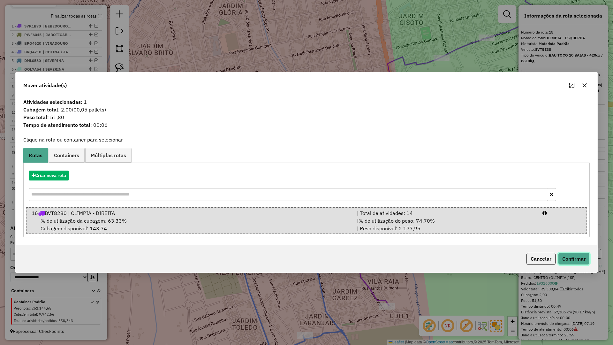
click at [578, 260] on button "Confirmar" at bounding box center [574, 259] width 32 height 12
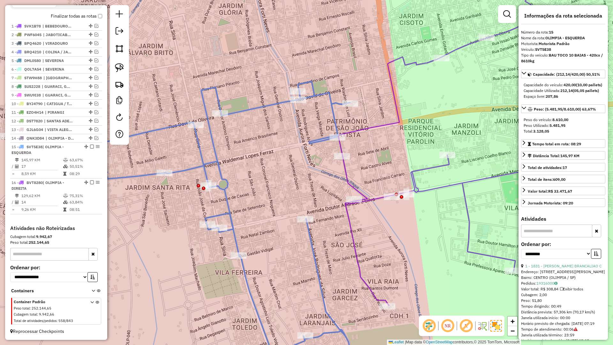
click at [353, 242] on icon at bounding box center [468, 135] width 261 height 340
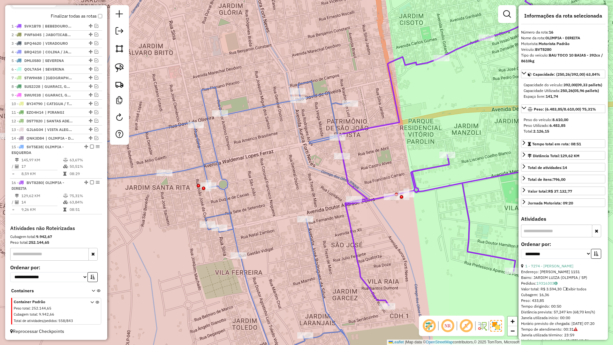
click at [322, 140] on icon at bounding box center [178, 230] width 344 height 298
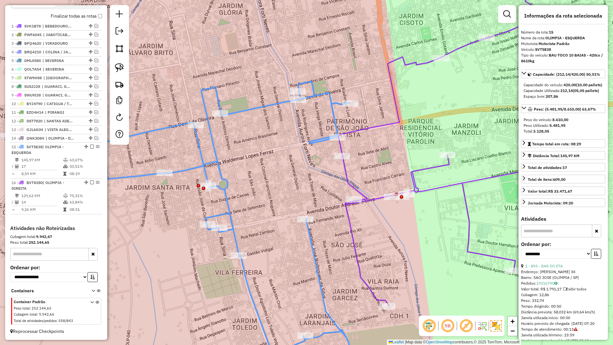
click at [325, 140] on icon at bounding box center [178, 230] width 344 height 298
click at [347, 213] on icon at bounding box center [468, 135] width 261 height 340
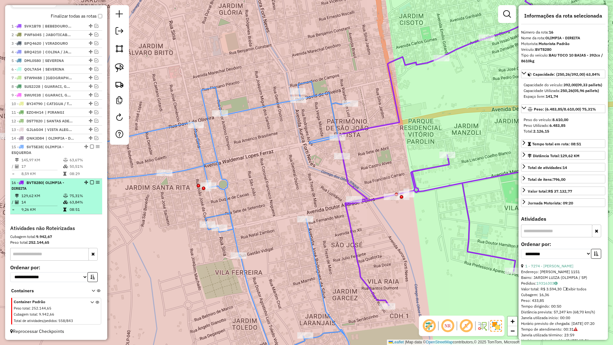
click at [88, 179] on li "16 - BVT8280 | OLIMPIA - DIREITA 129,62 KM 75,31% / 14 63,84% = 9,26 KM 08:51" at bounding box center [56, 197] width 92 height 36
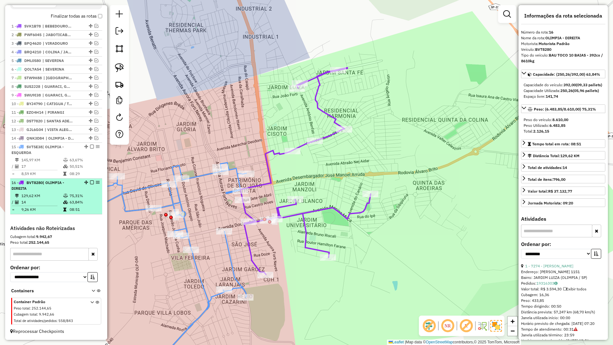
click at [90, 181] on em at bounding box center [92, 182] width 4 height 4
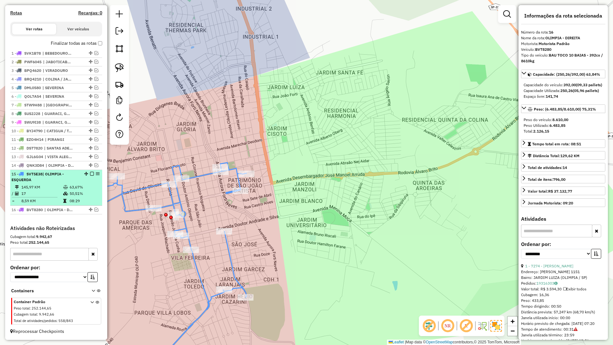
click at [91, 172] on em at bounding box center [92, 174] width 4 height 4
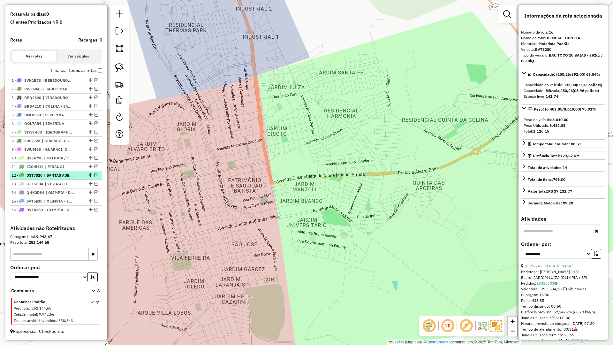
scroll to position [174, 0]
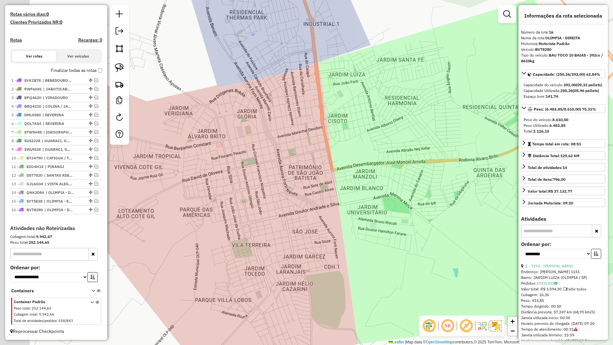
drag, startPoint x: 238, startPoint y: 180, endPoint x: 344, endPoint y: 155, distance: 109.0
click at [339, 141] on div "Janela de atendimento Grade de atendimento Capacidade Transportadoras Veículos …" at bounding box center [306, 172] width 613 height 345
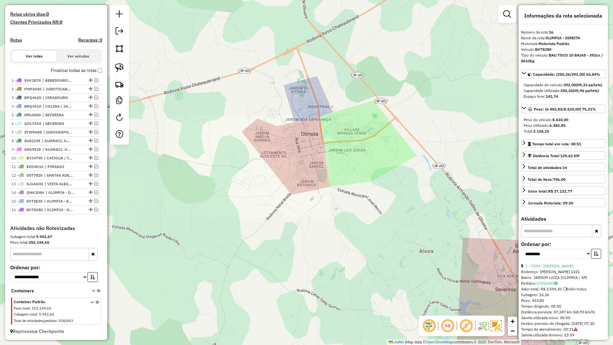
drag, startPoint x: 290, startPoint y: 188, endPoint x: 257, endPoint y: 190, distance: 33.0
click at [259, 189] on div "Janela de atendimento Grade de atendimento Capacidade Transportadoras Veículos …" at bounding box center [306, 172] width 613 height 345
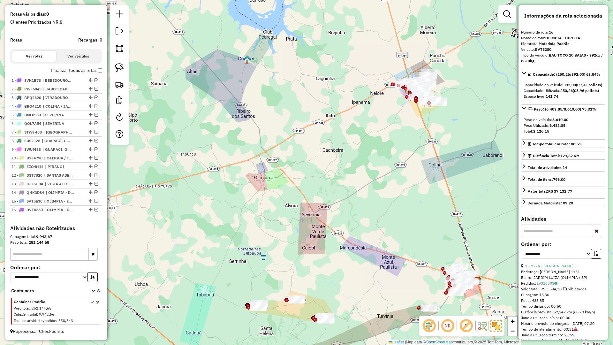
drag, startPoint x: 259, startPoint y: 265, endPoint x: 285, endPoint y: 190, distance: 79.4
click at [285, 190] on div "Janela de atendimento Grade de atendimento Capacidade Transportadoras Veículos …" at bounding box center [306, 172] width 613 height 345
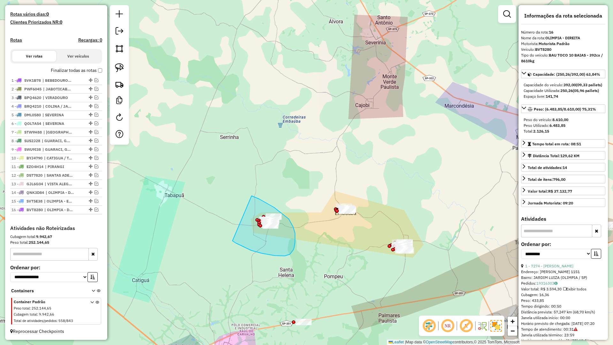
drag, startPoint x: 236, startPoint y: 243, endPoint x: 252, endPoint y: 196, distance: 49.8
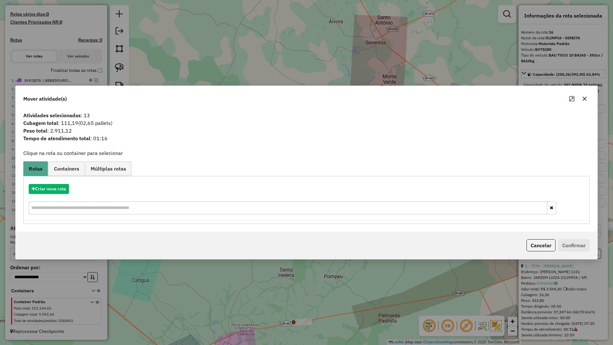
click at [584, 98] on icon "button" at bounding box center [584, 98] width 5 height 5
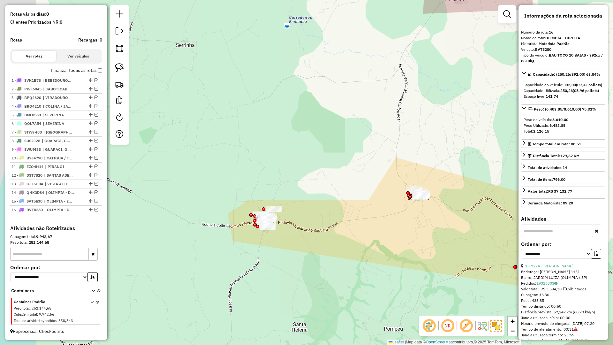
drag, startPoint x: 323, startPoint y: 238, endPoint x: 334, endPoint y: 234, distance: 12.2
click at [334, 234] on div "Janela de atendimento Grade de atendimento Capacidade Transportadoras Veículos …" at bounding box center [306, 172] width 613 height 345
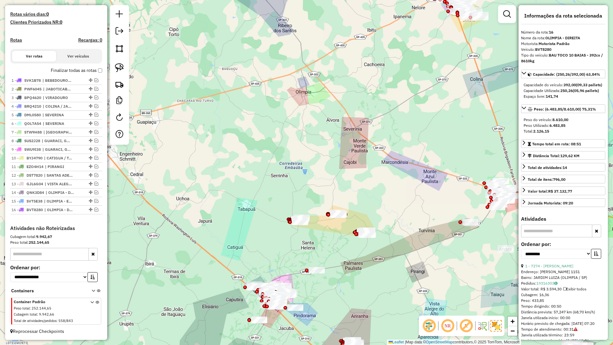
drag, startPoint x: 387, startPoint y: 163, endPoint x: 219, endPoint y: 196, distance: 171.9
click at [219, 196] on div "Janela de atendimento Grade de atendimento Capacidade Transportadoras Veículos …" at bounding box center [306, 172] width 613 height 345
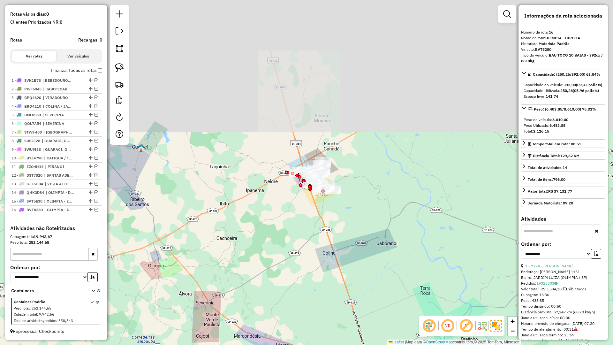
drag, startPoint x: 291, startPoint y: 102, endPoint x: 290, endPoint y: 235, distance: 133.2
click at [290, 235] on div "Janela de atendimento Grade de atendimento Capacidade Transportadoras Veículos …" at bounding box center [306, 172] width 613 height 345
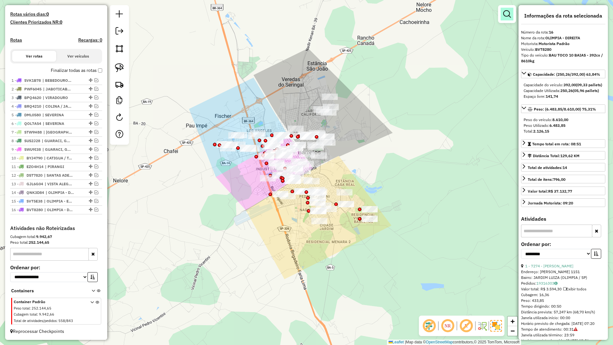
click at [506, 18] on em at bounding box center [507, 14] width 8 height 8
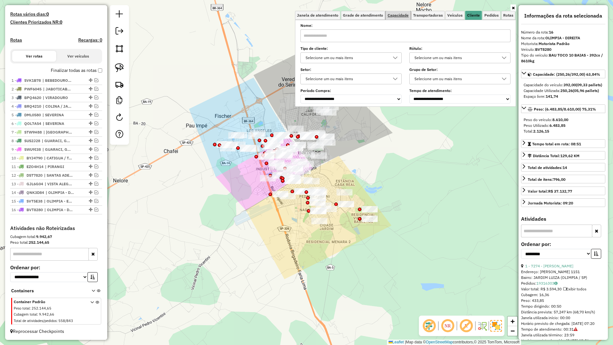
click at [402, 17] on span "Capacidade" at bounding box center [398, 15] width 21 height 4
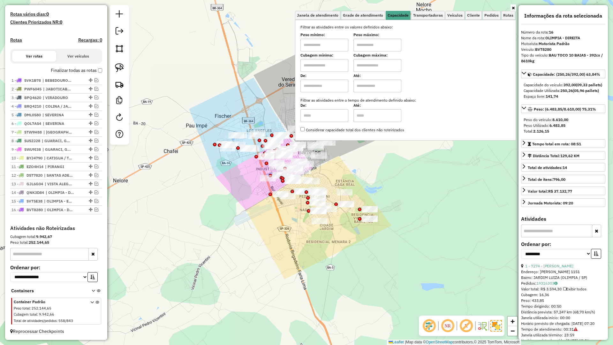
click at [339, 66] on input "text" at bounding box center [325, 65] width 48 height 13
type input "*****"
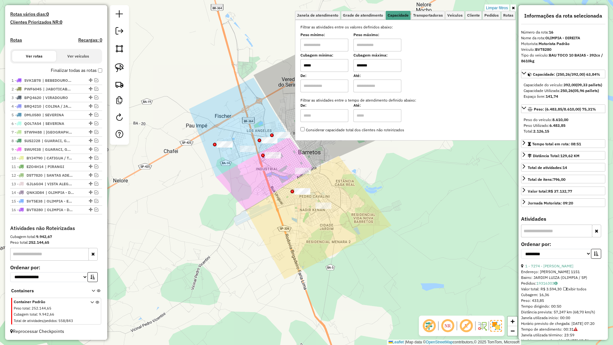
type input "*******"
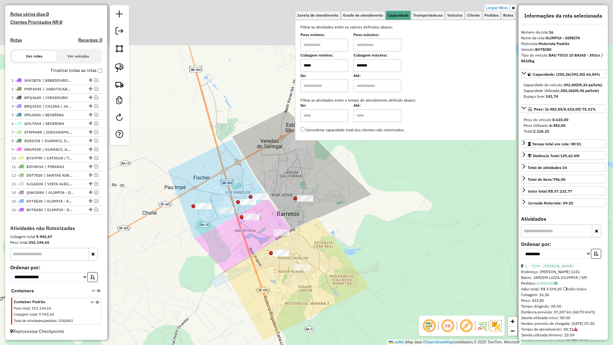
drag, startPoint x: 257, startPoint y: 178, endPoint x: 226, endPoint y: 240, distance: 69.0
click at [233, 242] on div "Limpar filtros Janela de atendimento Grade de atendimento Capacidade Transporta…" at bounding box center [306, 172] width 613 height 345
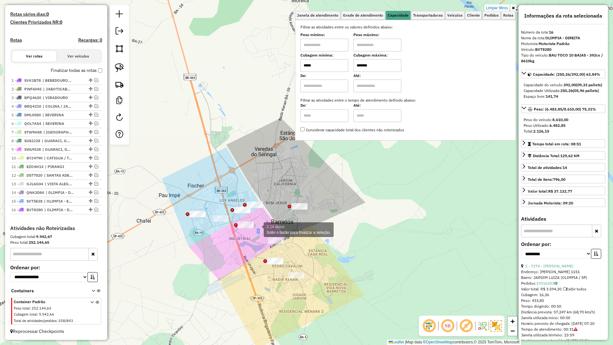
drag, startPoint x: 257, startPoint y: 229, endPoint x: 235, endPoint y: 218, distance: 24.7
click at [235, 218] on div "2.14 acres Solte o botão para finalizar a seleção. Limpar filtros Janela de ate…" at bounding box center [306, 172] width 613 height 345
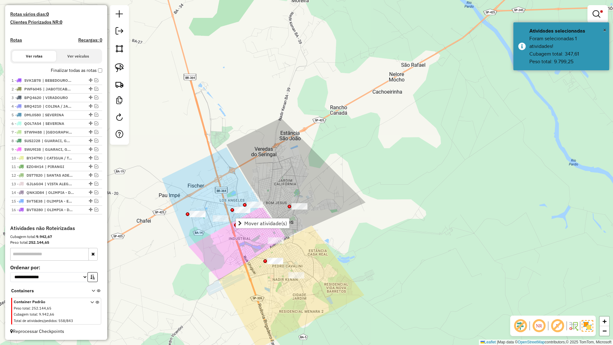
click at [225, 244] on div "Limpar filtros Janela de atendimento Grade de atendimento Capacidade Transporta…" at bounding box center [306, 172] width 613 height 345
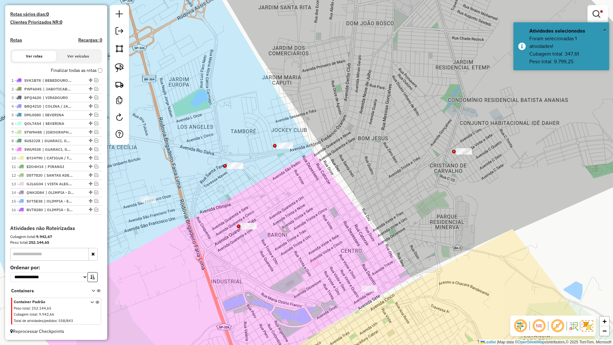
drag, startPoint x: 232, startPoint y: 234, endPoint x: 295, endPoint y: 232, distance: 63.3
click at [295, 232] on div "Limpar filtros Janela de atendimento Grade de atendimento Capacidade Transporta…" at bounding box center [306, 172] width 613 height 345
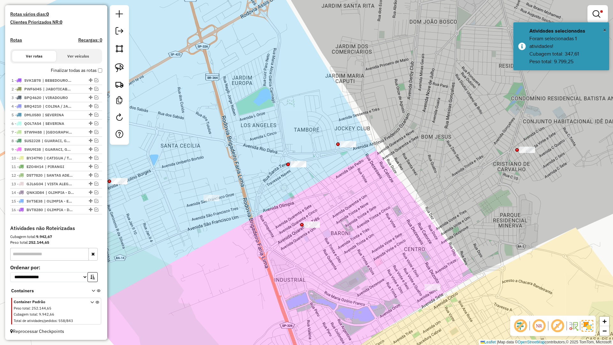
click at [294, 232] on div "Limpar filtros Janela de atendimento Grade de atendimento Capacidade Transporta…" at bounding box center [306, 172] width 613 height 345
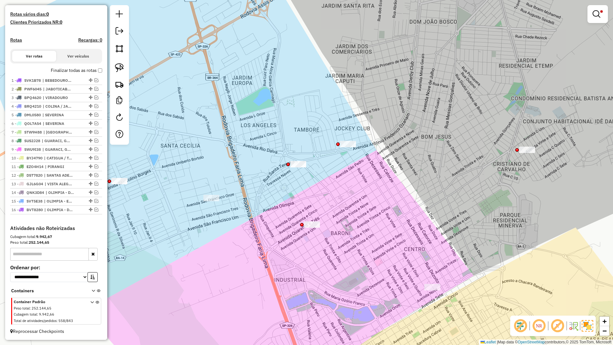
click at [271, 230] on div "Limpar filtros Janela de atendimento Grade de atendimento Capacidade Transporta…" at bounding box center [306, 172] width 613 height 345
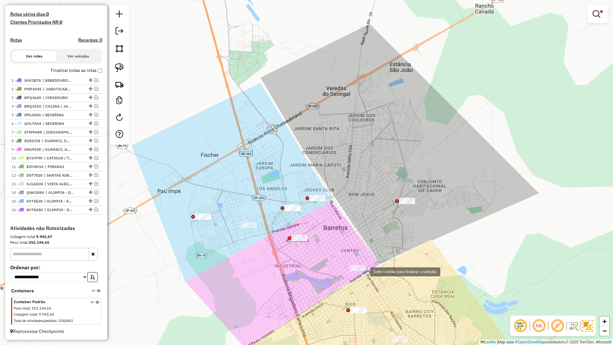
drag, startPoint x: 366, startPoint y: 273, endPoint x: 346, endPoint y: 260, distance: 23.9
click at [350, 265] on div at bounding box center [358, 268] width 16 height 6
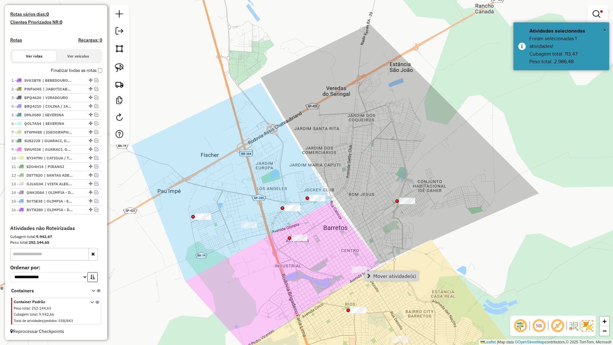
click at [382, 246] on div "Limpar filtros Janela de atendimento Grade de atendimento Capacidade Transporta…" at bounding box center [306, 172] width 613 height 345
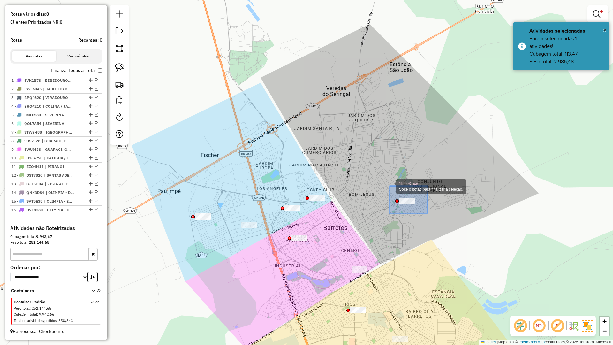
drag, startPoint x: 419, startPoint y: 206, endPoint x: 390, endPoint y: 186, distance: 35.1
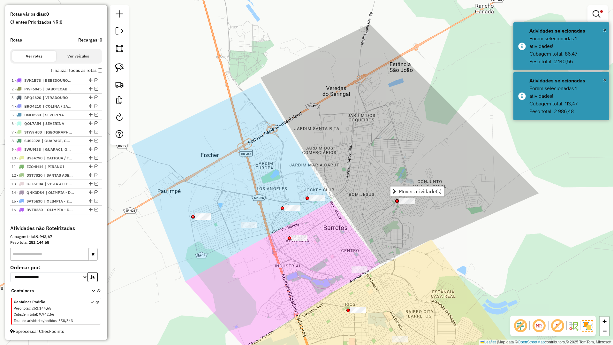
click at [340, 221] on div "Limpar filtros Janela de atendimento Grade de atendimento Capacidade Transporta…" at bounding box center [306, 172] width 613 height 345
drag, startPoint x: 323, startPoint y: 203, endPoint x: 310, endPoint y: 182, distance: 24.1
drag, startPoint x: 297, startPoint y: 212, endPoint x: 279, endPoint y: 201, distance: 21.8
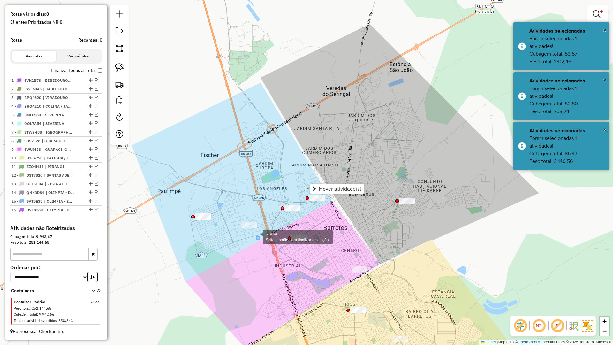
drag, startPoint x: 259, startPoint y: 239, endPoint x: 232, endPoint y: 218, distance: 35.3
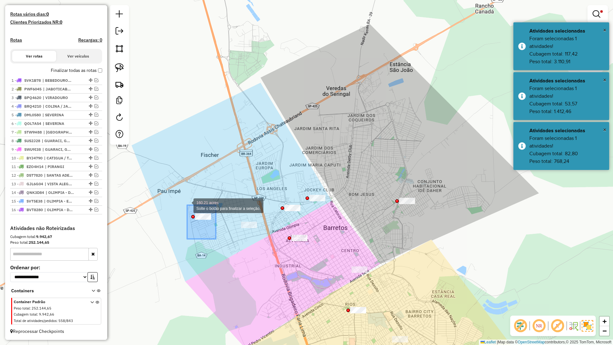
drag, startPoint x: 216, startPoint y: 239, endPoint x: 179, endPoint y: 200, distance: 53.8
click at [214, 245] on div "Limpar filtros Janela de atendimento Grade de atendimento Capacidade Transporta…" at bounding box center [306, 172] width 613 height 345
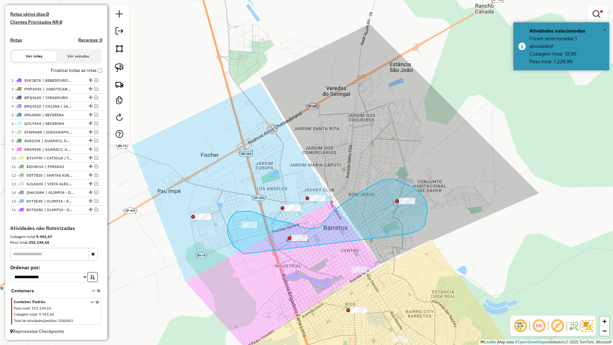
drag, startPoint x: 426, startPoint y: 225, endPoint x: 271, endPoint y: 257, distance: 157.7
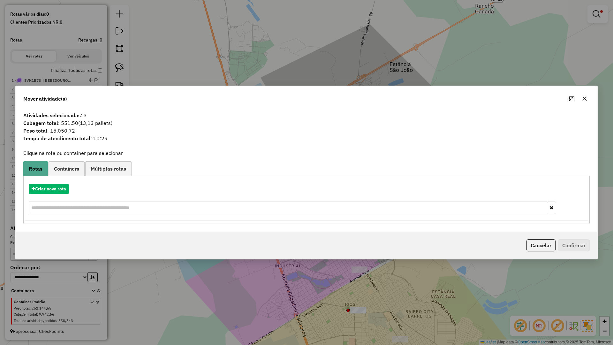
click at [587, 98] on icon "button" at bounding box center [584, 98] width 5 height 5
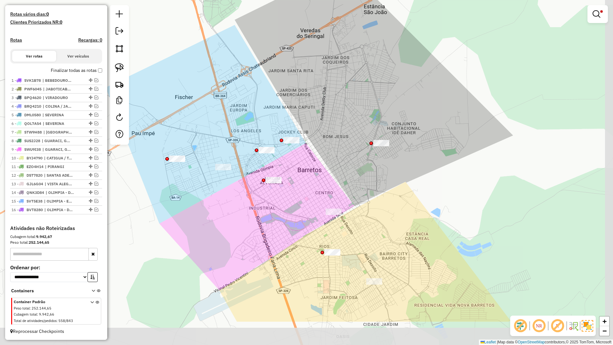
drag, startPoint x: 385, startPoint y: 257, endPoint x: 359, endPoint y: 264, distance: 26.1
click at [358, 200] on div "Limpar filtros Janela de atendimento Grade de atendimento Capacidade Transporta…" at bounding box center [306, 172] width 613 height 345
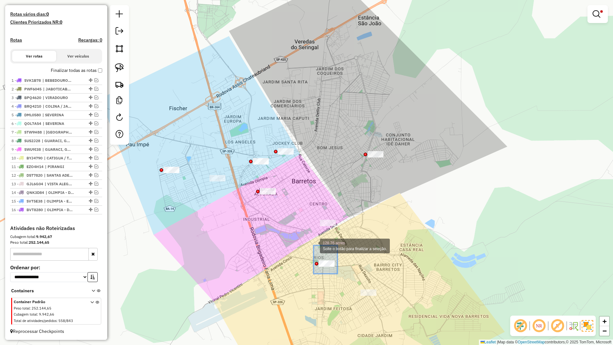
drag, startPoint x: 329, startPoint y: 268, endPoint x: 314, endPoint y: 246, distance: 26.5
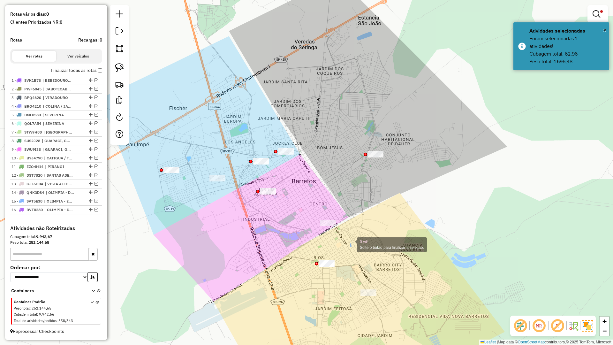
drag, startPoint x: 351, startPoint y: 244, endPoint x: 322, endPoint y: 217, distance: 39.8
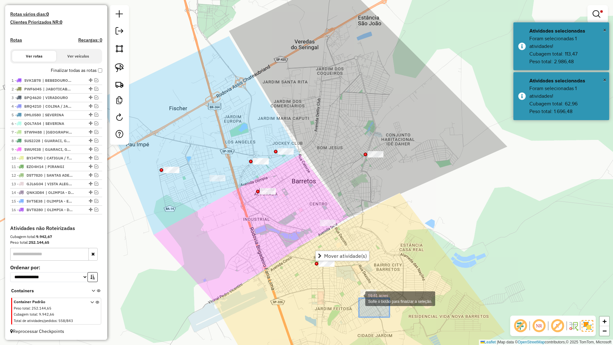
drag, startPoint x: 359, startPoint y: 298, endPoint x: 342, endPoint y: 287, distance: 20.5
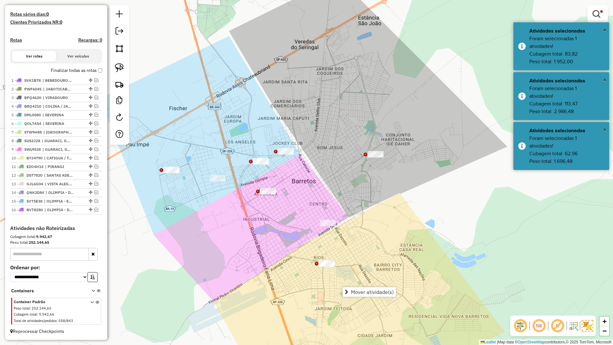
click at [366, 246] on div "Limpar filtros Janela de atendimento Grade de atendimento Capacidade Transporta…" at bounding box center [306, 172] width 613 height 345
drag, startPoint x: 377, startPoint y: 147, endPoint x: 368, endPoint y: 142, distance: 10.3
click at [382, 165] on div "Limpar filtros Janela de atendimento Grade de atendimento Capacidade Transporta…" at bounding box center [306, 172] width 613 height 345
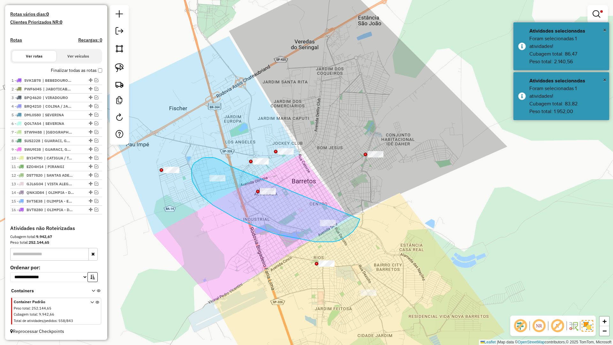
drag, startPoint x: 211, startPoint y: 157, endPoint x: 360, endPoint y: 219, distance: 161.7
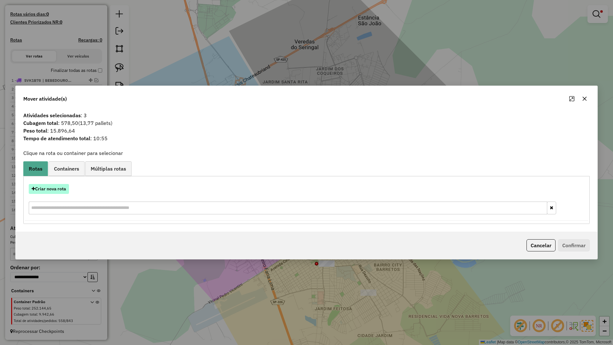
click at [62, 185] on button "Criar nova rota" at bounding box center [49, 189] width 40 height 10
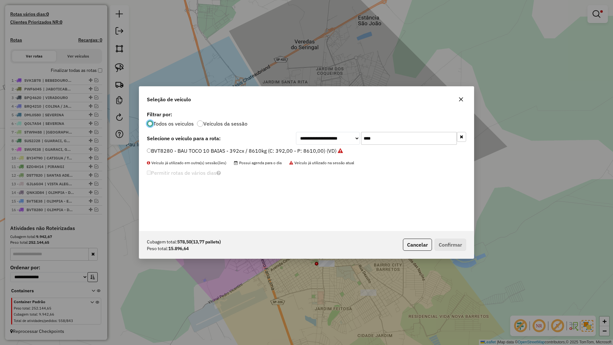
scroll to position [4, 2]
click at [414, 143] on input "****" at bounding box center [409, 138] width 96 height 13
type input "****"
click at [334, 143] on select "**********" at bounding box center [328, 138] width 64 height 13
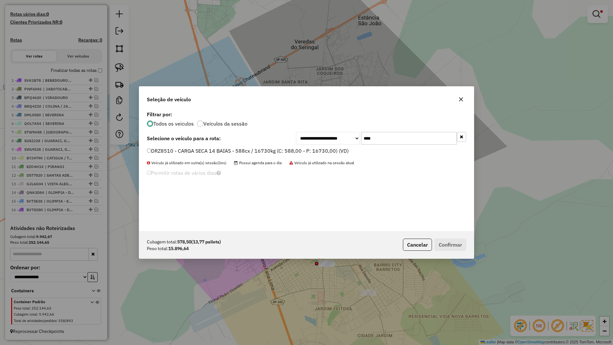
click at [282, 149] on label "DRZ8510 - CARGA SECA 14 BAIAS - 588cx / 16730kg (C: 588,00 - P: 16730,00) (VD)" at bounding box center [248, 151] width 202 height 8
click at [450, 242] on button "Confirmar" at bounding box center [451, 245] width 32 height 12
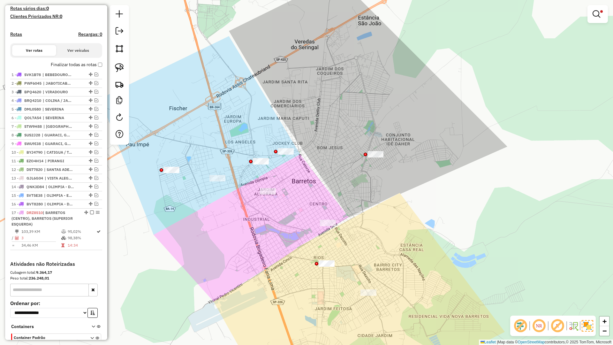
scroll to position [216, 0]
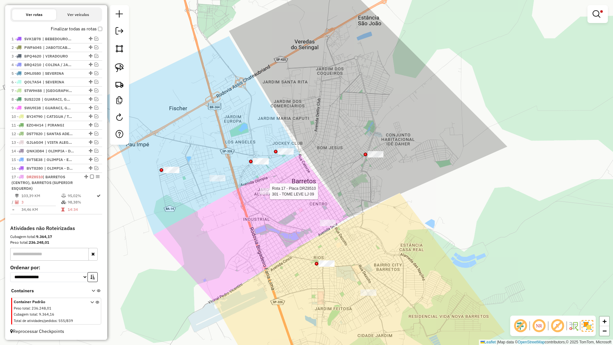
select select "**********"
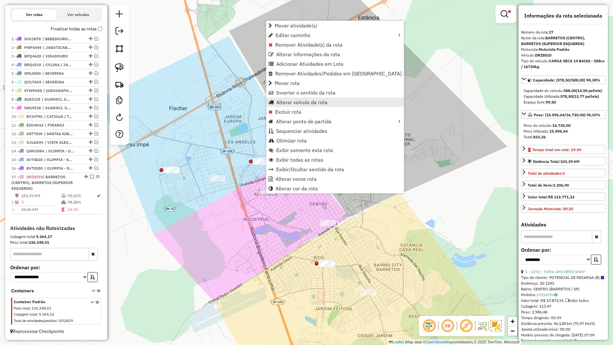
click at [294, 103] on span "Alterar veículo da rota" at bounding box center [301, 102] width 51 height 5
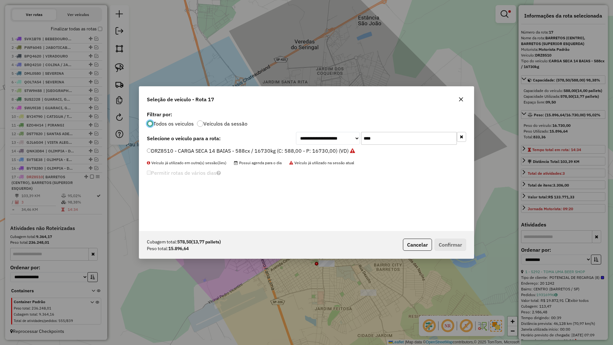
scroll to position [4, 2]
click at [460, 102] on button "button" at bounding box center [461, 99] width 10 height 10
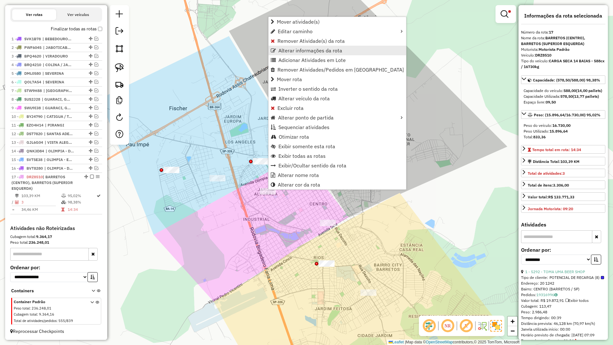
click at [293, 49] on span "Alterar informações da rota" at bounding box center [311, 50] width 64 height 5
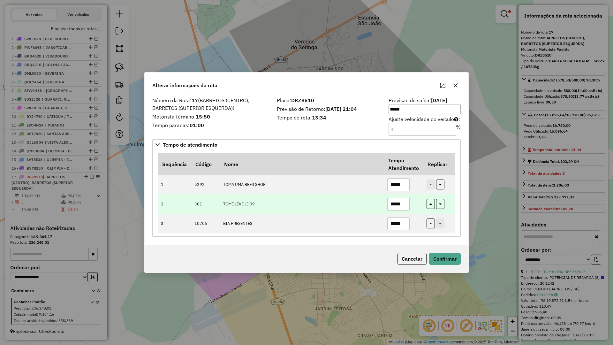
drag, startPoint x: 401, startPoint y: 207, endPoint x: 369, endPoint y: 205, distance: 32.3
click at [369, 205] on tr "2 301 TOME LEVE LJ 09 *****" at bounding box center [307, 203] width 298 height 19
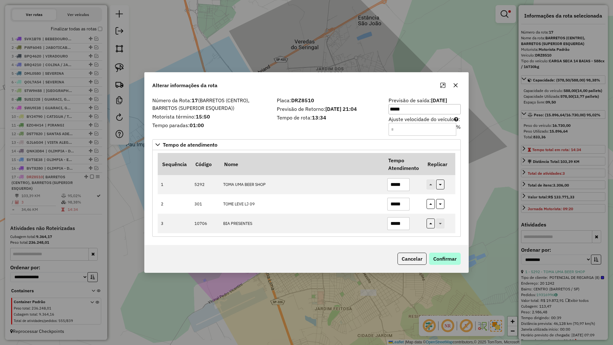
type input "*****"
click at [438, 255] on button "Confirmar" at bounding box center [445, 259] width 32 height 12
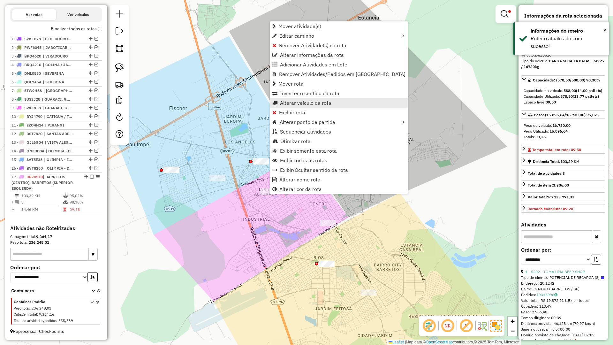
click at [297, 104] on span "Alterar veículo da rota" at bounding box center [305, 102] width 51 height 5
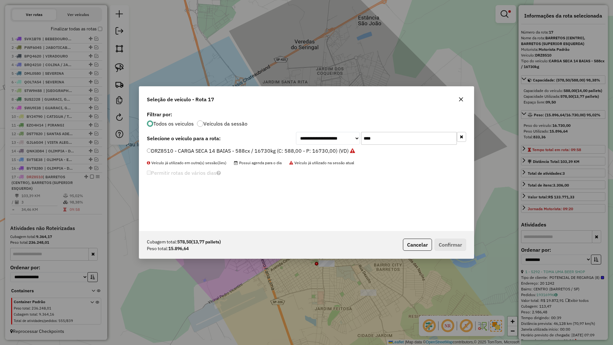
click at [465, 101] on button "button" at bounding box center [461, 99] width 10 height 10
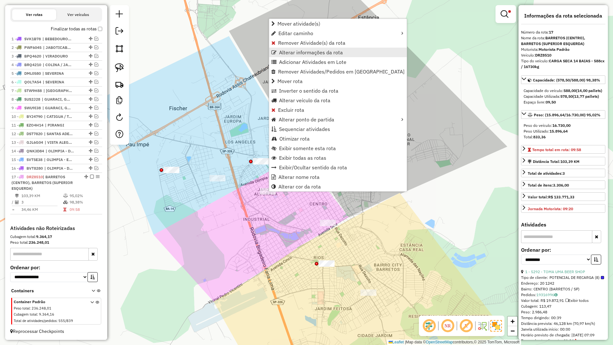
click at [291, 53] on span "Alterar informações da rota" at bounding box center [311, 52] width 64 height 5
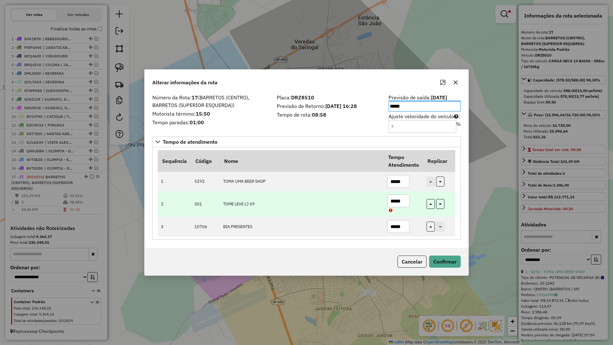
click at [355, 216] on td "TOME LEVE LJ 09" at bounding box center [302, 204] width 164 height 26
drag, startPoint x: 406, startPoint y: 204, endPoint x: 366, endPoint y: 204, distance: 39.3
click at [366, 204] on tr "2 301 TOME LEVE LJ 09 *****" at bounding box center [307, 204] width 298 height 26
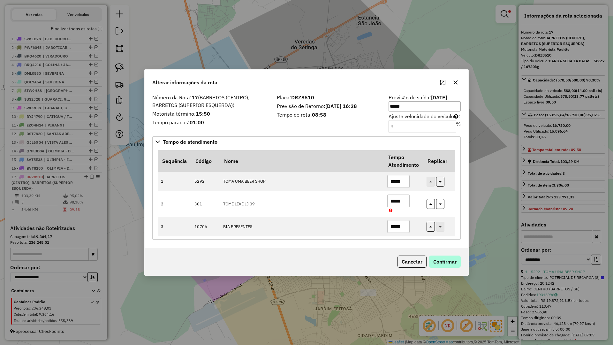
type input "*****"
click at [436, 263] on button "Confirmar" at bounding box center [445, 262] width 32 height 12
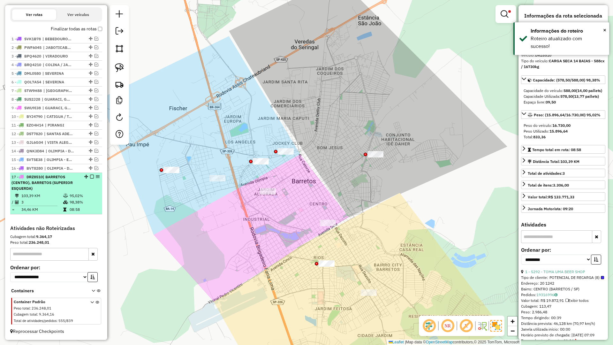
click at [91, 177] on em at bounding box center [92, 177] width 4 height 4
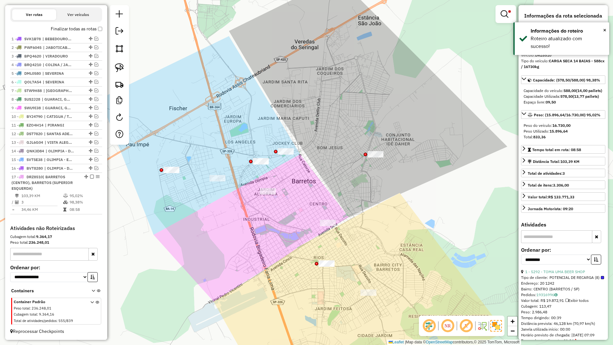
scroll to position [183, 0]
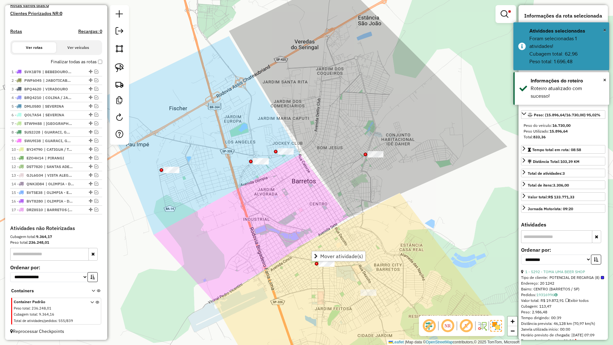
click at [401, 279] on div "Limpar filtros Janela de atendimento Grade de atendimento Capacidade Transporta…" at bounding box center [306, 172] width 613 height 345
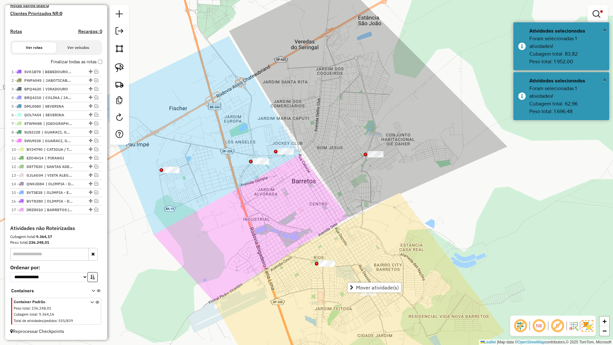
click at [392, 264] on div "Limpar filtros Janela de atendimento Grade de atendimento Capacidade Transporta…" at bounding box center [306, 172] width 613 height 345
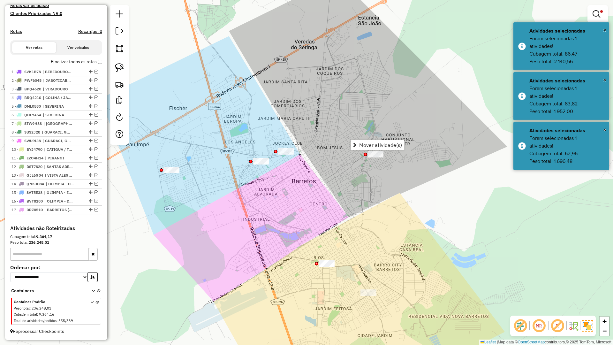
click at [302, 210] on div "Limpar filtros Janela de atendimento Grade de atendimento Capacidade Transporta…" at bounding box center [306, 172] width 613 height 345
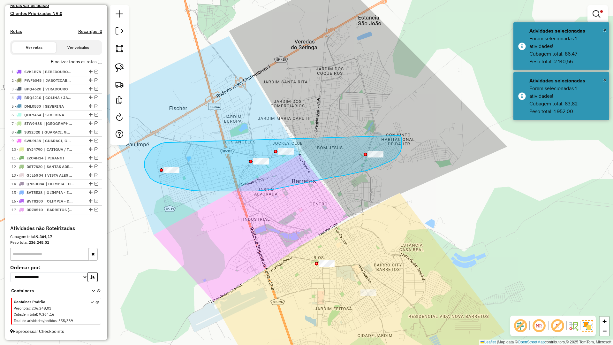
drag, startPoint x: 147, startPoint y: 157, endPoint x: 401, endPoint y: 135, distance: 254.5
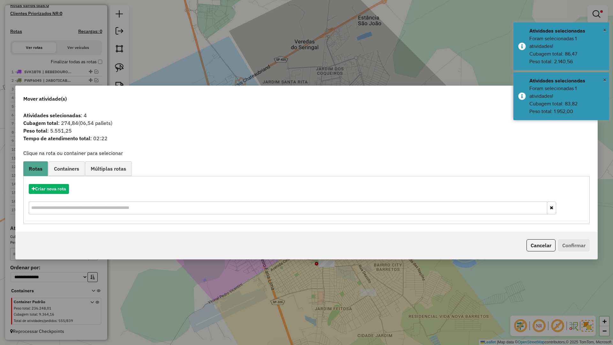
click at [578, 112] on span "Atividades selecionadas : 4" at bounding box center [306, 115] width 574 height 8
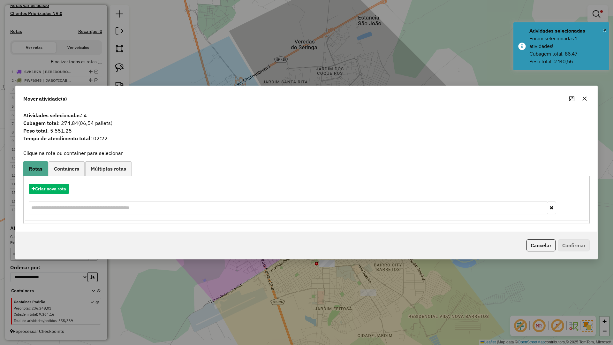
click at [584, 99] on icon "button" at bounding box center [585, 99] width 4 height 4
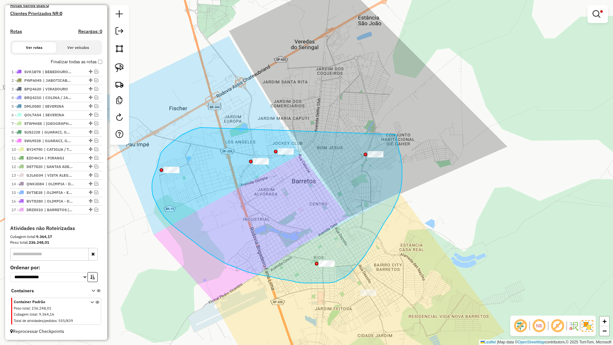
drag, startPoint x: 170, startPoint y: 144, endPoint x: 396, endPoint y: 134, distance: 226.4
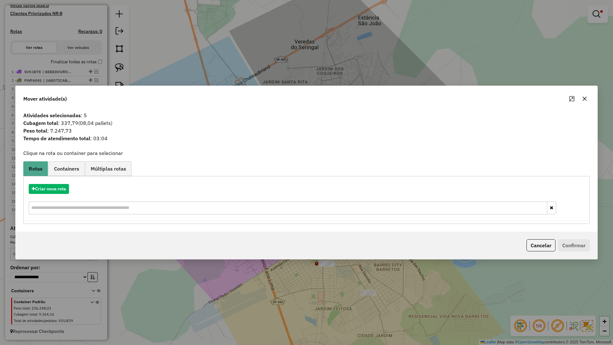
click at [585, 98] on icon "button" at bounding box center [585, 99] width 4 height 4
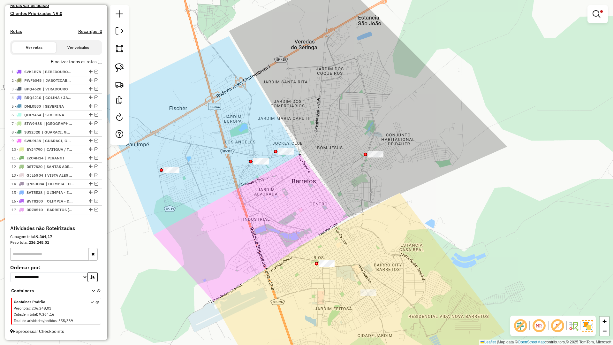
click at [606, 13] on div at bounding box center [598, 14] width 20 height 18
click at [601, 14] on link at bounding box center [597, 14] width 15 height 13
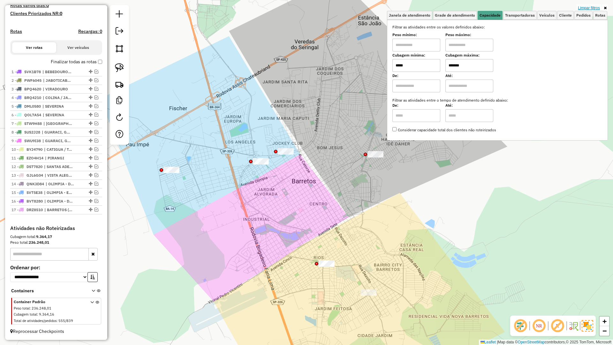
click at [600, 9] on link "Limpar filtros" at bounding box center [589, 7] width 25 height 7
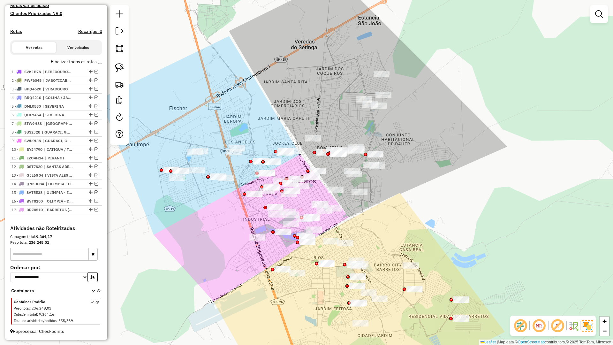
drag, startPoint x: 415, startPoint y: 221, endPoint x: 399, endPoint y: 119, distance: 103.1
click at [399, 119] on div "Janela de atendimento Grade de atendimento Capacidade Transportadoras Veículos …" at bounding box center [306, 172] width 613 height 345
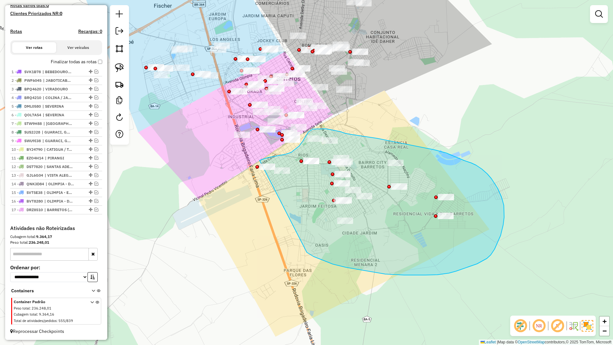
drag, startPoint x: 370, startPoint y: 272, endPoint x: 246, endPoint y: 168, distance: 161.0
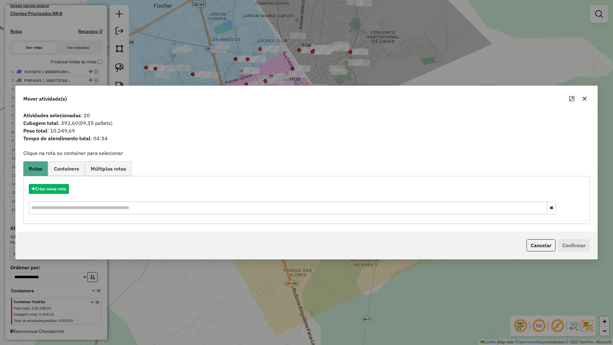
click at [588, 99] on button "button" at bounding box center [585, 99] width 10 height 10
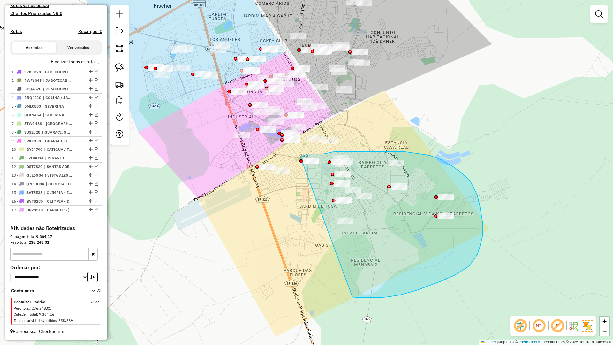
drag, startPoint x: 356, startPoint y: 297, endPoint x: 301, endPoint y: 158, distance: 150.0
click at [301, 158] on div "Janela de atendimento Grade de atendimento Capacidade Transportadoras Veículos …" at bounding box center [306, 172] width 613 height 345
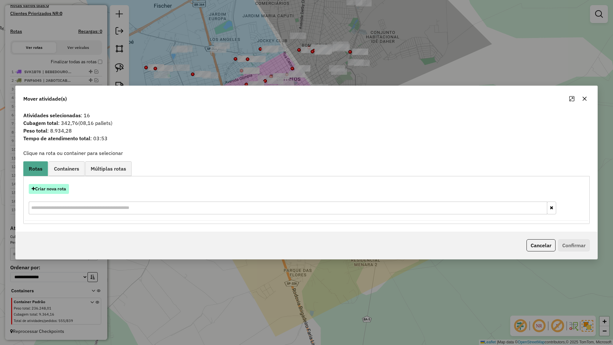
click at [68, 190] on button "Criar nova rota" at bounding box center [49, 189] width 40 height 10
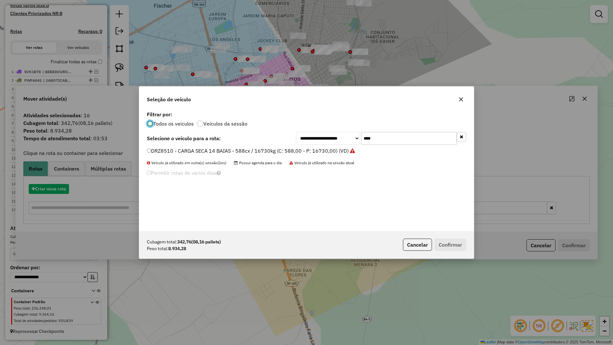
scroll to position [4, 2]
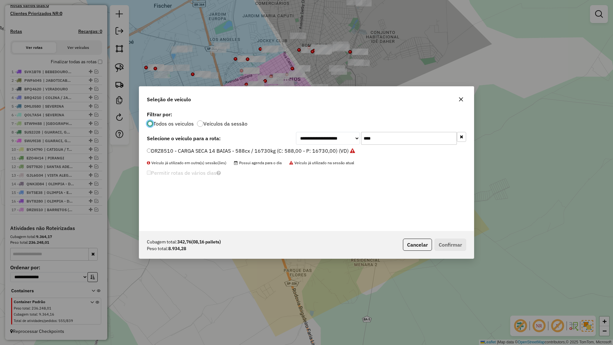
click at [420, 140] on input "****" at bounding box center [409, 138] width 96 height 13
type input "****"
click at [297, 157] on div "FKC0D43 - BAU TOCO 10 BAIAS - 420cx / 8610kg (C: 420,00 - P: 8610,00) (VD)" at bounding box center [306, 153] width 327 height 13
click at [302, 151] on label "FKC0D43 - BAU TOCO 10 BAIAS - 420cx / 8610kg (C: 420,00 - P: 8610,00) (VD)" at bounding box center [242, 151] width 190 height 8
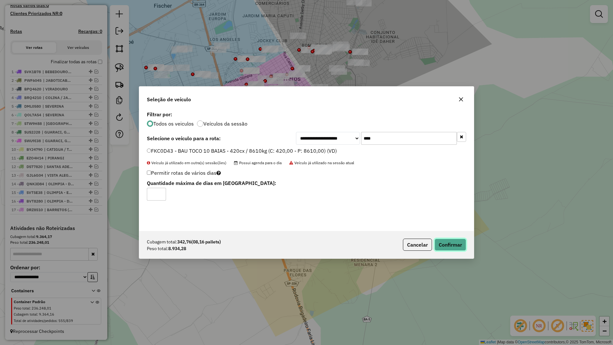
click at [441, 242] on button "Confirmar" at bounding box center [451, 245] width 32 height 12
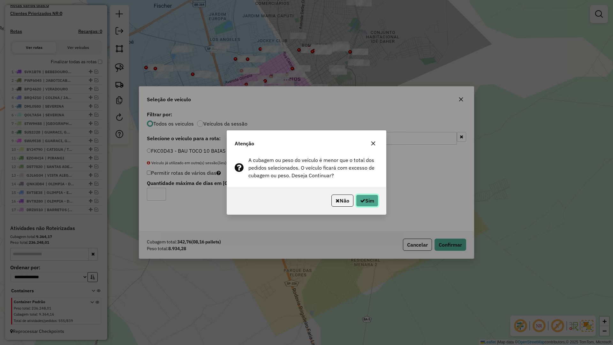
click at [366, 202] on button "Sim" at bounding box center [367, 201] width 22 height 12
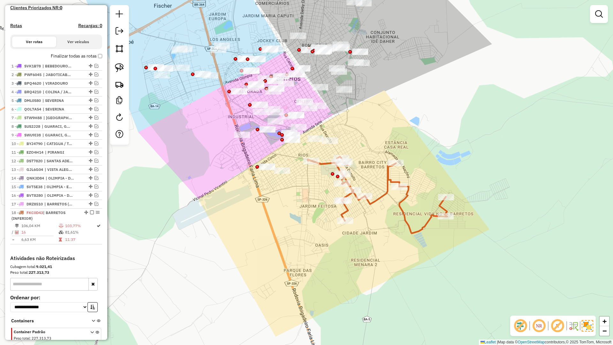
scroll to position [219, 0]
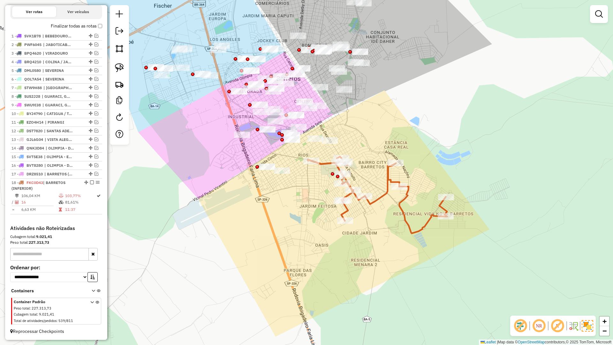
click at [404, 227] on div "Janela de atendimento Grade de atendimento Capacidade Transportadoras Veículos …" at bounding box center [306, 172] width 613 height 345
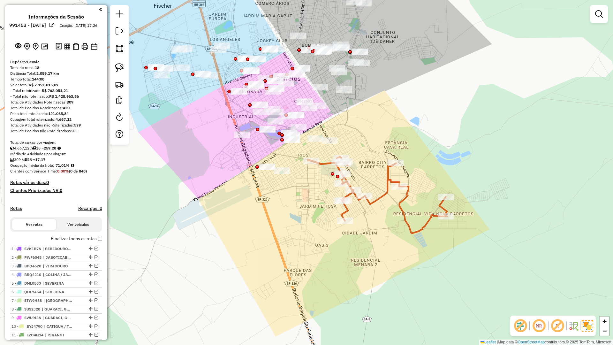
click at [407, 225] on icon at bounding box center [378, 195] width 140 height 77
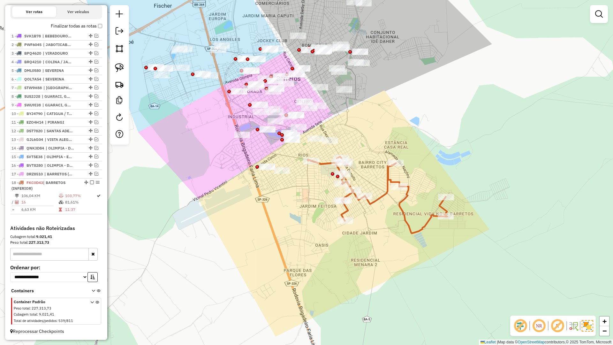
select select "**********"
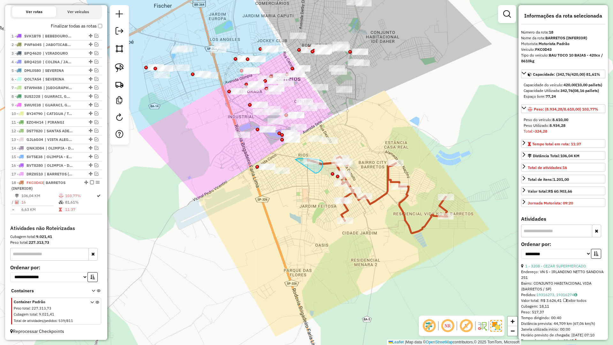
drag, startPoint x: 315, startPoint y: 173, endPoint x: 296, endPoint y: 159, distance: 24.1
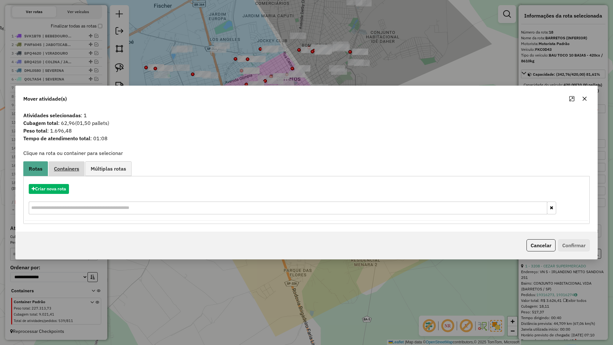
click at [77, 171] on span "Containers" at bounding box center [66, 168] width 25 height 5
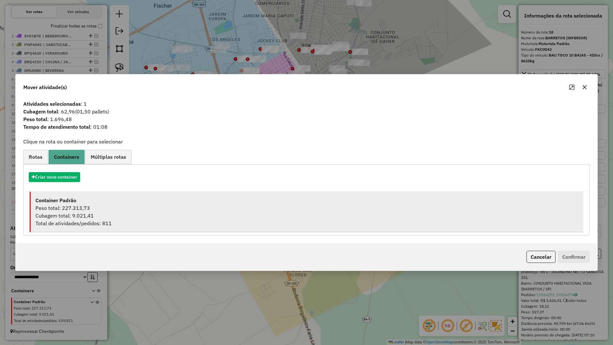
click at [123, 204] on div "Peso total: 227.313,73" at bounding box center [306, 208] width 543 height 8
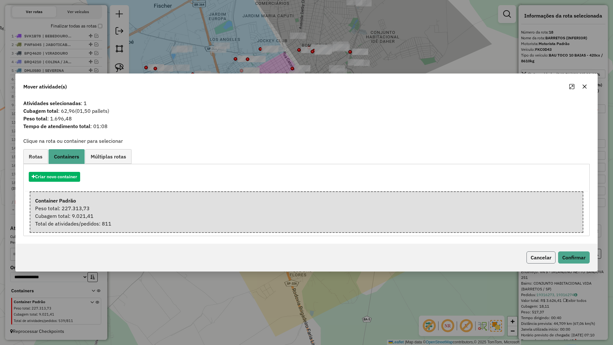
click at [553, 260] on button "Cancelar" at bounding box center [541, 257] width 29 height 12
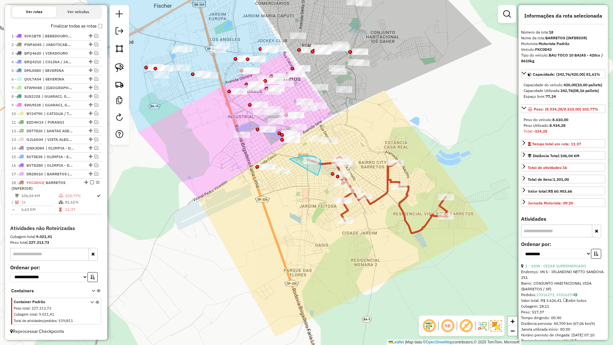
drag, startPoint x: 319, startPoint y: 173, endPoint x: 290, endPoint y: 159, distance: 32.2
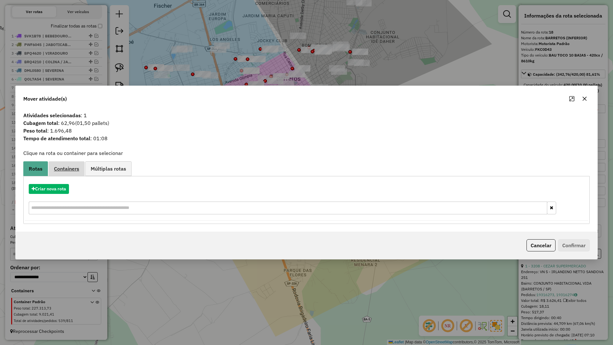
drag, startPoint x: 65, startPoint y: 167, endPoint x: 84, endPoint y: 185, distance: 25.5
click at [65, 167] on span "Containers" at bounding box center [66, 168] width 25 height 5
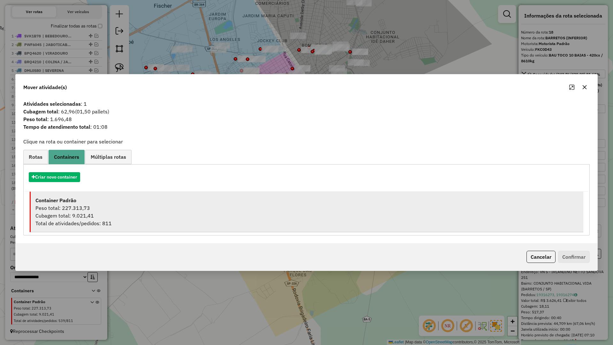
click at [96, 195] on li "Container Padrão Peso total: 227.313,73 Cubagem total: 9.021,41 Total de ativid…" at bounding box center [307, 212] width 554 height 41
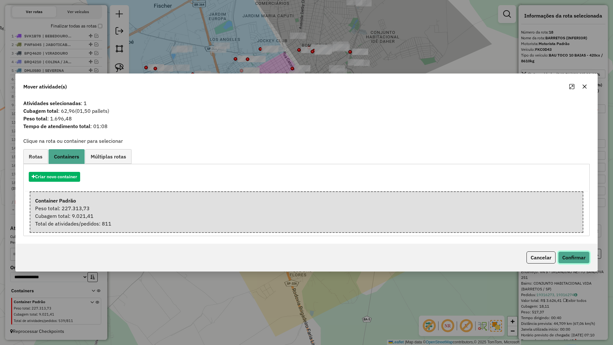
click at [567, 261] on button "Confirmar" at bounding box center [574, 257] width 32 height 12
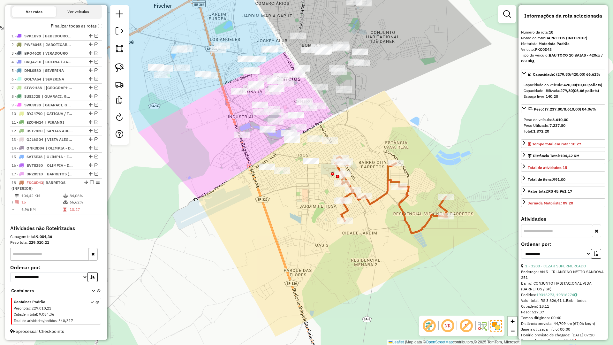
click at [403, 212] on icon at bounding box center [391, 195] width 112 height 77
click at [403, 210] on icon at bounding box center [391, 195] width 112 height 77
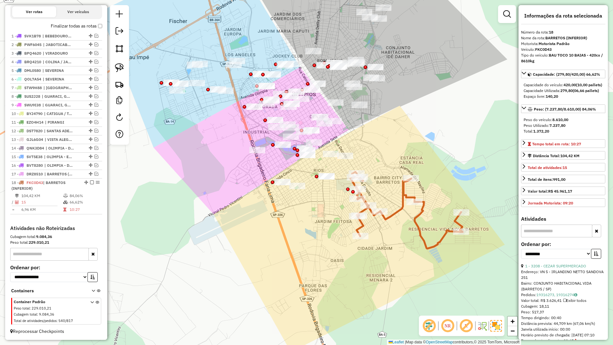
drag, startPoint x: 388, startPoint y: 227, endPoint x: 387, endPoint y: 219, distance: 8.0
click at [392, 230] on div "Janela de atendimento Grade de atendimento Capacidade Transportadoras Veículos …" at bounding box center [306, 172] width 613 height 345
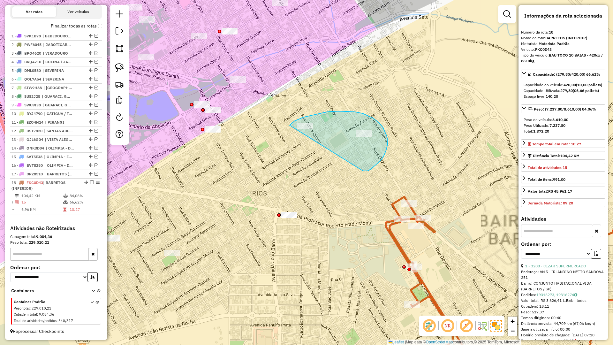
drag, startPoint x: 376, startPoint y: 165, endPoint x: 282, endPoint y: 137, distance: 98.1
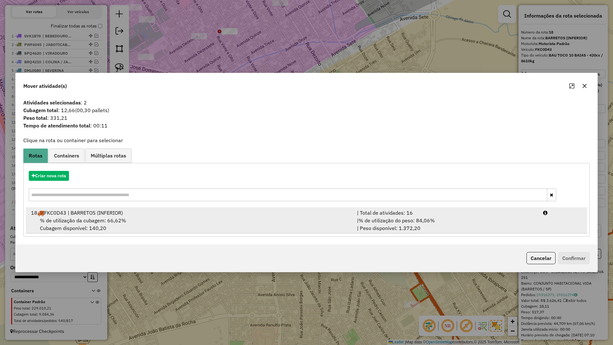
click at [404, 223] on span "% de utilização do peso: 84,06%" at bounding box center [397, 220] width 76 height 6
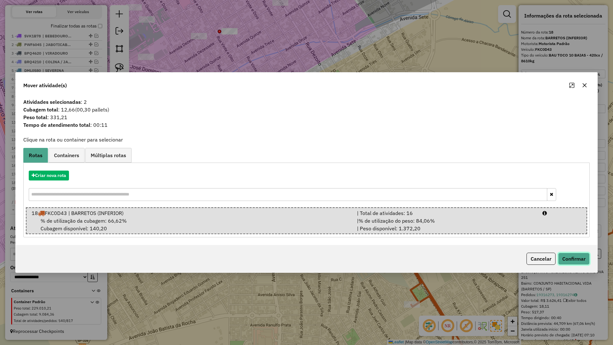
click at [571, 257] on button "Confirmar" at bounding box center [574, 259] width 32 height 12
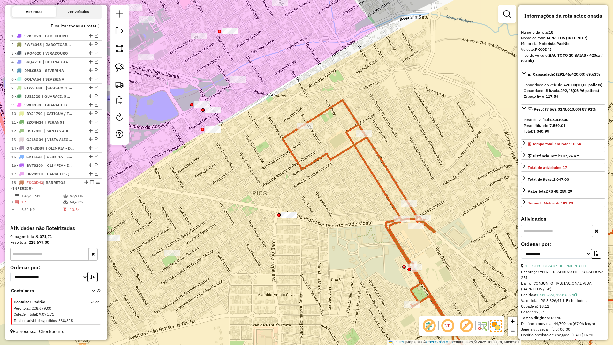
click at [419, 276] on icon at bounding box center [479, 240] width 392 height 280
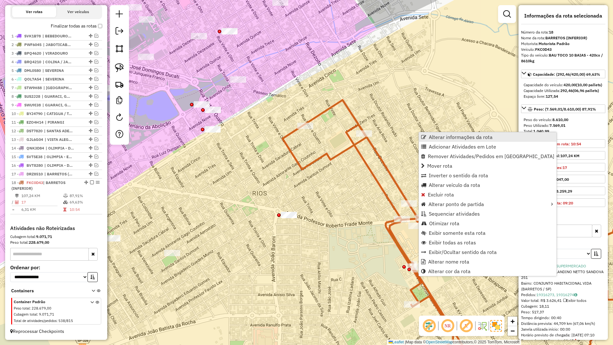
click at [448, 139] on span "Alterar informações da rota" at bounding box center [461, 136] width 64 height 5
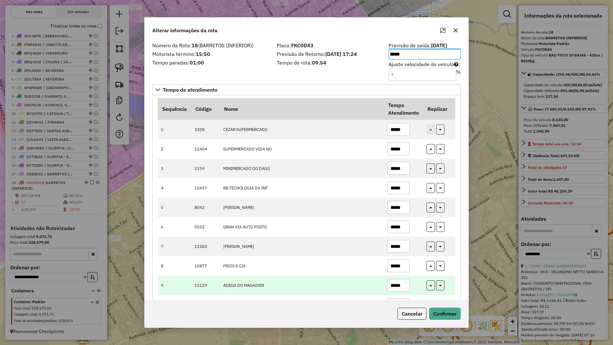
click at [403, 284] on input "*****" at bounding box center [399, 285] width 22 height 13
type input "*****"
click at [427, 285] on button "button" at bounding box center [431, 285] width 8 height 10
type input "*****"
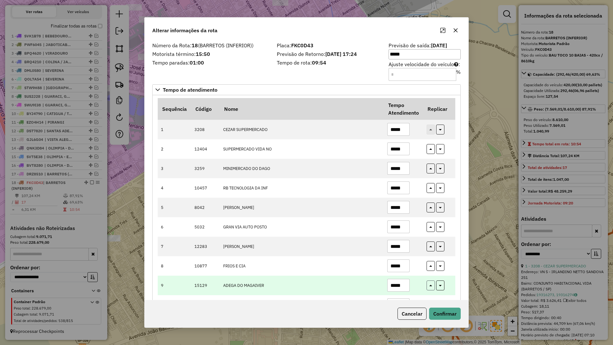
type input "*****"
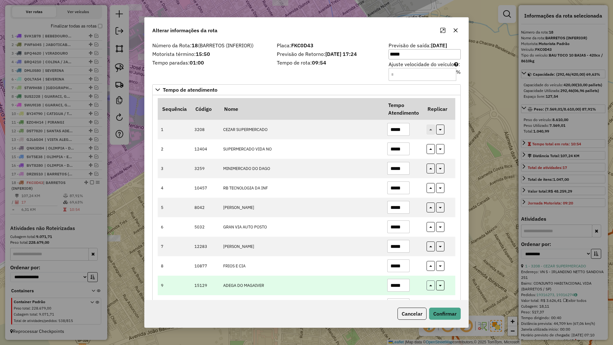
type input "*****"
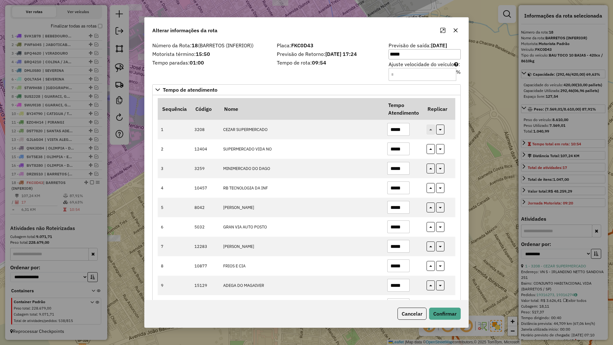
click at [448, 305] on div "Cancelar Confirmar" at bounding box center [307, 313] width 324 height 27
click at [447, 309] on button "Confirmar" at bounding box center [445, 314] width 32 height 12
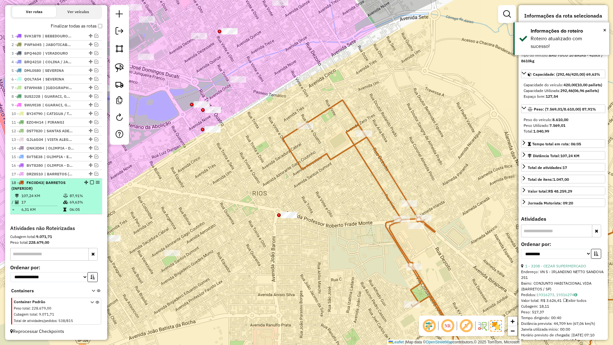
click at [90, 181] on em at bounding box center [92, 182] width 4 height 4
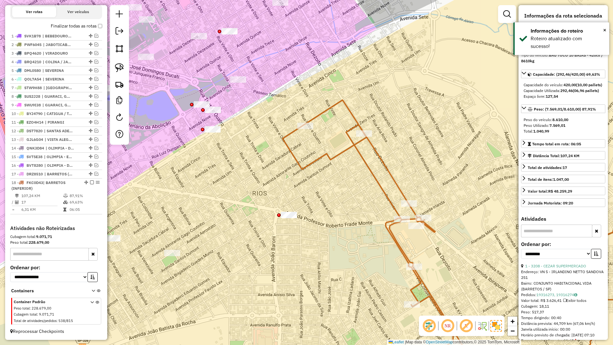
scroll to position [191, 0]
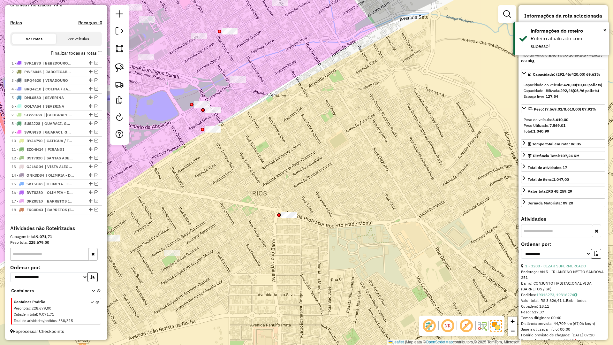
drag, startPoint x: 290, startPoint y: 211, endPoint x: 348, endPoint y: 198, distance: 59.8
click at [333, 200] on div "Janela de atendimento Grade de atendimento Capacidade Transportadoras Veículos …" at bounding box center [306, 172] width 613 height 345
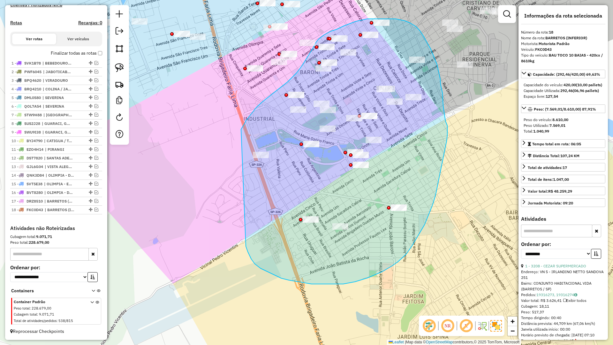
drag, startPoint x: 281, startPoint y: 278, endPoint x: 241, endPoint y: 129, distance: 154.2
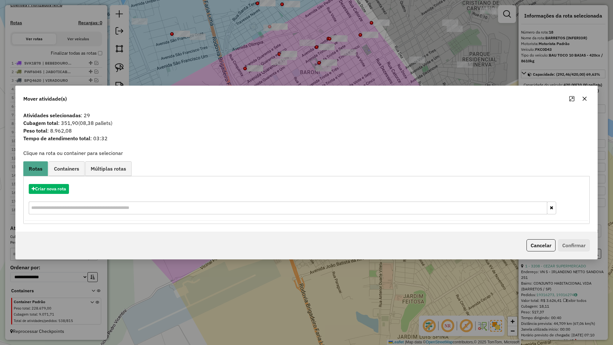
drag, startPoint x: 586, startPoint y: 103, endPoint x: 425, endPoint y: 166, distance: 173.4
click at [585, 103] on button "button" at bounding box center [585, 99] width 10 height 10
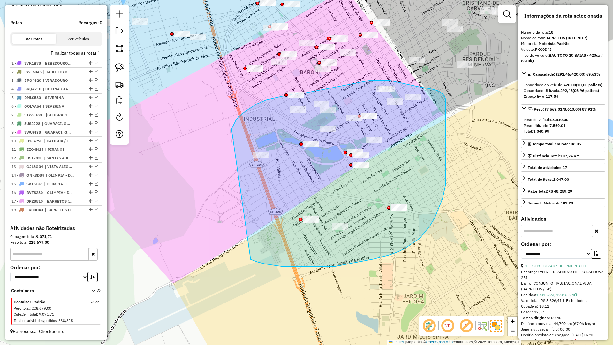
drag, startPoint x: 254, startPoint y: 261, endPoint x: 231, endPoint y: 130, distance: 132.6
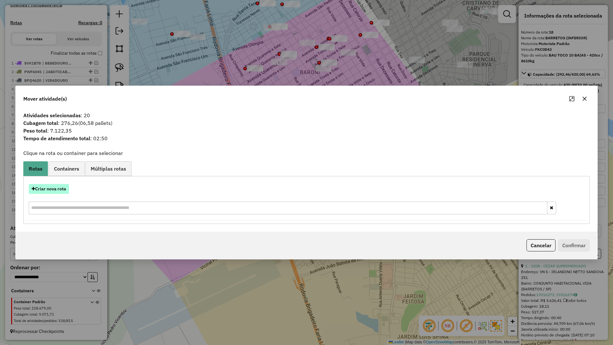
click at [54, 189] on button "Criar nova rota" at bounding box center [49, 189] width 40 height 10
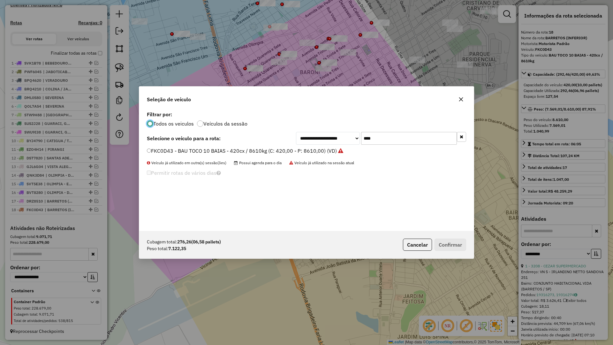
scroll to position [4, 2]
click at [390, 136] on input "****" at bounding box center [409, 138] width 96 height 13
type input "****"
click at [319, 145] on div "**********" at bounding box center [306, 170] width 335 height 121
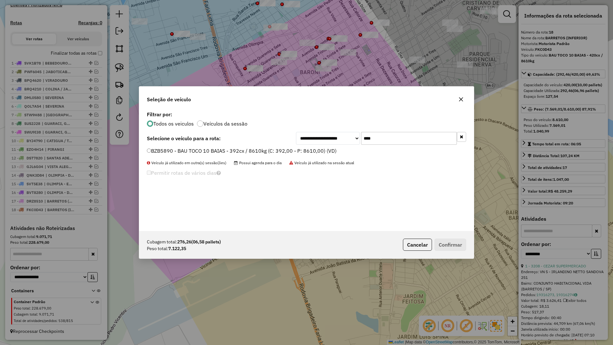
click at [318, 150] on label "BZB5890 - BAU TOCO 10 BAIAS - 392cx / 8610kg (C: 392,00 - P: 8610,00) (VD)" at bounding box center [242, 151] width 190 height 8
click at [455, 252] on div "Cubagem total: 276,26 (06,58 pallets) Peso total: 7.122,35 Cancelar Confirmar" at bounding box center [306, 244] width 335 height 27
click at [455, 244] on button "Confirmar" at bounding box center [451, 245] width 32 height 12
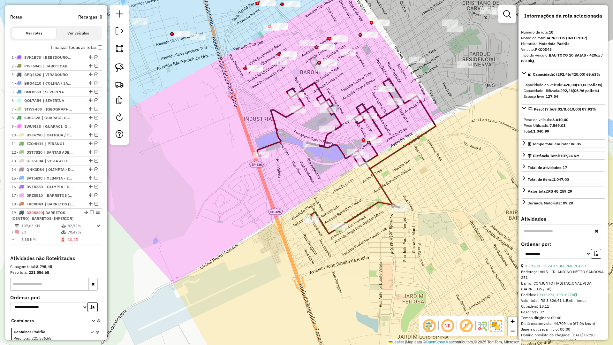
scroll to position [227, 0]
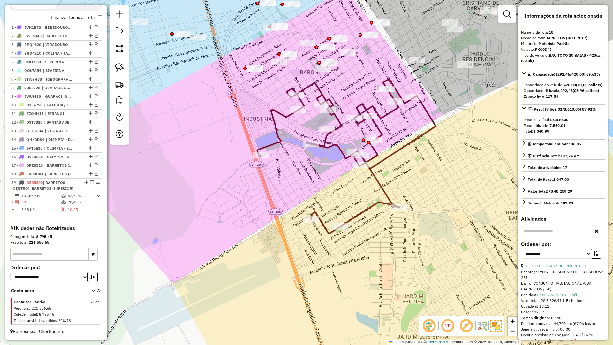
click at [381, 185] on icon at bounding box center [346, 156] width 179 height 155
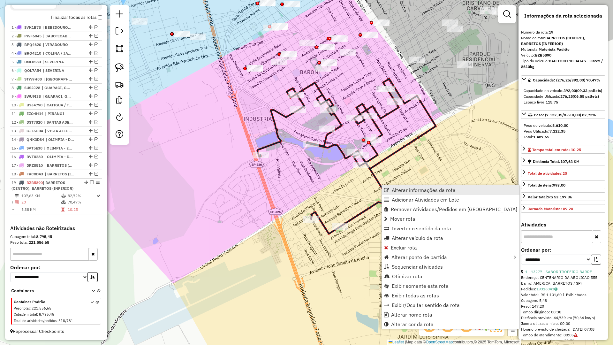
click at [387, 192] on span "Alterar informações da rota" at bounding box center [386, 190] width 5 height 5
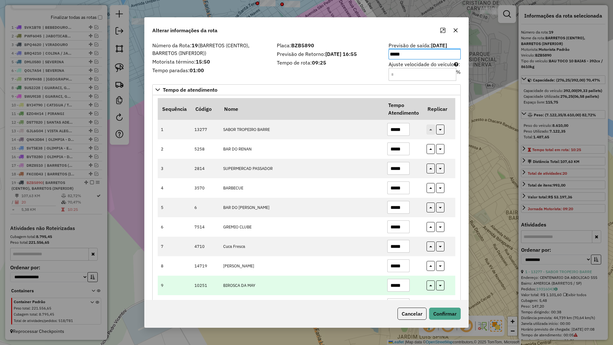
click at [406, 285] on input "*****" at bounding box center [399, 285] width 22 height 13
type input "*****"
click at [431, 286] on button "button" at bounding box center [431, 285] width 8 height 10
type input "*****"
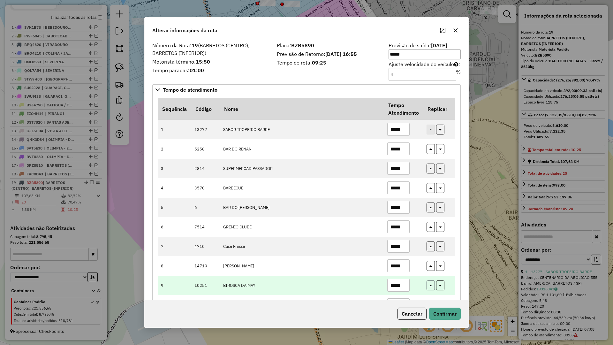
type input "*****"
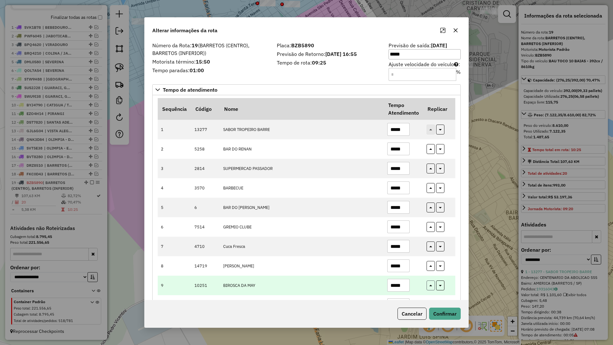
type input "*****"
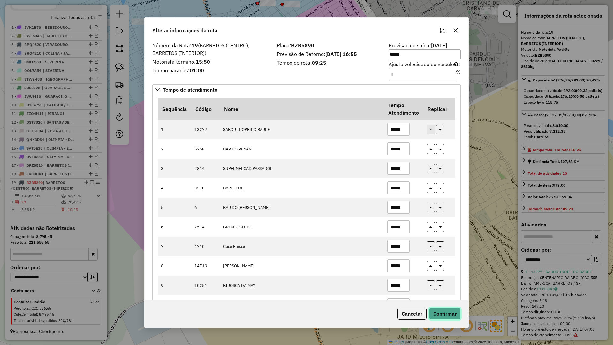
click at [447, 314] on button "Confirmar" at bounding box center [445, 314] width 32 height 12
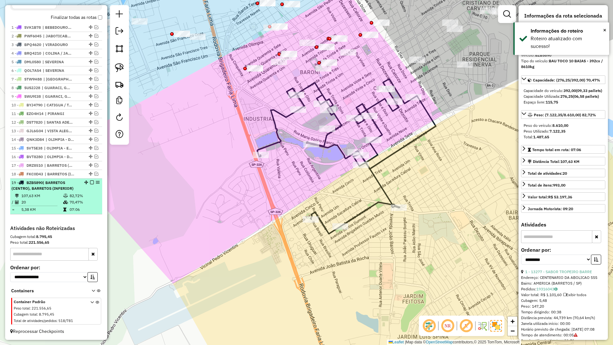
click at [90, 183] on em at bounding box center [92, 182] width 4 height 4
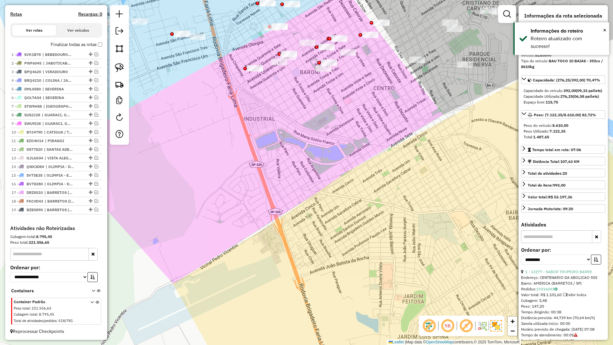
scroll to position [200, 0]
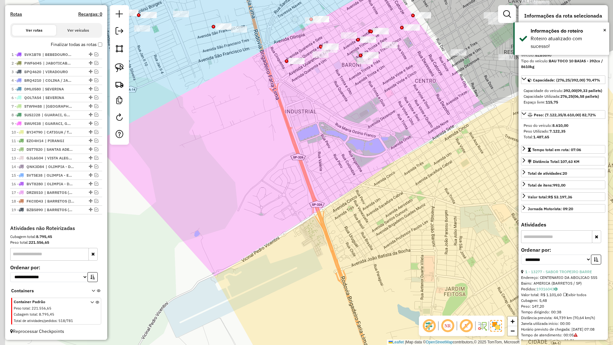
drag, startPoint x: 221, startPoint y: 197, endPoint x: 298, endPoint y: 208, distance: 77.7
click at [285, 186] on div "Janela de atendimento Grade de atendimento Capacidade Transportadoras Veículos …" at bounding box center [306, 172] width 613 height 345
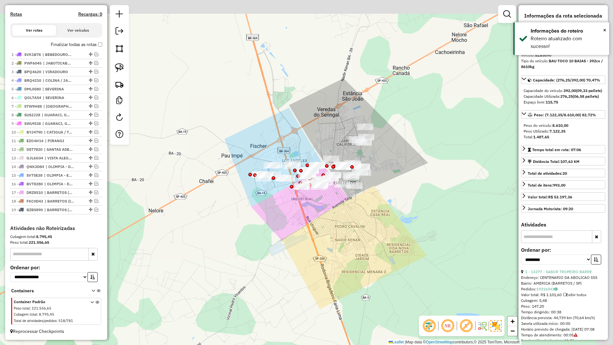
drag, startPoint x: 311, startPoint y: 244, endPoint x: 306, endPoint y: 217, distance: 27.4
click at [306, 247] on div "Janela de atendimento Grade de atendimento Capacidade Transportadoras Veículos …" at bounding box center [306, 172] width 613 height 345
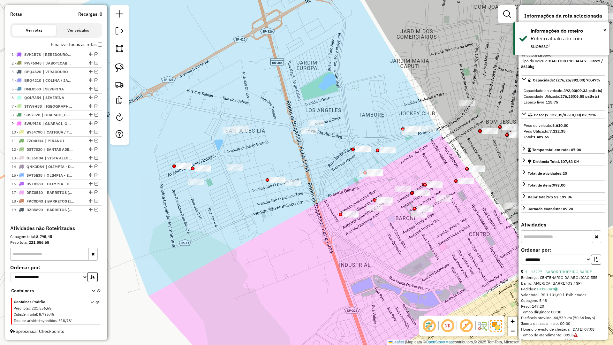
drag, startPoint x: 320, startPoint y: 237, endPoint x: 371, endPoint y: 242, distance: 51.0
click at [371, 242] on div "Janela de atendimento Grade de atendimento Capacidade Transportadoras Veículos …" at bounding box center [306, 172] width 613 height 345
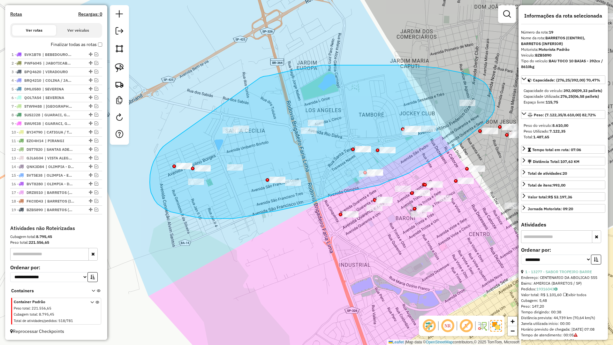
drag, startPoint x: 160, startPoint y: 151, endPoint x: 260, endPoint y: 78, distance: 123.7
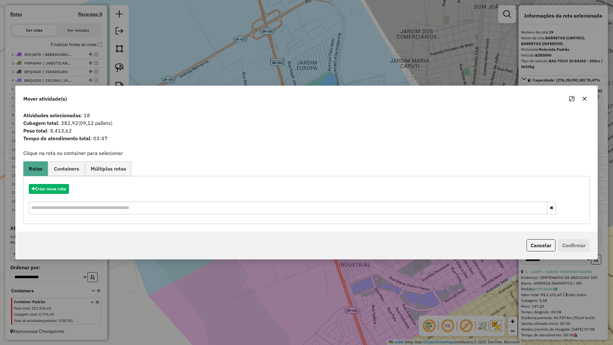
click at [588, 101] on button "button" at bounding box center [585, 99] width 10 height 10
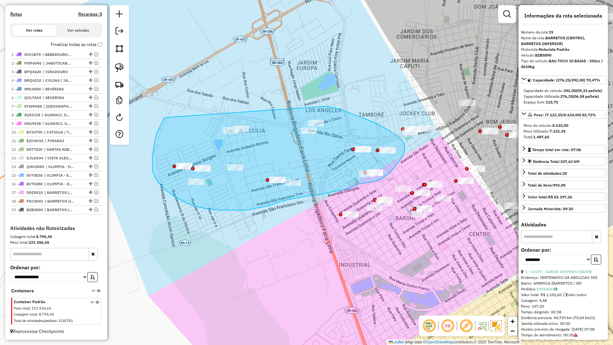
drag, startPoint x: 157, startPoint y: 133, endPoint x: 324, endPoint y: 106, distance: 169.5
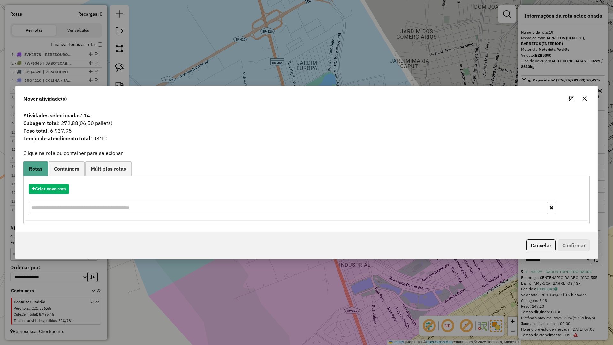
click at [588, 97] on button "button" at bounding box center [585, 99] width 10 height 10
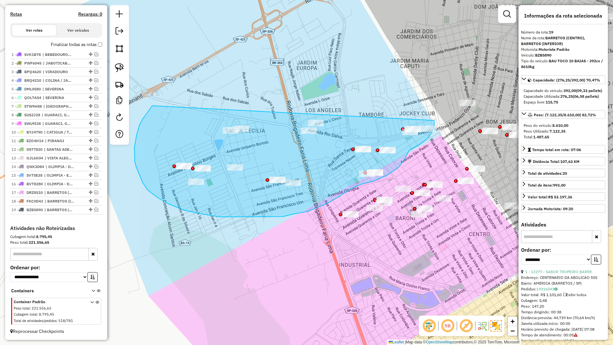
drag, startPoint x: 146, startPoint y: 115, endPoint x: 434, endPoint y: 120, distance: 288.8
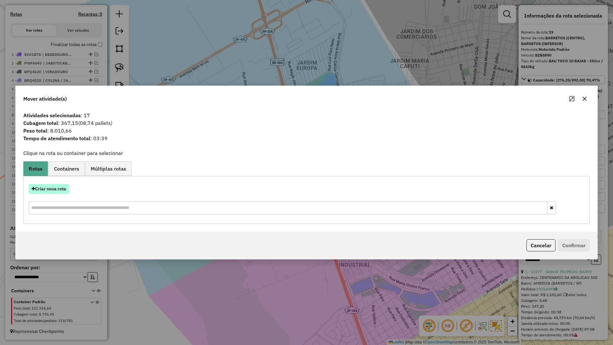
click at [65, 187] on button "Criar nova rota" at bounding box center [49, 189] width 40 height 10
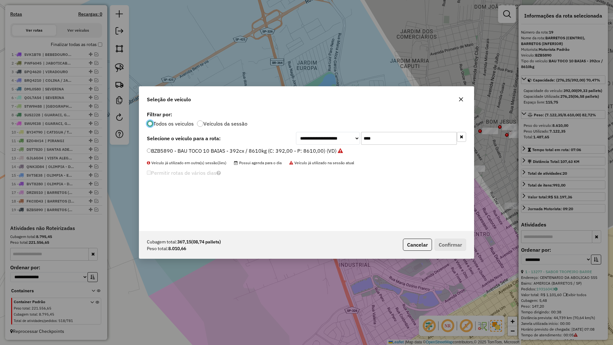
scroll to position [4, 2]
click at [389, 144] on input "****" at bounding box center [409, 138] width 96 height 13
type input "****"
click at [312, 144] on select "**********" at bounding box center [328, 138] width 64 height 13
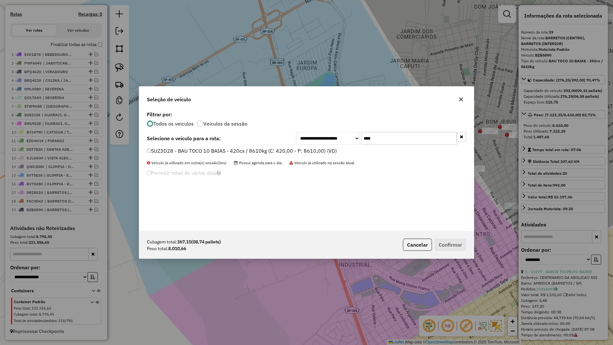
click at [255, 153] on label "SUZ3D28 - BAU TOCO 10 BAIAS - 420cx / 8610kg (C: 420,00 - P: 8610,00) (VD)" at bounding box center [242, 151] width 190 height 8
click at [452, 244] on button "Confirmar" at bounding box center [451, 245] width 32 height 12
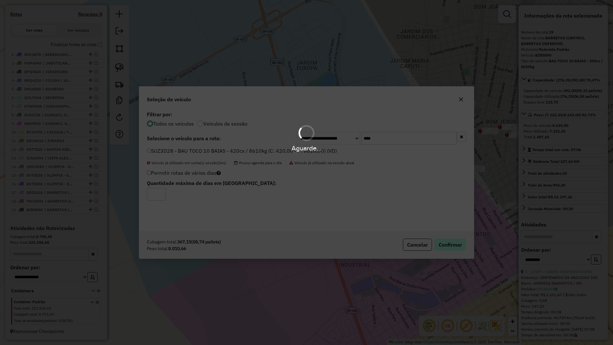
click at [452, 244] on div "Aguarde..." at bounding box center [306, 172] width 613 height 345
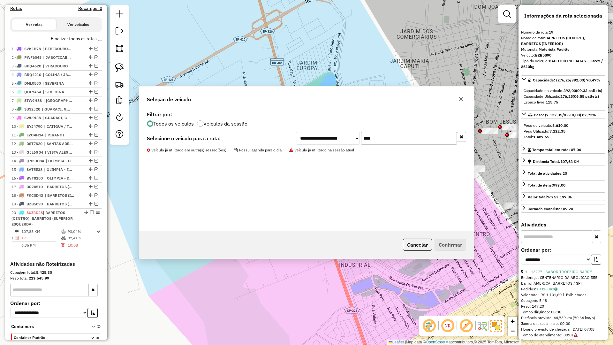
scroll to position [242, 0]
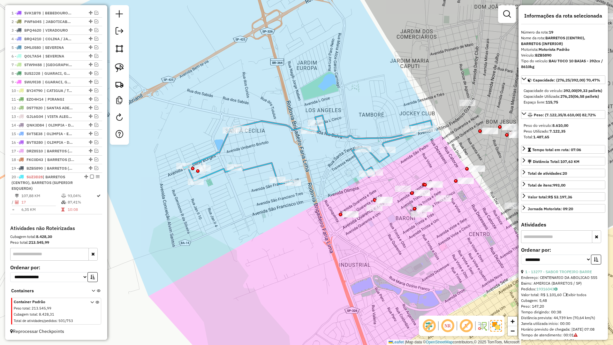
click at [274, 166] on icon at bounding box center [308, 149] width 250 height 69
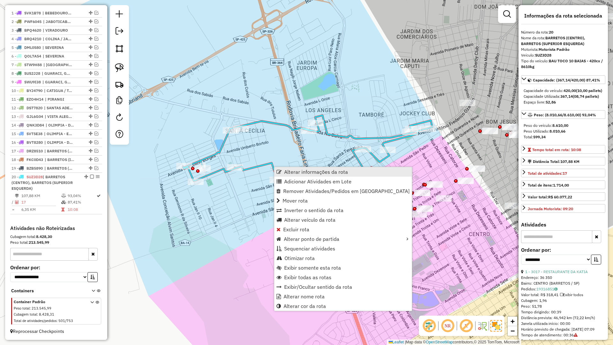
click at [278, 169] on link "Alterar informações da rota" at bounding box center [343, 172] width 138 height 10
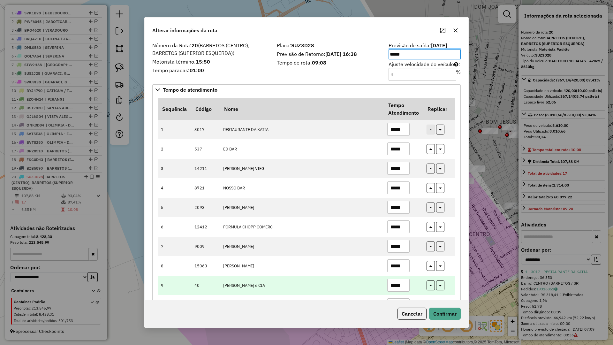
click at [409, 285] on td "*****" at bounding box center [403, 285] width 39 height 19
click at [404, 284] on input "*****" at bounding box center [399, 285] width 22 height 13
type input "*****"
click at [427, 286] on button "button" at bounding box center [431, 285] width 8 height 10
type input "*****"
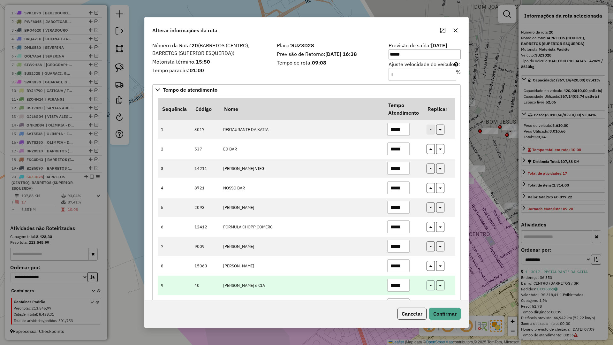
type input "*****"
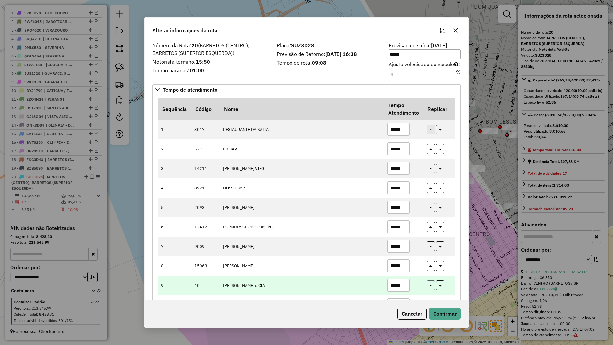
type input "*****"
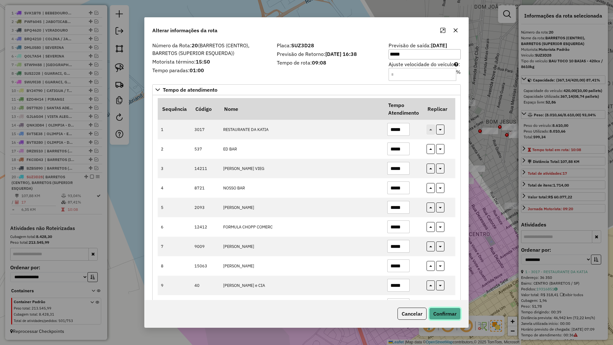
click at [443, 317] on button "Confirmar" at bounding box center [445, 314] width 32 height 12
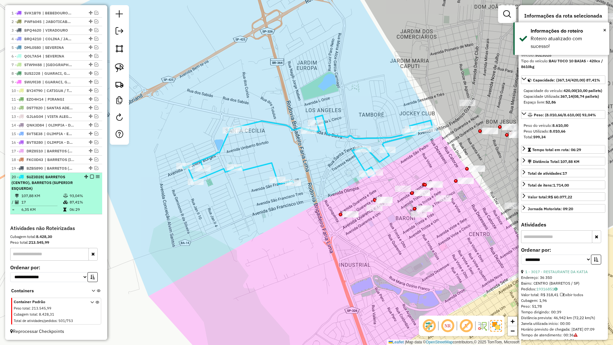
click at [90, 179] on div "20 - SUZ3D28 | BARRETOS (CENTRO), BARRETOS (SUPERIOR ESQUERDA)" at bounding box center [56, 182] width 89 height 17
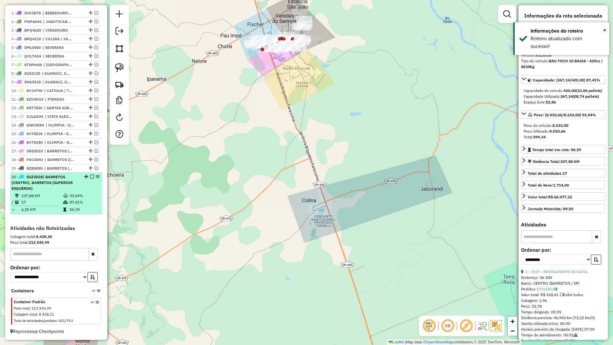
click at [90, 175] on em at bounding box center [92, 177] width 4 height 4
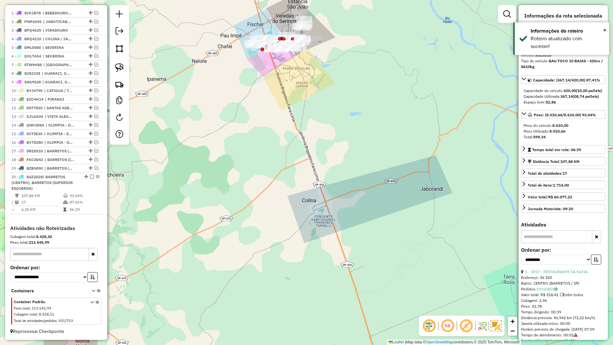
scroll to position [209, 0]
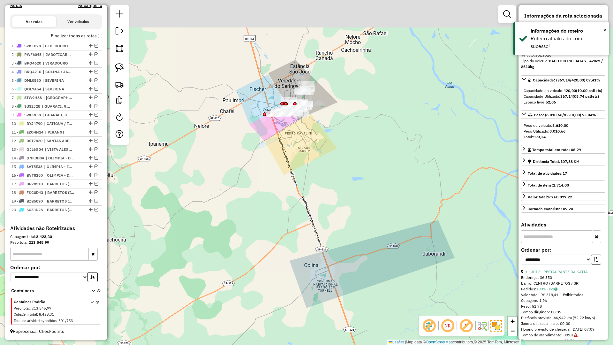
drag, startPoint x: 246, startPoint y: 80, endPoint x: 256, endPoint y: 164, distance: 83.9
click at [246, 183] on div "Janela de atendimento Grade de atendimento Capacidade Transportadoras Veículos …" at bounding box center [306, 172] width 613 height 345
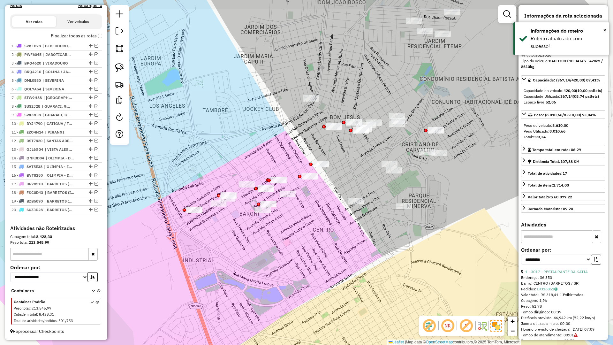
drag, startPoint x: 295, startPoint y: 151, endPoint x: 219, endPoint y: 170, distance: 77.3
click at [225, 162] on div "Janela de atendimento Grade de atendimento Capacidade Transportadoras Veículos …" at bounding box center [306, 172] width 613 height 345
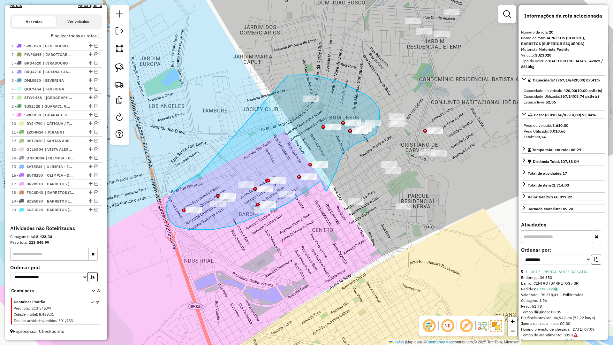
drag, startPoint x: 197, startPoint y: 176, endPoint x: 288, endPoint y: 75, distance: 136.2
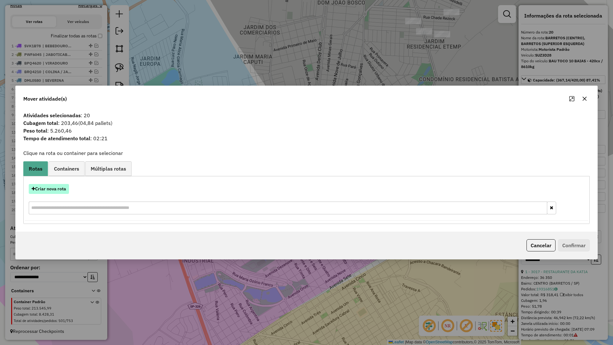
click at [66, 185] on button "Criar nova rota" at bounding box center [49, 189] width 40 height 10
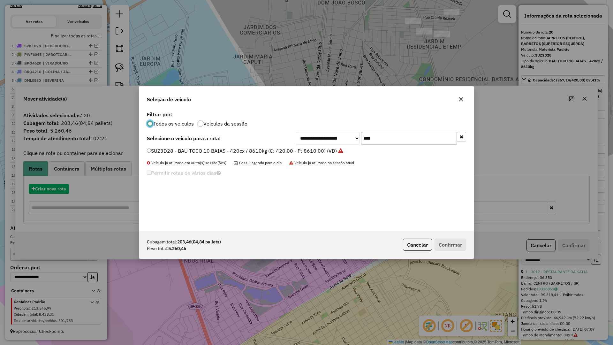
scroll to position [4, 2]
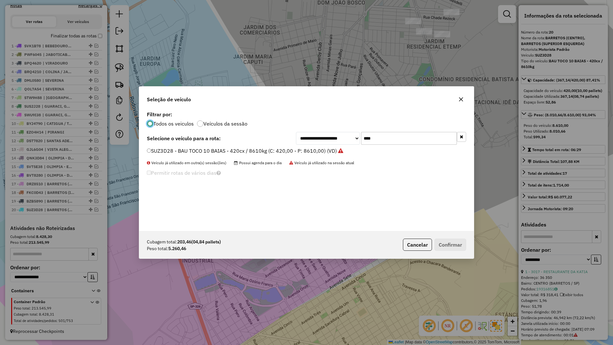
click at [415, 136] on input "****" at bounding box center [409, 138] width 96 height 13
type input "****"
click at [316, 149] on label "DVM2580 - BAU TOCO 10 BAIAS - 392cx / 8610kg (C: 392,00 - P: 8610,00) (VD)" at bounding box center [242, 151] width 191 height 8
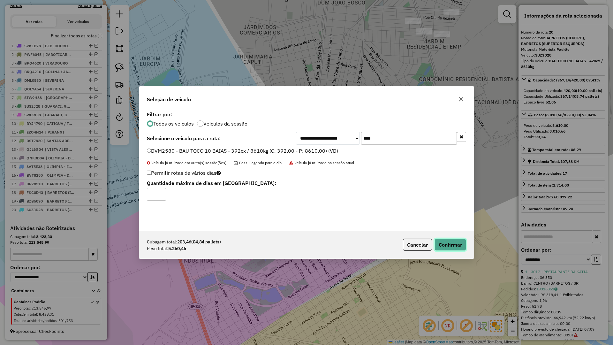
click at [460, 241] on button "Confirmar" at bounding box center [451, 245] width 32 height 12
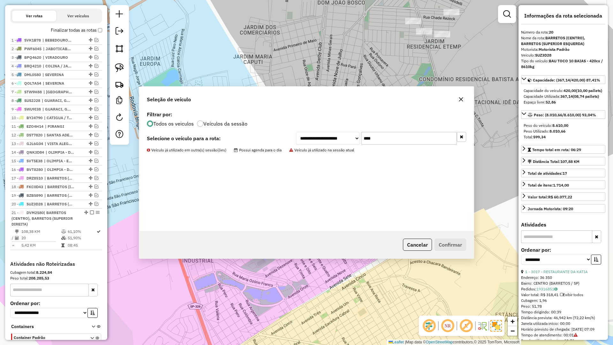
scroll to position [250, 0]
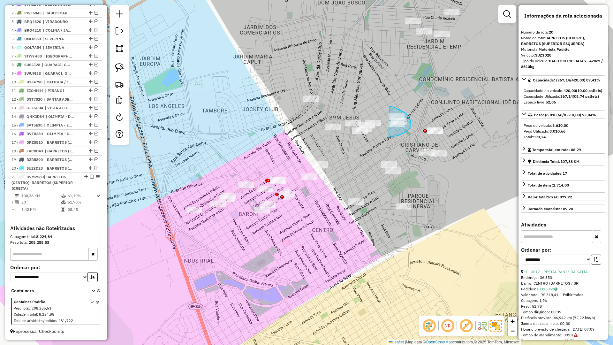
drag, startPoint x: 389, startPoint y: 137, endPoint x: 389, endPoint y: 106, distance: 31.3
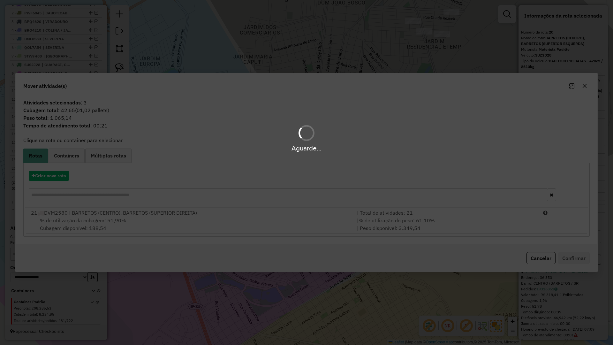
click at [259, 214] on div "Aguarde..." at bounding box center [306, 172] width 613 height 345
click at [269, 215] on div "21 DVM2580 | BARRETOS (CENTRO), BARRETOS (SUPERIOR DIREITA)" at bounding box center [190, 213] width 326 height 8
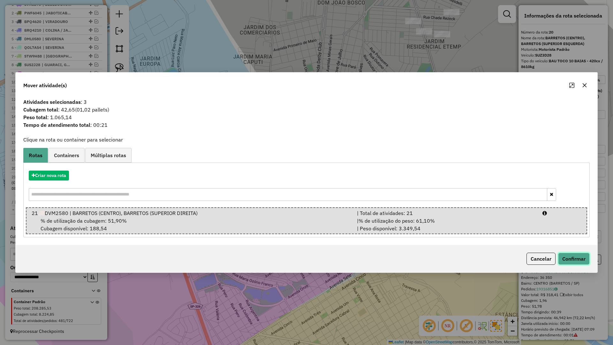
click at [580, 255] on button "Confirmar" at bounding box center [574, 259] width 32 height 12
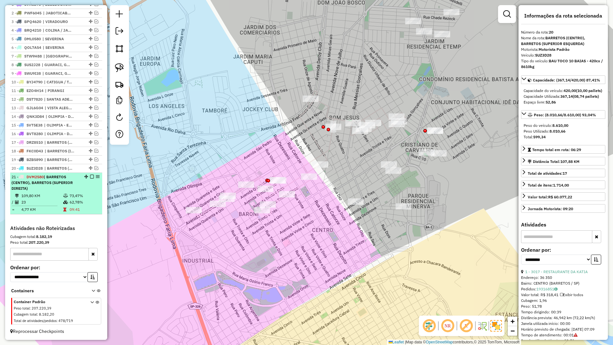
click at [90, 175] on em at bounding box center [92, 177] width 4 height 4
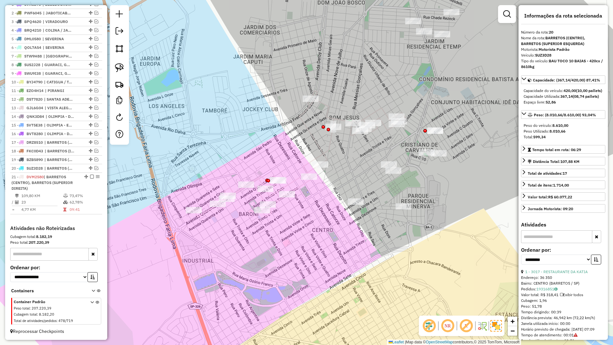
scroll to position [217, 0]
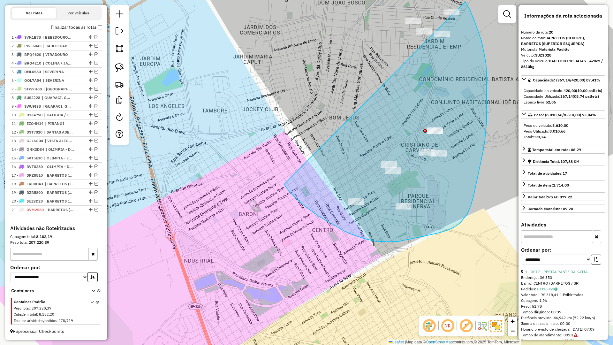
drag, startPoint x: 285, startPoint y: 186, endPoint x: 369, endPoint y: 15, distance: 190.2
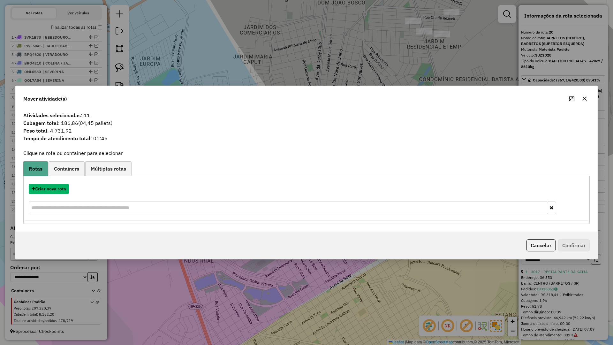
click at [58, 188] on button "Criar nova rota" at bounding box center [49, 189] width 40 height 10
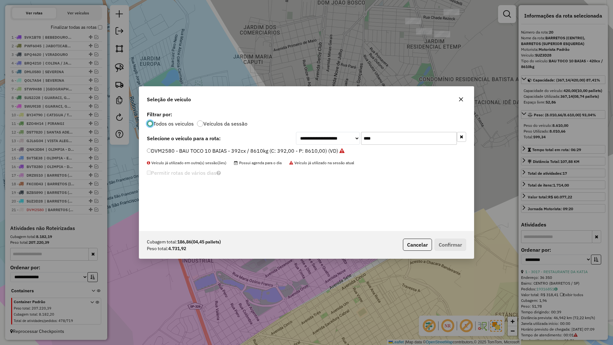
scroll to position [4, 2]
click at [412, 137] on input "****" at bounding box center [409, 138] width 96 height 13
type input "****"
click at [310, 152] on label "DJM9490 - BAU TOCO 10 BAIAS - 392cx / 8610kg (C: 392,00 - P: 8610,00) (VD)" at bounding box center [242, 151] width 191 height 8
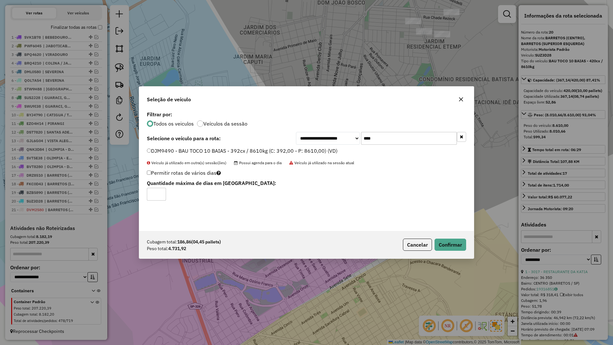
click at [470, 243] on div "Cubagem total: 186,86 (04,45 pallets) Peso total: 4.731,92 Cancelar Confirmar" at bounding box center [306, 244] width 335 height 27
click at [467, 244] on div "Cubagem total: 186,86 (04,45 pallets) Peso total: 4.731,92 Cancelar Confirmar" at bounding box center [306, 244] width 335 height 27
click at [462, 243] on button "Confirmar" at bounding box center [451, 245] width 32 height 12
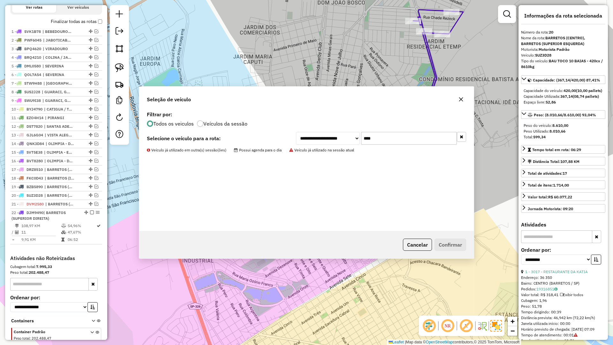
scroll to position [253, 0]
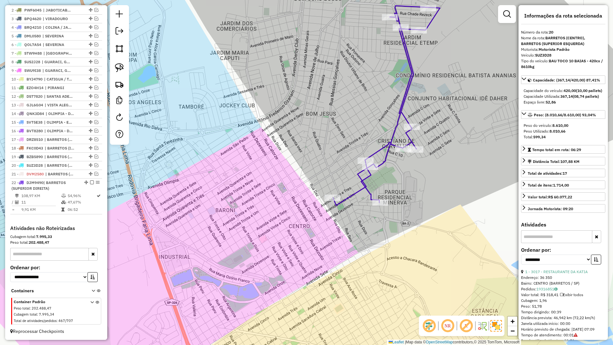
drag, startPoint x: 462, startPoint y: 220, endPoint x: 393, endPoint y: 217, distance: 68.8
click at [393, 217] on div "Janela de atendimento Grade de atendimento Capacidade Transportadoras Veículos …" at bounding box center [306, 172] width 613 height 345
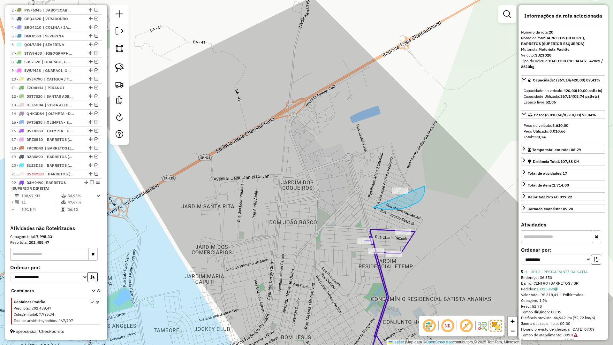
drag, startPoint x: 421, startPoint y: 200, endPoint x: 372, endPoint y: 174, distance: 55.2
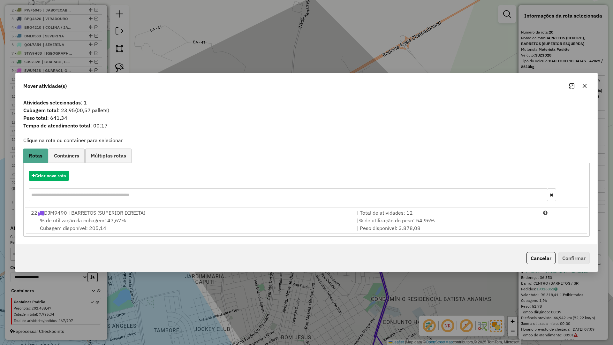
click at [357, 220] on div "| % de utilização do peso: 54,96% | Peso disponível: 3.878,08" at bounding box center [446, 224] width 186 height 15
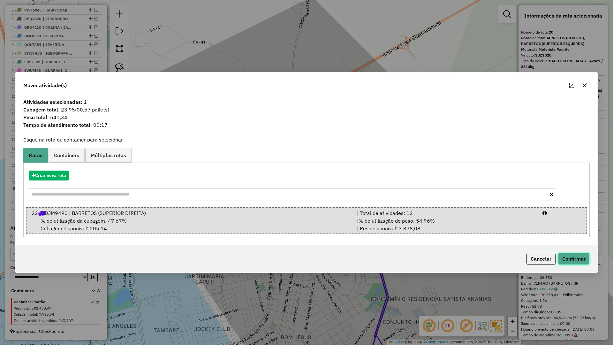
click at [571, 259] on button "Confirmar" at bounding box center [574, 259] width 32 height 12
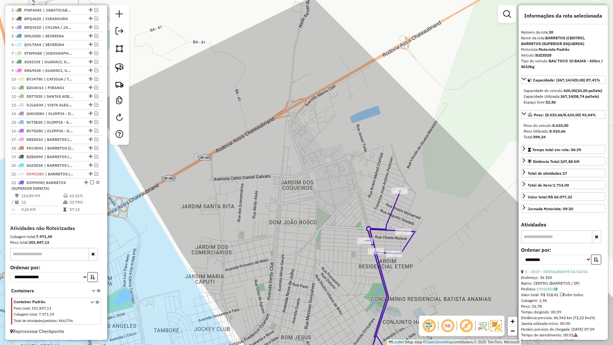
click at [382, 266] on icon at bounding box center [381, 285] width 69 height 189
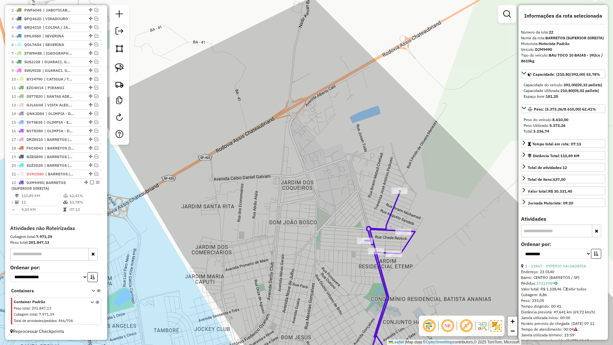
drag, startPoint x: 379, startPoint y: 268, endPoint x: 383, endPoint y: 264, distance: 5.4
click at [383, 265] on div "Janela de atendimento Grade de atendimento Capacidade Transportadoras Veículos …" at bounding box center [306, 172] width 613 height 345
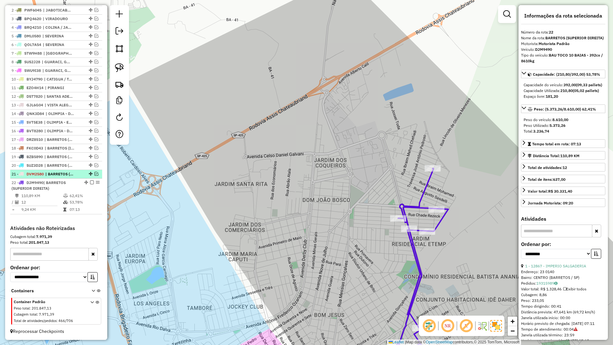
click at [92, 174] on div at bounding box center [90, 174] width 19 height 4
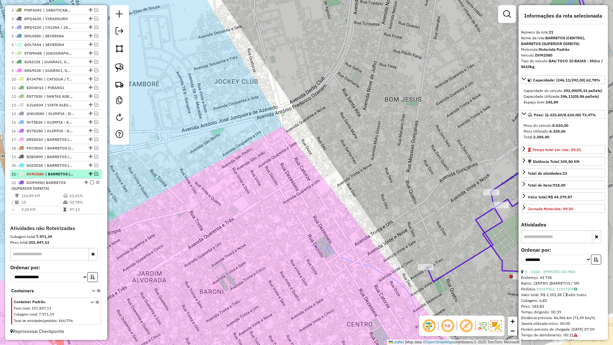
click at [95, 173] on em at bounding box center [97, 174] width 4 height 4
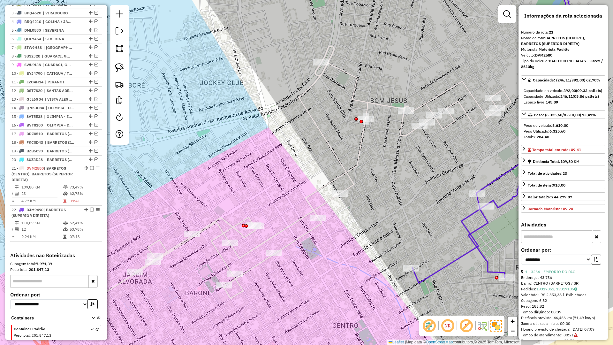
drag, startPoint x: 303, startPoint y: 189, endPoint x: 259, endPoint y: 201, distance: 45.3
click at [259, 200] on div "Janela de atendimento Grade de atendimento Capacidade Transportadoras Veículos …" at bounding box center [306, 172] width 613 height 345
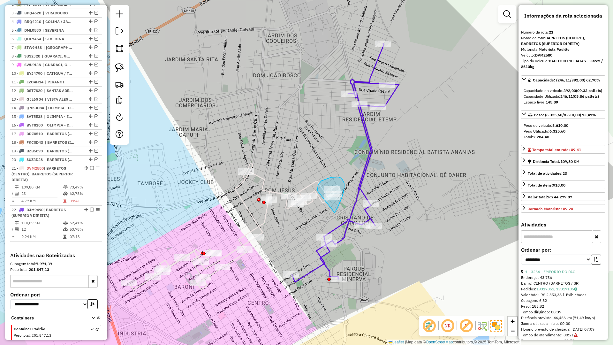
drag, startPoint x: 335, startPoint y: 211, endPoint x: 318, endPoint y: 191, distance: 27.4
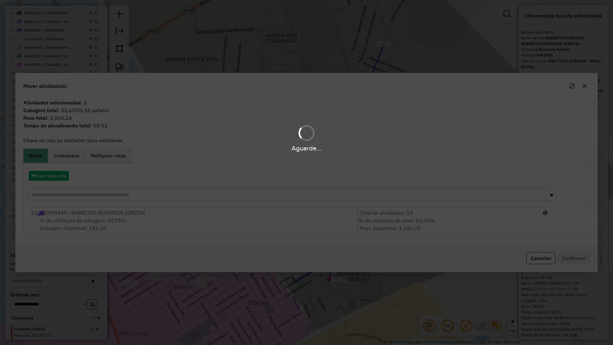
click at [222, 218] on div "% de utilização da cubagem: 53,78% Cubagem disponível: 181,20" at bounding box center [190, 224] width 326 height 15
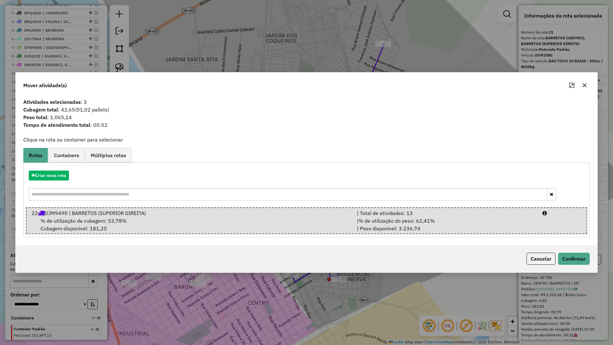
click at [585, 83] on icon "button" at bounding box center [584, 85] width 5 height 5
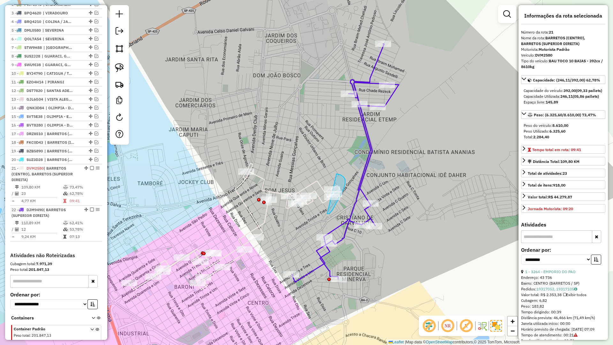
drag, startPoint x: 329, startPoint y: 214, endPoint x: 325, endPoint y: 177, distance: 37.4
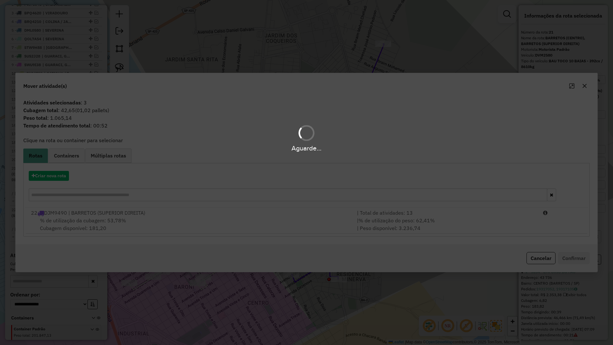
click at [321, 225] on div "% de utilização da cubagem: 53,78% Cubagem disponível: 181,20" at bounding box center [190, 224] width 326 height 15
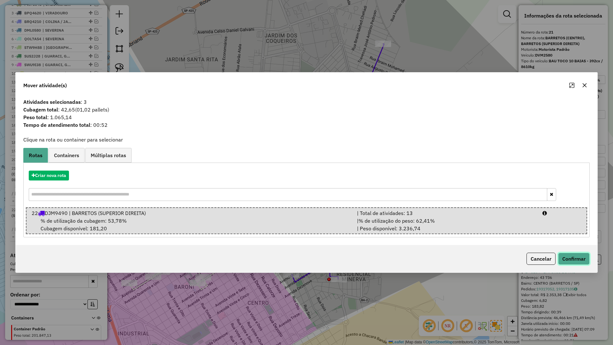
click at [559, 254] on button "Confirmar" at bounding box center [574, 259] width 32 height 12
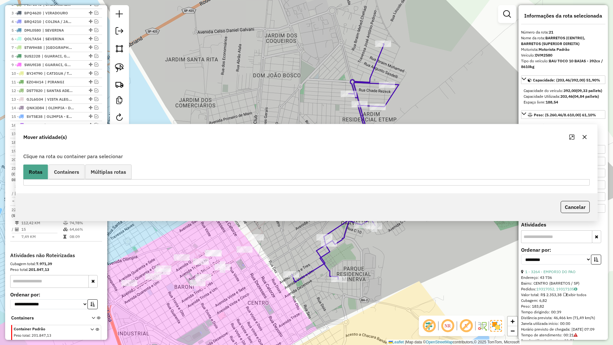
scroll to position [286, 0]
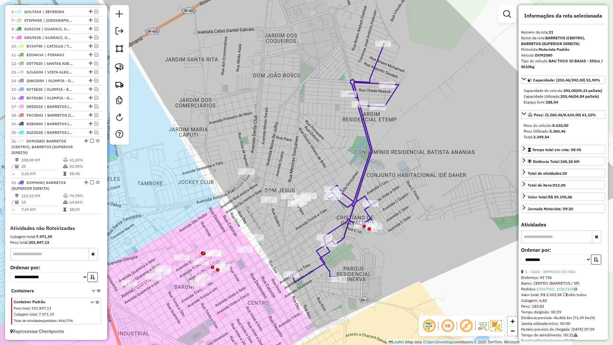
click at [344, 201] on icon at bounding box center [345, 163] width 107 height 238
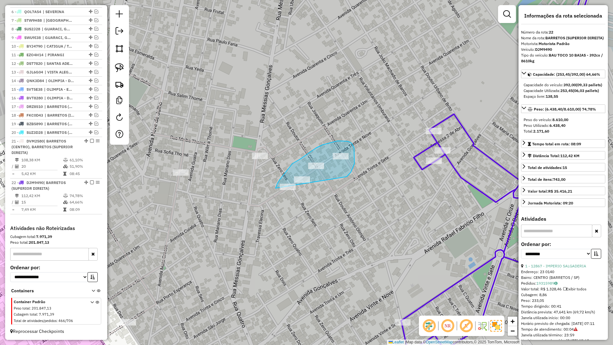
drag, startPoint x: 355, startPoint y: 164, endPoint x: 274, endPoint y: 199, distance: 88.0
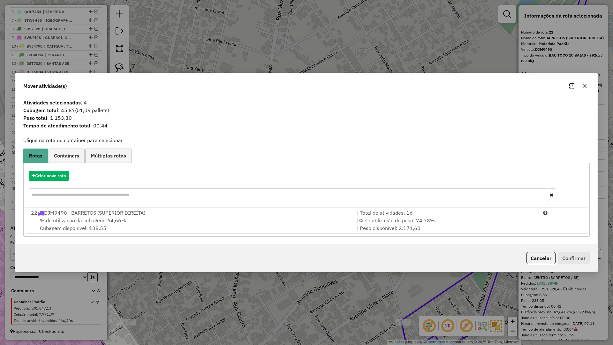
click at [584, 85] on icon "button" at bounding box center [584, 85] width 5 height 5
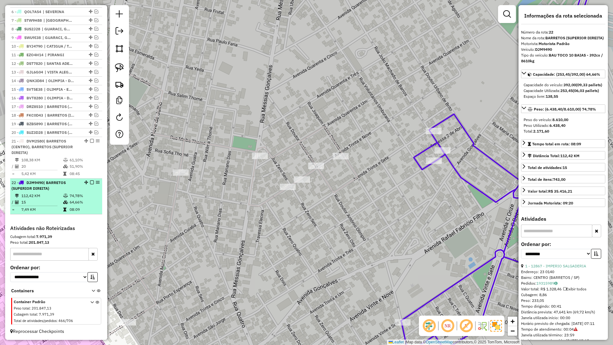
click at [91, 182] on em at bounding box center [92, 182] width 4 height 4
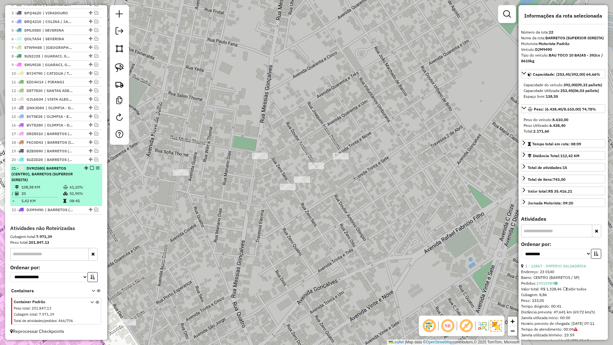
scroll to position [259, 0]
click at [84, 177] on div "21 - DVM2580 | BARRETOS (CENTRO), BARRETOS (SUPERIOR DIREITA)" at bounding box center [56, 173] width 89 height 17
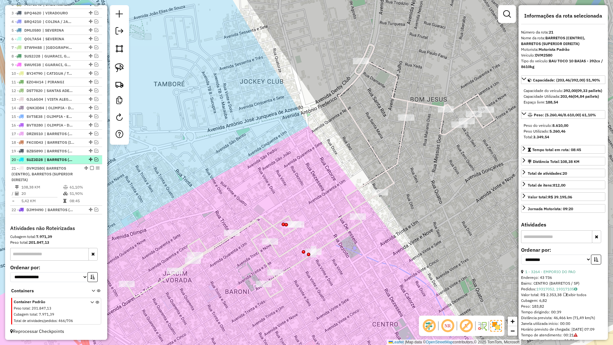
click at [96, 159] on em at bounding box center [97, 159] width 4 height 4
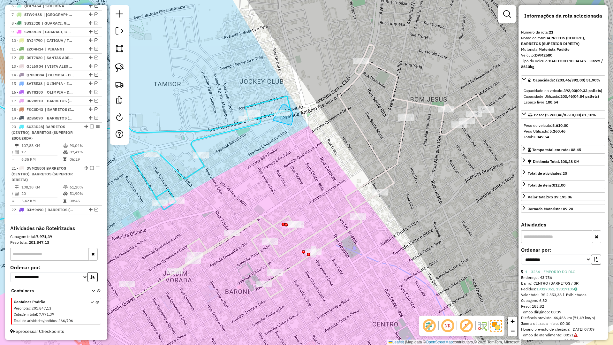
drag, startPoint x: 292, startPoint y: 125, endPoint x: 274, endPoint y: 120, distance: 18.4
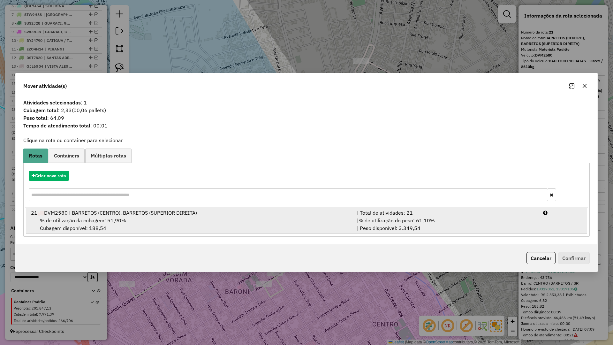
click at [335, 219] on div "% de utilização da cubagem: 51,90% Cubagem disponível: 188,54" at bounding box center [190, 224] width 326 height 15
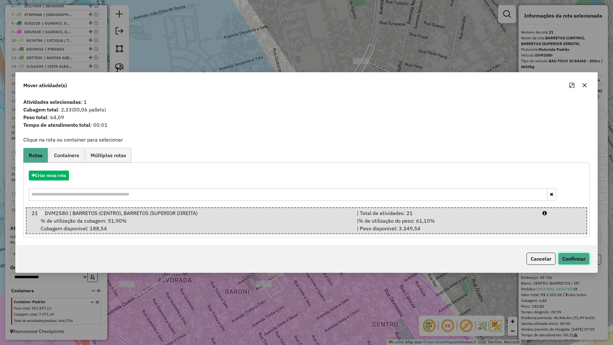
click at [568, 258] on button "Confirmar" at bounding box center [574, 259] width 32 height 12
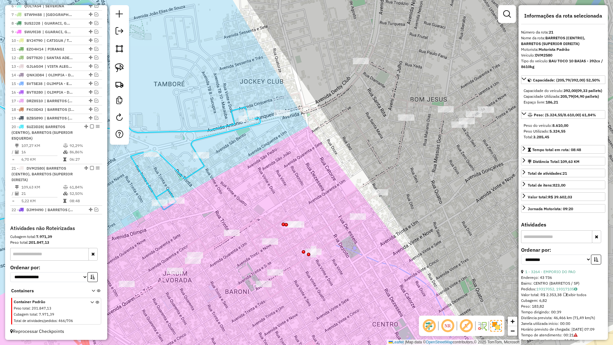
scroll to position [292, 0]
click at [303, 110] on icon at bounding box center [311, 171] width 368 height 252
click at [308, 105] on icon at bounding box center [311, 171] width 368 height 252
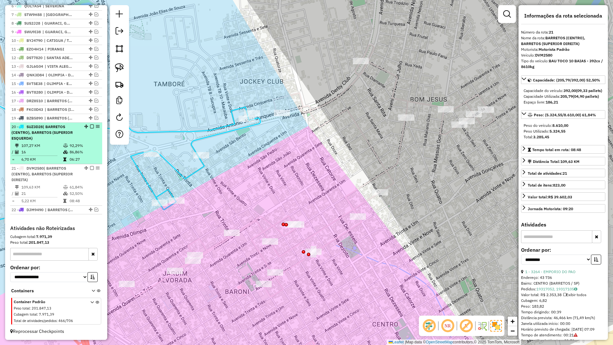
click at [88, 124] on div "20 - SUZ3D28 | BARRETOS (CENTRO), BARRETOS (SUPERIOR ESQUERDA)" at bounding box center [56, 132] width 89 height 17
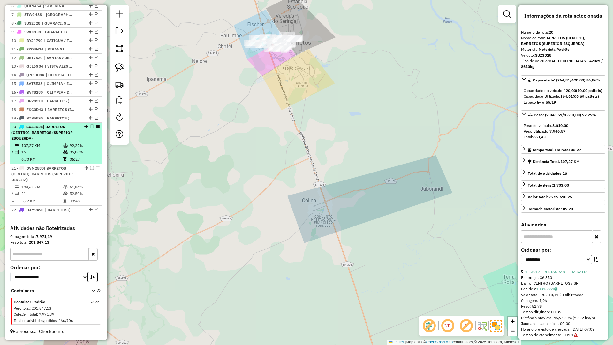
click at [90, 126] on em at bounding box center [92, 127] width 4 height 4
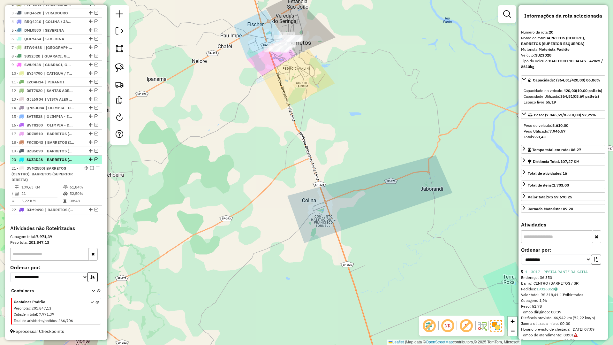
scroll to position [259, 0]
click at [95, 150] on em at bounding box center [97, 151] width 4 height 4
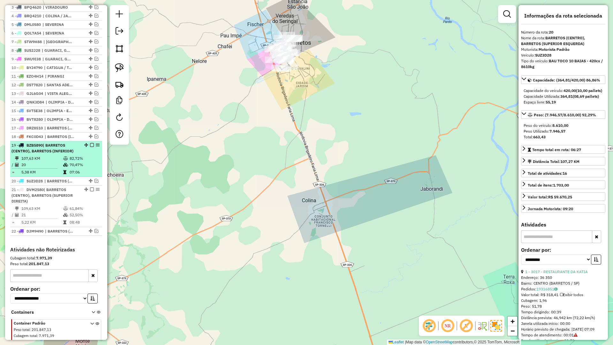
scroll to position [286, 0]
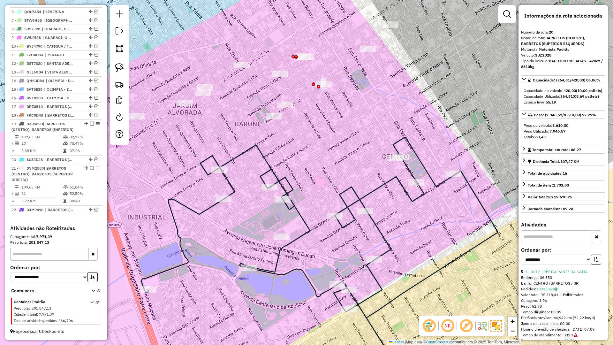
drag, startPoint x: 304, startPoint y: 132, endPoint x: 293, endPoint y: 136, distance: 11.8
click at [289, 134] on div "Janela de atendimento Grade de atendimento Capacidade Transportadoras Veículos …" at bounding box center [306, 172] width 613 height 345
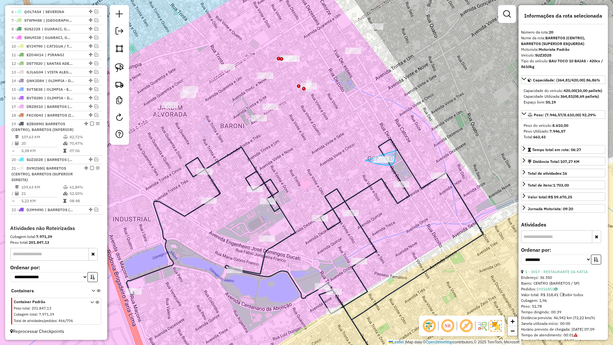
drag, startPoint x: 370, startPoint y: 162, endPoint x: 393, endPoint y: 138, distance: 33.0
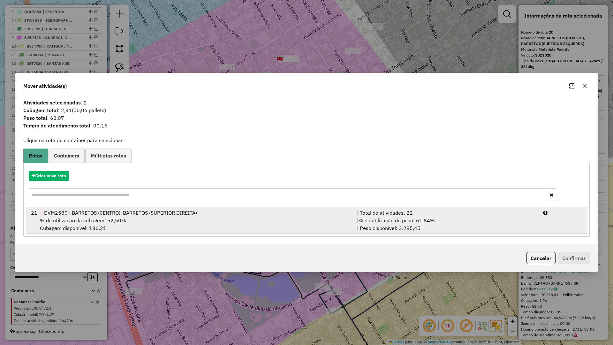
click at [321, 220] on div "% de utilização da cubagem: 52,50% Cubagem disponível: 186,21" at bounding box center [190, 224] width 326 height 15
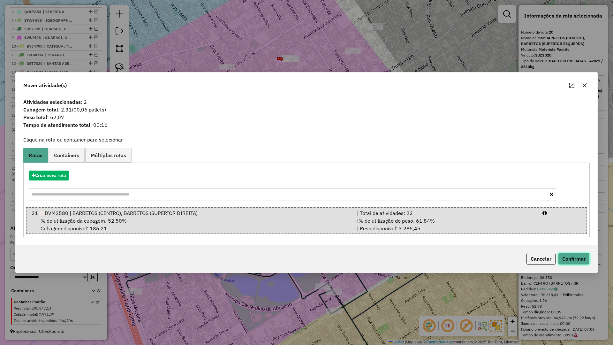
click at [583, 262] on button "Confirmar" at bounding box center [574, 259] width 32 height 12
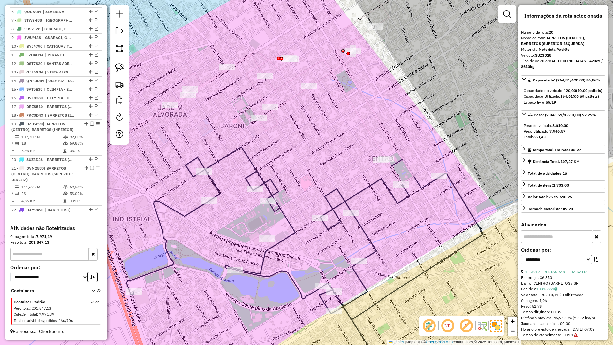
click at [395, 152] on icon at bounding box center [284, 74] width 324 height 218
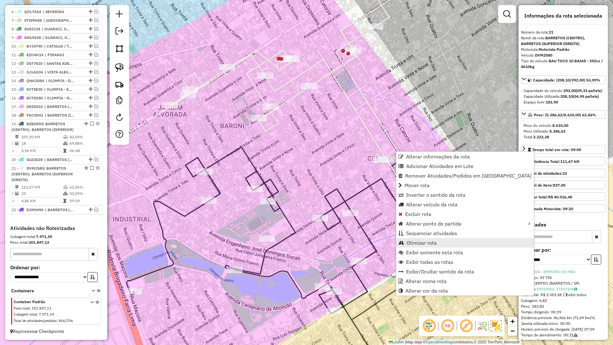
click at [414, 241] on span "Otimizar rota" at bounding box center [422, 242] width 30 height 5
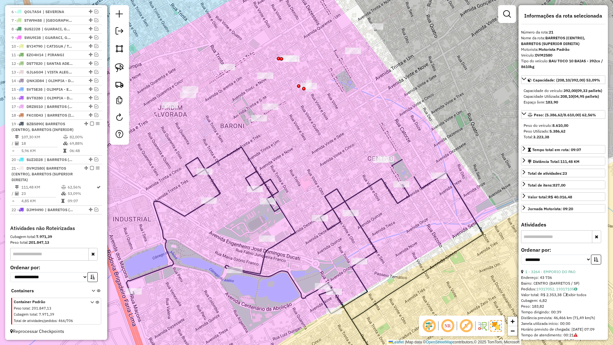
click at [399, 203] on icon at bounding box center [305, 263] width 357 height 233
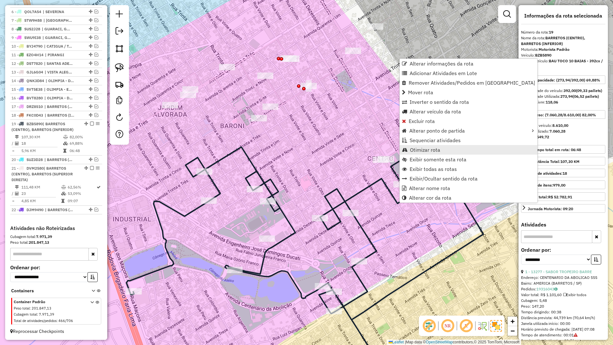
click at [427, 152] on span "Otimizar rota" at bounding box center [425, 149] width 30 height 5
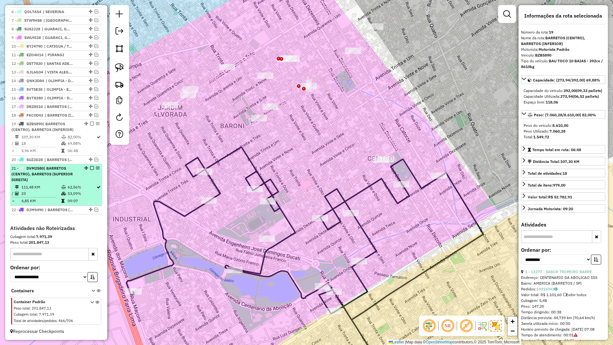
click at [92, 167] on em at bounding box center [92, 168] width 4 height 4
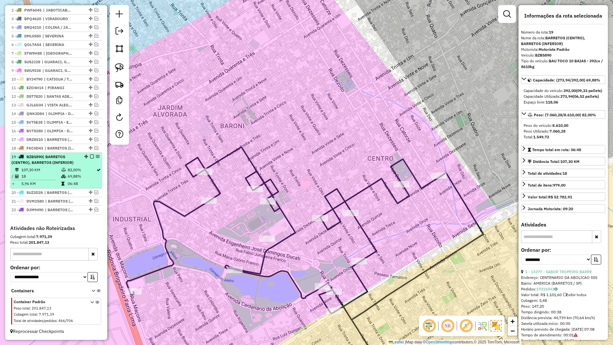
click at [90, 158] on em at bounding box center [92, 157] width 4 height 4
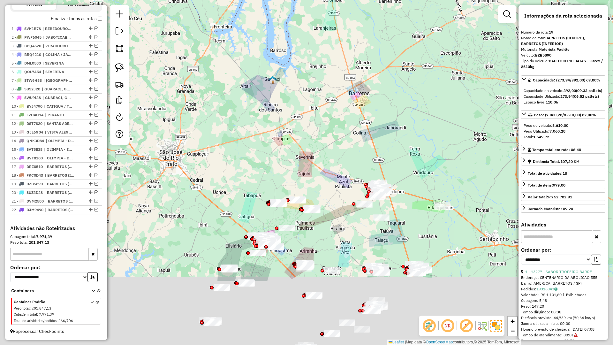
drag, startPoint x: 322, startPoint y: 186, endPoint x: 348, endPoint y: 150, distance: 44.3
click at [348, 150] on div "Janela de atendimento Grade de atendimento Capacidade Transportadoras Veículos …" at bounding box center [306, 172] width 613 height 345
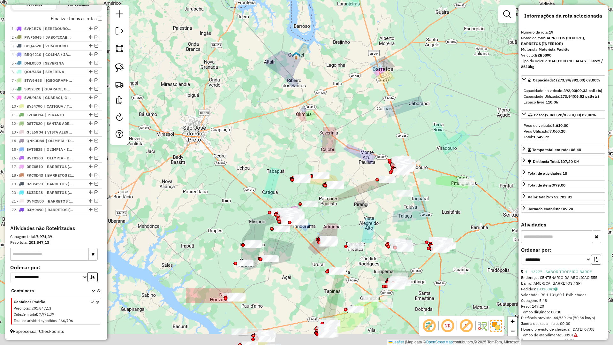
drag, startPoint x: 281, startPoint y: 271, endPoint x: 312, endPoint y: 234, distance: 48.1
click at [312, 234] on div "Janela de atendimento Grade de atendimento Capacidade Transportadoras Veículos …" at bounding box center [306, 172] width 613 height 345
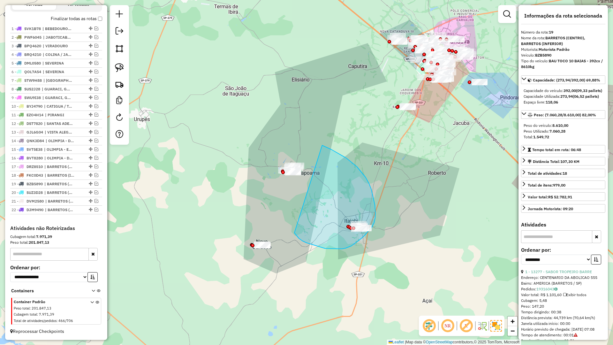
drag, startPoint x: 307, startPoint y: 243, endPoint x: 253, endPoint y: 146, distance: 111.0
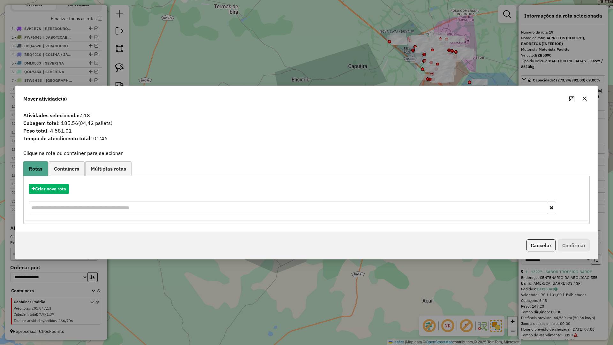
click at [579, 101] on div at bounding box center [578, 99] width 23 height 10
click at [583, 100] on icon "button" at bounding box center [584, 98] width 5 height 5
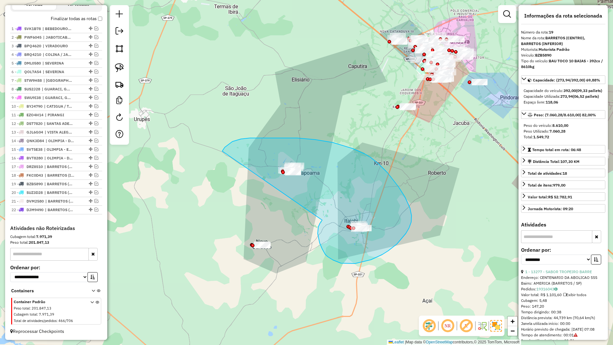
drag, startPoint x: 318, startPoint y: 234, endPoint x: 222, endPoint y: 151, distance: 126.2
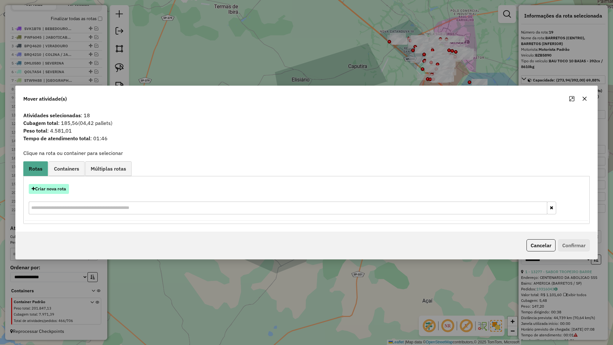
click at [65, 194] on button "Criar nova rota" at bounding box center [49, 189] width 40 height 10
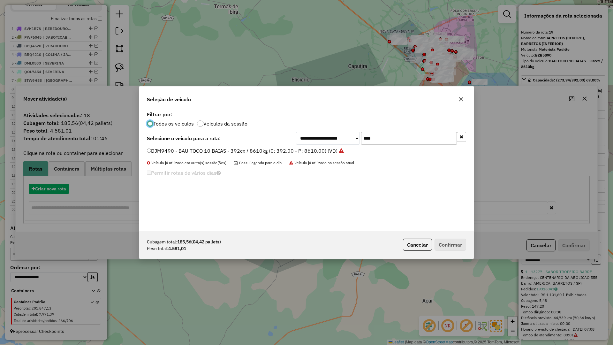
scroll to position [4, 2]
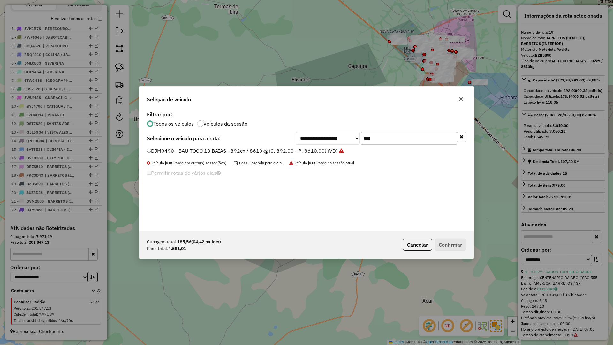
drag, startPoint x: 395, startPoint y: 127, endPoint x: 395, endPoint y: 134, distance: 6.7
click at [395, 128] on div "**********" at bounding box center [306, 170] width 335 height 121
click at [395, 135] on input "****" at bounding box center [409, 138] width 96 height 13
type input "****"
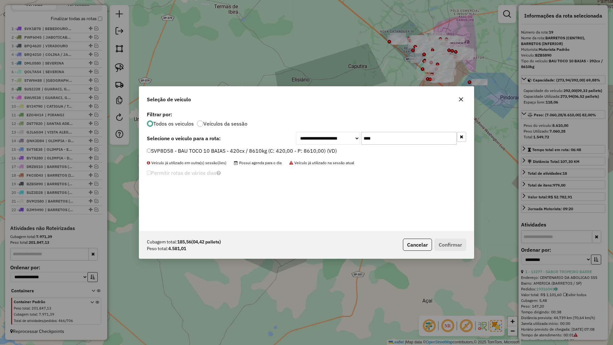
click at [318, 151] on label "SVP8D58 - BAU TOCO 10 BAIAS - 420cx / 8610kg (C: 420,00 - P: 8610,00) (VD)" at bounding box center [242, 151] width 190 height 8
click at [443, 246] on button "Confirmar" at bounding box center [451, 245] width 32 height 12
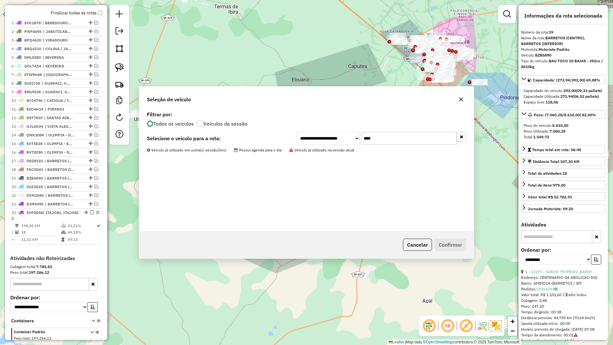
scroll to position [262, 0]
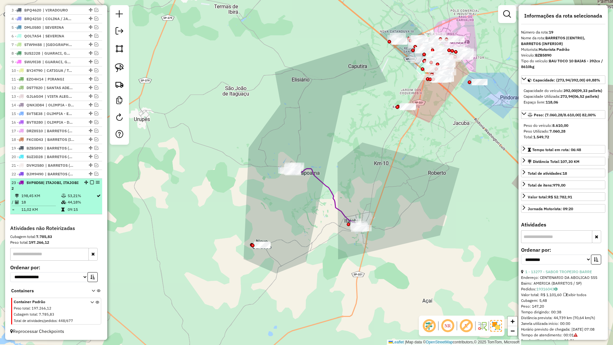
click at [90, 183] on em at bounding box center [92, 182] width 4 height 4
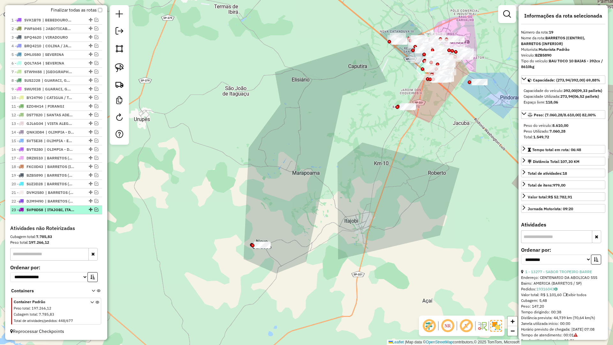
scroll to position [234, 0]
click at [95, 175] on em at bounding box center [97, 175] width 4 height 4
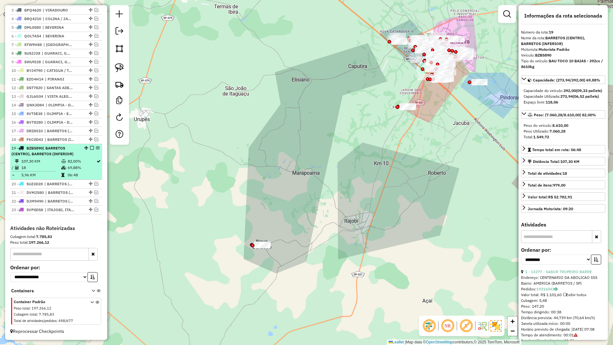
click at [61, 169] on td at bounding box center [64, 168] width 6 height 6
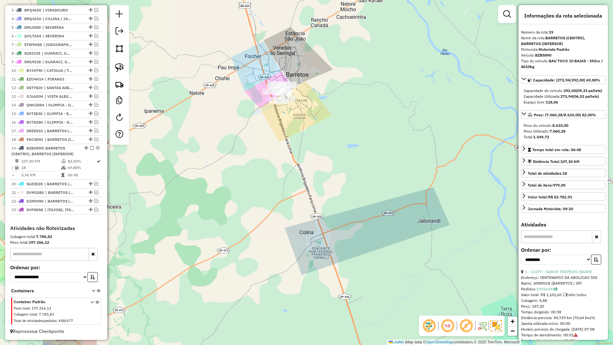
drag, startPoint x: 277, startPoint y: 107, endPoint x: 281, endPoint y: 141, distance: 34.8
click at [281, 141] on div "Rota 19 - Placa BZB5890 2923 - ADECIR CARMO DA MOTA Rota 19 - Placa BZB5890 112…" at bounding box center [306, 172] width 613 height 345
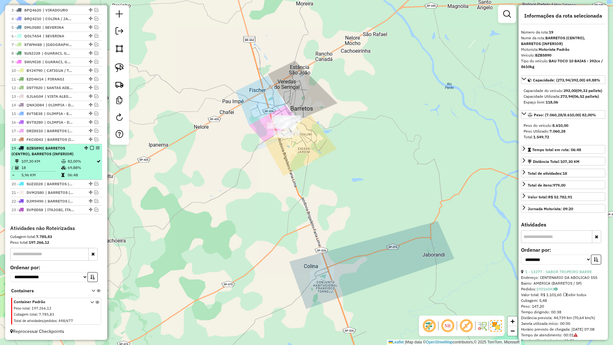
click at [90, 149] on em at bounding box center [92, 148] width 4 height 4
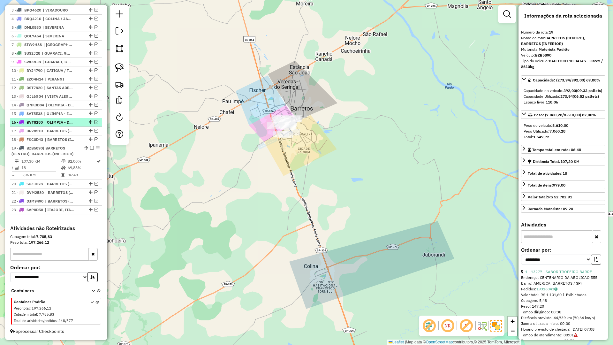
scroll to position [234, 0]
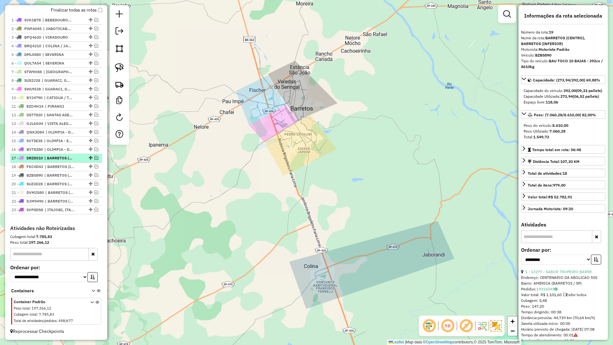
click at [96, 158] on em at bounding box center [97, 158] width 4 height 4
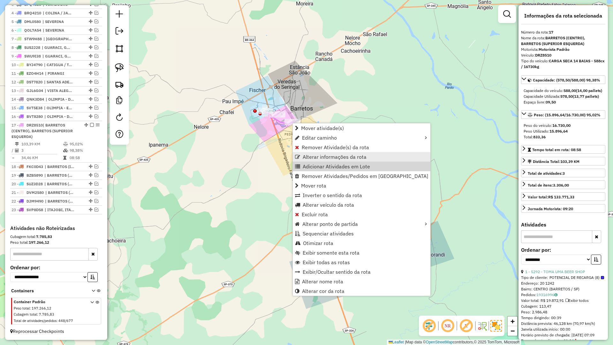
click at [322, 159] on span "Alterar informações da rota" at bounding box center [335, 156] width 64 height 5
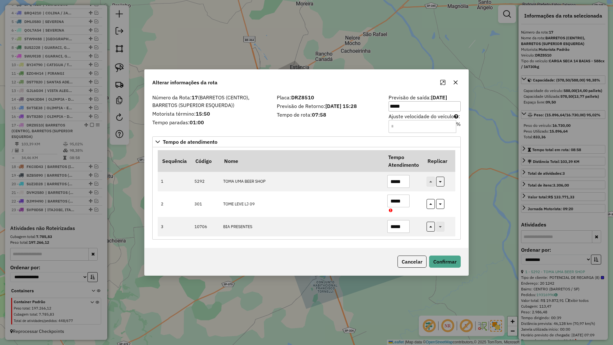
click at [454, 81] on icon "button" at bounding box center [455, 82] width 5 height 5
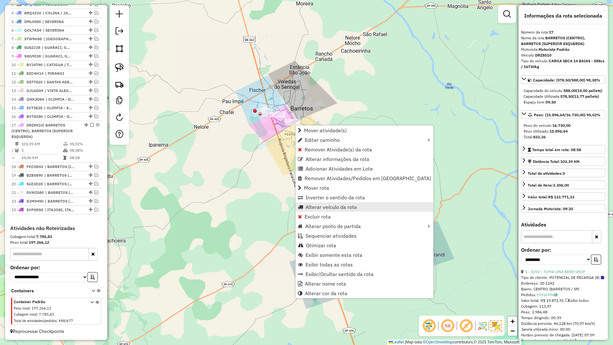
click at [319, 206] on span "Alterar veículo da rota" at bounding box center [331, 206] width 51 height 5
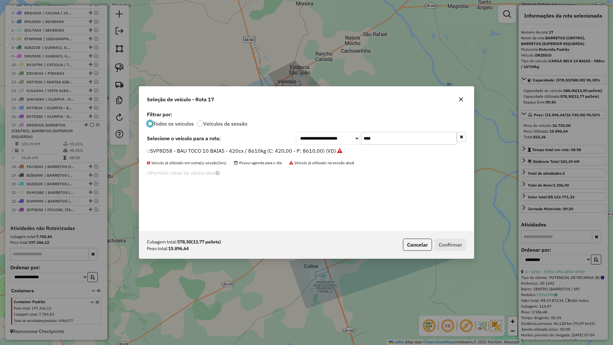
scroll to position [4, 2]
drag, startPoint x: 381, startPoint y: 139, endPoint x: 348, endPoint y: 139, distance: 33.9
click at [348, 139] on div "**********" at bounding box center [381, 138] width 170 height 13
type input "****"
click at [337, 157] on div "DMW3530 - CARGA SECA 14 BAIAS - 588cx / 16730kg (C: 588,00 - P: 16730,00) (VD)" at bounding box center [306, 153] width 327 height 13
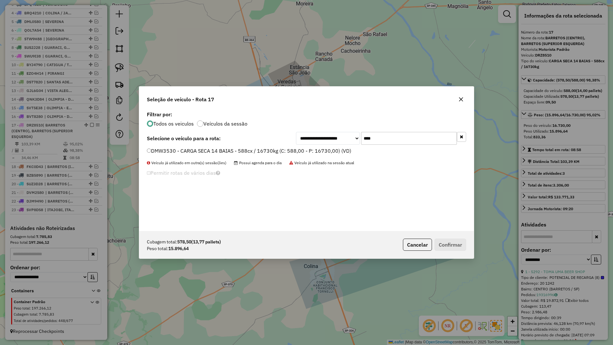
click at [337, 152] on label "DMW3530 - CARGA SECA 14 BAIAS - 588cx / 16730kg (C: 588,00 - P: 16730,00) (VD)" at bounding box center [249, 151] width 204 height 8
click at [443, 239] on div "Cubagem total: 578,50 (13,77 pallets) Peso total: 15.896,64 Cancelar Confirmar" at bounding box center [306, 244] width 335 height 27
click at [443, 239] on button "Confirmar" at bounding box center [451, 245] width 32 height 12
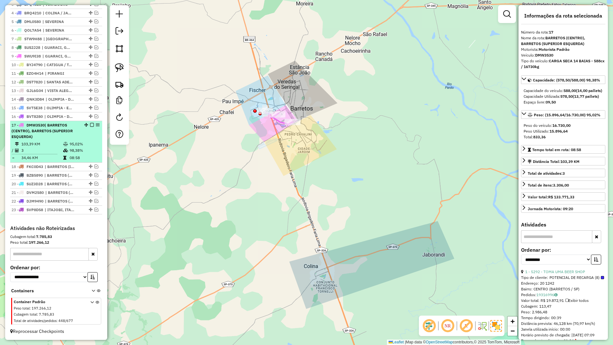
click at [90, 124] on em at bounding box center [92, 125] width 4 height 4
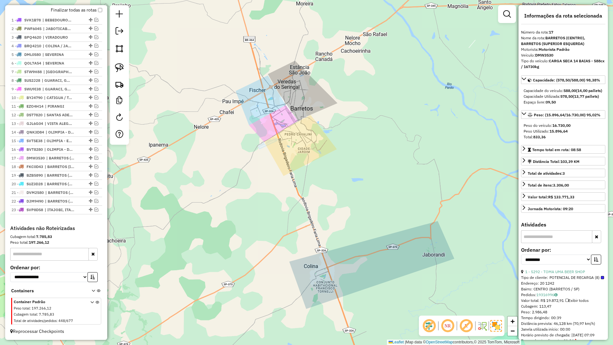
click at [287, 134] on div "Janela de atendimento Grade de atendimento Capacidade Transportadoras Veículos …" at bounding box center [306, 172] width 613 height 345
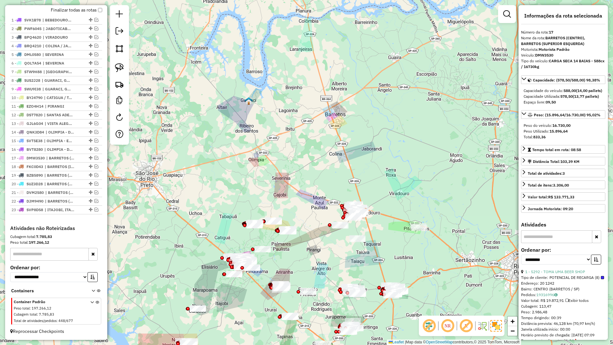
drag, startPoint x: 309, startPoint y: 157, endPoint x: 316, endPoint y: 138, distance: 20.2
click at [315, 139] on div "Janela de atendimento Grade de atendimento Capacidade Transportadoras Veículos …" at bounding box center [306, 172] width 613 height 345
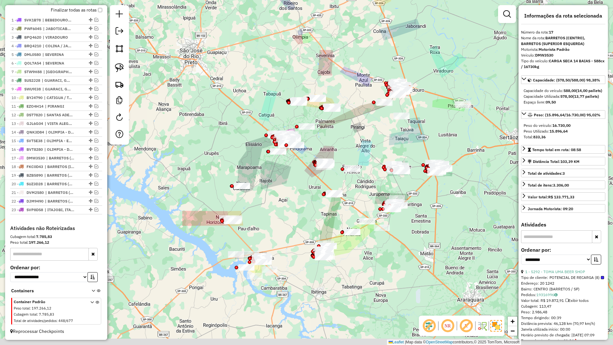
drag, startPoint x: 311, startPoint y: 213, endPoint x: 316, endPoint y: 204, distance: 10.3
click at [316, 204] on div "Janela de atendimento Grade de atendimento Capacidade Transportadoras Veículos …" at bounding box center [306, 172] width 613 height 345
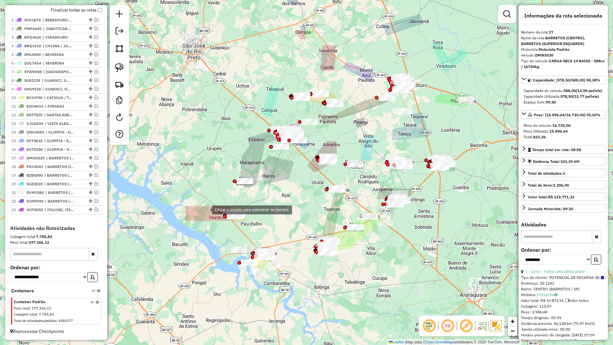
drag, startPoint x: 277, startPoint y: 230, endPoint x: 204, endPoint y: 209, distance: 75.3
click at [204, 209] on div "Clique e arraste para selecionar os clientes. Janela de atendimento Grade de at…" at bounding box center [306, 172] width 613 height 345
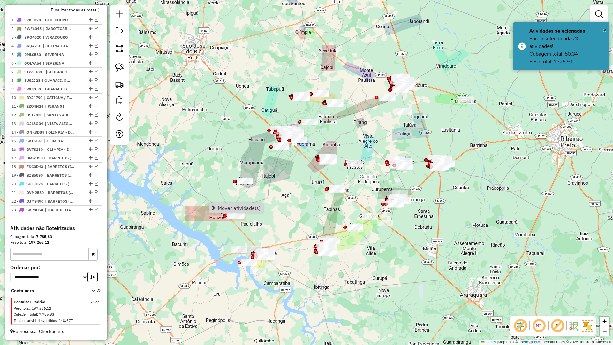
click at [277, 223] on div "Janela de atendimento Grade de atendimento Capacidade Transportadoras Veículos …" at bounding box center [306, 172] width 613 height 345
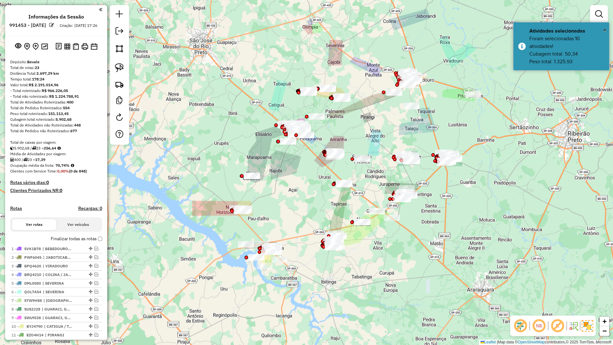
scroll to position [234, 0]
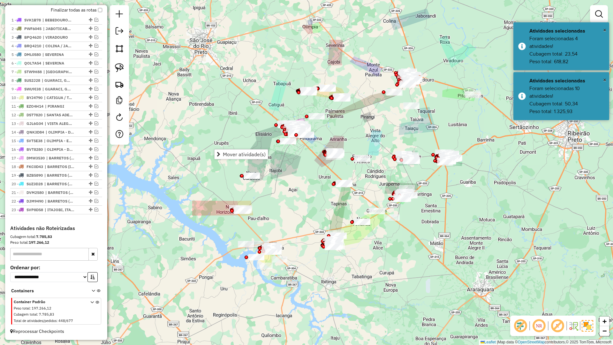
click at [272, 201] on div "Janela de atendimento Grade de atendimento Capacidade Transportadoras Veículos …" at bounding box center [306, 172] width 613 height 345
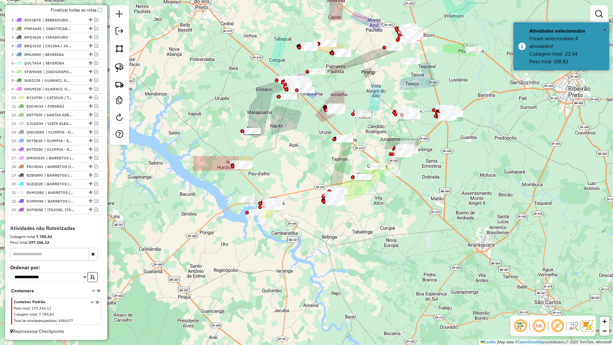
drag, startPoint x: 277, startPoint y: 224, endPoint x: 277, endPoint y: 179, distance: 45.0
click at [277, 179] on div "Janela de atendimento Grade de atendimento Capacidade Transportadoras Veículos …" at bounding box center [306, 172] width 613 height 345
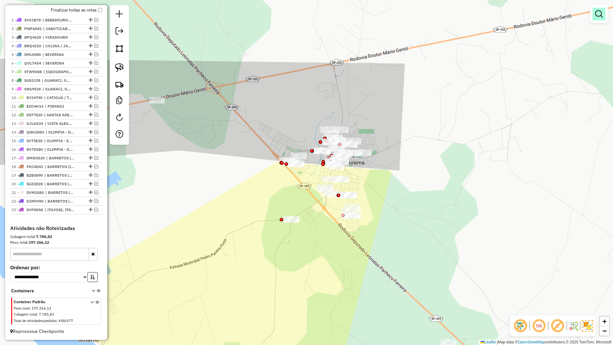
click at [604, 13] on link at bounding box center [599, 14] width 13 height 13
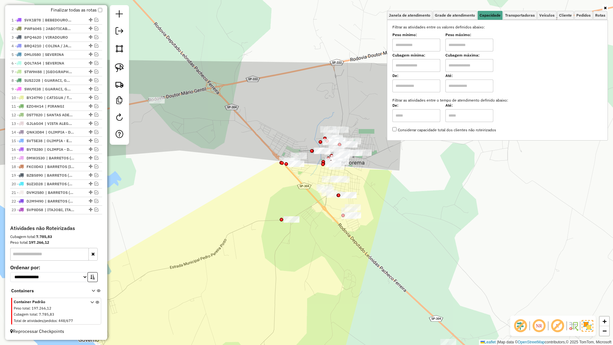
click at [426, 64] on input "text" at bounding box center [417, 65] width 48 height 13
type input "*****"
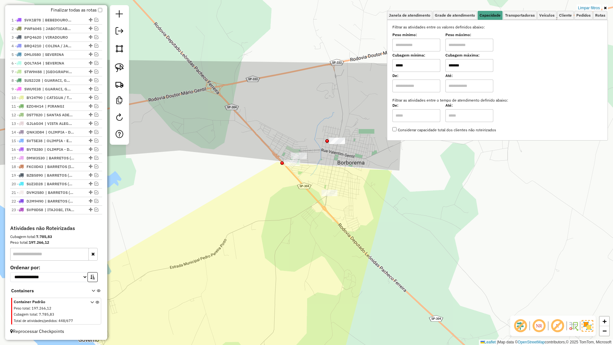
type input "*******"
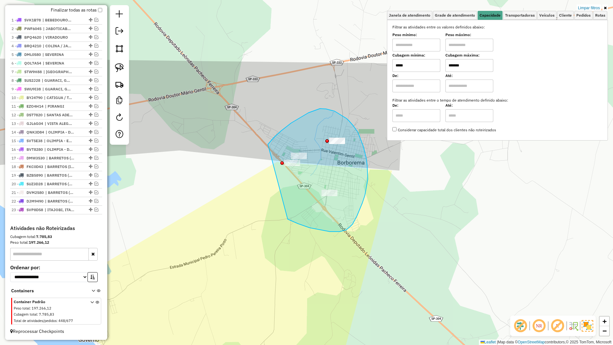
drag, startPoint x: 288, startPoint y: 219, endPoint x: 264, endPoint y: 151, distance: 71.8
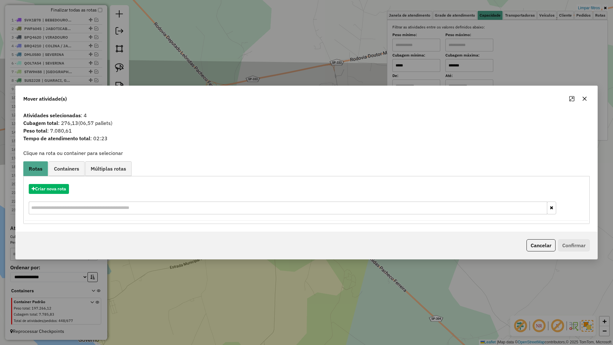
click at [583, 98] on icon "button" at bounding box center [584, 98] width 5 height 5
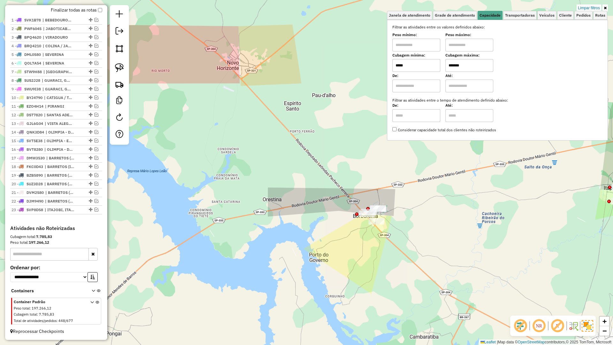
drag, startPoint x: 588, startPoint y: 8, endPoint x: 312, endPoint y: 12, distance: 275.4
click at [588, 8] on link "Limpar filtros" at bounding box center [589, 7] width 25 height 7
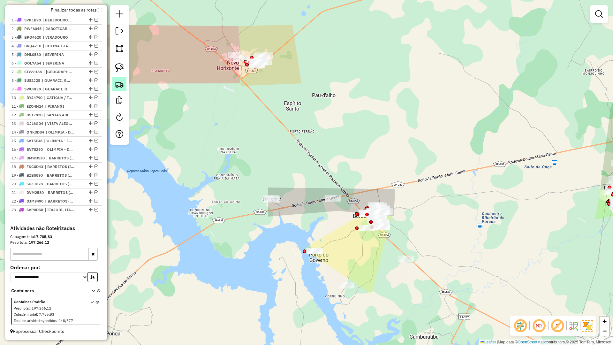
click at [117, 88] on img at bounding box center [119, 84] width 9 height 9
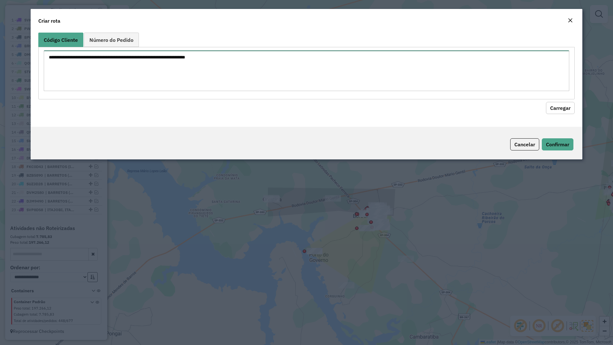
click at [152, 75] on textarea at bounding box center [307, 70] width 526 height 41
paste textarea "***** ** **** *** **** *****"
type textarea "***** ** **** *** **** *****"
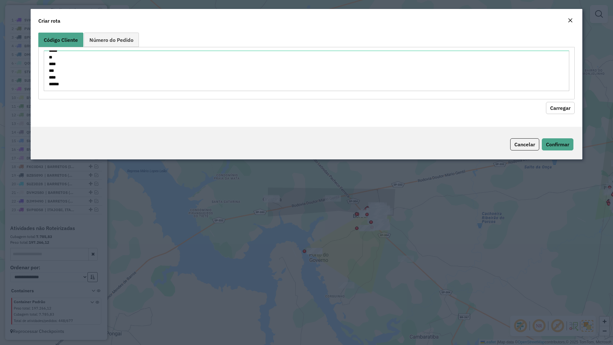
click at [561, 111] on button "Carregar" at bounding box center [560, 108] width 29 height 12
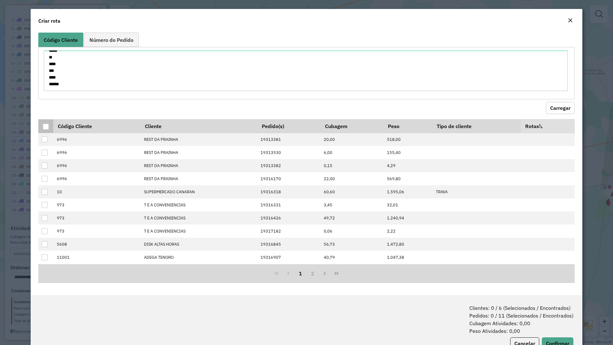
click at [45, 127] on div at bounding box center [46, 127] width 6 height 6
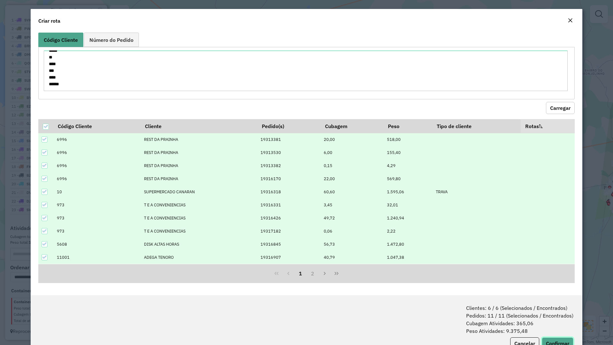
click at [550, 337] on button "Confirmar" at bounding box center [558, 343] width 32 height 12
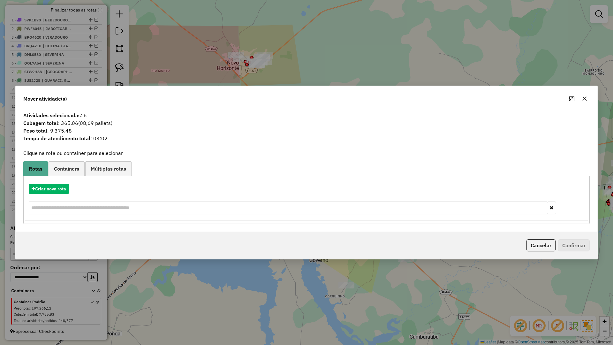
click at [66, 194] on hb-app "Aguarde... Pop-up bloqueado! Seu navegador bloqueou automáticamente a abertura …" at bounding box center [306, 172] width 613 height 345
click at [65, 193] on button "Criar nova rota" at bounding box center [49, 189] width 40 height 10
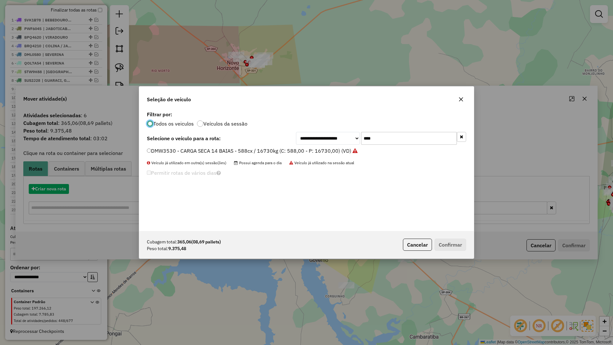
scroll to position [4, 2]
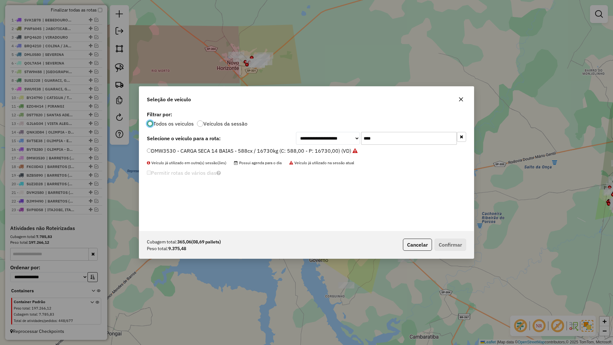
click at [405, 139] on input "****" at bounding box center [409, 138] width 96 height 13
type input "****"
click at [334, 148] on label "QOL7A49 - BAU TRUCK 10 BAIAS - 420cx / 12260kg (C: 420,00 - P: 12260,00) (VD)" at bounding box center [246, 151] width 199 height 8
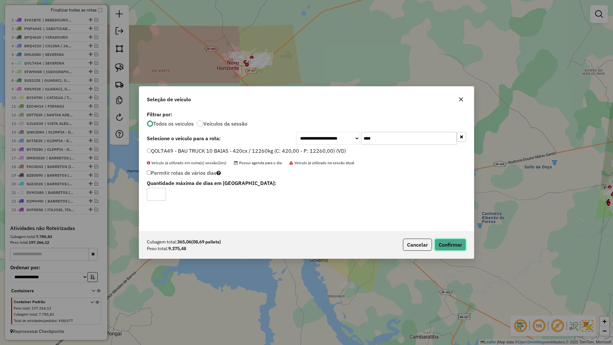
click at [441, 242] on button "Confirmar" at bounding box center [451, 245] width 32 height 12
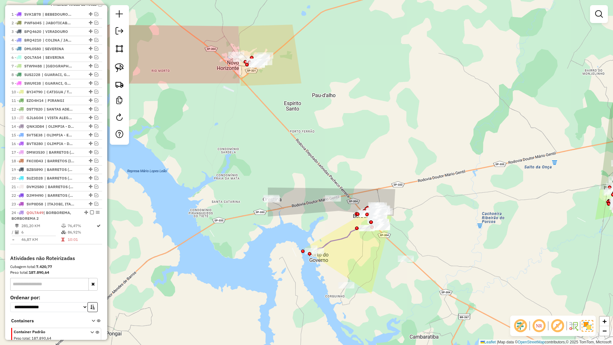
scroll to position [270, 0]
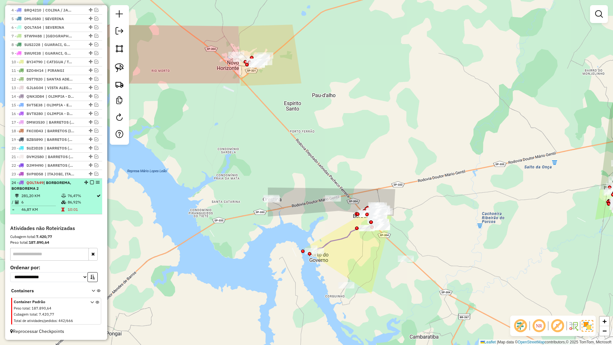
click at [73, 202] on td "86,92%" at bounding box center [81, 202] width 29 height 6
select select "**********"
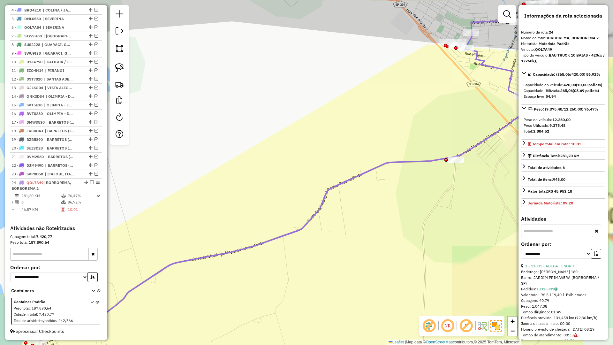
click at [297, 232] on icon at bounding box center [307, 173] width 536 height 339
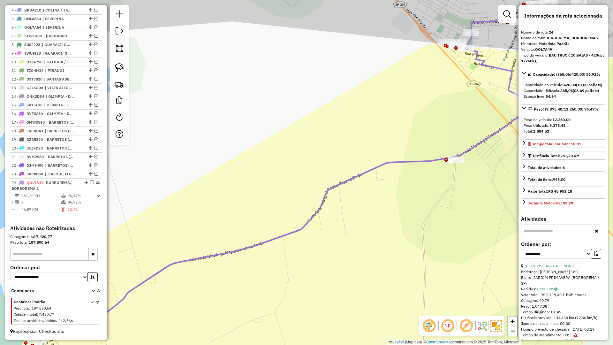
drag, startPoint x: 289, startPoint y: 249, endPoint x: 366, endPoint y: 215, distance: 84.0
click at [366, 215] on div "Janela de atendimento Grade de atendimento Capacidade Transportadoras Veículos …" at bounding box center [306, 172] width 613 height 345
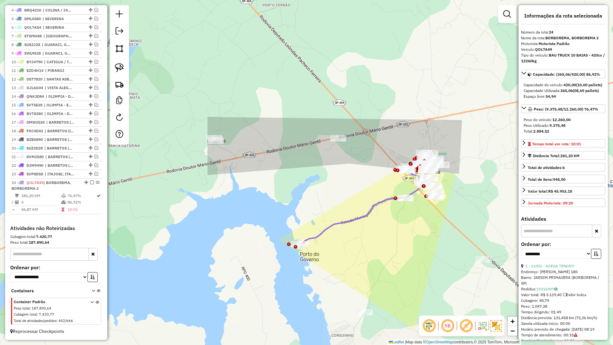
click at [362, 224] on div "Janela de atendimento Grade de atendimento Capacidade Transportadoras Veículos …" at bounding box center [306, 172] width 613 height 345
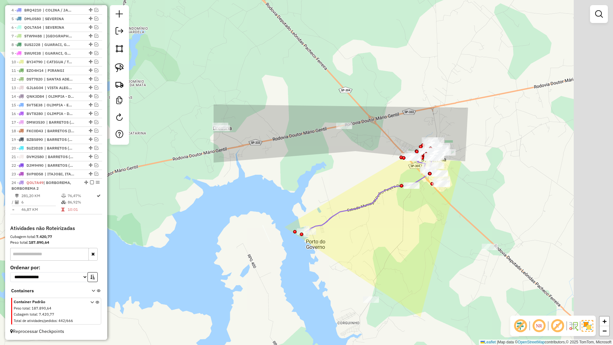
drag, startPoint x: 451, startPoint y: 207, endPoint x: 348, endPoint y: 241, distance: 108.7
click at [348, 241] on div "Janela de atendimento Grade de atendimento Capacidade Transportadoras Veículos …" at bounding box center [306, 172] width 613 height 345
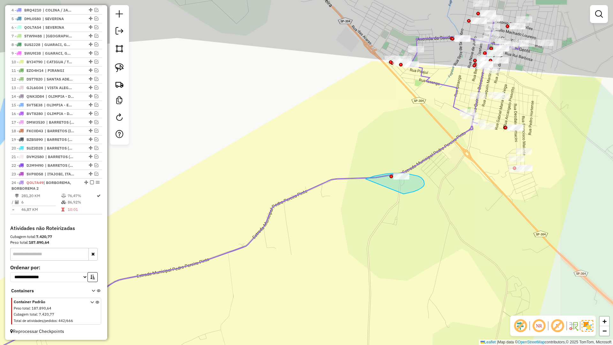
drag, startPoint x: 425, startPoint y: 183, endPoint x: 354, endPoint y: 184, distance: 70.6
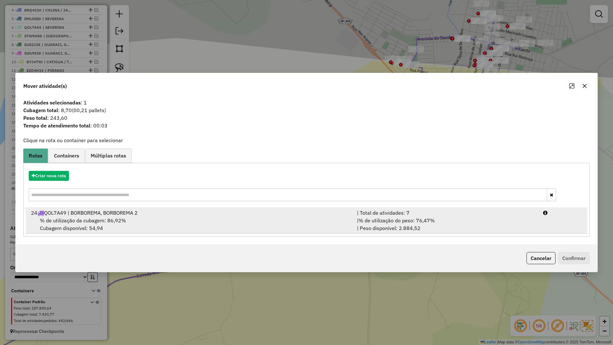
click at [317, 224] on div "% de utilização da cubagem: 86,92% Cubagem disponível: 54,94" at bounding box center [190, 224] width 326 height 15
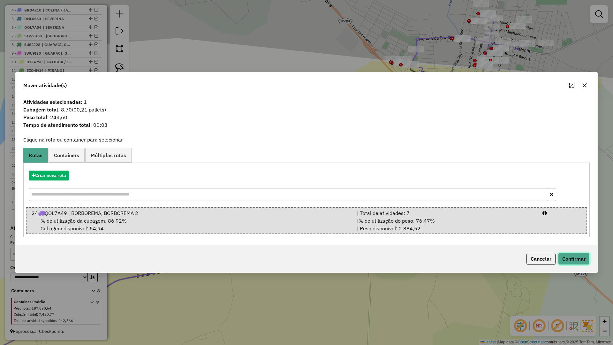
click at [573, 263] on button "Confirmar" at bounding box center [574, 259] width 32 height 12
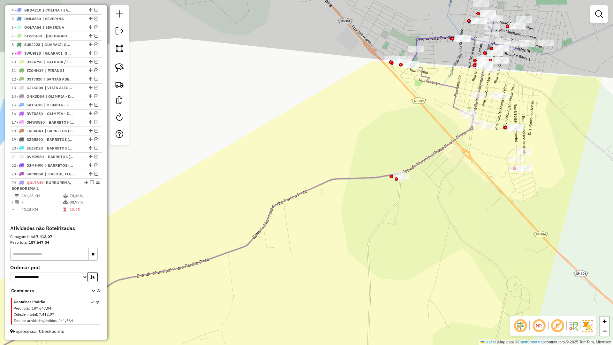
click at [412, 169] on icon at bounding box center [252, 189] width 536 height 339
select select "**********"
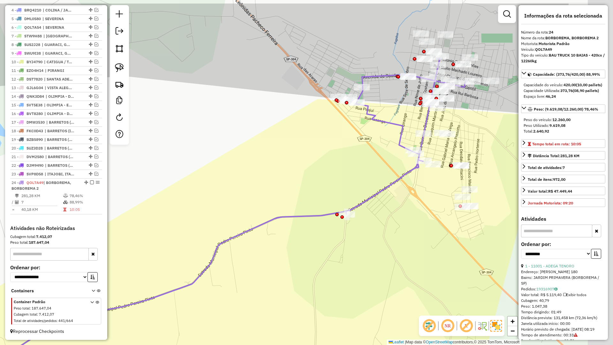
drag, startPoint x: 450, startPoint y: 157, endPoint x: 395, endPoint y: 196, distance: 67.6
click at [395, 196] on div "Janela de atendimento Grade de atendimento Capacidade Transportadoras Veículos …" at bounding box center [306, 172] width 613 height 345
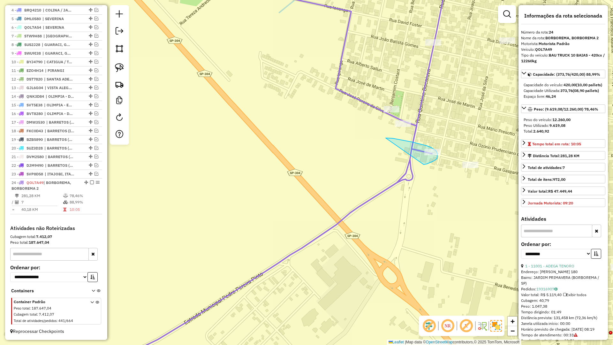
drag, startPoint x: 426, startPoint y: 164, endPoint x: 381, endPoint y: 138, distance: 51.6
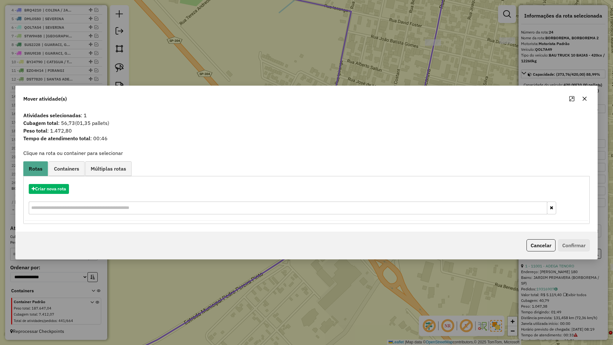
drag, startPoint x: 594, startPoint y: 98, endPoint x: 589, endPoint y: 100, distance: 5.5
click at [592, 99] on div "Mover atividade(s)" at bounding box center [307, 97] width 582 height 23
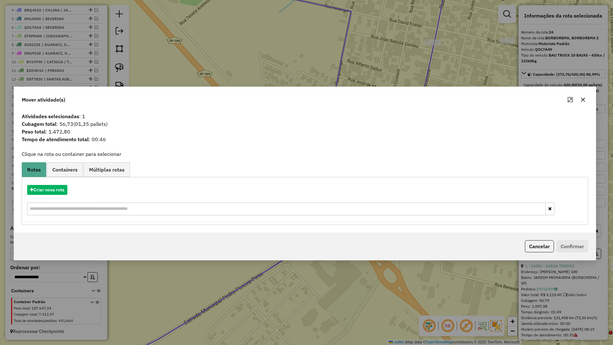
click at [589, 100] on div "Mover atividade(s)" at bounding box center [305, 98] width 582 height 23
click at [585, 102] on icon "button" at bounding box center [583, 99] width 5 height 5
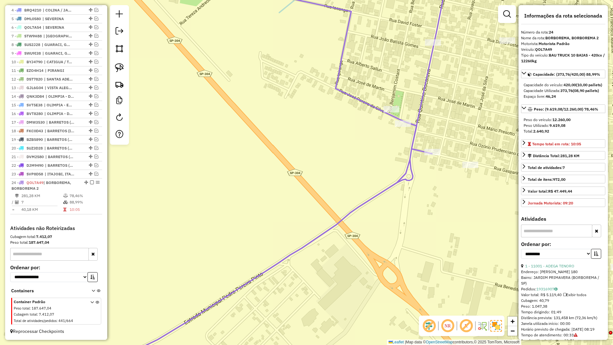
click at [402, 185] on icon at bounding box center [195, 169] width 512 height 409
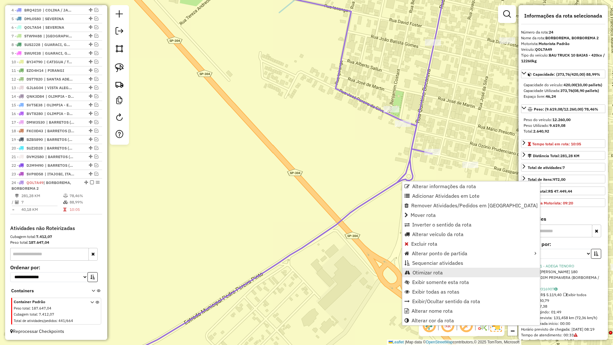
click at [415, 274] on span "Otimizar rota" at bounding box center [428, 272] width 30 height 5
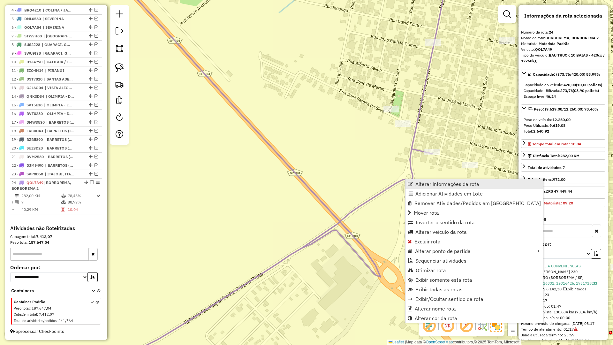
click at [409, 184] on span "Alterar informações da rota" at bounding box center [410, 183] width 5 height 5
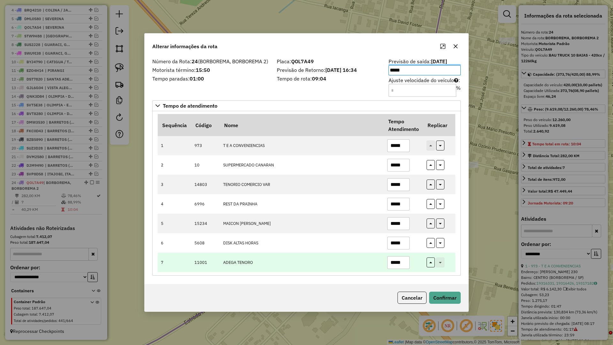
click at [405, 261] on input "*****" at bounding box center [399, 262] width 22 height 13
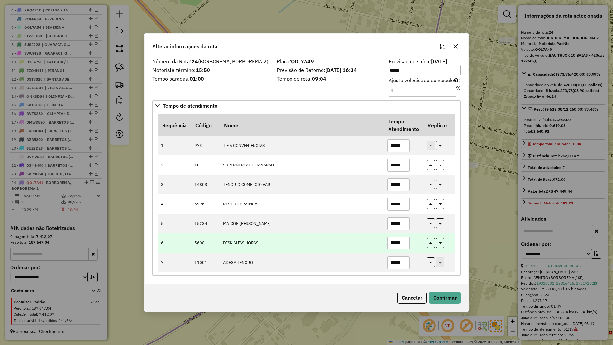
click at [405, 247] on input "*****" at bounding box center [399, 243] width 22 height 13
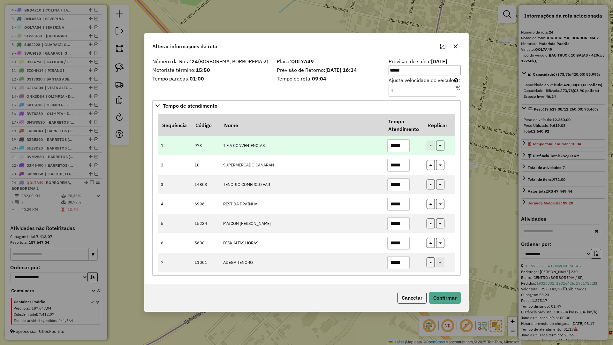
type input "*****"
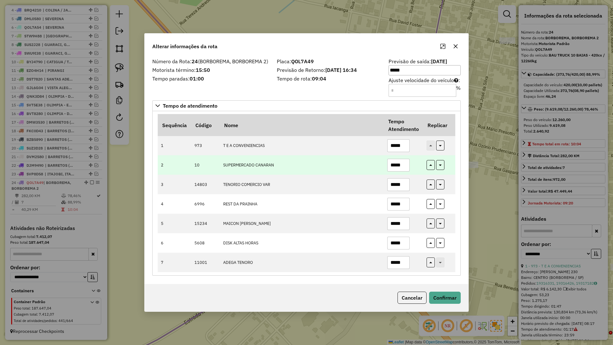
drag, startPoint x: 393, startPoint y: 146, endPoint x: 304, endPoint y: 161, distance: 89.7
click at [308, 159] on tbody "1 973 T E A CONVENIENCIAS ***** 2 10 SUPERMERCADO CANARAN ***** 3 14803 TENORIO…" at bounding box center [307, 204] width 298 height 136
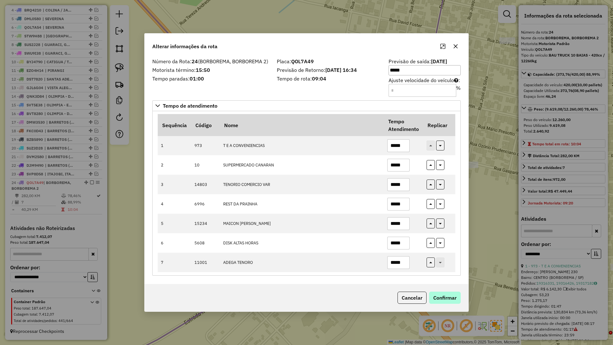
type input "*****"
click at [432, 296] on button "Confirmar" at bounding box center [445, 298] width 32 height 12
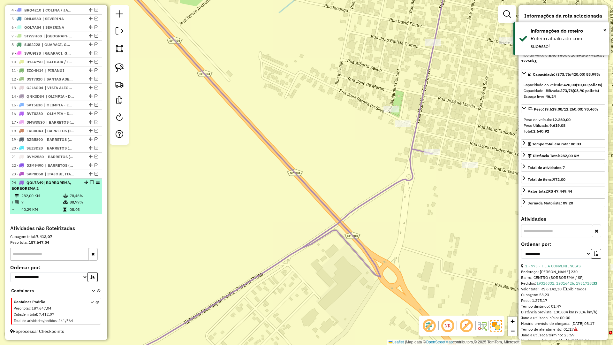
click at [90, 182] on em at bounding box center [92, 182] width 4 height 4
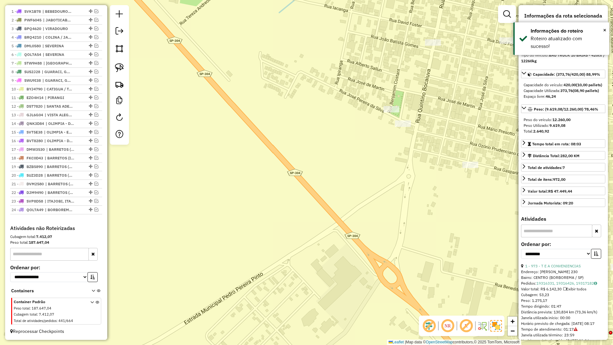
scroll to position [243, 0]
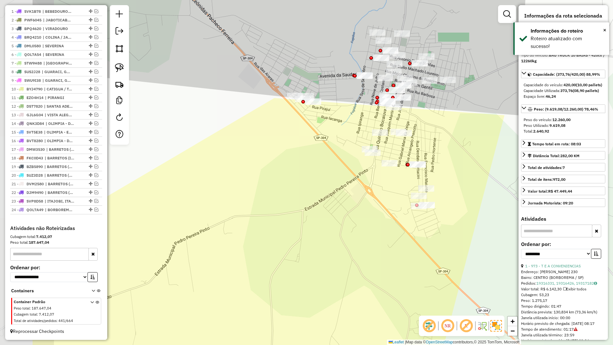
drag, startPoint x: 309, startPoint y: 208, endPoint x: 351, endPoint y: 194, distance: 44.6
click at [355, 193] on div "Janela de atendimento Grade de atendimento Capacidade Transportadoras Veículos …" at bounding box center [306, 172] width 613 height 345
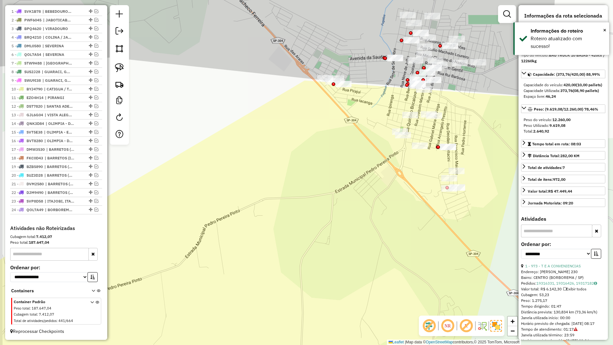
drag, startPoint x: 293, startPoint y: 198, endPoint x: 335, endPoint y: 173, distance: 49.0
click at [336, 159] on div "Janela de atendimento Grade de atendimento Capacidade Transportadoras Veículos …" at bounding box center [306, 172] width 613 height 345
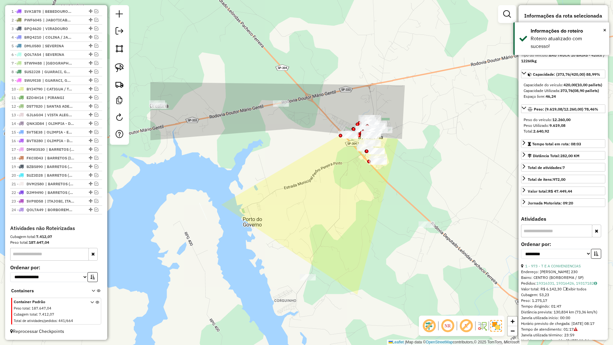
drag, startPoint x: 306, startPoint y: 209, endPoint x: 302, endPoint y: 218, distance: 10.1
click at [302, 218] on div "Janela de atendimento Grade de atendimento Capacidade Transportadoras Veículos …" at bounding box center [306, 172] width 613 height 345
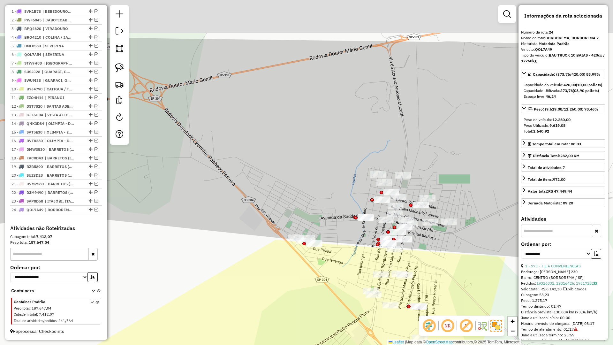
drag, startPoint x: 300, startPoint y: 237, endPoint x: 364, endPoint y: 270, distance: 71.6
click at [379, 280] on div "Janela de atendimento Grade de atendimento Capacidade Transportadoras Veículos …" at bounding box center [306, 172] width 613 height 345
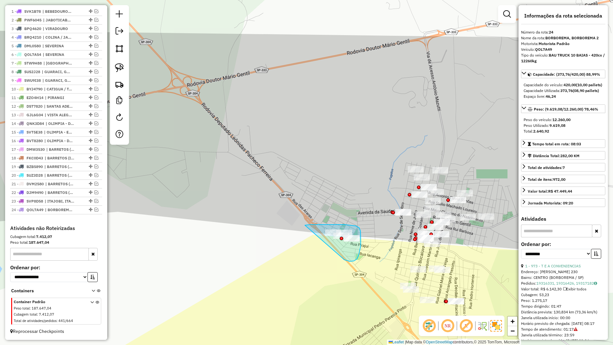
drag, startPoint x: 351, startPoint y: 261, endPoint x: 305, endPoint y: 225, distance: 58.7
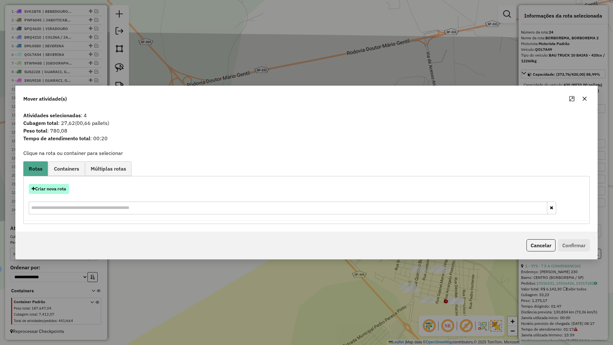
click at [62, 185] on button "Criar nova rota" at bounding box center [49, 189] width 40 height 10
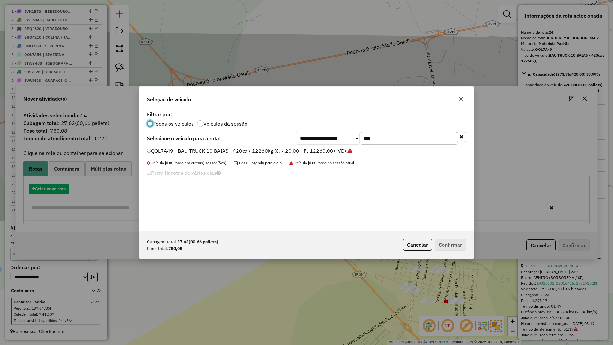
scroll to position [4, 2]
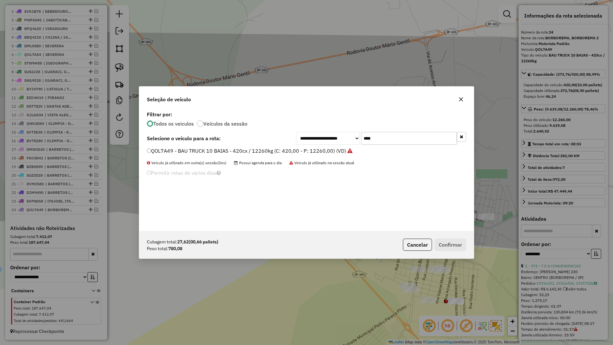
click at [379, 136] on input "****" at bounding box center [409, 138] width 96 height 13
type input "****"
click at [332, 150] on label "DNS4680 - BAU TOCO 10 BAIAS - 392cx / 8610kg (C: 392,00 - P: 8610,00) (VD)" at bounding box center [242, 151] width 190 height 8
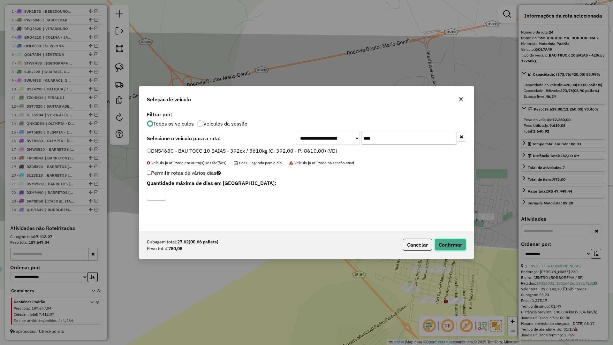
click at [460, 245] on button "Confirmar" at bounding box center [451, 245] width 32 height 12
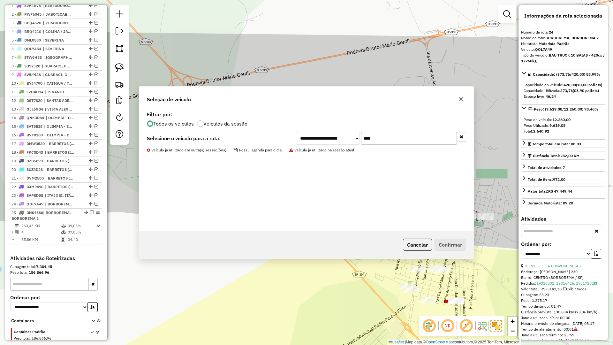
scroll to position [279, 0]
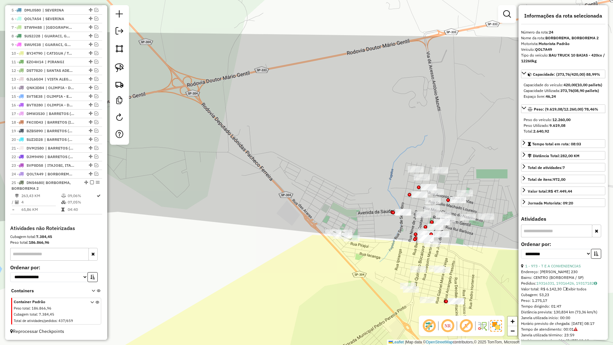
drag, startPoint x: 221, startPoint y: 234, endPoint x: 299, endPoint y: 213, distance: 81.0
click at [293, 216] on div "Janela de atendimento Grade de atendimento Capacidade Transportadoras Veículos …" at bounding box center [306, 172] width 613 height 345
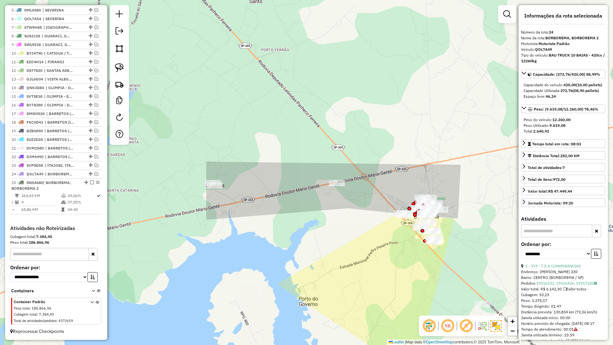
drag, startPoint x: 243, startPoint y: 217, endPoint x: 319, endPoint y: 217, distance: 75.4
click at [319, 217] on div "Janela de atendimento Grade de atendimento Capacidade Transportadoras Veículos …" at bounding box center [306, 172] width 613 height 345
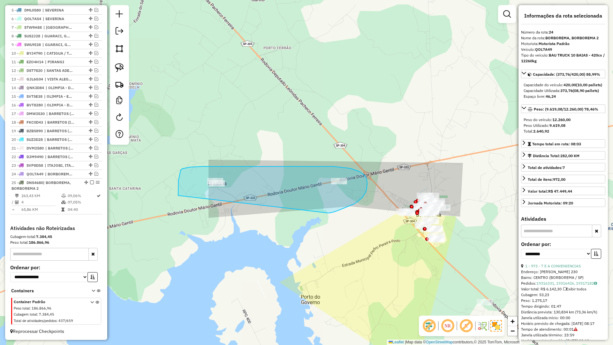
drag, startPoint x: 334, startPoint y: 212, endPoint x: 178, endPoint y: 196, distance: 156.1
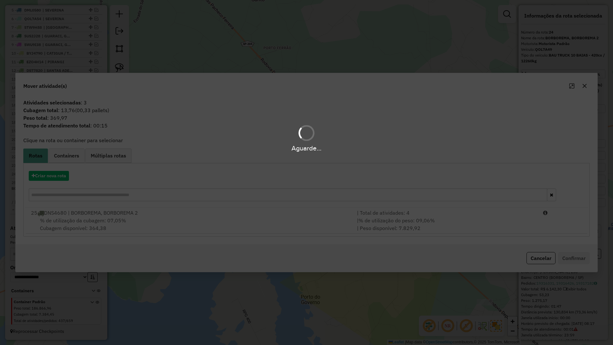
click at [174, 219] on div "% de utilização da cubagem: 07,05% Cubagem disponível: 364,38" at bounding box center [190, 224] width 326 height 15
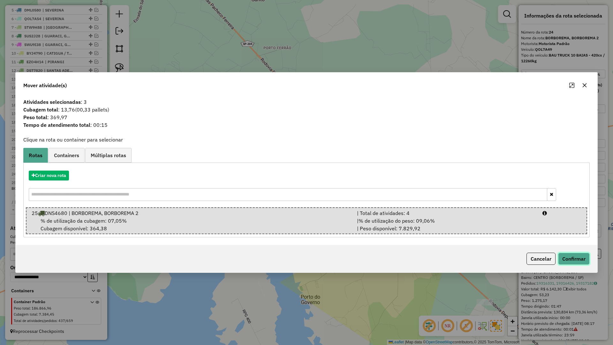
click at [570, 259] on button "Confirmar" at bounding box center [574, 259] width 32 height 12
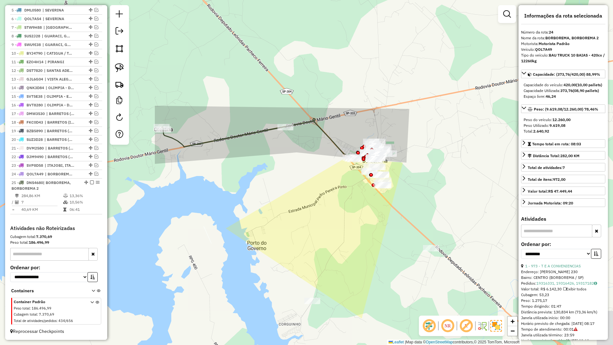
drag, startPoint x: 388, startPoint y: 311, endPoint x: 311, endPoint y: 303, distance: 78.4
click at [311, 303] on div "Janela de atendimento Grade de atendimento Capacidade Transportadoras Veículos …" at bounding box center [306, 172] width 613 height 345
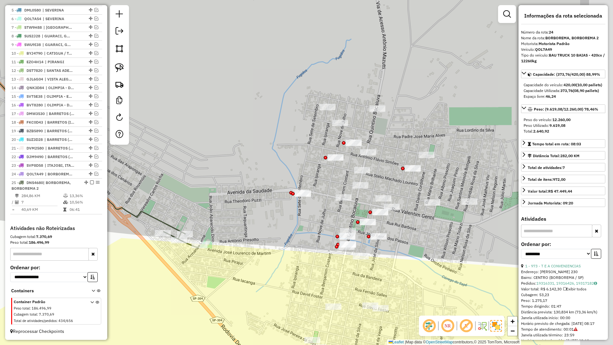
drag, startPoint x: 371, startPoint y: 224, endPoint x: 295, endPoint y: 217, distance: 75.7
click at [284, 231] on div "Janela de atendimento Grade de atendimento Capacidade Transportadoras Veículos …" at bounding box center [306, 172] width 613 height 345
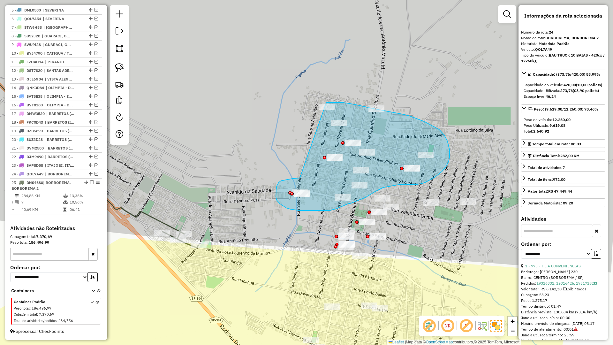
drag, startPoint x: 298, startPoint y: 178, endPoint x: 309, endPoint y: 106, distance: 73.0
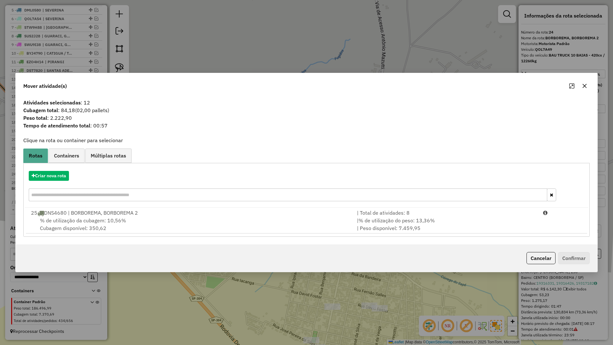
click at [178, 228] on div "% de utilização da cubagem: 10,56% Cubagem disponível: 350,62" at bounding box center [190, 224] width 326 height 15
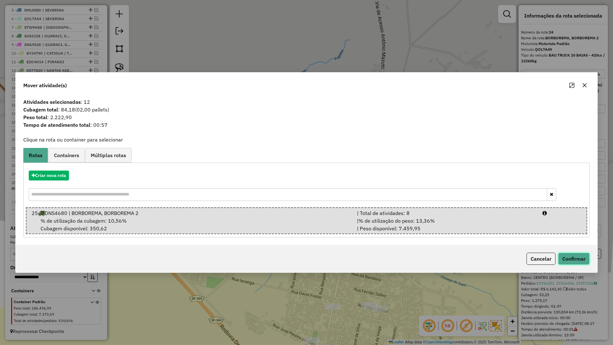
click at [574, 261] on button "Confirmar" at bounding box center [574, 259] width 32 height 12
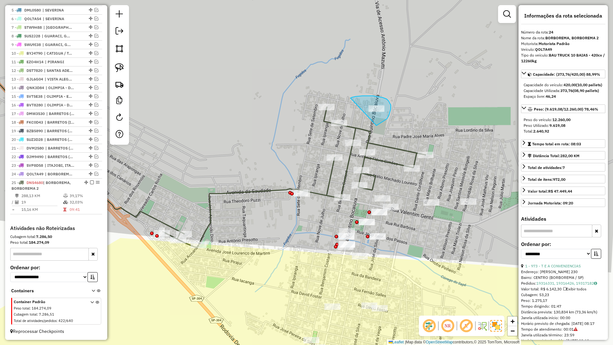
drag, startPoint x: 386, startPoint y: 120, endPoint x: 349, endPoint y: 98, distance: 42.1
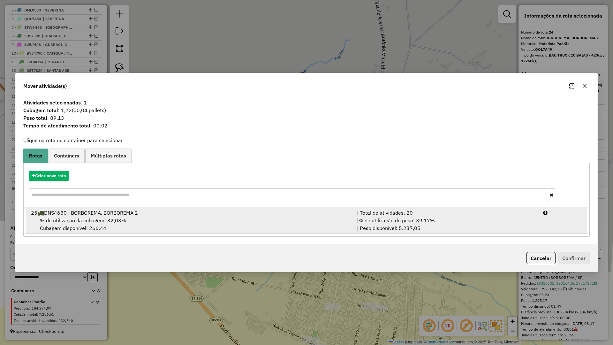
click at [317, 231] on div "% de utilização da cubagem: 32,03% Cubagem disponível: 266,44" at bounding box center [190, 224] width 326 height 15
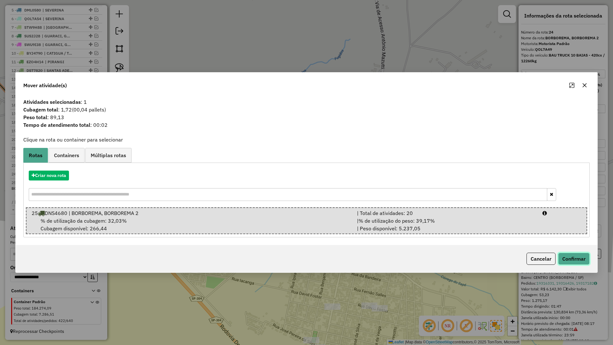
click at [569, 260] on button "Confirmar" at bounding box center [574, 259] width 32 height 12
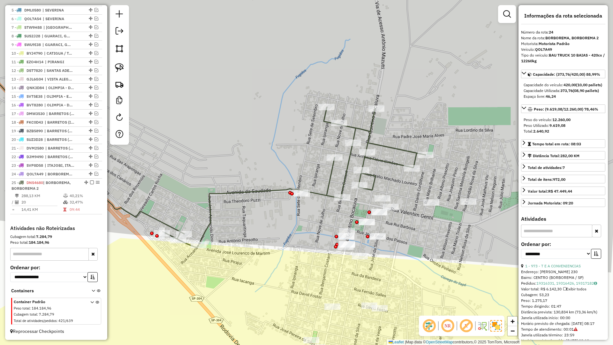
click at [343, 186] on icon at bounding box center [182, 133] width 487 height 230
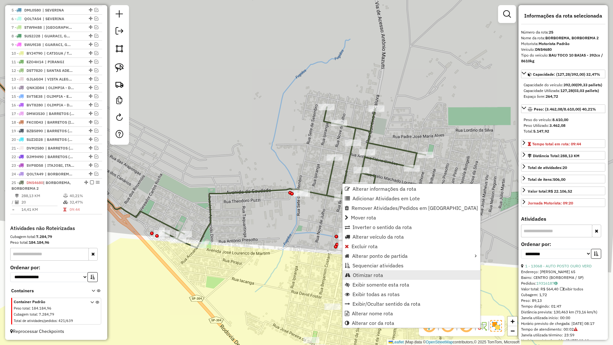
click at [365, 273] on span "Otimizar rota" at bounding box center [368, 275] width 30 height 5
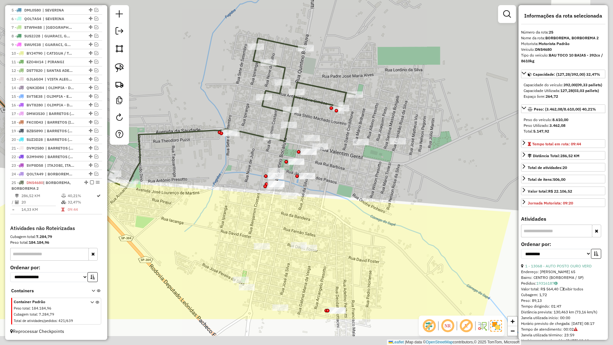
drag, startPoint x: 317, startPoint y: 232, endPoint x: 242, endPoint y: 177, distance: 93.3
click at [245, 172] on div "Janela de atendimento Grade de atendimento Capacidade Transportadoras Veículos …" at bounding box center [306, 172] width 613 height 345
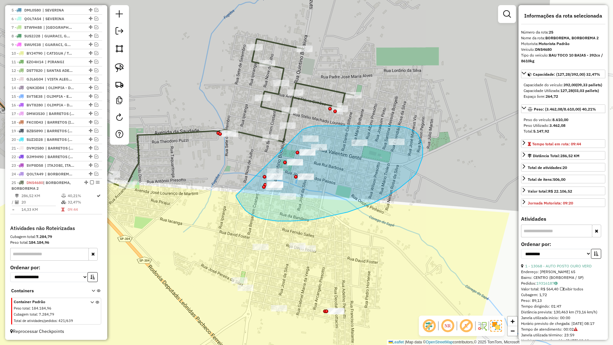
drag, startPoint x: 243, startPoint y: 208, endPoint x: 303, endPoint y: 130, distance: 98.0
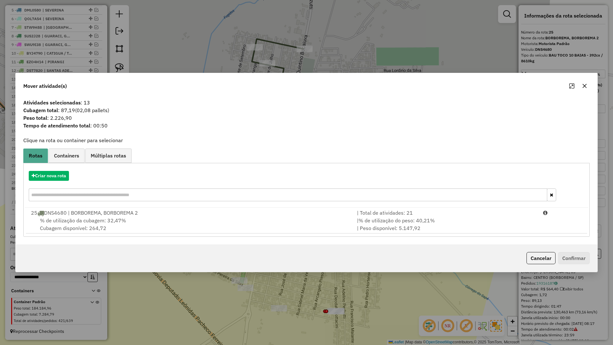
click at [585, 83] on icon "button" at bounding box center [584, 85] width 5 height 5
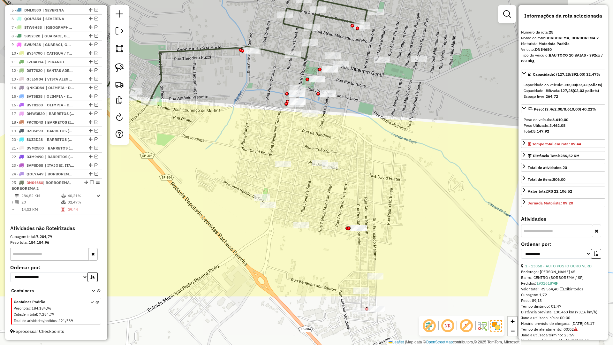
drag, startPoint x: 326, startPoint y: 166, endPoint x: 335, endPoint y: 149, distance: 19.0
click at [335, 149] on div "Janela de atendimento Grade de atendimento Capacidade Transportadoras Veículos …" at bounding box center [306, 172] width 613 height 345
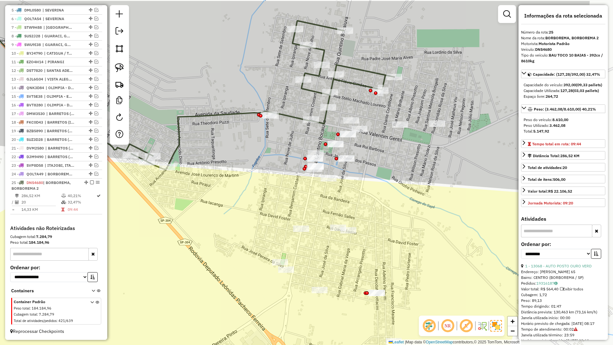
drag, startPoint x: 326, startPoint y: 188, endPoint x: 322, endPoint y: 210, distance: 23.1
click at [322, 210] on div "Janela de atendimento Grade de atendimento Capacidade Transportadoras Veículos …" at bounding box center [306, 172] width 613 height 345
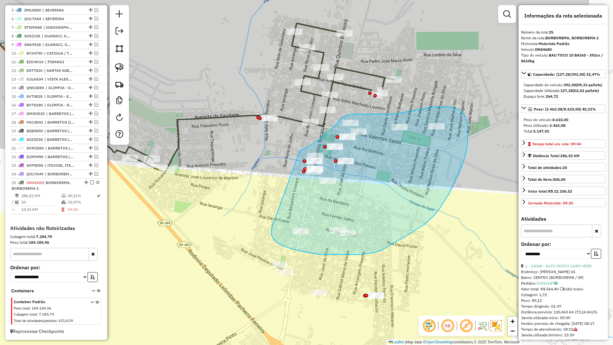
drag, startPoint x: 272, startPoint y: 227, endPoint x: 300, endPoint y: 151, distance: 81.6
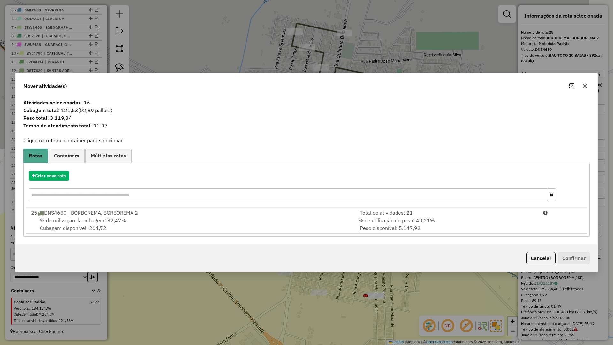
click at [23, 179] on div "Criar nova rota 25 DNS4680 | BORBOREMA, BORBOREMA 2 | Total de atividades: 21 %…" at bounding box center [306, 200] width 567 height 74
click at [57, 175] on button "Criar nova rota" at bounding box center [49, 176] width 40 height 10
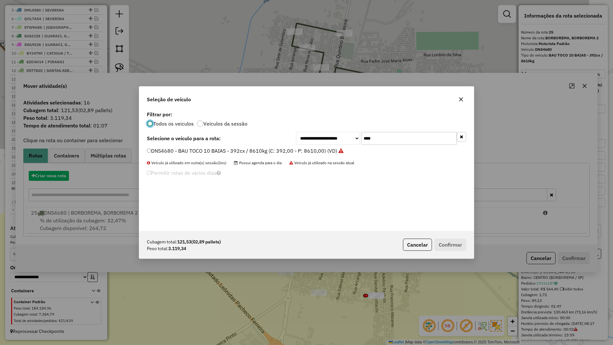
scroll to position [4, 2]
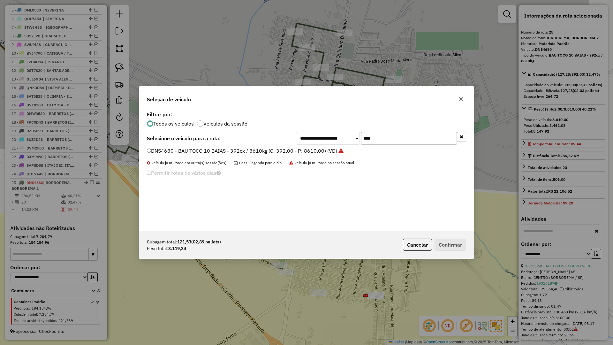
click at [393, 143] on input "****" at bounding box center [409, 138] width 96 height 13
type input "****"
click at [321, 149] on label "BWZ3898 - BAU TOCO 10 BAIAS - 392cx / 8610kg (C: 392,00 - P: 8610,00) (VD)" at bounding box center [242, 151] width 191 height 8
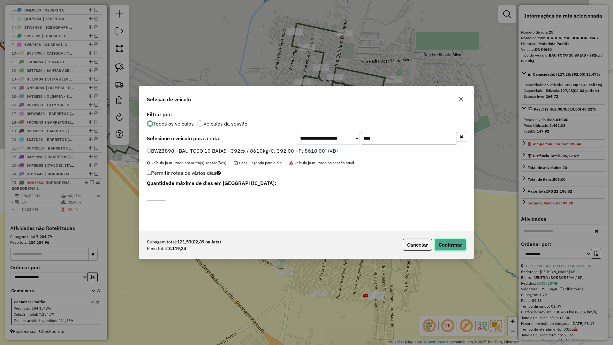
click at [439, 246] on button "Confirmar" at bounding box center [451, 245] width 32 height 12
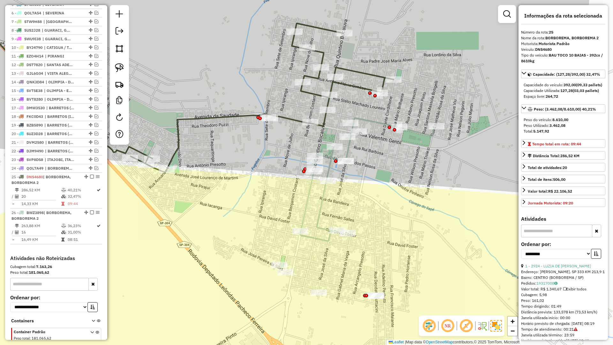
scroll to position [315, 0]
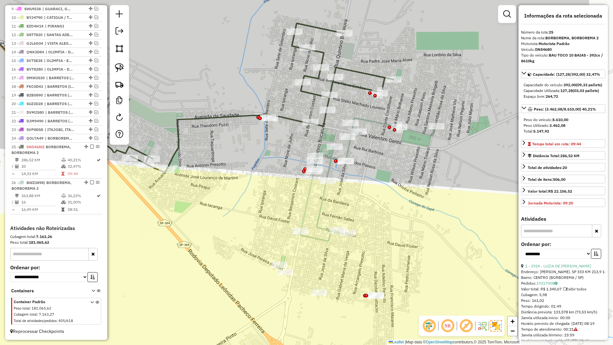
drag, startPoint x: 346, startPoint y: 211, endPoint x: 344, endPoint y: 117, distance: 93.9
click at [344, 117] on div "Janela de atendimento Grade de atendimento Capacidade Transportadoras Veículos …" at bounding box center [306, 172] width 613 height 345
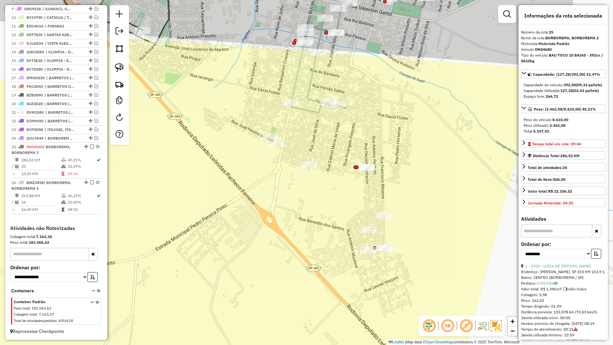
drag, startPoint x: 301, startPoint y: 251, endPoint x: 301, endPoint y: 257, distance: 5.8
click at [292, 218] on div "Janela de atendimento Grade de atendimento Capacidade Transportadoras Veículos …" at bounding box center [306, 172] width 613 height 345
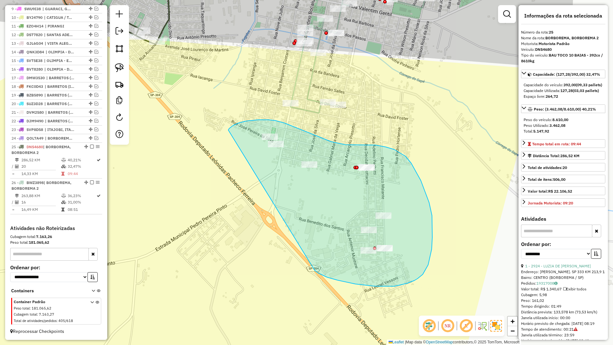
drag, startPoint x: 319, startPoint y: 273, endPoint x: 215, endPoint y: 165, distance: 149.6
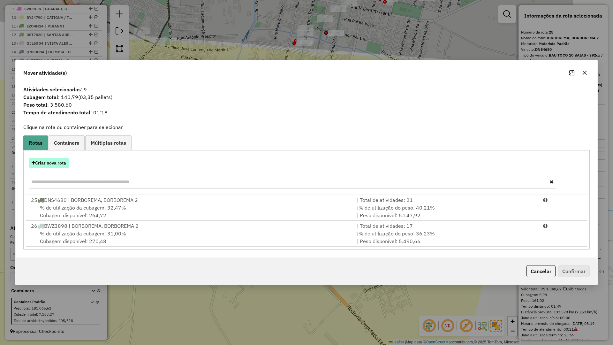
click at [53, 161] on button "Criar nova rota" at bounding box center [49, 163] width 40 height 10
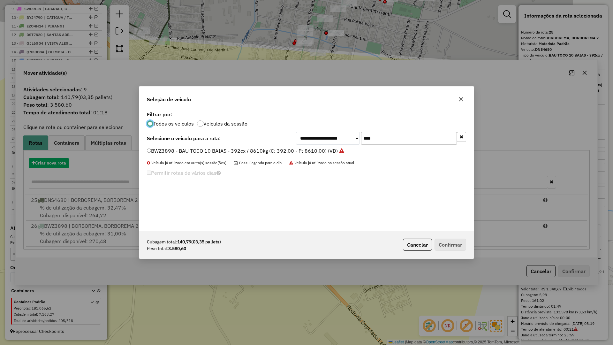
scroll to position [4, 2]
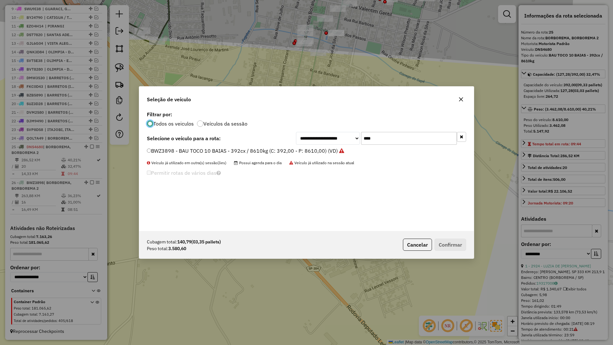
click at [400, 139] on input "****" at bounding box center [409, 138] width 96 height 13
type input "****"
click at [317, 153] on label "STU6I33 - BAU TOCO 10 BAIAS - 420cx / 8610kg (C: 420,00 - P: 8610,00) (VD)" at bounding box center [241, 151] width 188 height 8
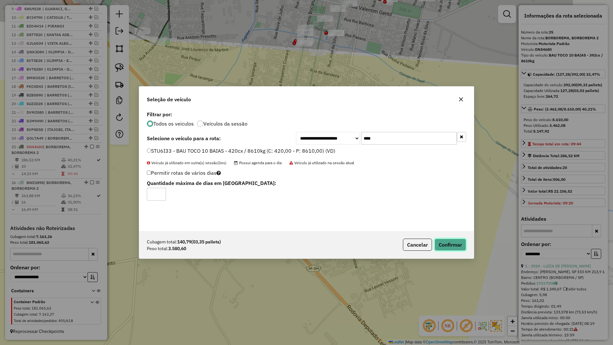
click at [455, 247] on button "Confirmar" at bounding box center [451, 245] width 32 height 12
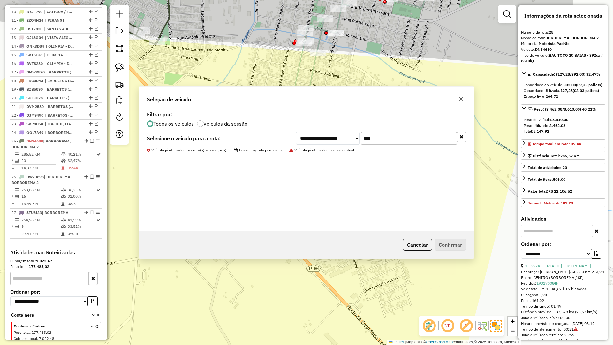
scroll to position [345, 0]
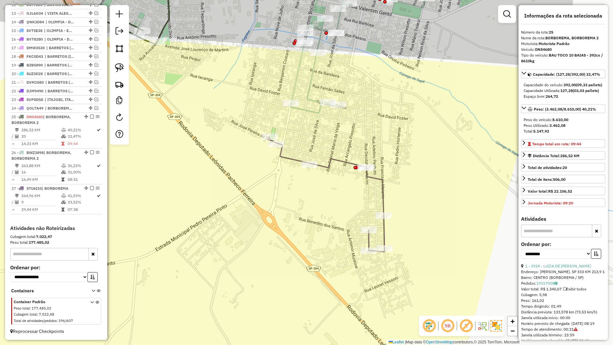
drag, startPoint x: 338, startPoint y: 254, endPoint x: 329, endPoint y: 152, distance: 102.0
click at [329, 156] on div "Janela de atendimento Grade de atendimento Capacidade Transportadoras Veículos …" at bounding box center [306, 172] width 613 height 345
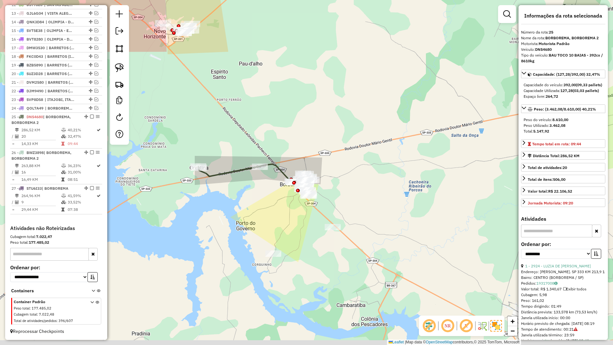
drag, startPoint x: 301, startPoint y: 268, endPoint x: 300, endPoint y: 228, distance: 39.9
click at [300, 228] on div "Janela de atendimento Grade de atendimento Capacidade Transportadoras Veículos …" at bounding box center [306, 172] width 613 height 345
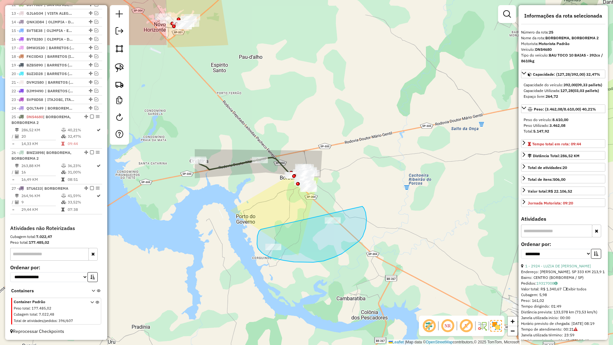
drag, startPoint x: 259, startPoint y: 231, endPoint x: 362, endPoint y: 206, distance: 106.2
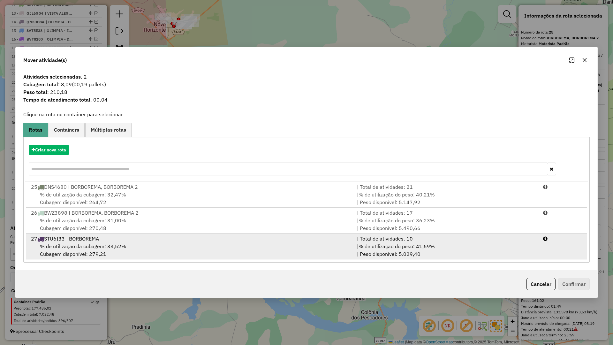
click at [295, 245] on div "% de utilização da cubagem: 33,52% Cubagem disponível: 279,21" at bounding box center [190, 249] width 326 height 15
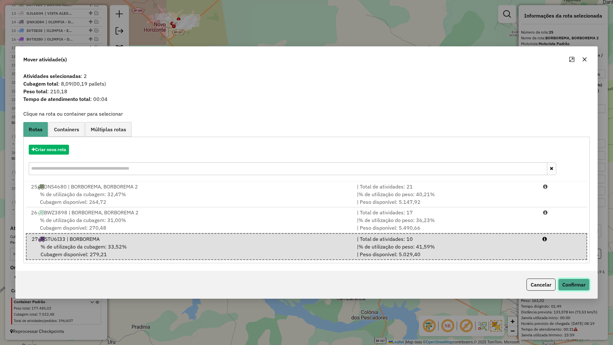
click at [568, 282] on button "Confirmar" at bounding box center [574, 285] width 32 height 12
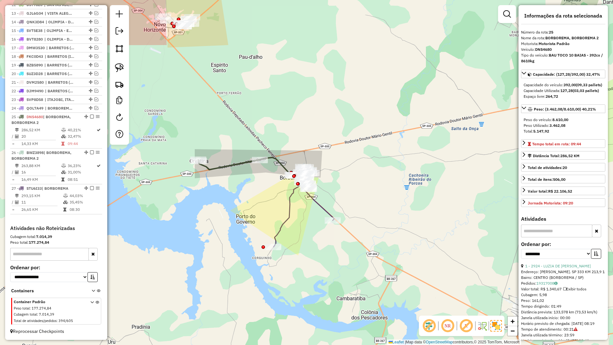
click at [318, 205] on icon at bounding box center [304, 214] width 60 height 65
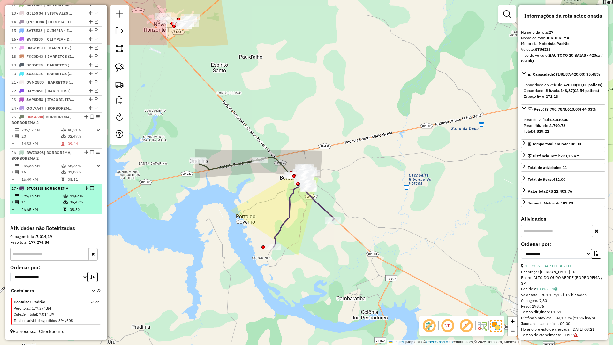
click at [91, 187] on em at bounding box center [92, 188] width 4 height 4
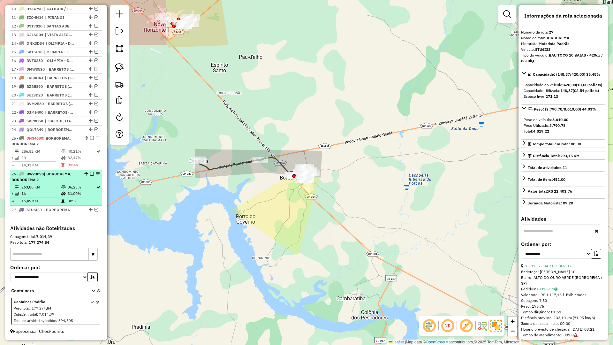
scroll to position [323, 0]
click at [91, 177] on div "26 - BWZ3898 | BORBOREMA, BORBOREMA 2" at bounding box center [56, 177] width 89 height 12
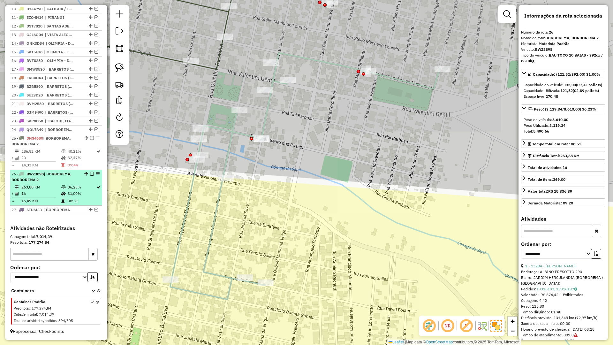
click at [90, 174] on em at bounding box center [92, 174] width 4 height 4
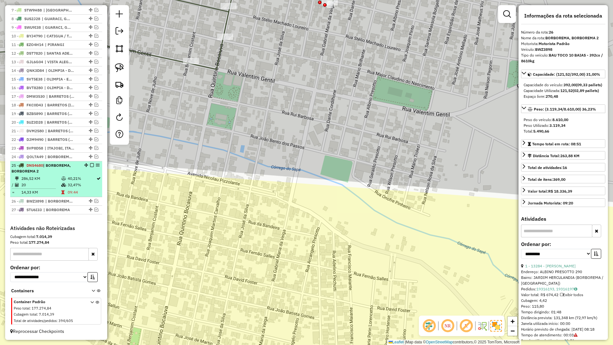
scroll to position [296, 0]
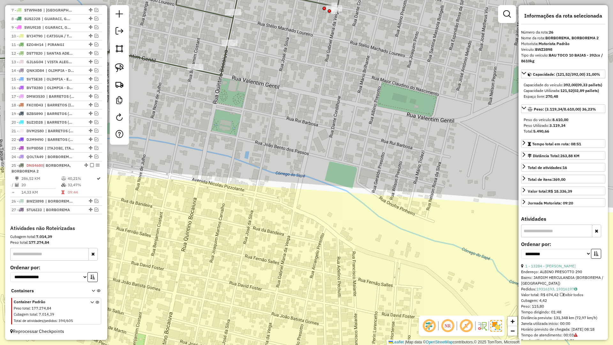
drag, startPoint x: 159, startPoint y: 170, endPoint x: 235, endPoint y: 193, distance: 79.7
click at [199, 224] on div "Janela de atendimento Grade de atendimento Capacidade Transportadoras Veículos …" at bounding box center [306, 172] width 613 height 345
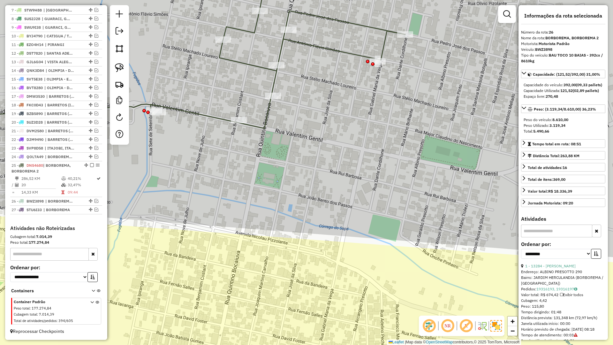
click at [260, 127] on icon at bounding box center [172, 92] width 467 height 255
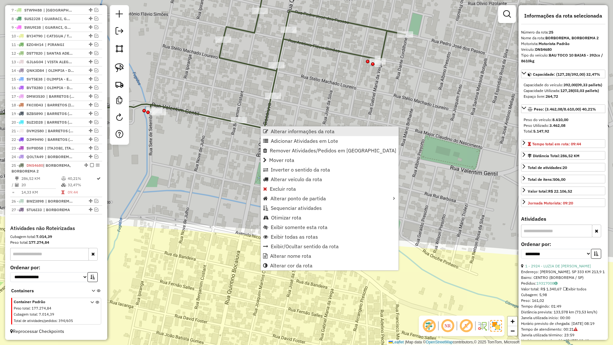
click at [272, 130] on link "Alterar informações da rota" at bounding box center [330, 132] width 138 height 10
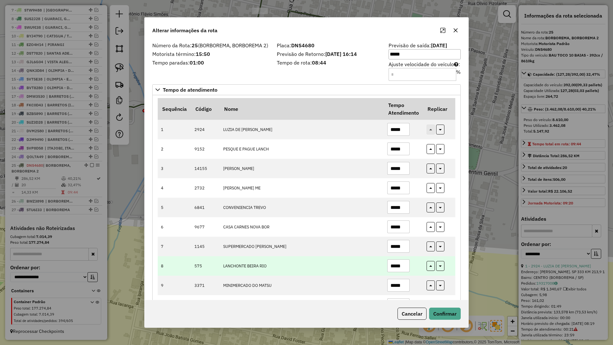
click at [403, 265] on input "*****" at bounding box center [399, 265] width 22 height 13
type input "*****"
click at [430, 266] on icon "button" at bounding box center [431, 267] width 3 height 4
type input "*****"
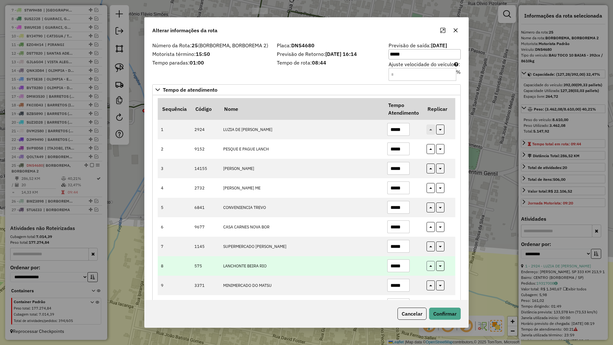
type input "*****"
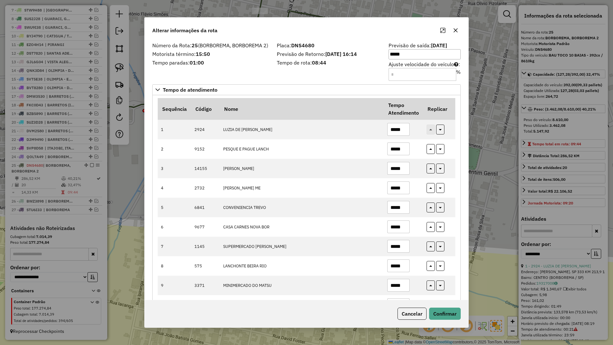
click at [445, 307] on div "Cancelar Confirmar" at bounding box center [307, 313] width 324 height 27
click at [445, 311] on button "Confirmar" at bounding box center [445, 314] width 32 height 12
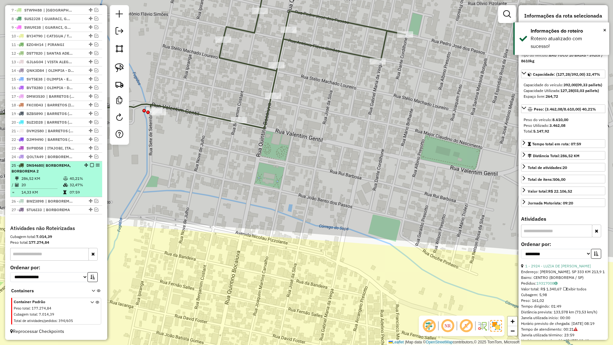
click at [92, 166] on div at bounding box center [90, 165] width 19 height 4
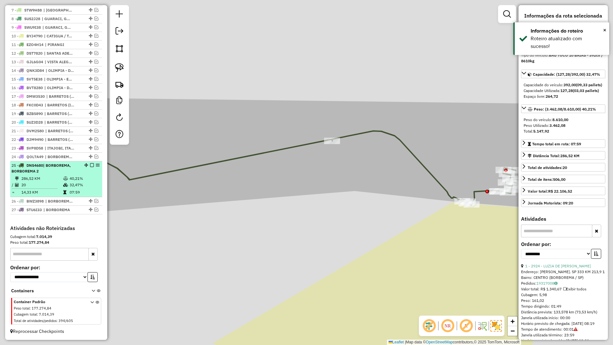
click at [91, 166] on em at bounding box center [92, 165] width 4 height 4
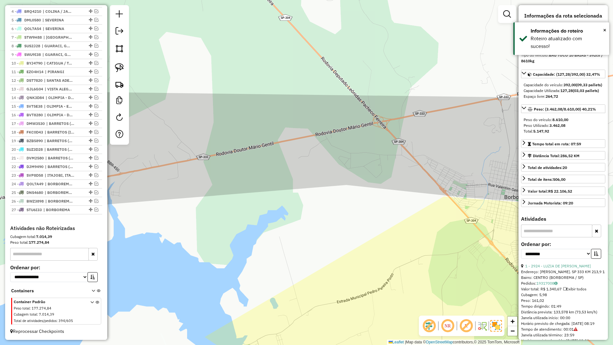
drag, startPoint x: 324, startPoint y: 212, endPoint x: 257, endPoint y: 188, distance: 71.2
click at [263, 189] on div "Janela de atendimento Grade de atendimento Capacidade Transportadoras Veículos …" at bounding box center [306, 172] width 613 height 345
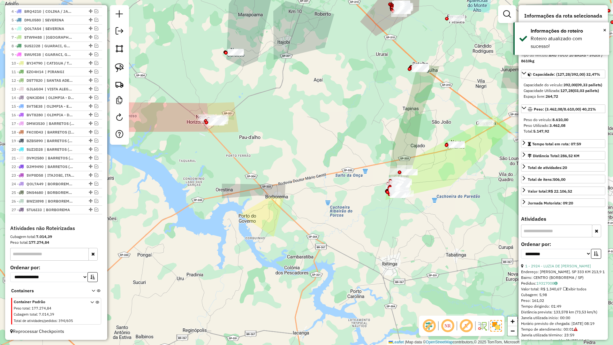
drag, startPoint x: 355, startPoint y: 269, endPoint x: 274, endPoint y: 240, distance: 85.8
click at [274, 240] on div "Janela de atendimento Grade de atendimento Capacidade Transportadoras Veículos …" at bounding box center [306, 172] width 613 height 345
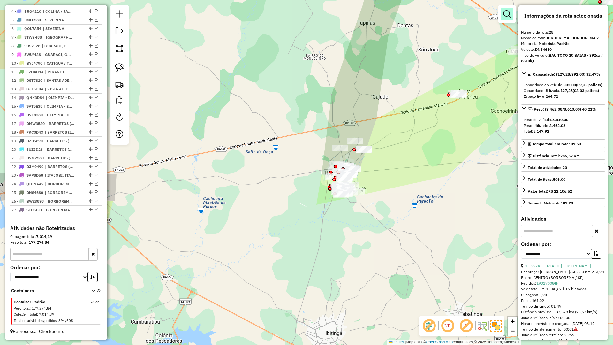
click at [507, 15] on em at bounding box center [507, 14] width 8 height 8
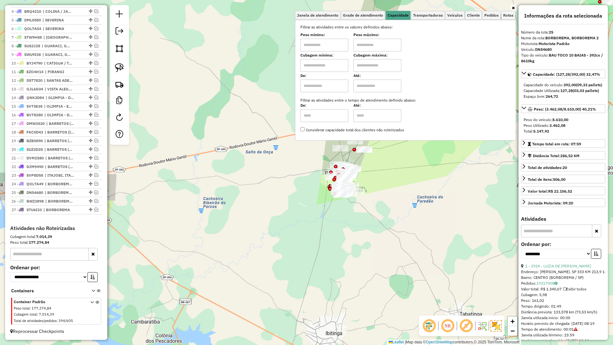
click at [342, 65] on input "text" at bounding box center [325, 65] width 48 height 13
type input "*****"
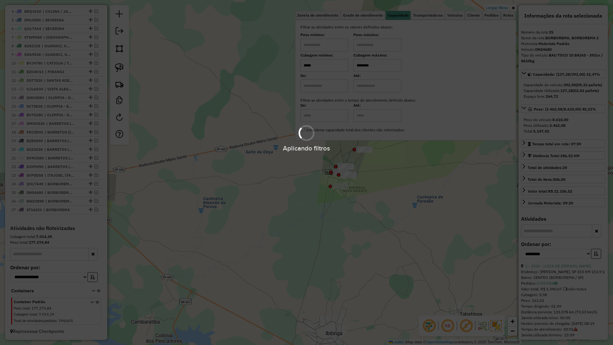
type input "********"
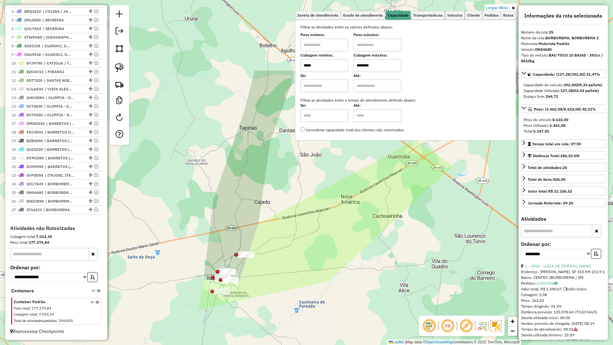
drag, startPoint x: 265, startPoint y: 217, endPoint x: 189, endPoint y: 299, distance: 112.6
click at [186, 297] on div "Limpar filtros Janela de atendimento Grade de atendimento Capacidade Transporta…" at bounding box center [306, 172] width 613 height 345
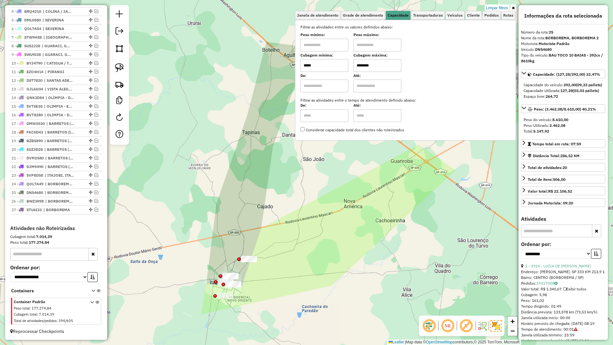
drag, startPoint x: 189, startPoint y: 299, endPoint x: 192, endPoint y: 296, distance: 5.0
click at [192, 296] on div "Limpar filtros Janela de atendimento Grade de atendimento Capacidade Transporta…" at bounding box center [306, 172] width 613 height 345
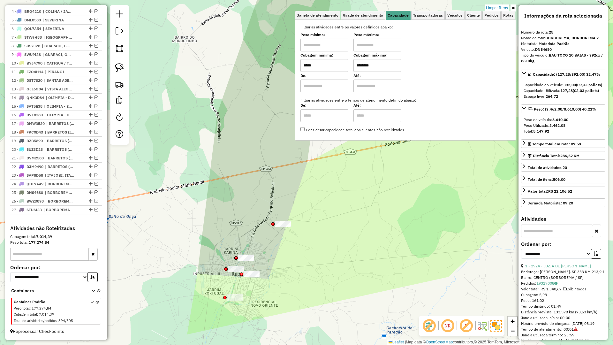
drag, startPoint x: 251, startPoint y: 275, endPoint x: 283, endPoint y: 250, distance: 40.7
click at [283, 250] on div "Limpar filtros Janela de atendimento Grade de atendimento Capacidade Transporta…" at bounding box center [306, 172] width 613 height 345
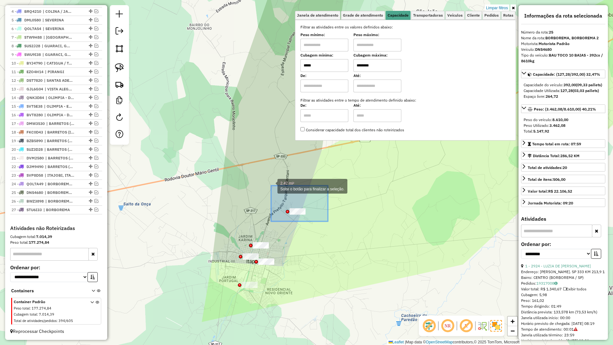
drag, startPoint x: 328, startPoint y: 221, endPoint x: 272, endPoint y: 186, distance: 66.5
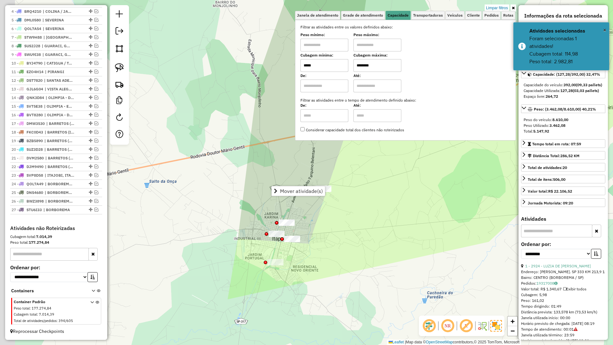
drag, startPoint x: 266, startPoint y: 234, endPoint x: 292, endPoint y: 212, distance: 34.4
click at [292, 212] on div "Limpar filtros Janela de atendimento Grade de atendimento Capacidade Transporta…" at bounding box center [306, 172] width 613 height 345
click at [291, 218] on div "Limpar filtros Janela de atendimento Grade de atendimento Capacidade Transporta…" at bounding box center [306, 172] width 613 height 345
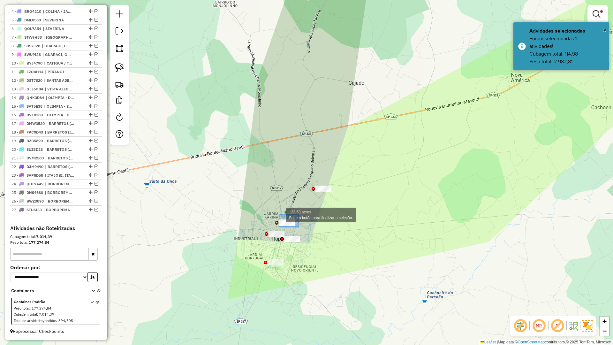
drag, startPoint x: 298, startPoint y: 227, endPoint x: 277, endPoint y: 212, distance: 26.4
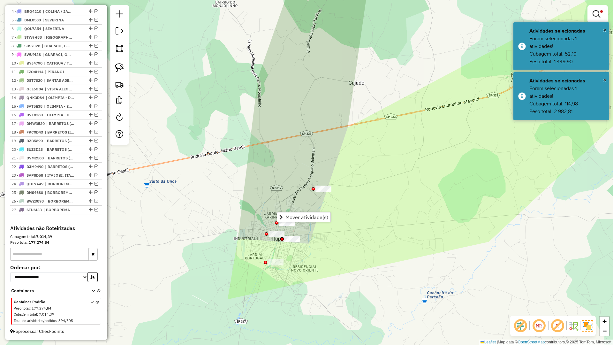
click at [317, 223] on div "Limpar filtros Janela de atendimento Grade de atendimento Capacidade Transporta…" at bounding box center [306, 172] width 613 height 345
drag, startPoint x: 317, startPoint y: 233, endPoint x: 330, endPoint y: 213, distance: 23.6
click at [330, 213] on div "Limpar filtros Janela de atendimento Grade de atendimento Capacidade Transporta…" at bounding box center [306, 172] width 613 height 345
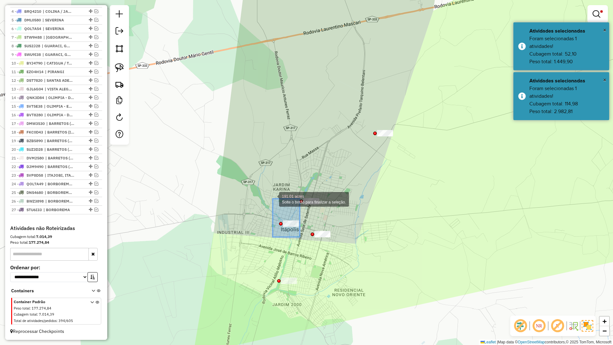
drag, startPoint x: 273, startPoint y: 199, endPoint x: 266, endPoint y: 202, distance: 7.6
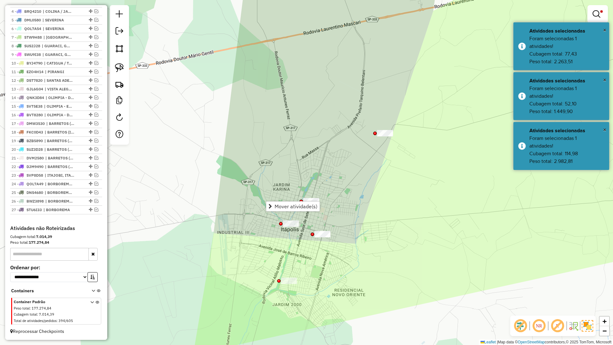
click at [337, 245] on div "Limpar filtros Janela de atendimento Grade de atendimento Capacidade Transporta…" at bounding box center [306, 172] width 613 height 345
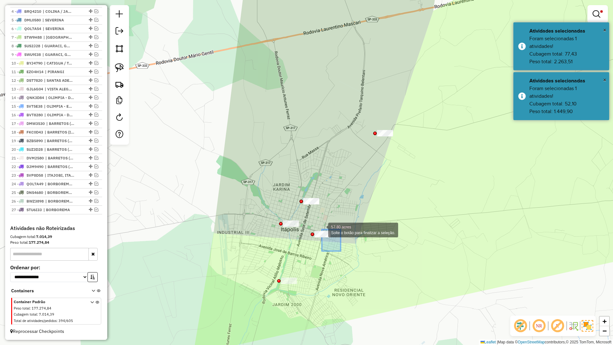
drag, startPoint x: 341, startPoint y: 251, endPoint x: 317, endPoint y: 223, distance: 36.5
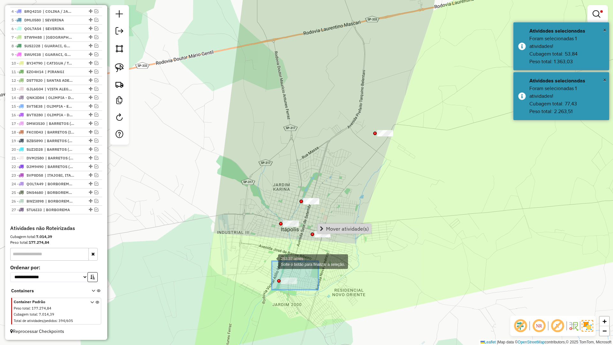
drag, startPoint x: 307, startPoint y: 288, endPoint x: 272, endPoint y: 261, distance: 44.0
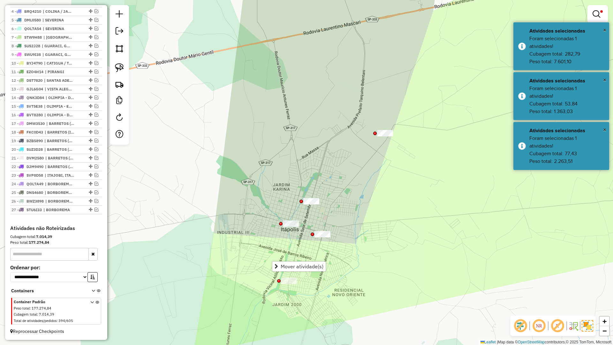
click at [364, 265] on div "Limpar filtros Janela de atendimento Grade de atendimento Capacidade Transporta…" at bounding box center [306, 172] width 613 height 345
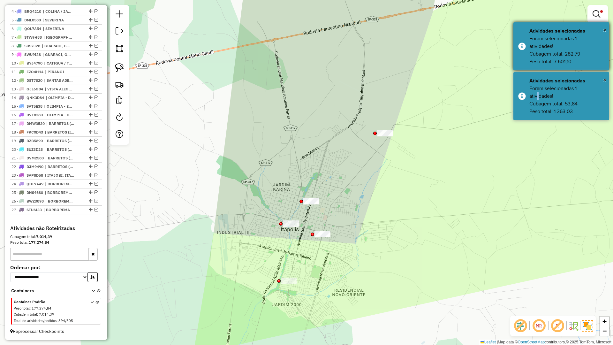
drag, startPoint x: 539, startPoint y: 94, endPoint x: 555, endPoint y: 61, distance: 36.6
click at [542, 89] on div "Foram selecionadas 1 atividades! Cubagem total: 53,84 Peso total: 1.363,03" at bounding box center [567, 100] width 75 height 31
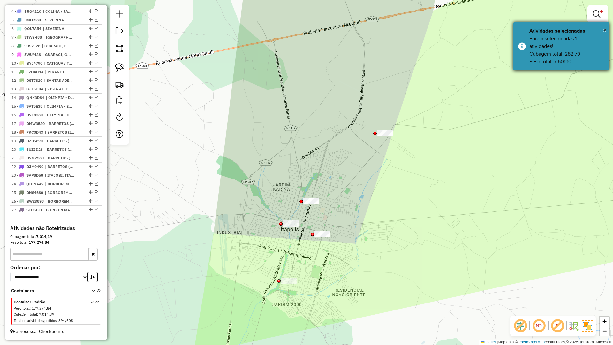
click at [555, 61] on div "Foram selecionadas 1 atividades! Cubagem total: 282,79 Peso total: 7.601,10" at bounding box center [567, 50] width 75 height 31
click at [537, 55] on div "Foram selecionadas 1 atividades! Cubagem total: 52,10 Peso total: 1.449,90" at bounding box center [567, 50] width 75 height 31
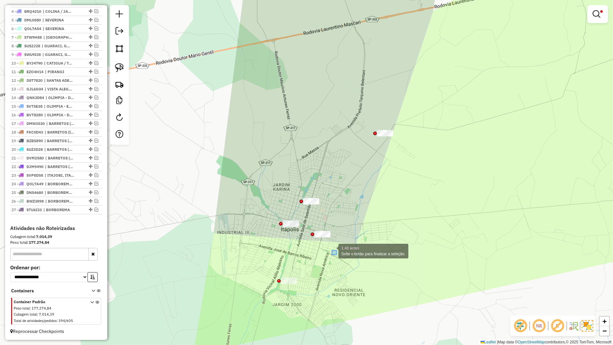
drag, startPoint x: 332, startPoint y: 250, endPoint x: 310, endPoint y: 224, distance: 34.4
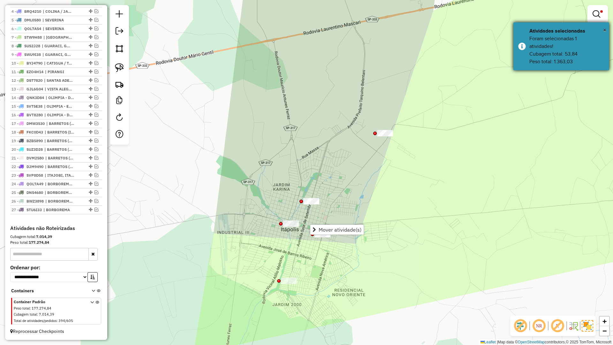
click at [562, 51] on div "Foram selecionadas 1 atividades! Cubagem total: 53,84 Peso total: 1.363,03" at bounding box center [567, 50] width 75 height 31
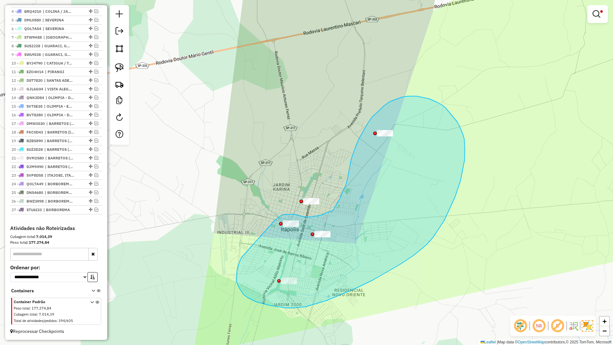
drag, startPoint x: 241, startPoint y: 259, endPoint x: 276, endPoint y: 219, distance: 53.2
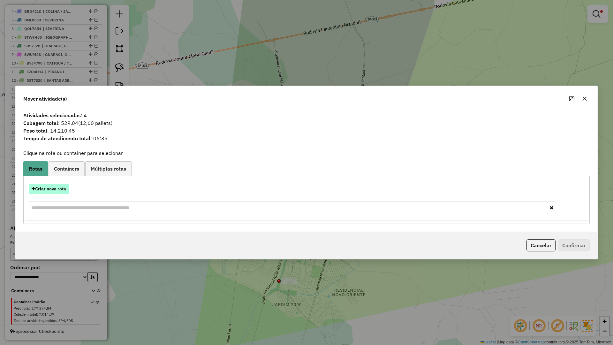
click at [56, 190] on button "Criar nova rota" at bounding box center [49, 189] width 40 height 10
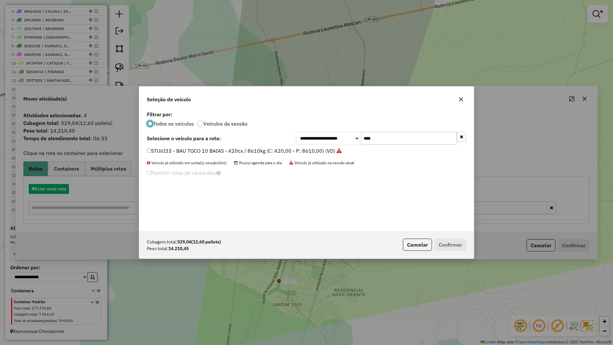
scroll to position [4, 2]
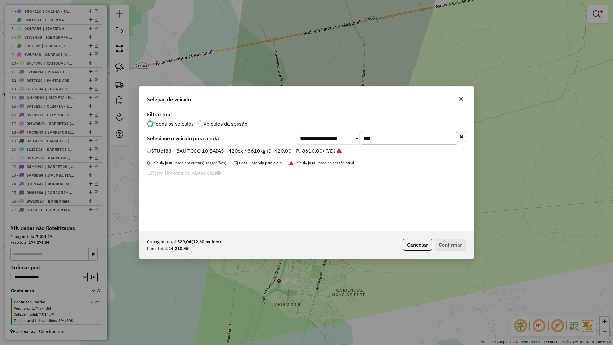
click at [386, 141] on input "****" at bounding box center [409, 138] width 96 height 13
type input "****"
click at [310, 153] on label "FYV9D22 - BAU TRUCK 14 BAIAS - 588cx / 16730kg (C: 588,00 - P: 16730,00) (VD)" at bounding box center [246, 151] width 199 height 8
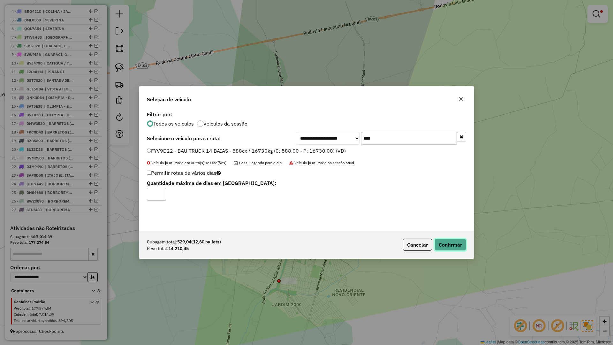
click at [458, 249] on button "Confirmar" at bounding box center [451, 245] width 32 height 12
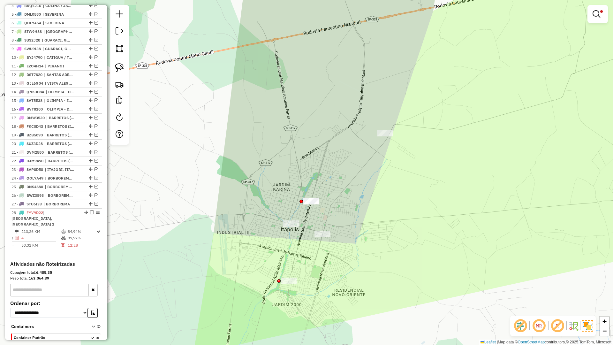
scroll to position [305, 0]
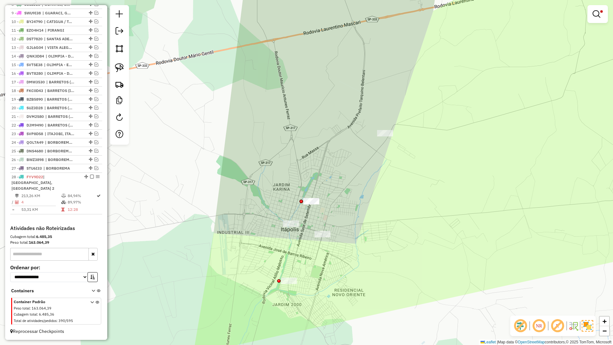
select select "**********"
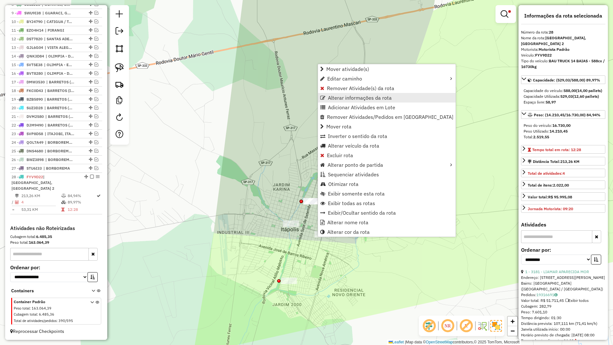
click at [363, 99] on span "Alterar informações da rota" at bounding box center [360, 97] width 64 height 5
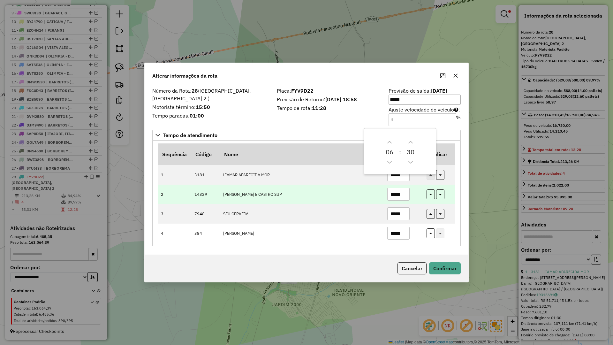
drag, startPoint x: 407, startPoint y: 196, endPoint x: 350, endPoint y: 196, distance: 56.5
click at [350, 196] on tr "2 14329 [PERSON_NAME] SUP *****" at bounding box center [307, 194] width 298 height 19
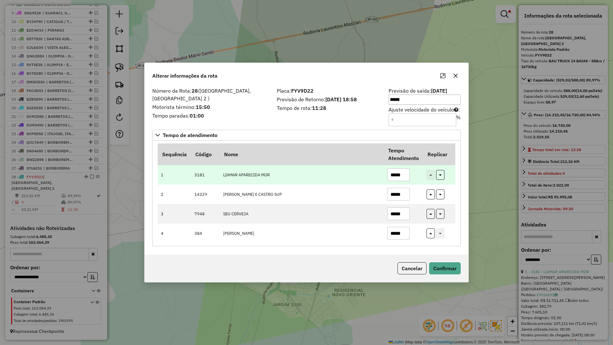
type input "*****"
drag, startPoint x: 404, startPoint y: 176, endPoint x: 360, endPoint y: 180, distance: 43.6
click at [360, 180] on tr "1 3181 LIAMAR APARECIDA MOR *****" at bounding box center [307, 174] width 298 height 19
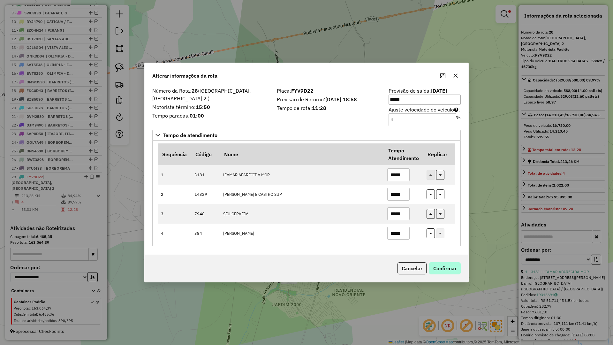
type input "*****"
click at [458, 268] on button "Confirmar" at bounding box center [445, 268] width 32 height 12
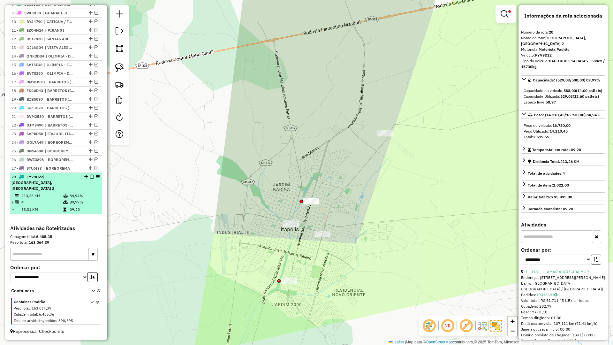
click at [90, 179] on em at bounding box center [92, 177] width 4 height 4
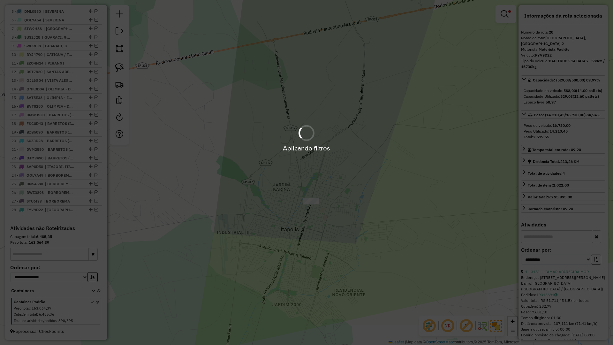
scroll to position [278, 0]
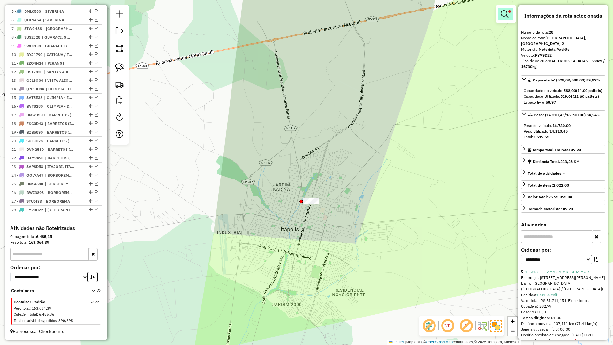
click at [509, 14] on link at bounding box center [505, 14] width 15 height 13
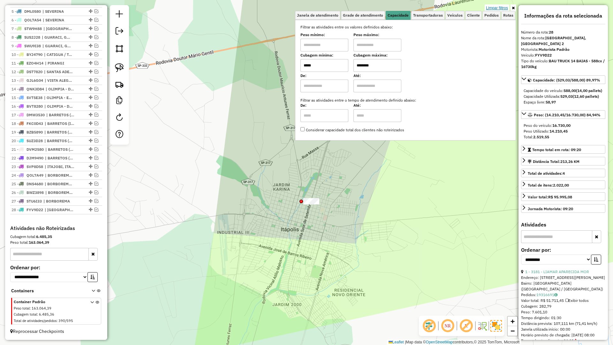
click at [499, 10] on link "Limpar filtros" at bounding box center [497, 7] width 25 height 7
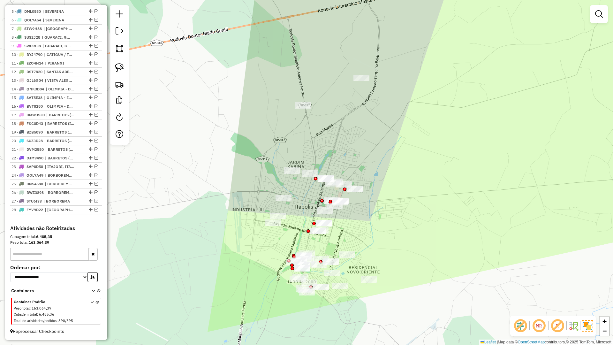
drag, startPoint x: 342, startPoint y: 265, endPoint x: 356, endPoint y: 242, distance: 26.9
click at [356, 242] on div "Janela de atendimento Grade de atendimento Capacidade Transportadoras Veículos …" at bounding box center [306, 172] width 613 height 345
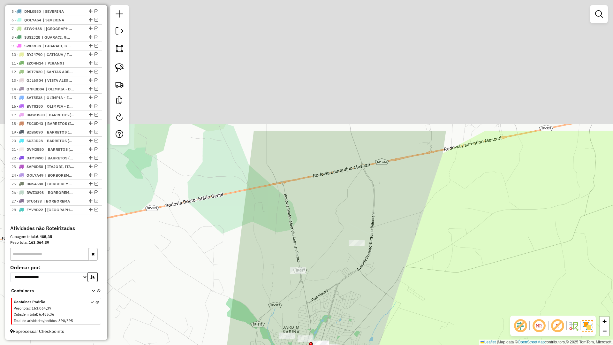
drag, startPoint x: 298, startPoint y: 206, endPoint x: 356, endPoint y: 276, distance: 90.6
click at [296, 345] on html "Aplicando filtros Pop-up bloqueado! Seu navegador bloqueou automáticamente a ab…" at bounding box center [306, 172] width 613 height 345
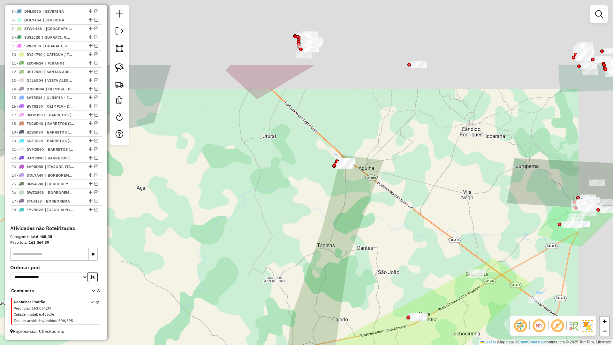
drag, startPoint x: 357, startPoint y: 273, endPoint x: 353, endPoint y: 278, distance: 7.1
click at [353, 278] on div "Janela de atendimento Grade de atendimento Capacidade Transportadoras Veículos …" at bounding box center [306, 172] width 613 height 345
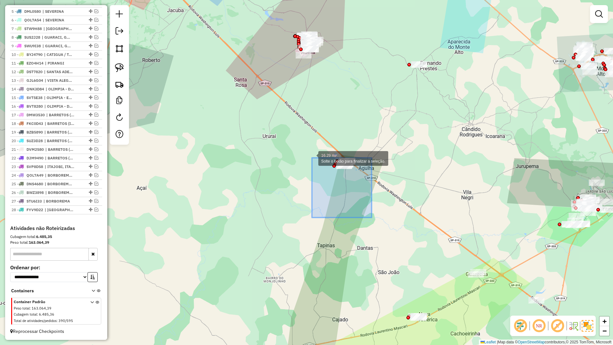
drag, startPoint x: 318, startPoint y: 165, endPoint x: 312, endPoint y: 157, distance: 9.6
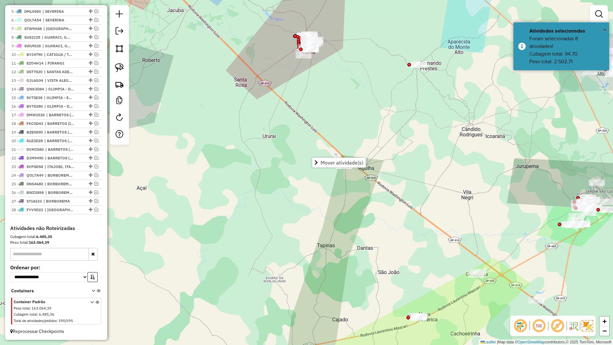
click at [392, 194] on div "Janela de atendimento Grade de atendimento Capacidade Transportadoras Veículos …" at bounding box center [306, 172] width 613 height 345
drag, startPoint x: 387, startPoint y: 179, endPoint x: 320, endPoint y: 145, distance: 74.6
click at [347, 188] on div "Janela de atendimento Grade de atendimento Capacidade Transportadoras Veículos …" at bounding box center [306, 172] width 613 height 345
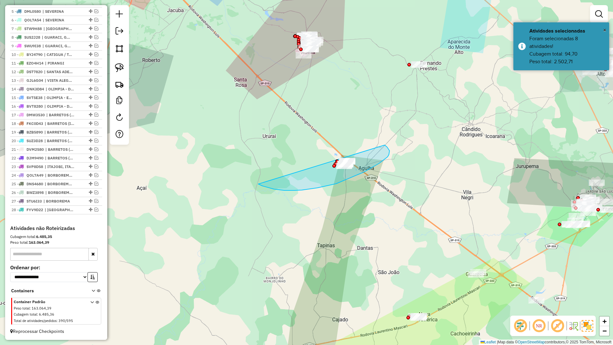
drag, startPoint x: 365, startPoint y: 172, endPoint x: 319, endPoint y: 131, distance: 61.8
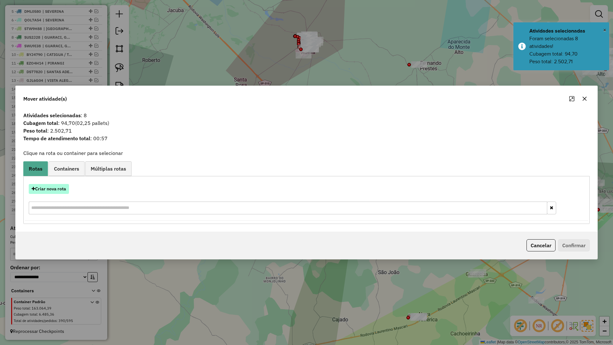
drag, startPoint x: 51, startPoint y: 199, endPoint x: 54, endPoint y: 190, distance: 9.5
click at [51, 197] on div "Criar nova rota" at bounding box center [307, 200] width 564 height 42
click at [55, 188] on button "Criar nova rota" at bounding box center [49, 189] width 40 height 10
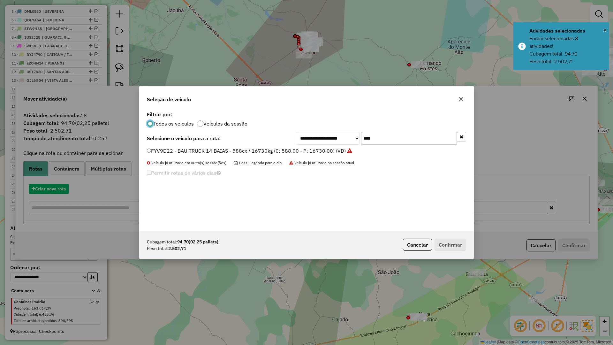
scroll to position [4, 2]
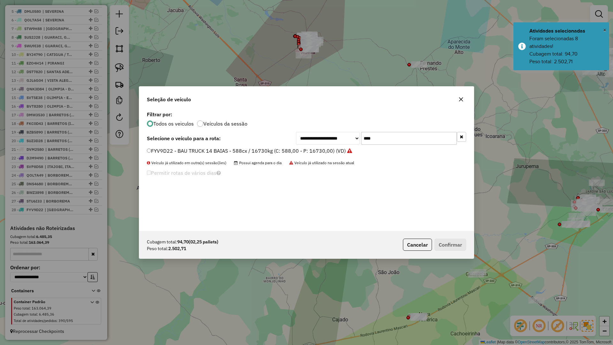
click at [413, 137] on input "****" at bounding box center [409, 138] width 96 height 13
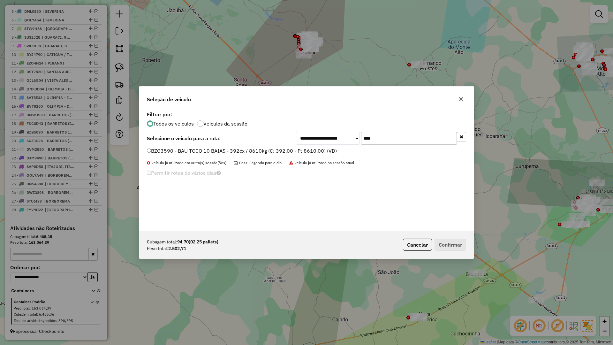
type input "****"
click at [323, 146] on div "**********" at bounding box center [306, 170] width 335 height 121
click at [325, 150] on label "BZG3590 - BAU TOCO 10 BAIAS - 392cx / 8610kg (C: 392,00 - P: 8610,00) (VD)" at bounding box center [242, 151] width 190 height 8
click at [468, 249] on div "Cubagem total: 94,70 (02,25 pallets) Peso total: 2.502,71 Cancelar Confirmar" at bounding box center [306, 244] width 335 height 27
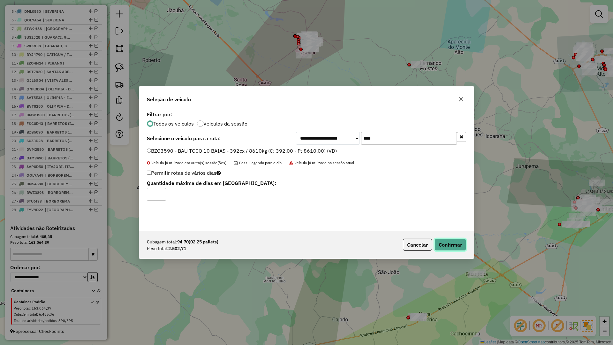
click at [464, 246] on button "Confirmar" at bounding box center [451, 245] width 32 height 12
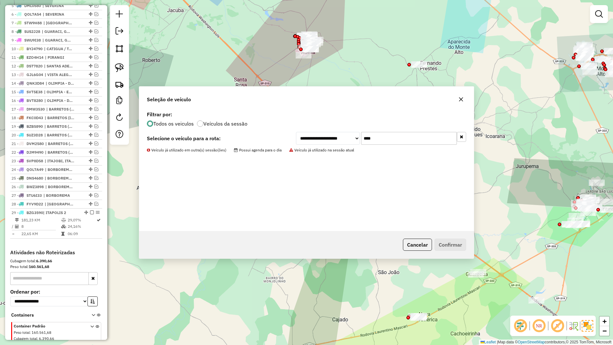
scroll to position [308, 0]
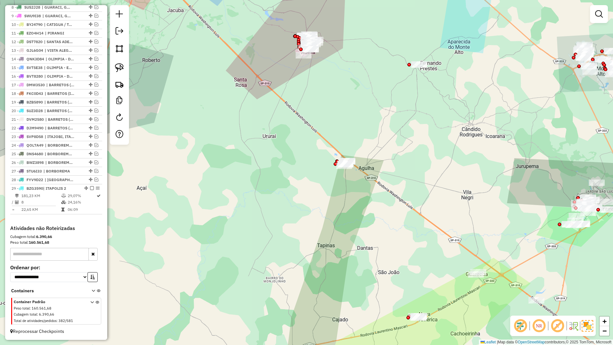
drag, startPoint x: 368, startPoint y: 129, endPoint x: 377, endPoint y: 82, distance: 47.9
click at [385, 43] on div "Janela de atendimento Grade de atendimento Capacidade Transportadoras Veículos …" at bounding box center [306, 172] width 613 height 345
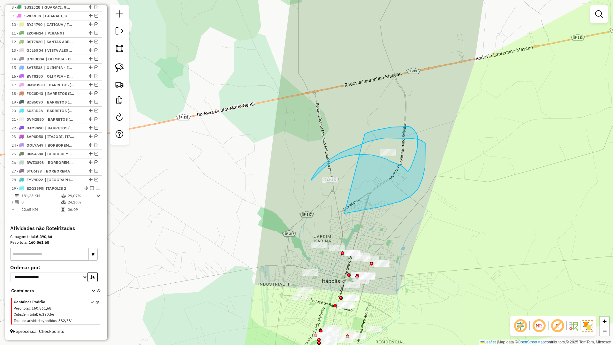
drag, startPoint x: 419, startPoint y: 188, endPoint x: 364, endPoint y: 140, distance: 72.9
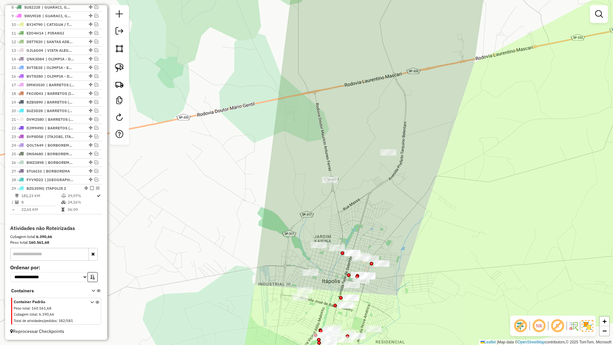
drag, startPoint x: 368, startPoint y: 203, endPoint x: 390, endPoint y: 180, distance: 32.1
click at [390, 180] on div "Janela de atendimento Grade de atendimento Capacidade Transportadoras Veículos …" at bounding box center [306, 172] width 613 height 345
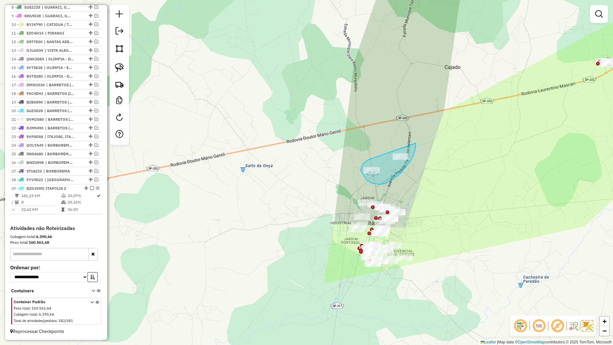
drag, startPoint x: 367, startPoint y: 180, endPoint x: 416, endPoint y: 143, distance: 61.4
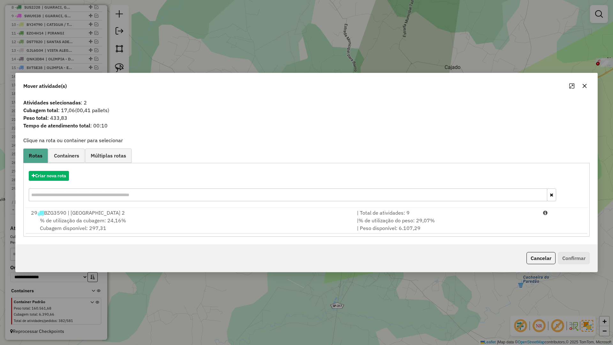
click at [278, 227] on div "% de utilização da cubagem: 24,16% Cubagem disponível: 297,31" at bounding box center [190, 224] width 326 height 15
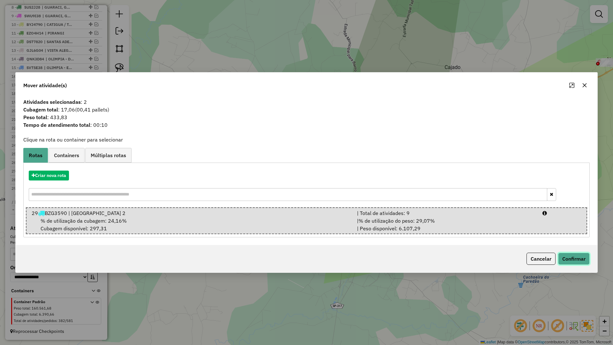
click at [564, 255] on button "Confirmar" at bounding box center [574, 259] width 32 height 12
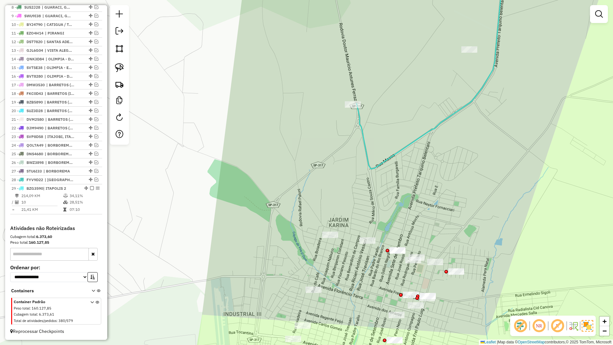
drag, startPoint x: 366, startPoint y: 248, endPoint x: 353, endPoint y: 184, distance: 66.0
click at [353, 184] on div "Janela de atendimento Grade de atendimento Capacidade Transportadoras Veículos …" at bounding box center [306, 172] width 613 height 345
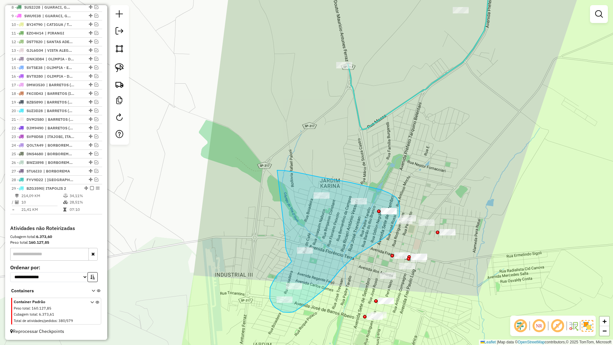
drag, startPoint x: 288, startPoint y: 256, endPoint x: 277, endPoint y: 170, distance: 86.0
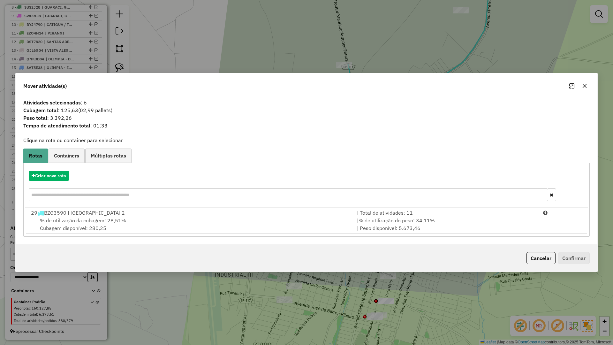
click at [175, 222] on div "% de utilização da cubagem: 28,51% Cubagem disponível: 280,25" at bounding box center [190, 224] width 326 height 15
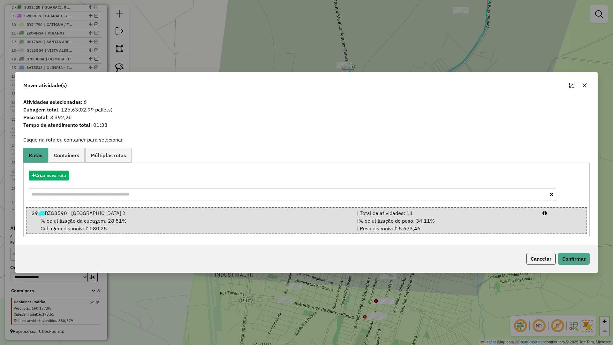
click at [581, 88] on button "button" at bounding box center [585, 85] width 10 height 10
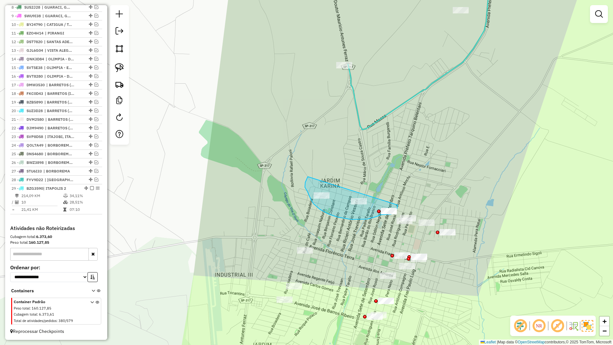
drag, startPoint x: 308, startPoint y: 177, endPoint x: 398, endPoint y: 204, distance: 94.3
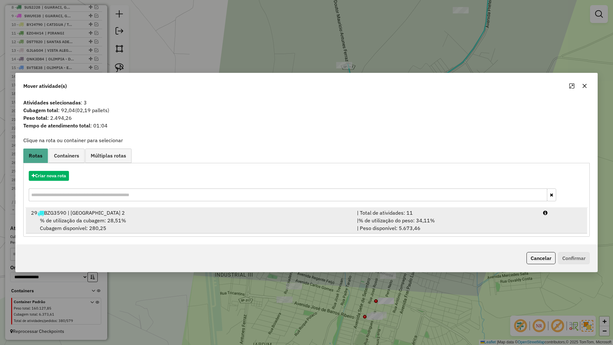
drag, startPoint x: 205, startPoint y: 220, endPoint x: 397, endPoint y: 219, distance: 192.3
click at [208, 219] on div "% de utilização da cubagem: 28,51% Cubagem disponível: 280,25" at bounding box center [190, 224] width 326 height 15
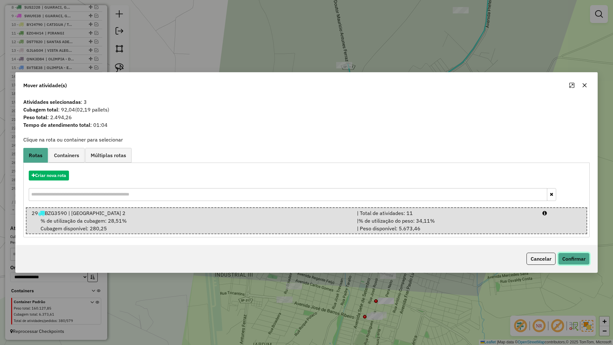
click at [569, 257] on button "Confirmar" at bounding box center [574, 259] width 32 height 12
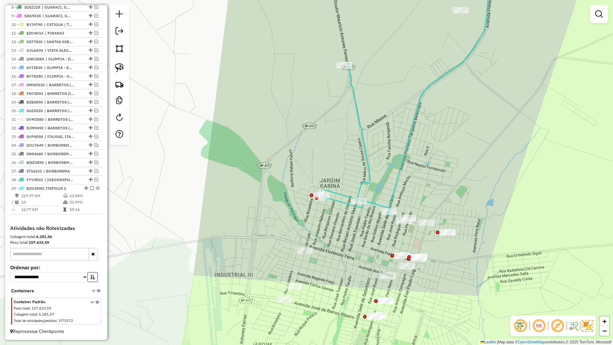
click at [359, 188] on icon at bounding box center [406, 90] width 171 height 250
select select "**********"
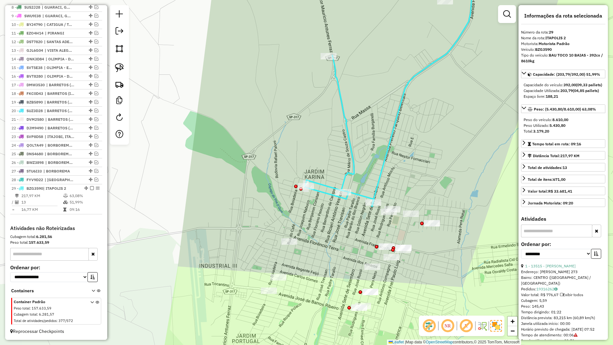
drag, startPoint x: 354, startPoint y: 241, endPoint x: 319, endPoint y: 214, distance: 44.3
click at [314, 216] on div "Janela de atendimento Grade de atendimento Capacidade Transportadoras Veículos …" at bounding box center [306, 172] width 613 height 345
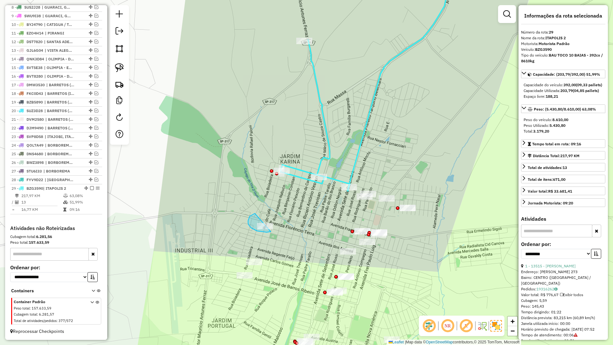
drag, startPoint x: 250, startPoint y: 216, endPoint x: 274, endPoint y: 223, distance: 25.5
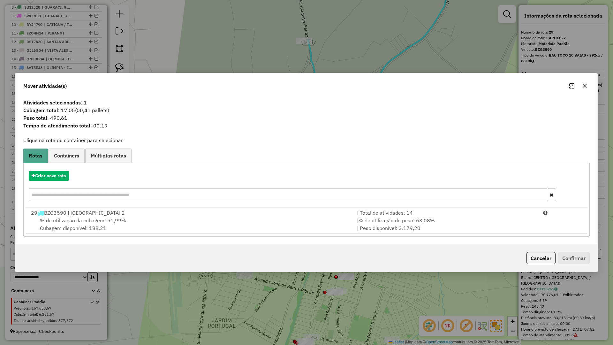
click at [214, 226] on div "% de utilização da cubagem: 51,99% Cubagem disponível: 188,21" at bounding box center [190, 224] width 326 height 15
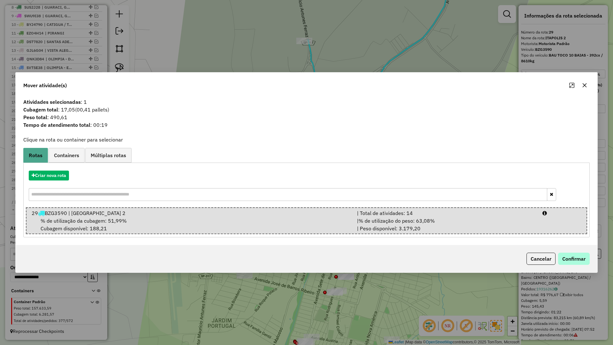
click at [568, 252] on div "Cancelar Confirmar" at bounding box center [307, 258] width 582 height 27
click at [567, 258] on button "Confirmar" at bounding box center [574, 259] width 32 height 12
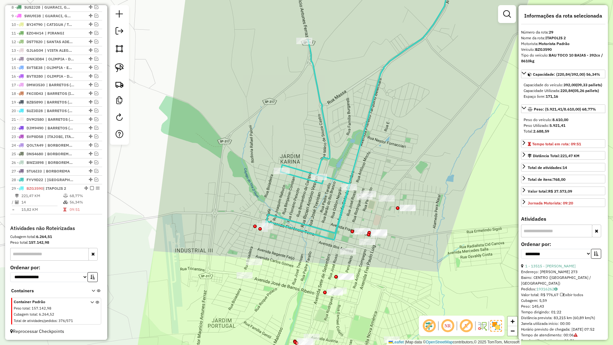
click at [282, 230] on div "Janela de atendimento Grade de atendimento Capacidade Transportadoras Veículos …" at bounding box center [306, 172] width 613 height 345
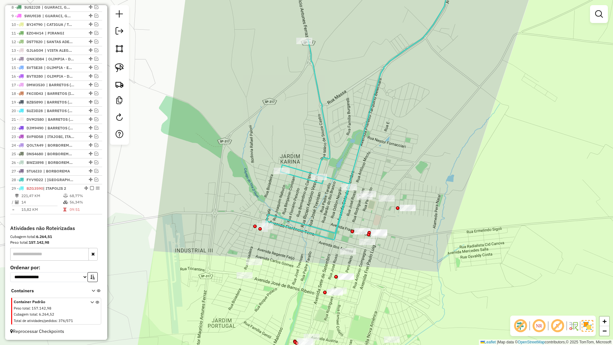
click at [290, 227] on icon at bounding box center [357, 102] width 184 height 274
select select "**********"
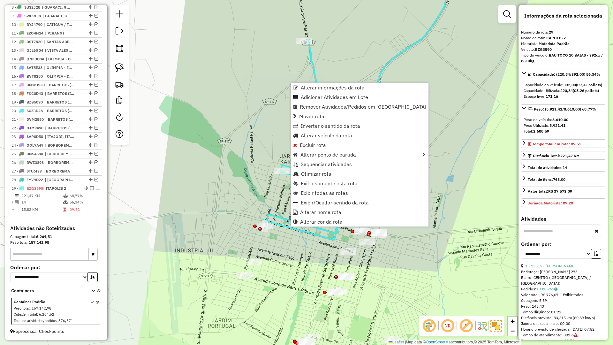
click at [290, 231] on icon at bounding box center [357, 102] width 184 height 274
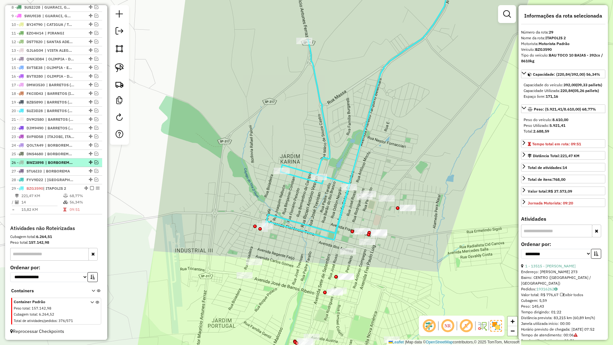
click at [91, 187] on em at bounding box center [92, 188] width 4 height 4
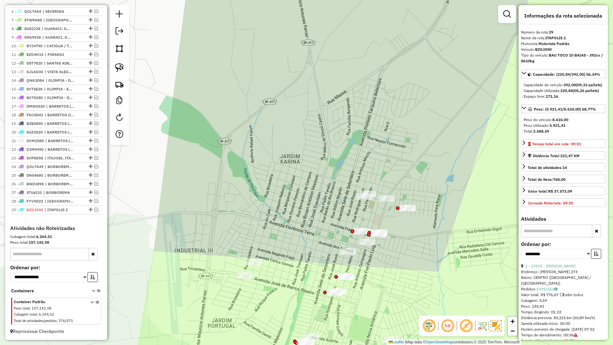
scroll to position [286, 0]
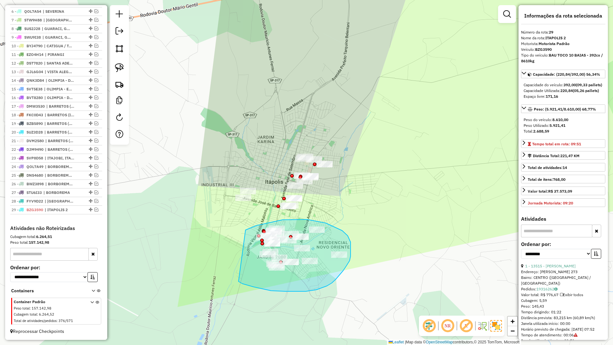
drag, startPoint x: 306, startPoint y: 291, endPoint x: 239, endPoint y: 238, distance: 85.5
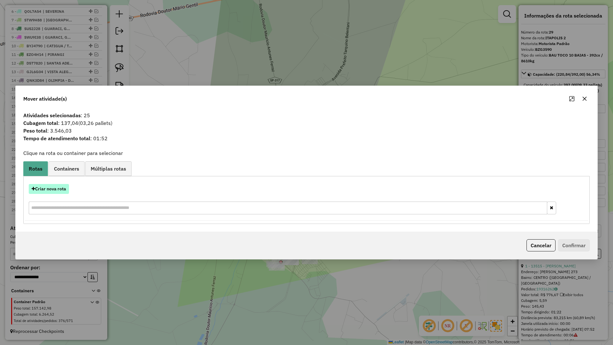
click at [61, 192] on button "Criar nova rota" at bounding box center [49, 189] width 40 height 10
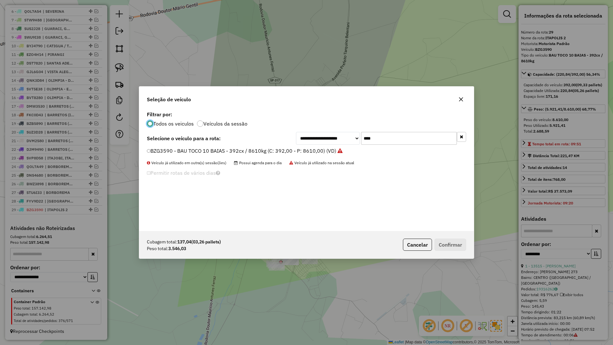
scroll to position [4, 2]
click at [396, 145] on div "**********" at bounding box center [306, 170] width 335 height 121
click at [396, 141] on input "****" at bounding box center [409, 138] width 96 height 13
type input "****"
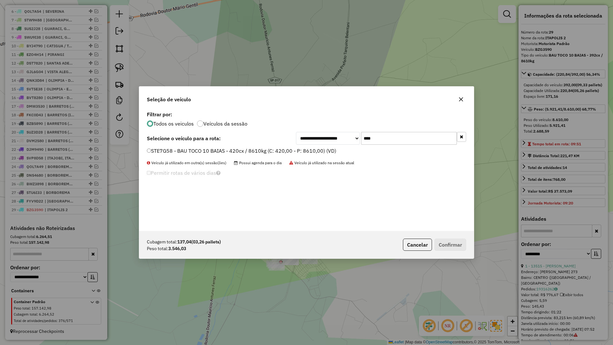
click at [290, 152] on label "STE7G58 - BAU TOCO 10 BAIAS - 420cx / 8610kg (C: 420,00 - P: 8610,00) (VD)" at bounding box center [241, 151] width 189 height 8
click at [449, 240] on button "Confirmar" at bounding box center [451, 245] width 32 height 12
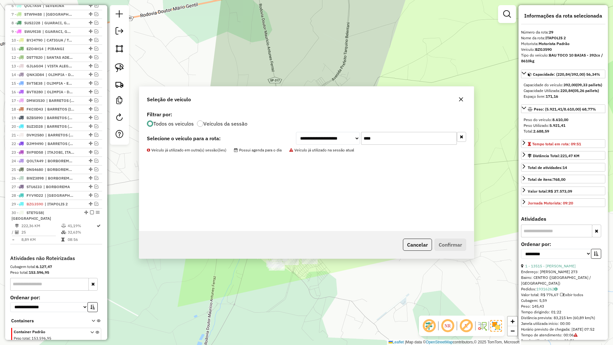
scroll to position [316, 0]
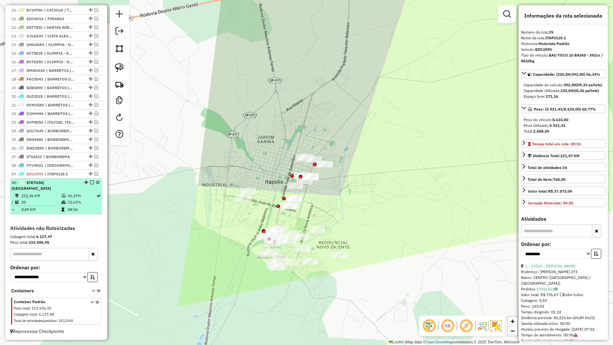
click at [90, 184] on em at bounding box center [92, 182] width 4 height 4
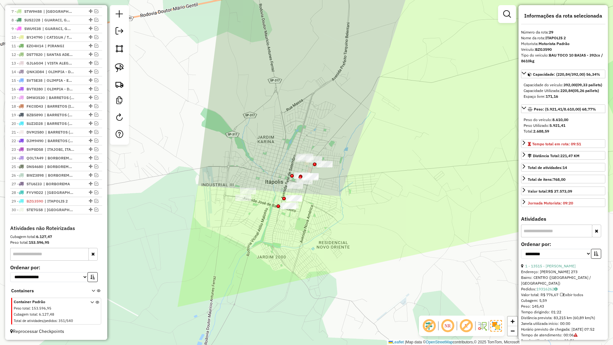
scroll to position [295, 0]
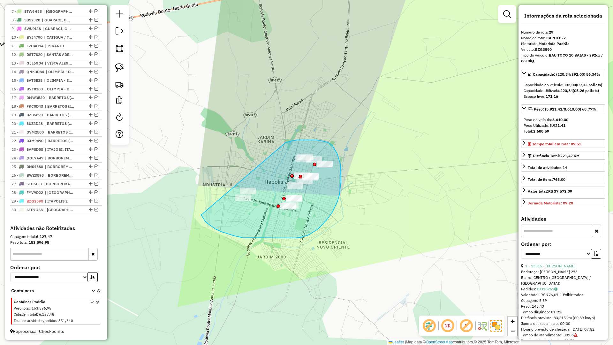
drag, startPoint x: 234, startPoint y: 236, endPoint x: 284, endPoint y: 144, distance: 104.1
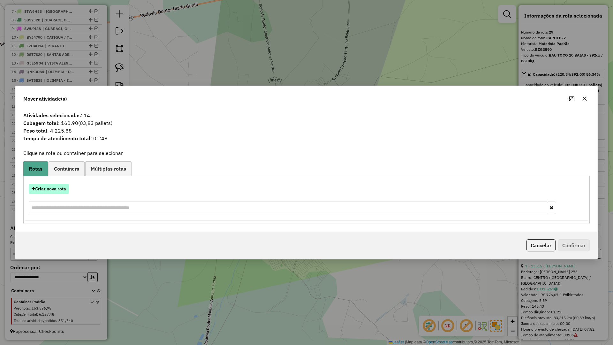
click at [67, 192] on button "Criar nova rota" at bounding box center [49, 189] width 40 height 10
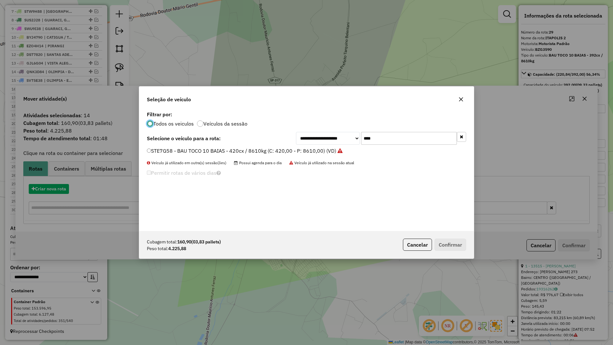
scroll to position [4, 2]
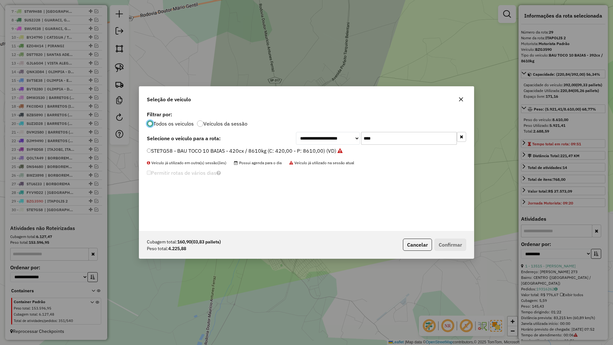
click at [405, 138] on input "****" at bounding box center [409, 138] width 96 height 13
